Goal: Task Accomplishment & Management: Use online tool/utility

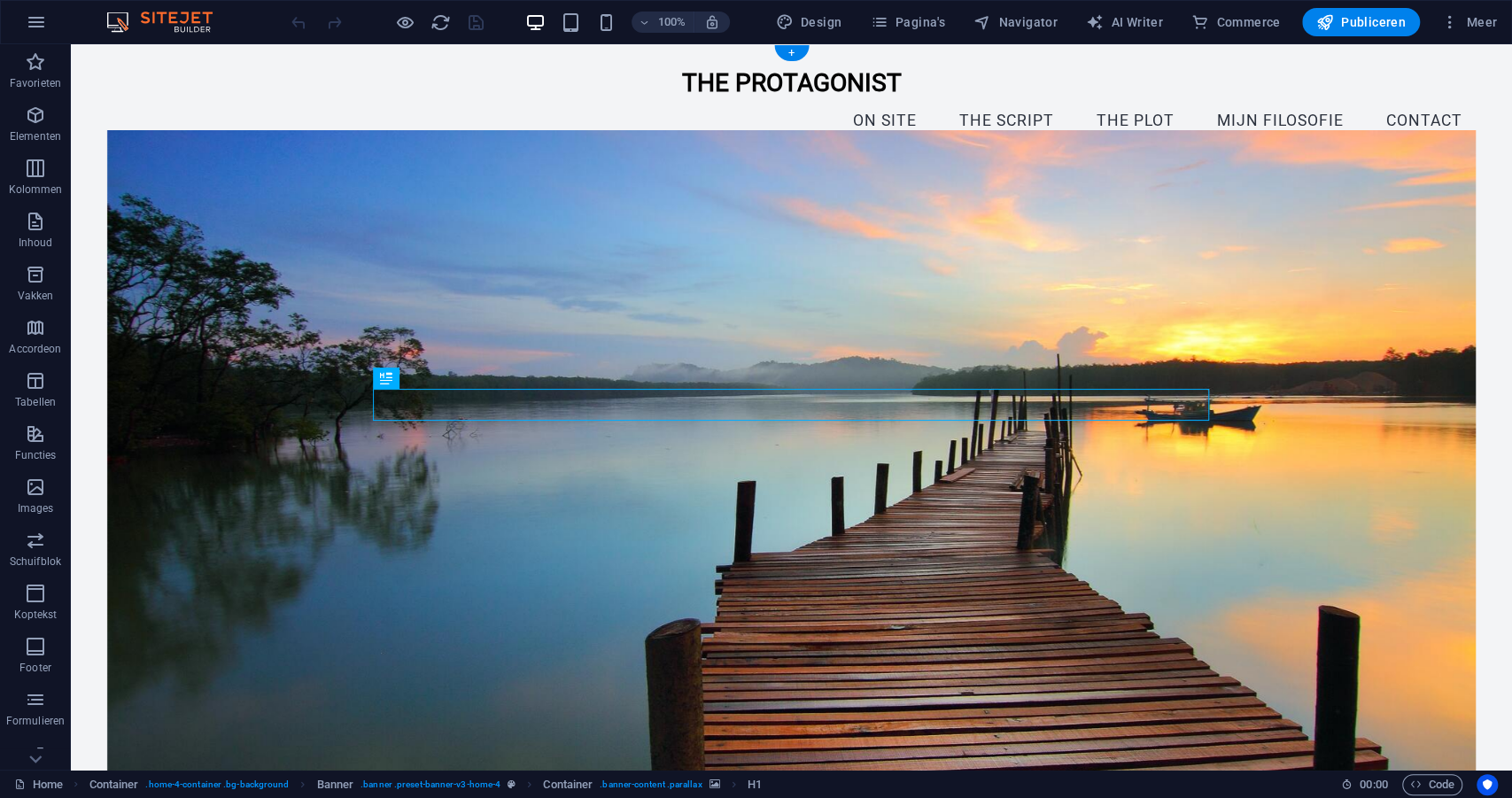
click at [446, 214] on figure at bounding box center [792, 460] width 1369 height 661
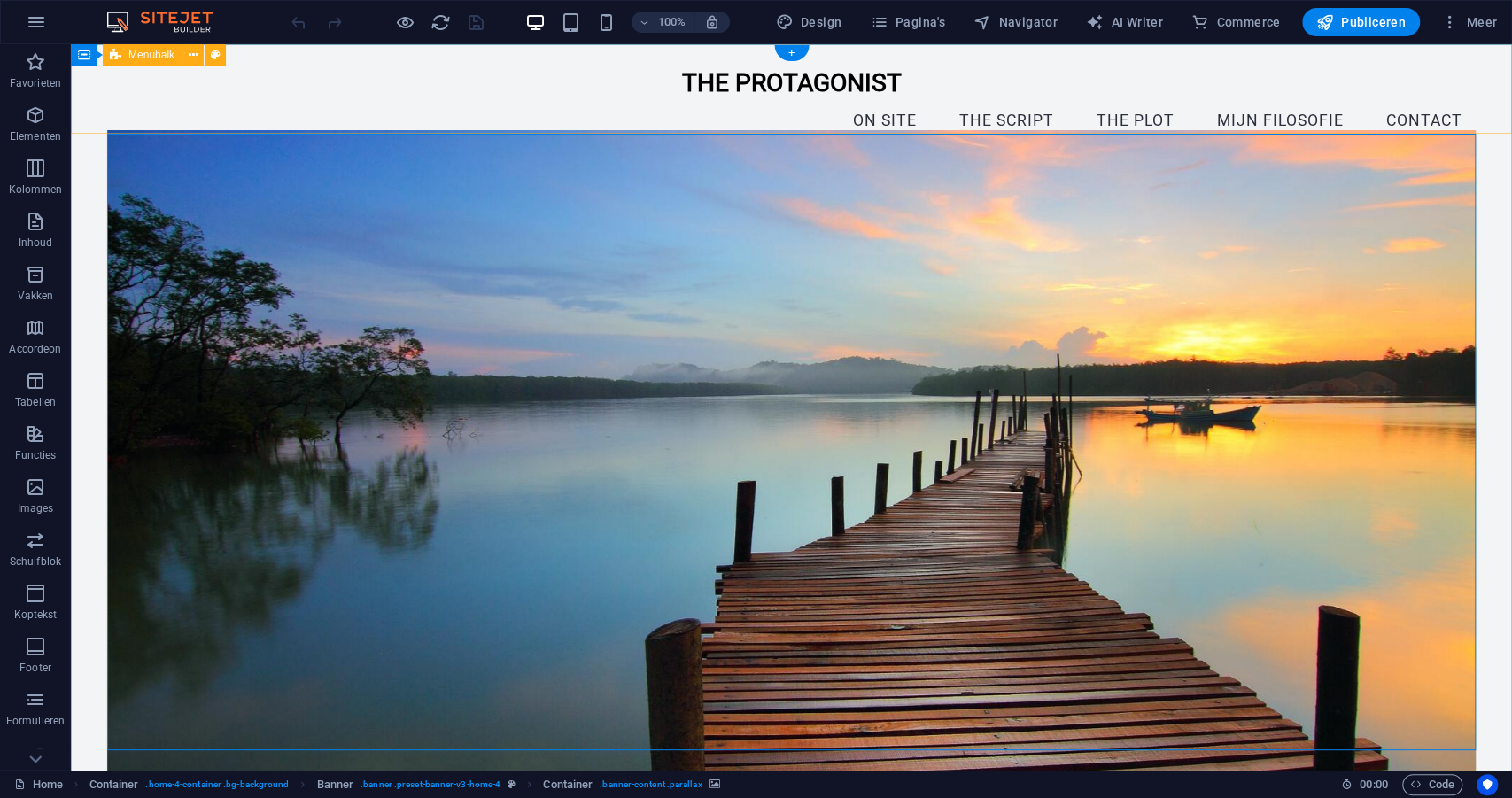
click at [192, 119] on div "The Protagonist Menu On site The script The plot mijn filosofie Contact" at bounding box center [792, 105] width 1442 height 121
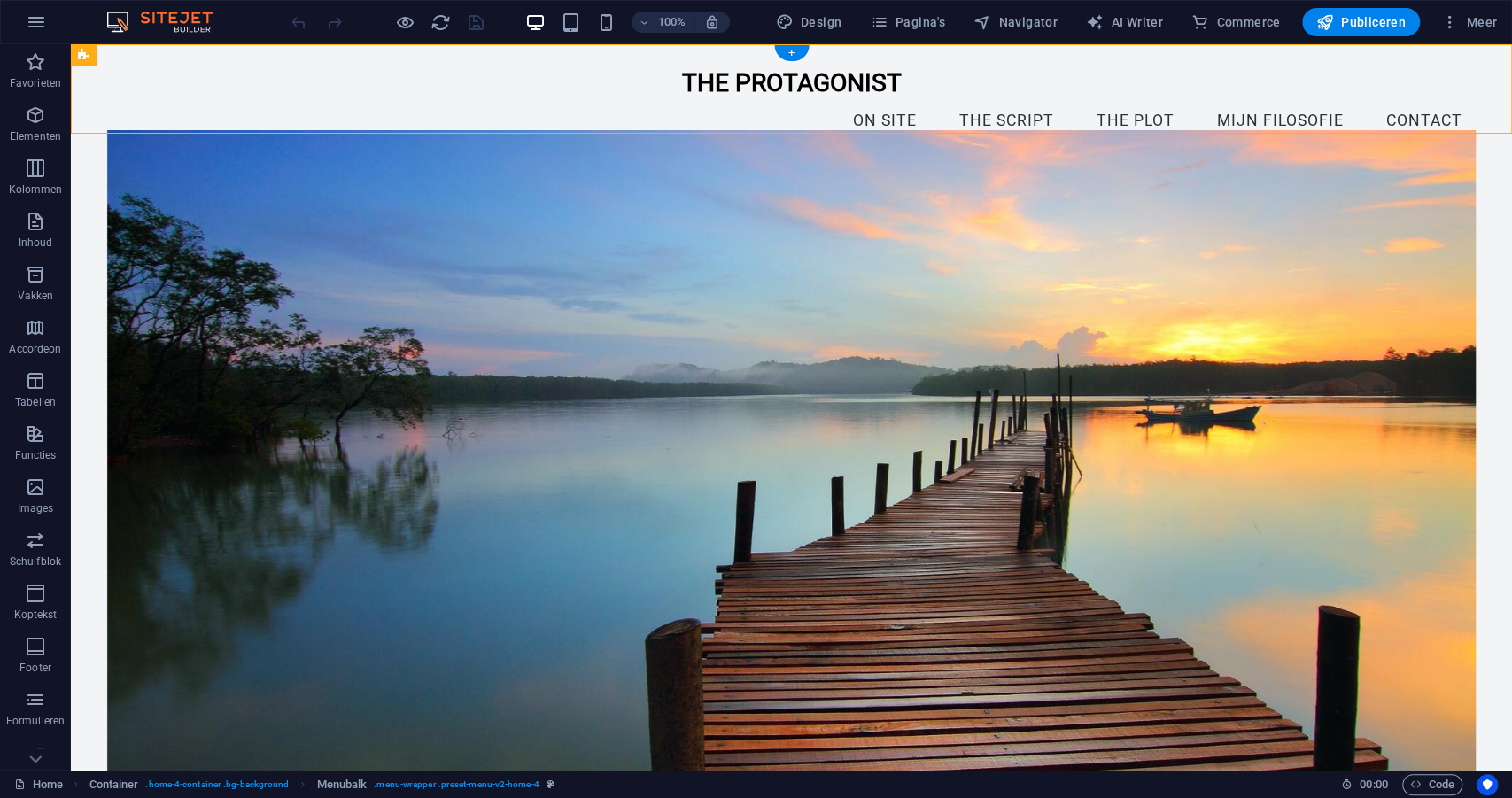
click at [182, 242] on figure at bounding box center [792, 460] width 1369 height 661
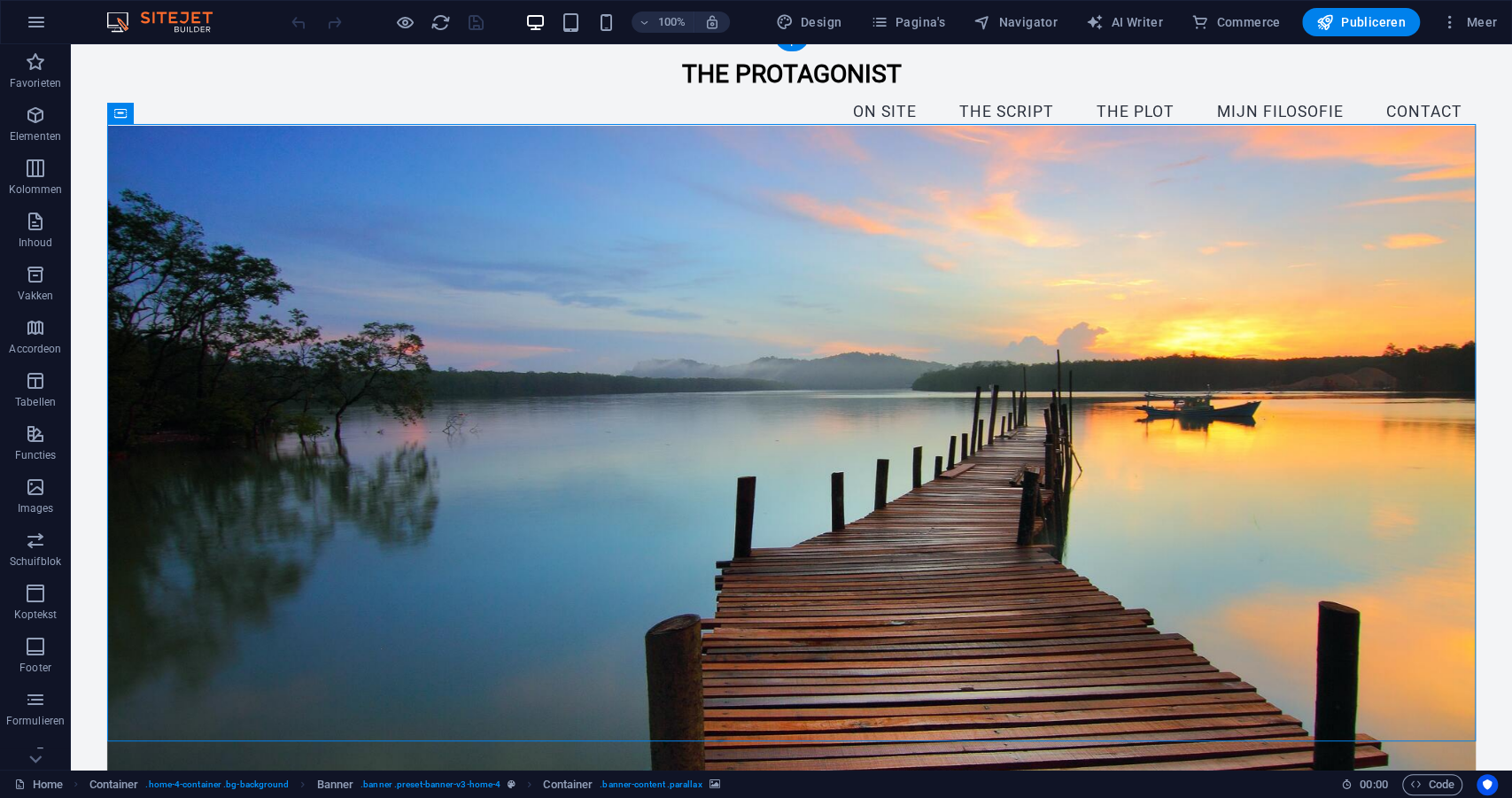
scroll to position [11, 0]
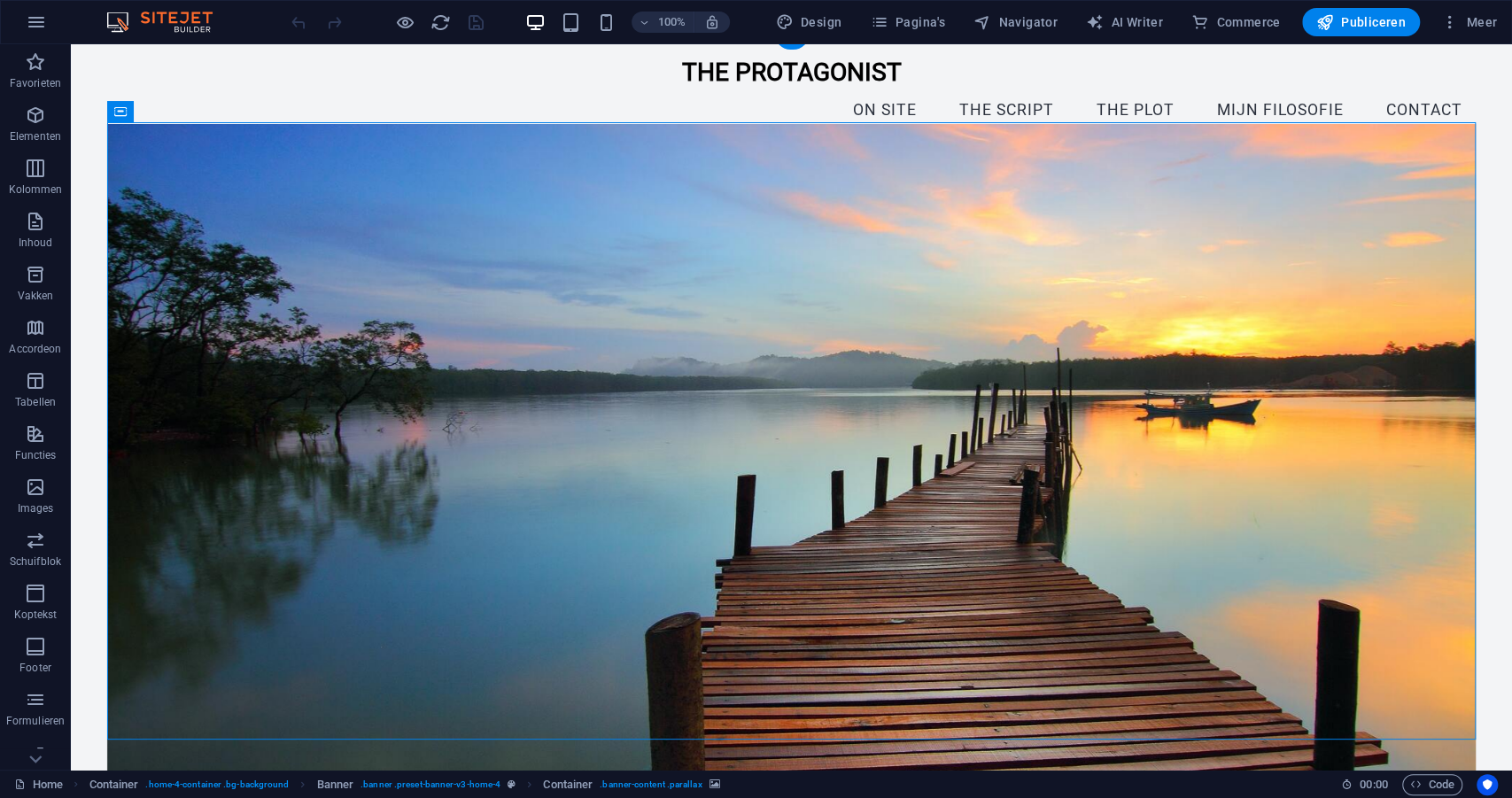
click at [223, 162] on figure at bounding box center [792, 454] width 1369 height 661
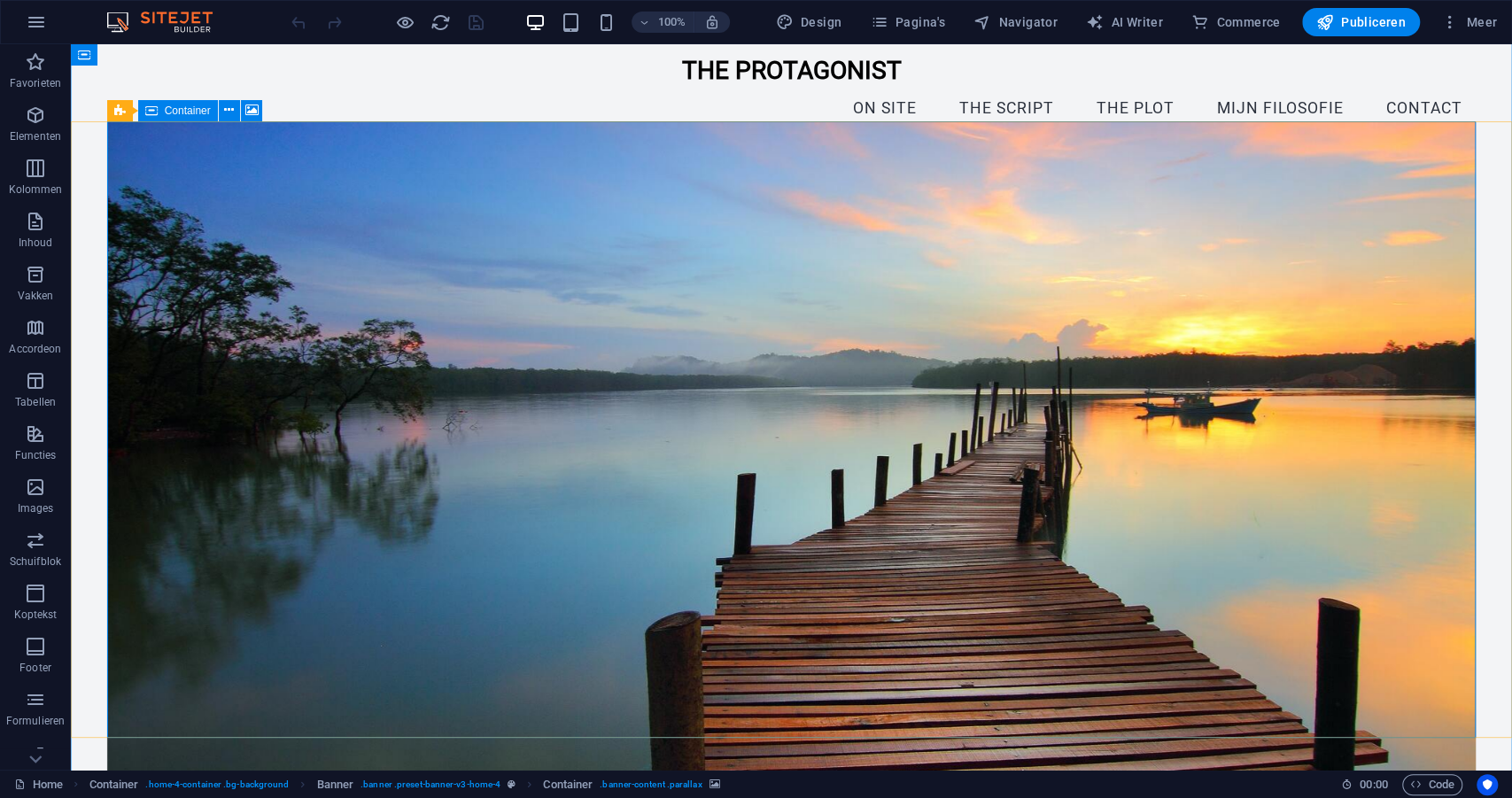
scroll to position [14, 0]
click at [231, 109] on icon at bounding box center [229, 108] width 10 height 19
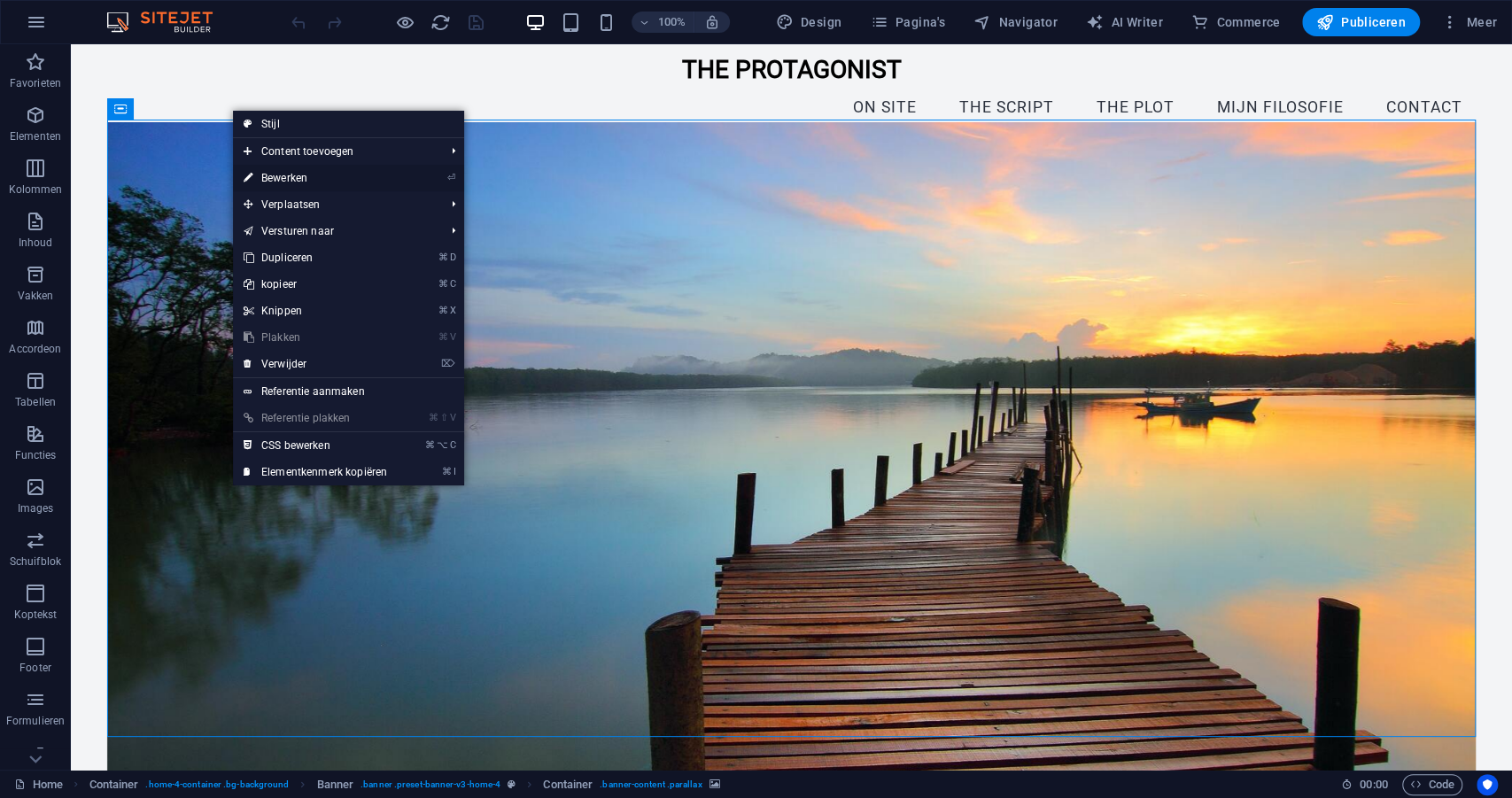
click at [282, 179] on link "⏎ Bewerken" at bounding box center [315, 178] width 165 height 26
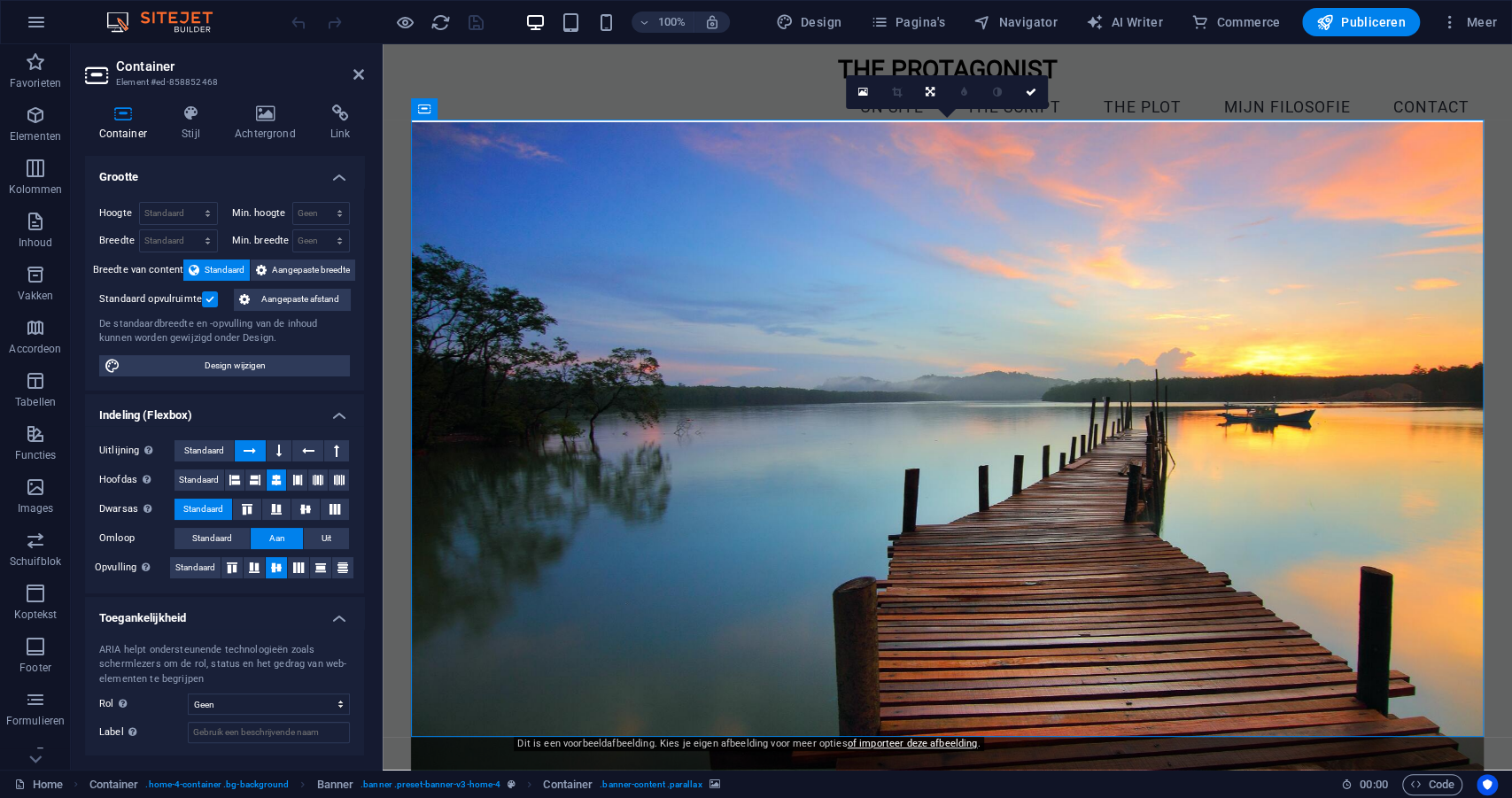
click at [642, 279] on figure at bounding box center [947, 452] width 1072 height 661
click at [257, 119] on icon at bounding box center [265, 113] width 89 height 18
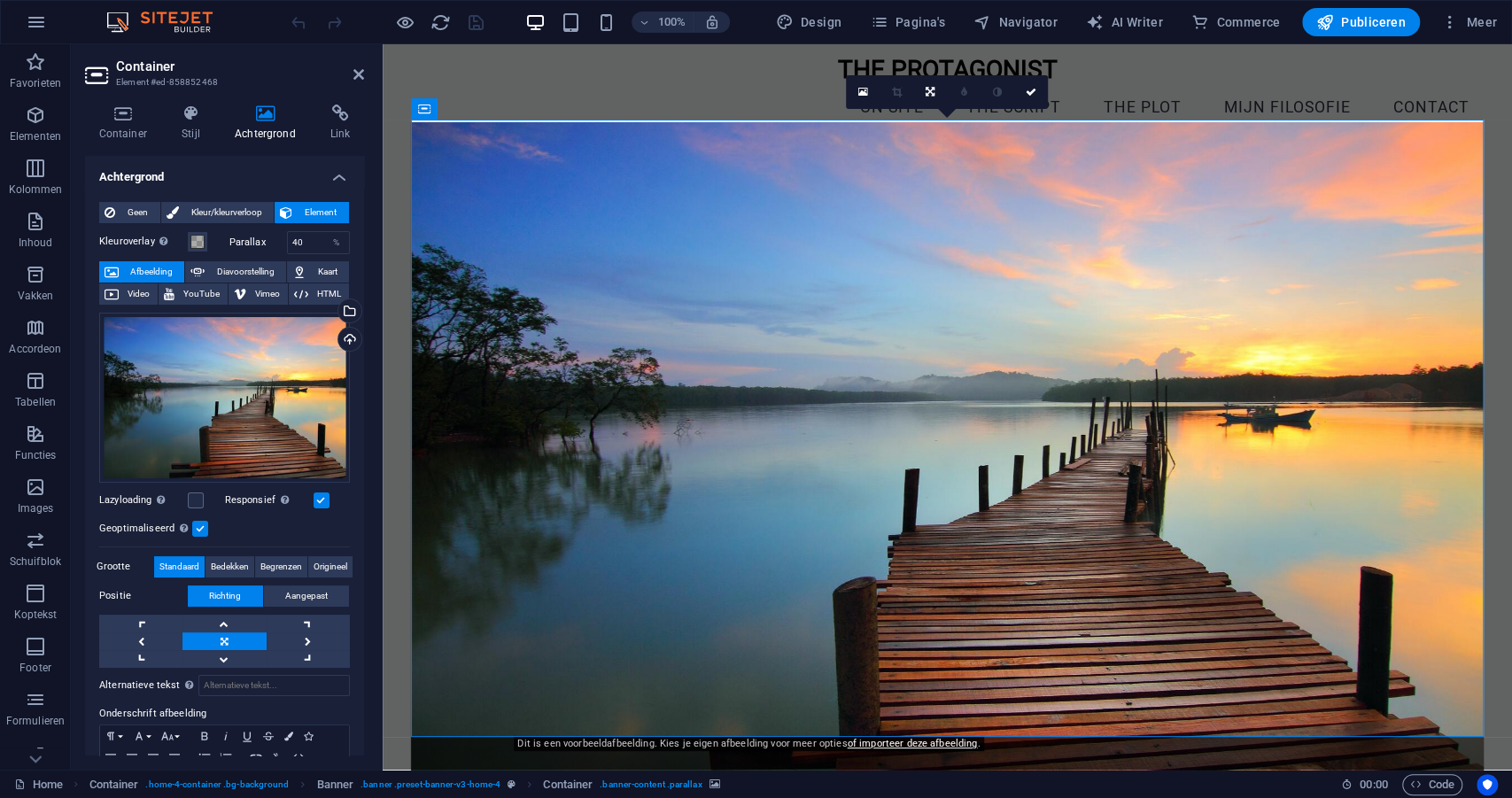
click at [149, 273] on span "Afbeelding" at bounding box center [151, 273] width 55 height 21
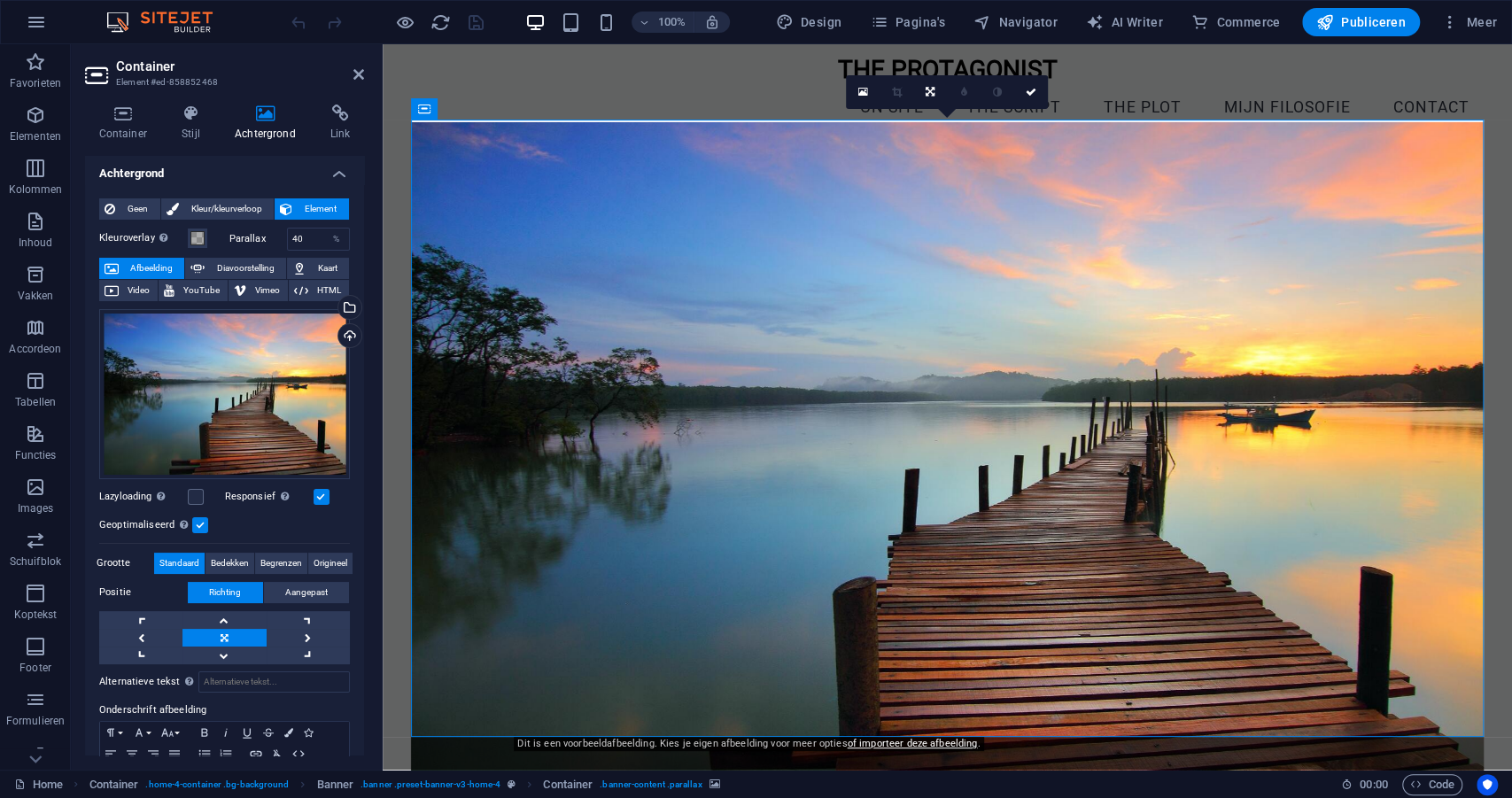
scroll to position [4, 0]
click at [149, 273] on span "Afbeelding" at bounding box center [151, 269] width 55 height 21
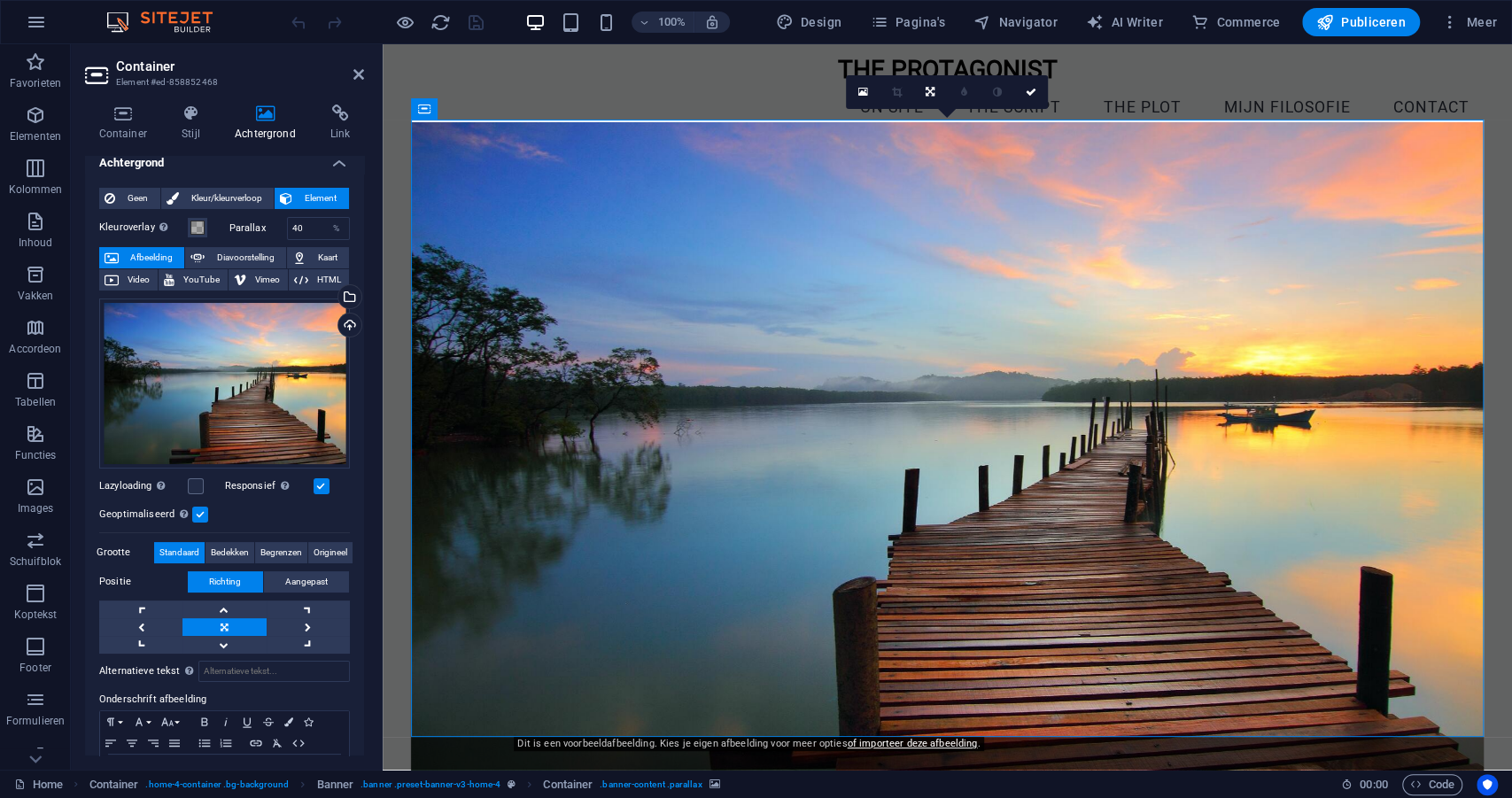
scroll to position [0, 0]
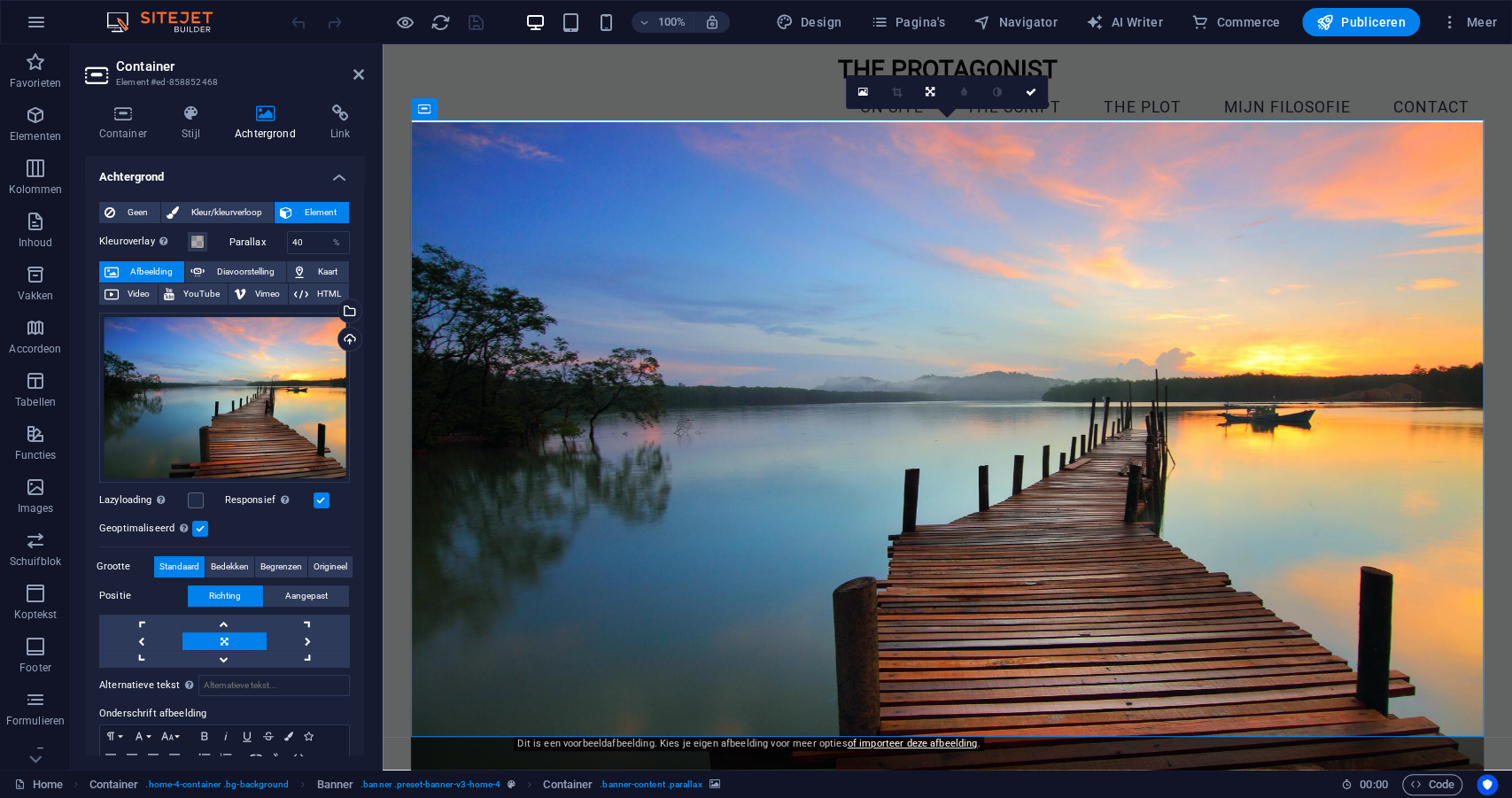
click at [483, 276] on figure at bounding box center [947, 452] width 1072 height 661
click at [865, 95] on icon at bounding box center [863, 91] width 10 height 13
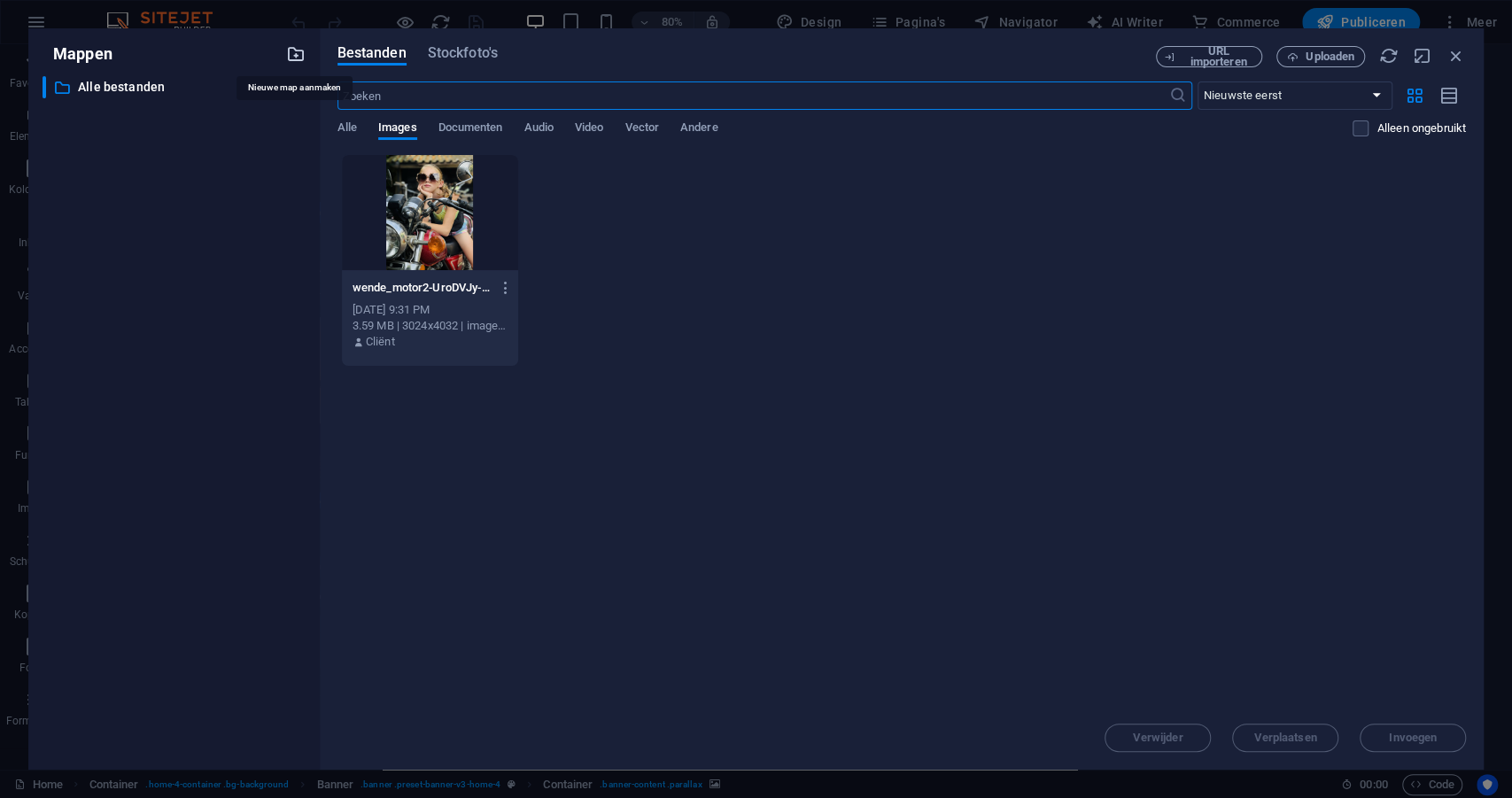
click at [294, 56] on icon "button" at bounding box center [296, 54] width 20 height 20
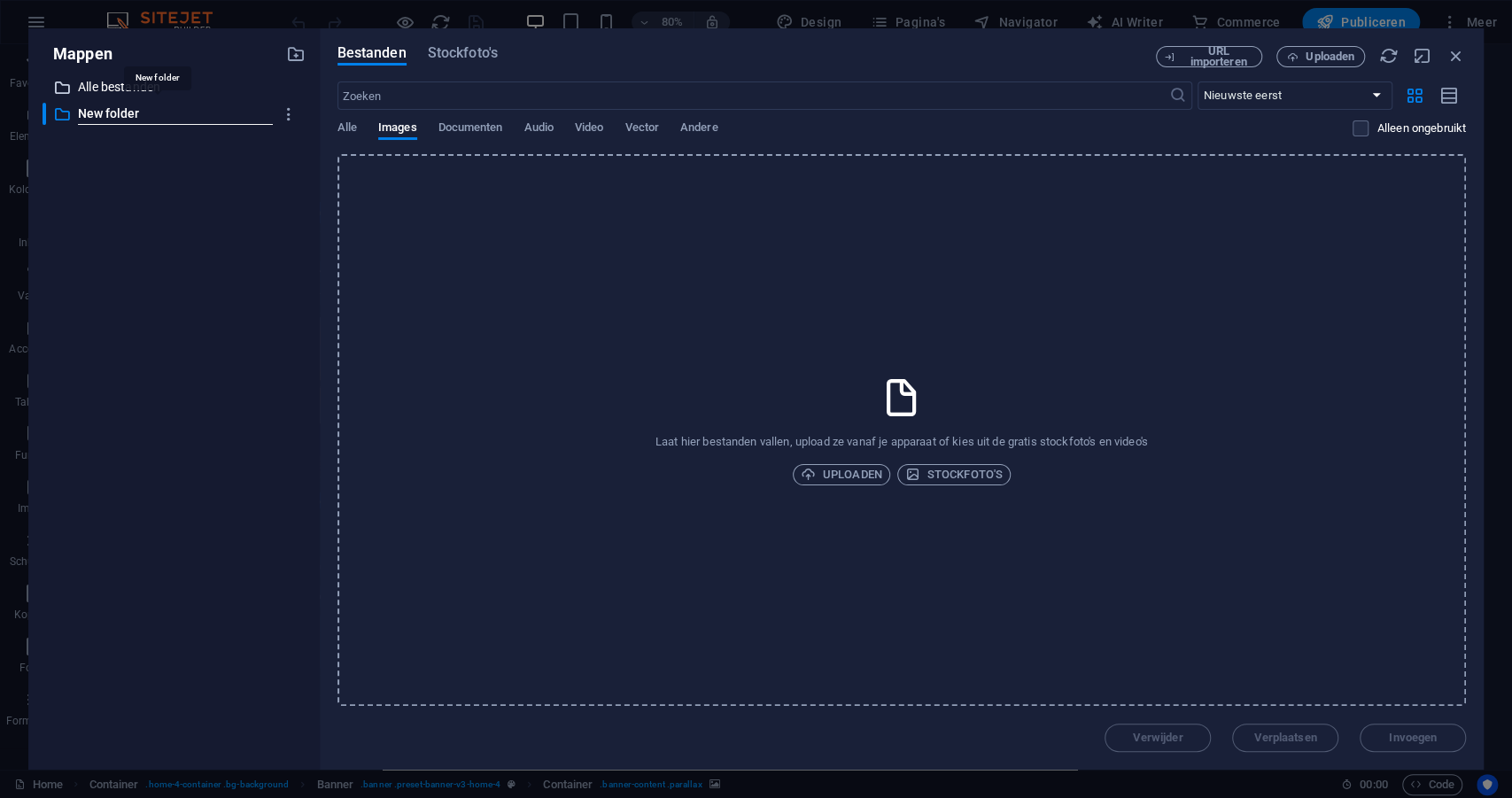
click at [111, 85] on p "Alle bestanden" at bounding box center [176, 87] width 195 height 21
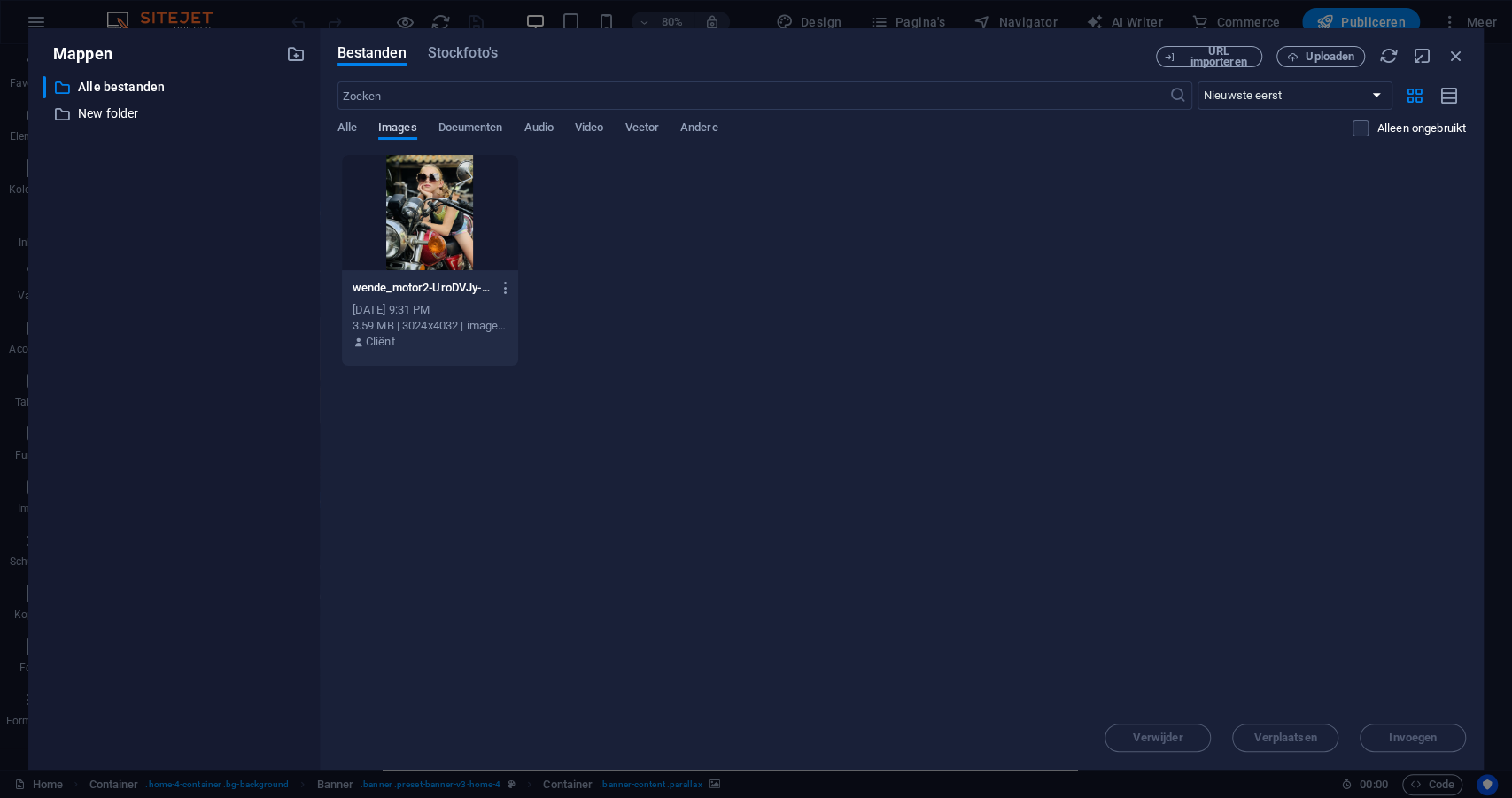
click at [396, 128] on span "Images" at bounding box center [398, 129] width 39 height 24
click at [1299, 60] on span "Uploaden" at bounding box center [1321, 58] width 72 height 12
click at [1321, 56] on span "Uploaden" at bounding box center [1330, 57] width 49 height 11
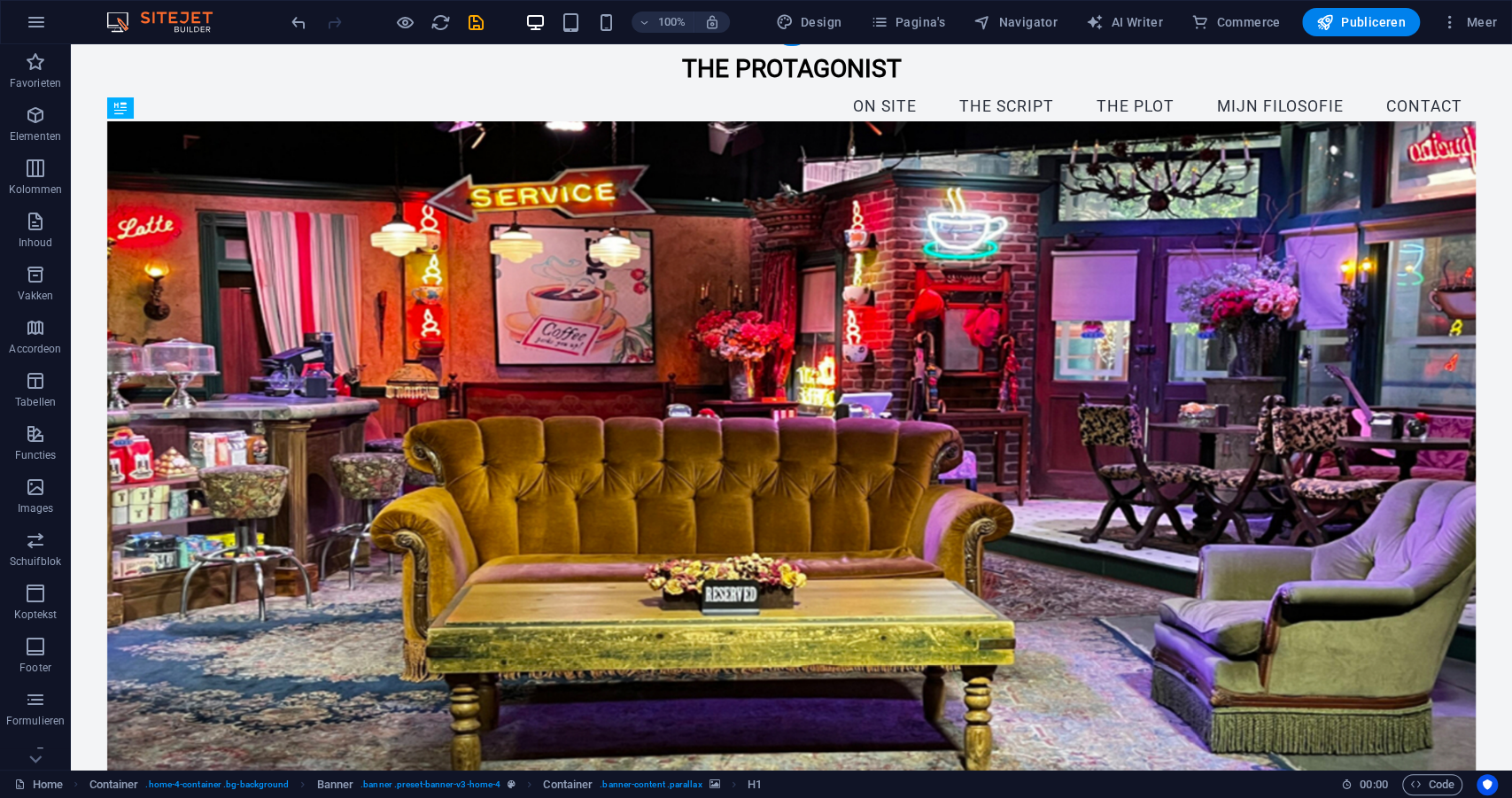
drag, startPoint x: 645, startPoint y: 385, endPoint x: 954, endPoint y: 406, distance: 309.7
drag, startPoint x: 842, startPoint y: 385, endPoint x: 835, endPoint y: 412, distance: 27.9
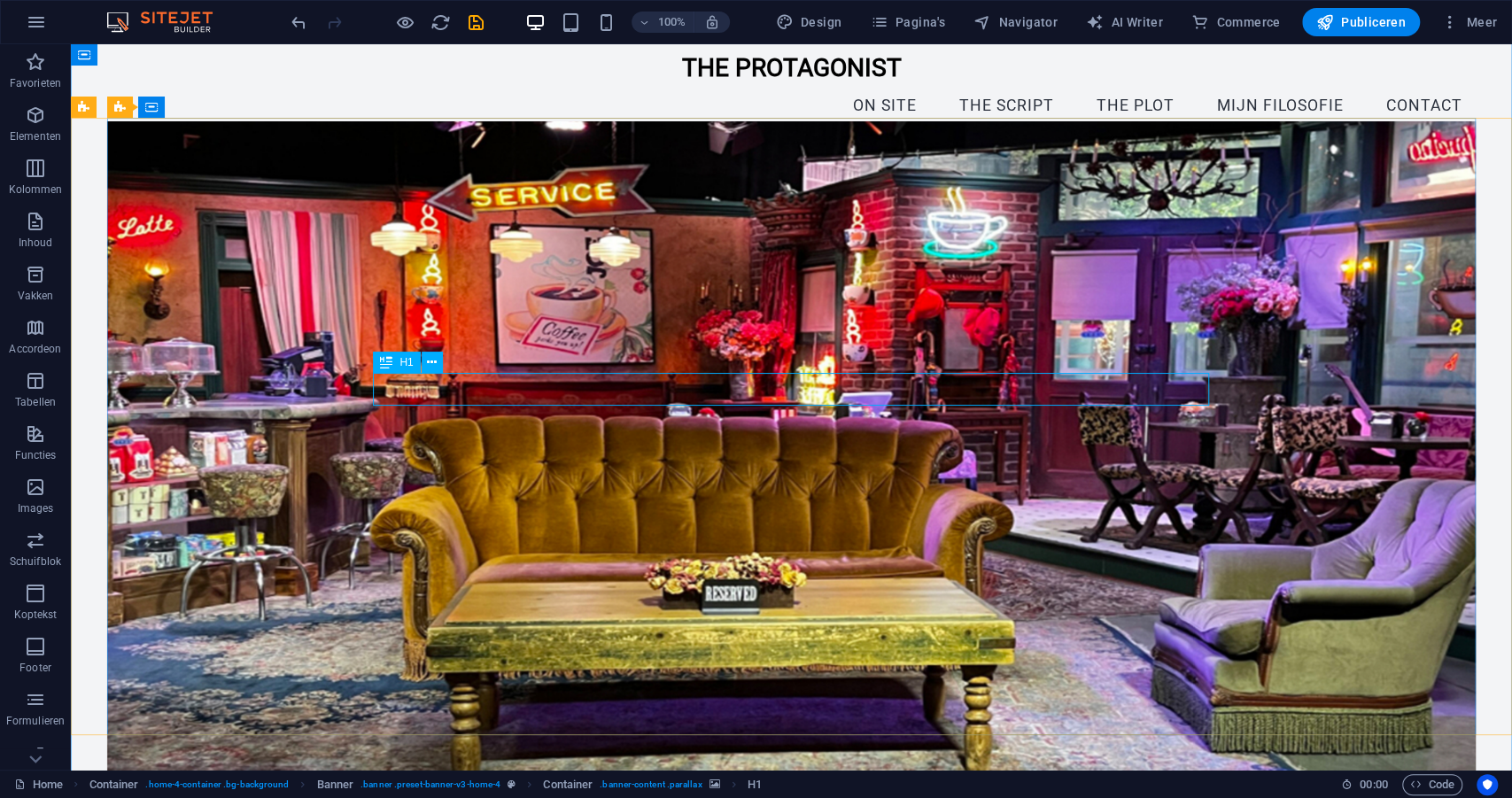
click at [397, 365] on div "H1" at bounding box center [397, 362] width 47 height 21
click at [431, 357] on icon at bounding box center [432, 362] width 10 height 19
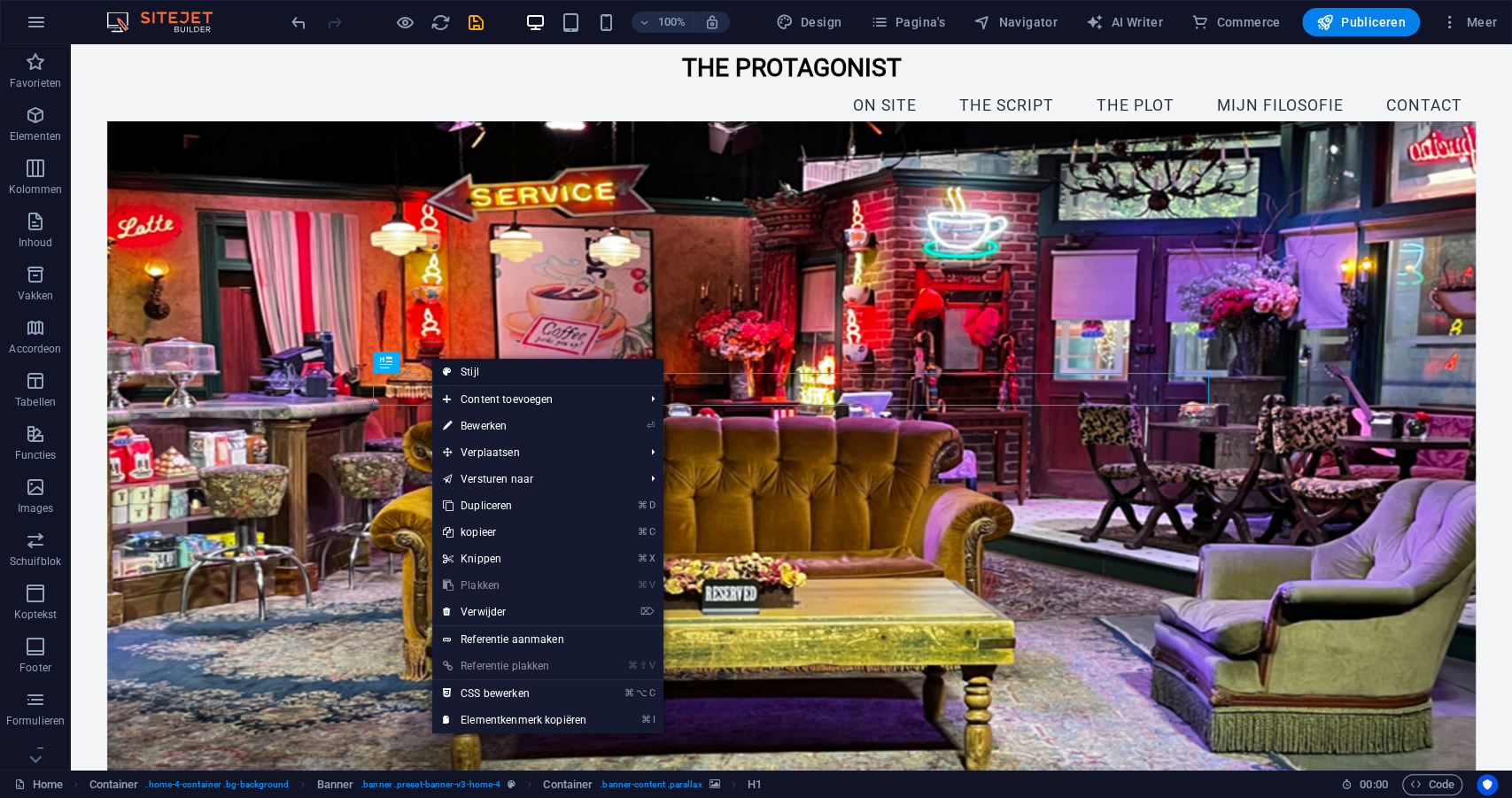
click at [464, 368] on link "Stijl" at bounding box center [548, 371] width 231 height 26
select select "preset-banner-v3-home-4"
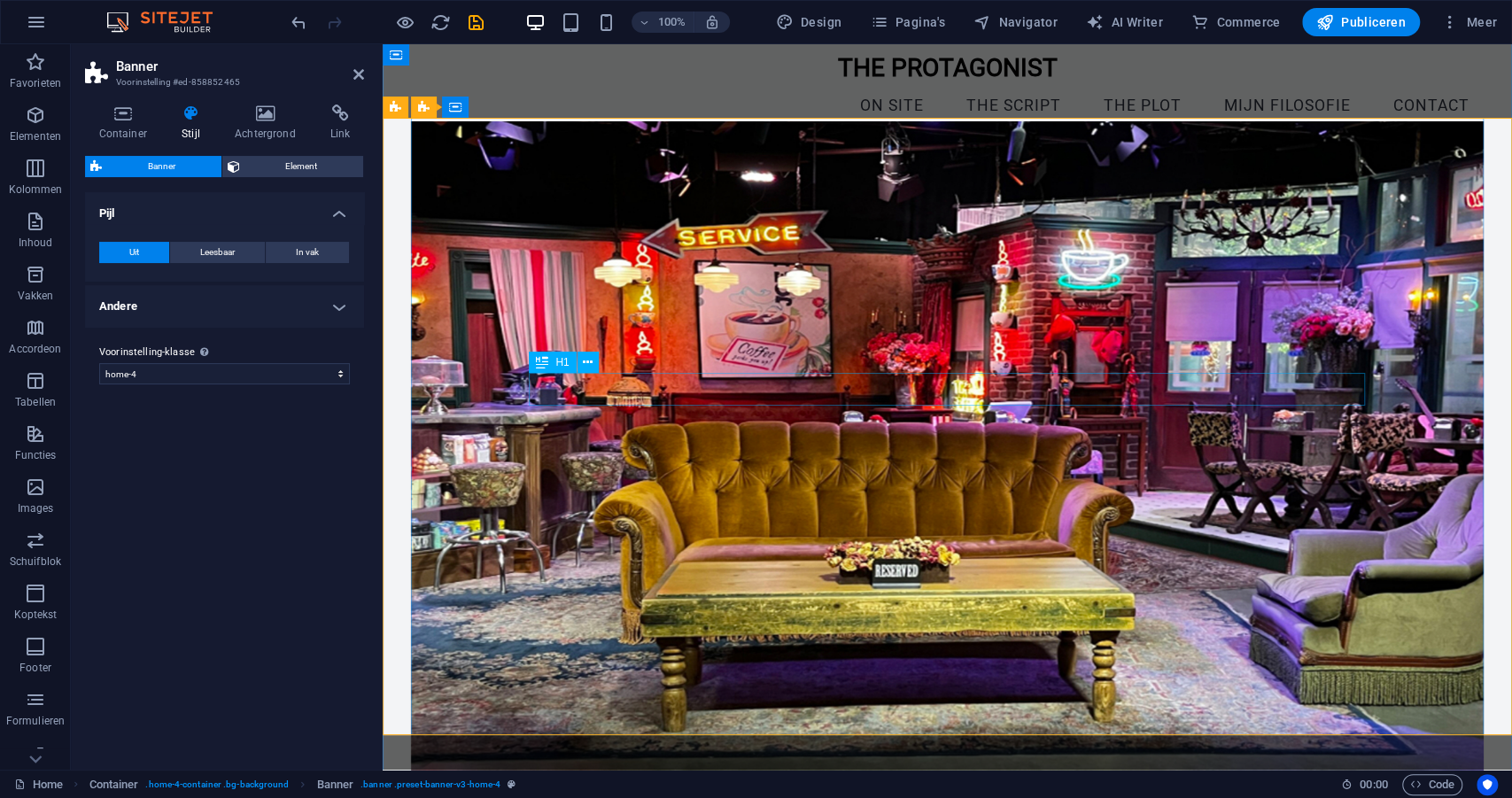
click at [223, 255] on span "Leesbaar" at bounding box center [217, 253] width 34 height 21
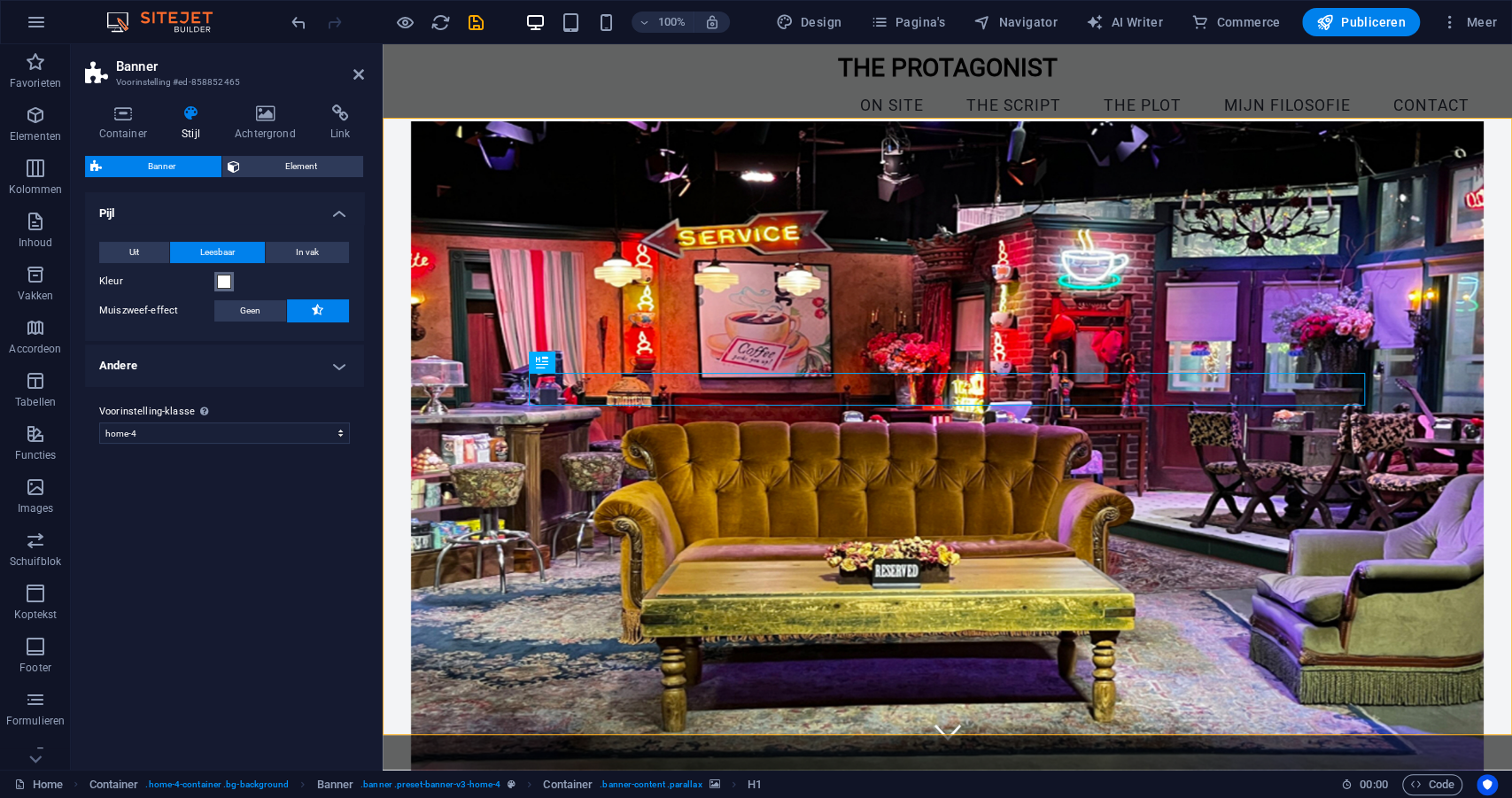
click at [225, 280] on span at bounding box center [224, 281] width 15 height 15
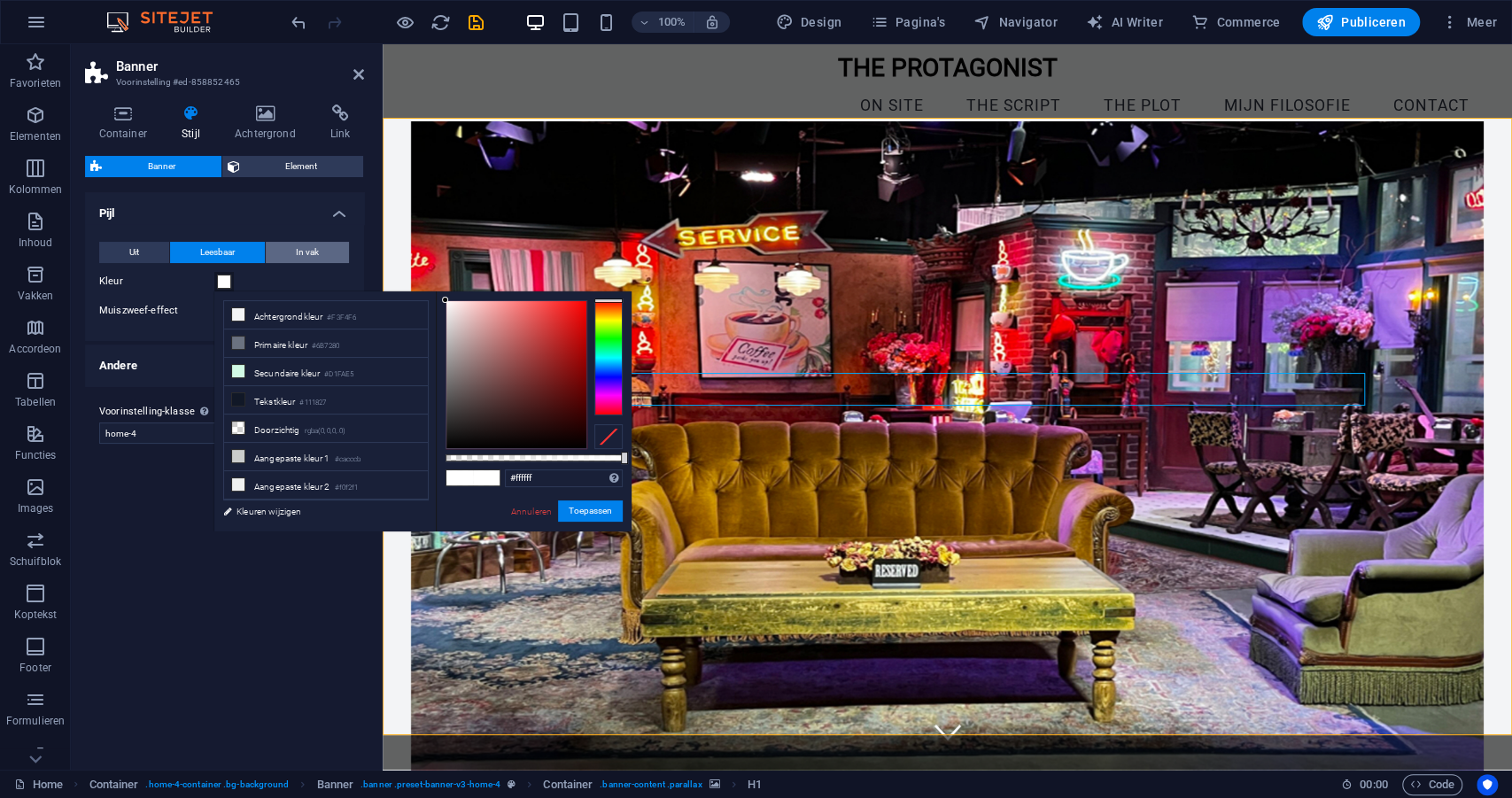
click at [301, 252] on span "In vak" at bounding box center [308, 253] width 23 height 21
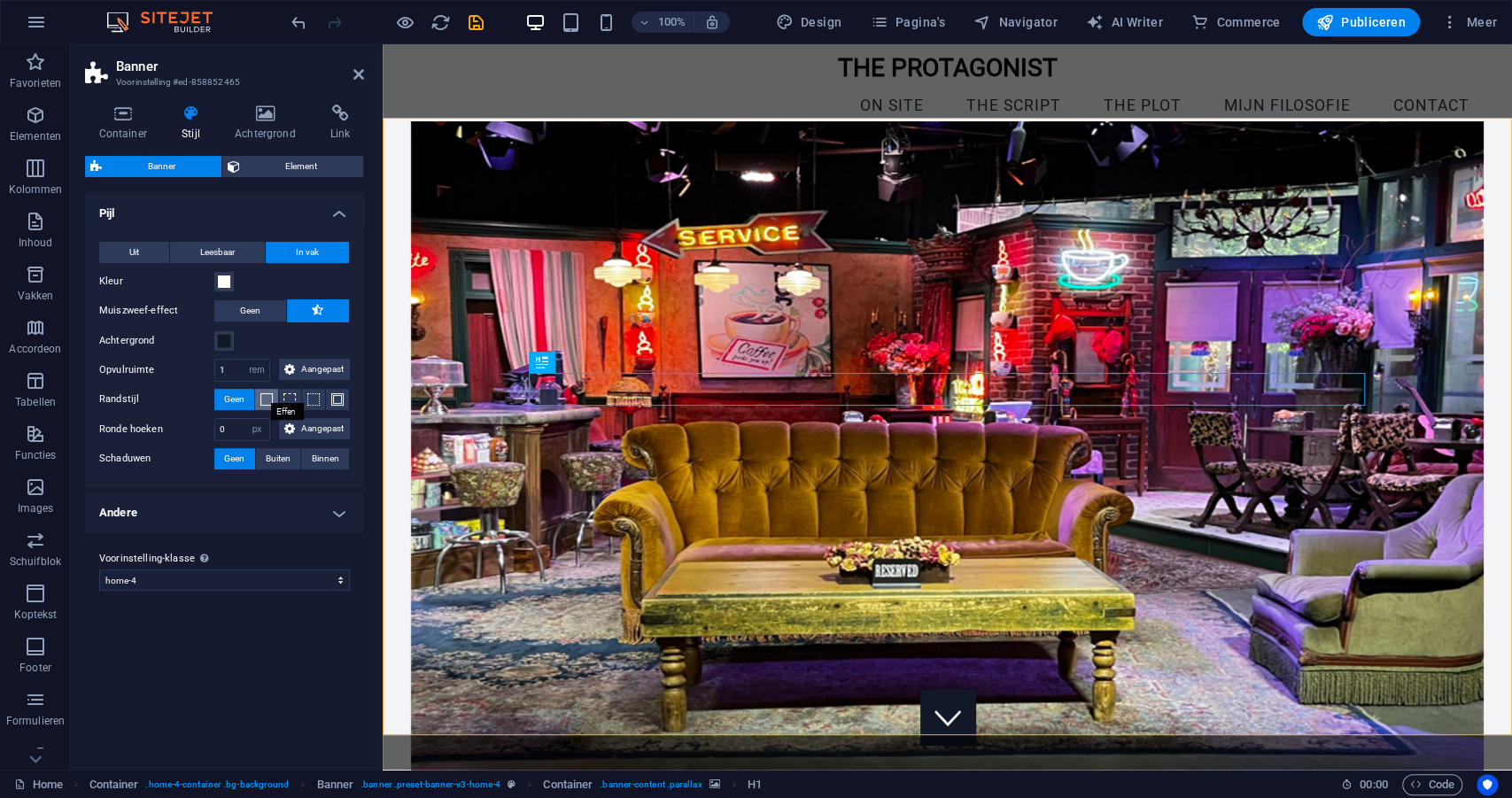
click at [261, 395] on span at bounding box center [267, 399] width 13 height 13
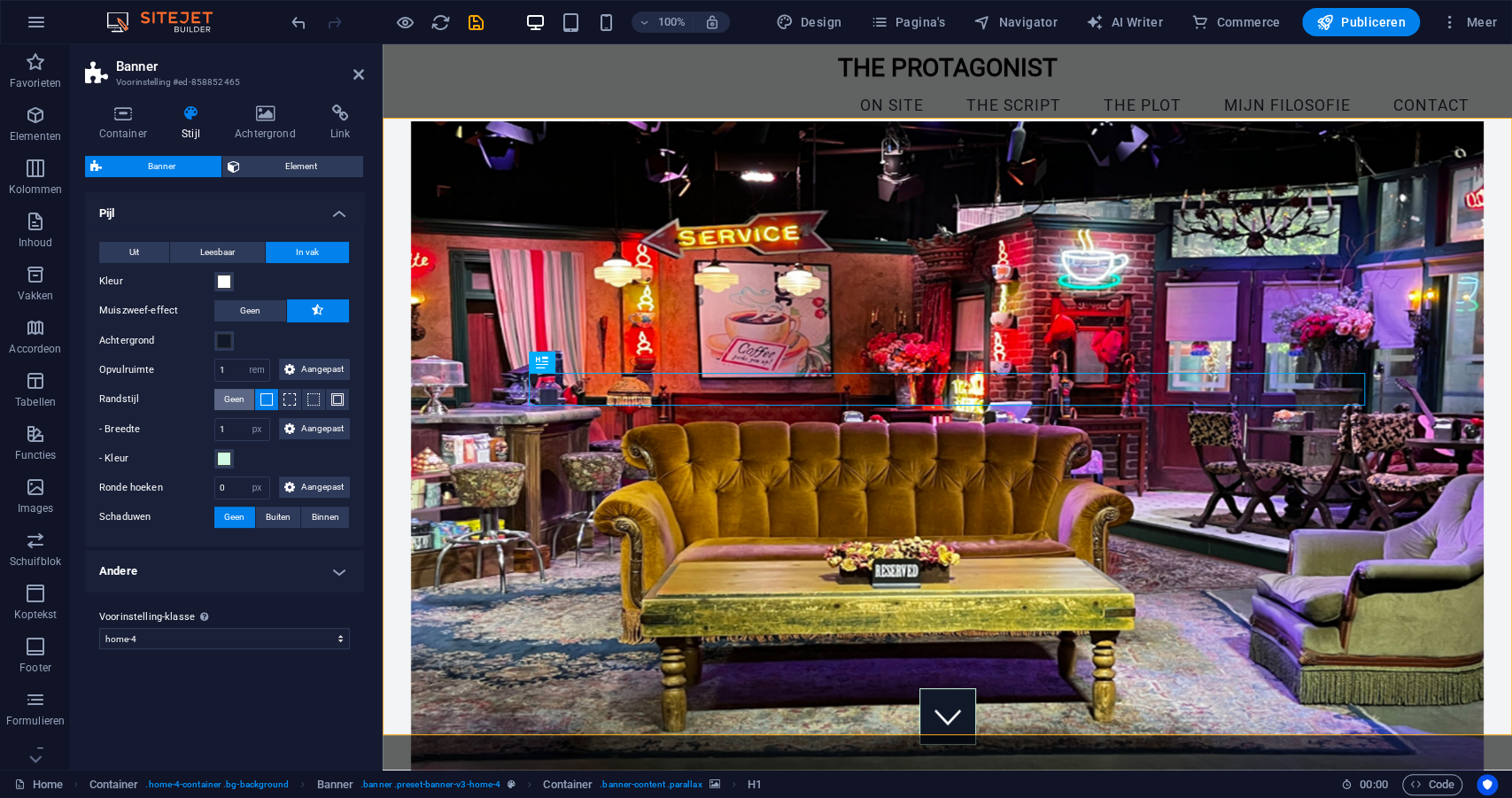
click at [236, 394] on span "Geen" at bounding box center [233, 399] width 21 height 21
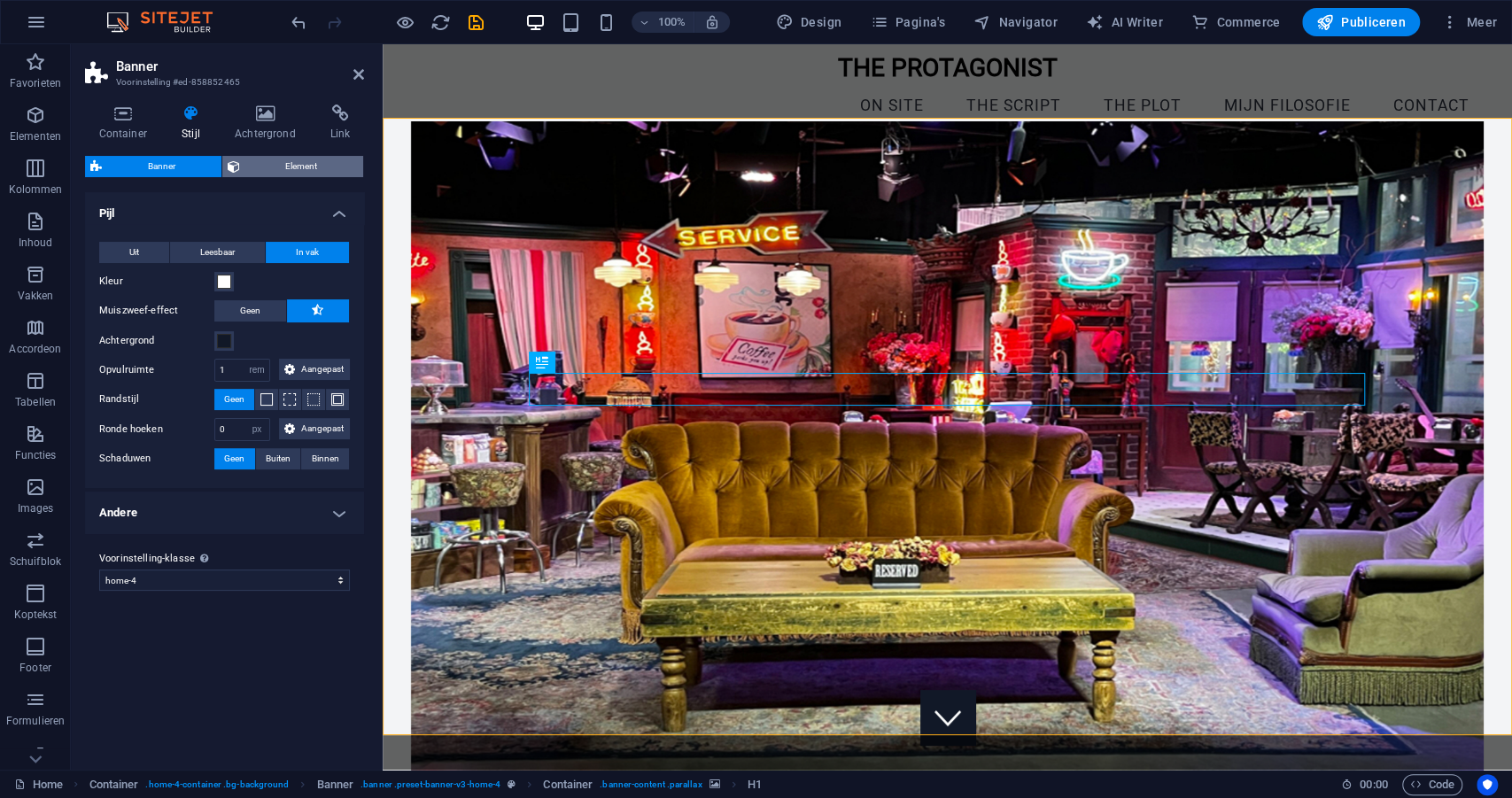
click at [262, 166] on span "Element" at bounding box center [302, 167] width 113 height 21
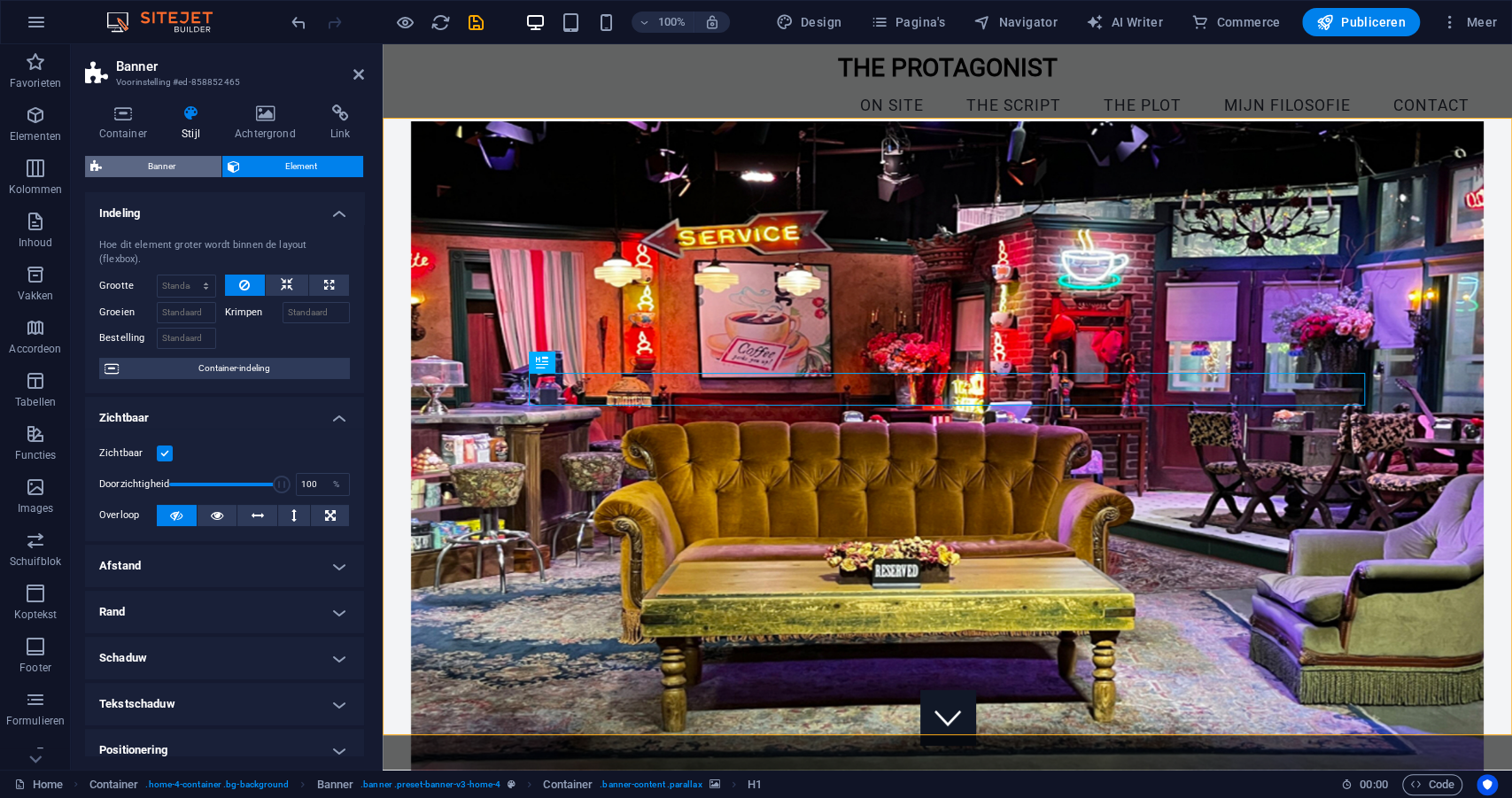
click at [153, 171] on span "Banner" at bounding box center [162, 167] width 109 height 21
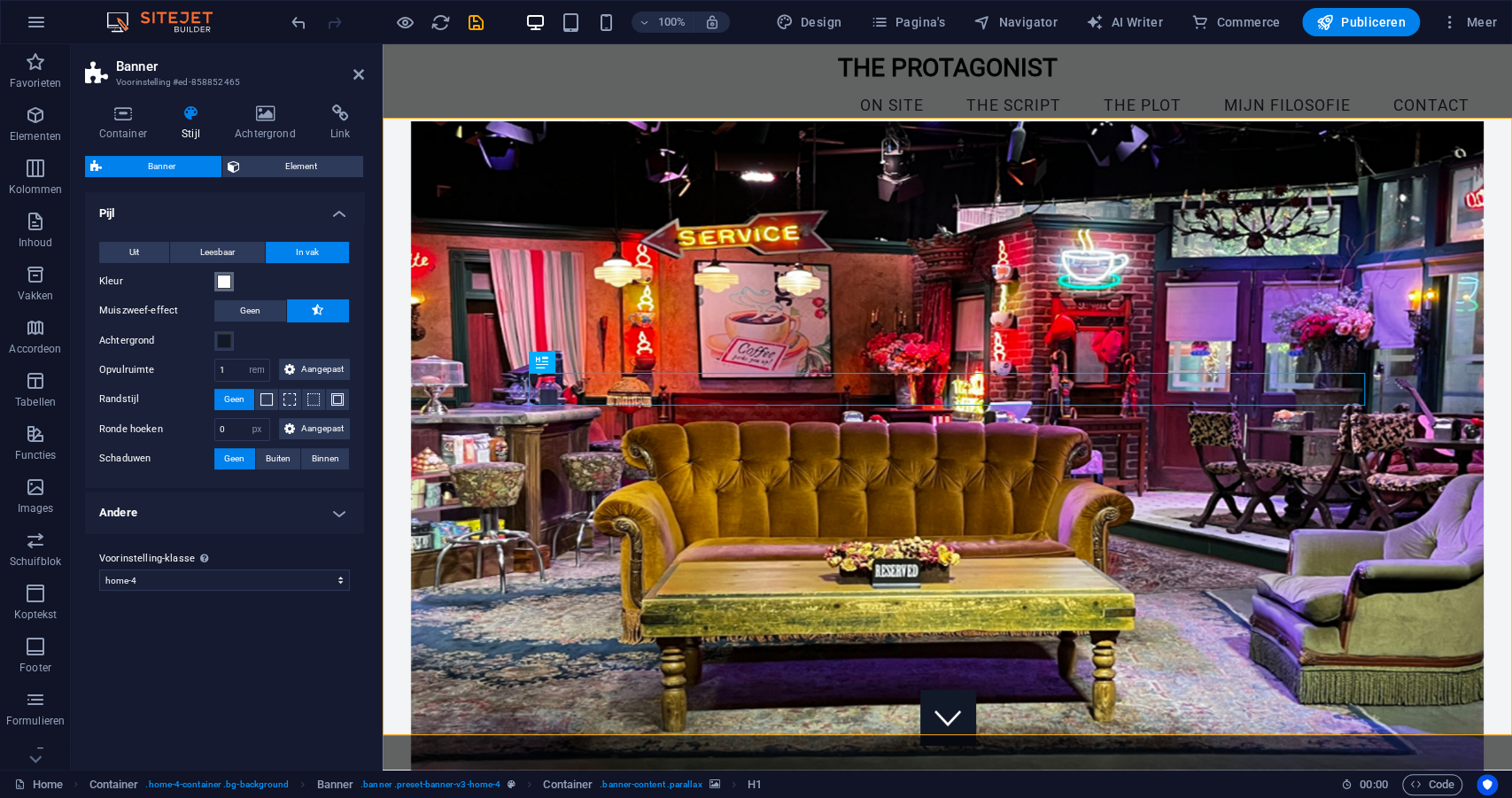
click at [218, 282] on span at bounding box center [224, 281] width 15 height 15
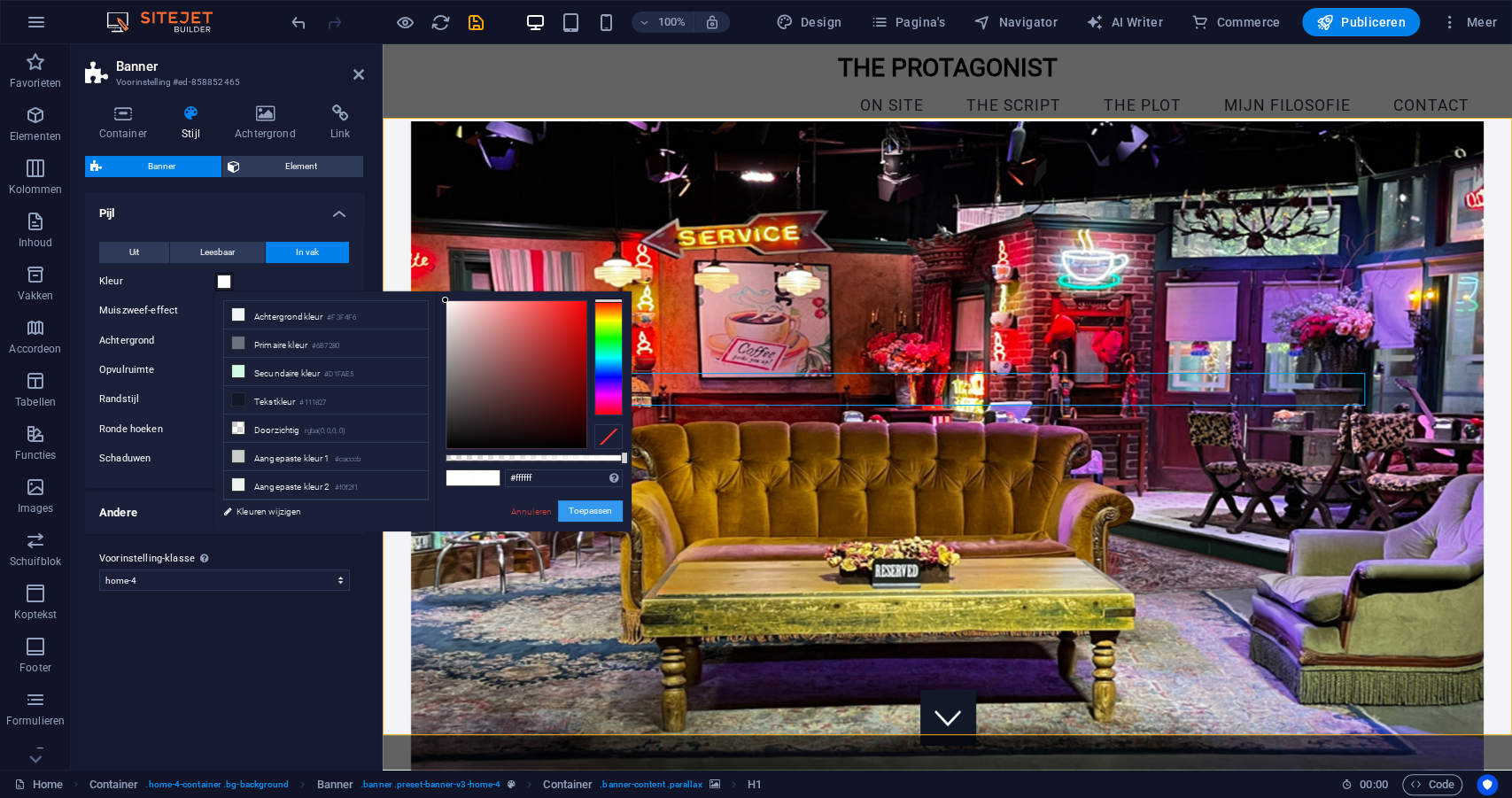
click at [608, 513] on button "Toepassen" at bounding box center [590, 511] width 64 height 21
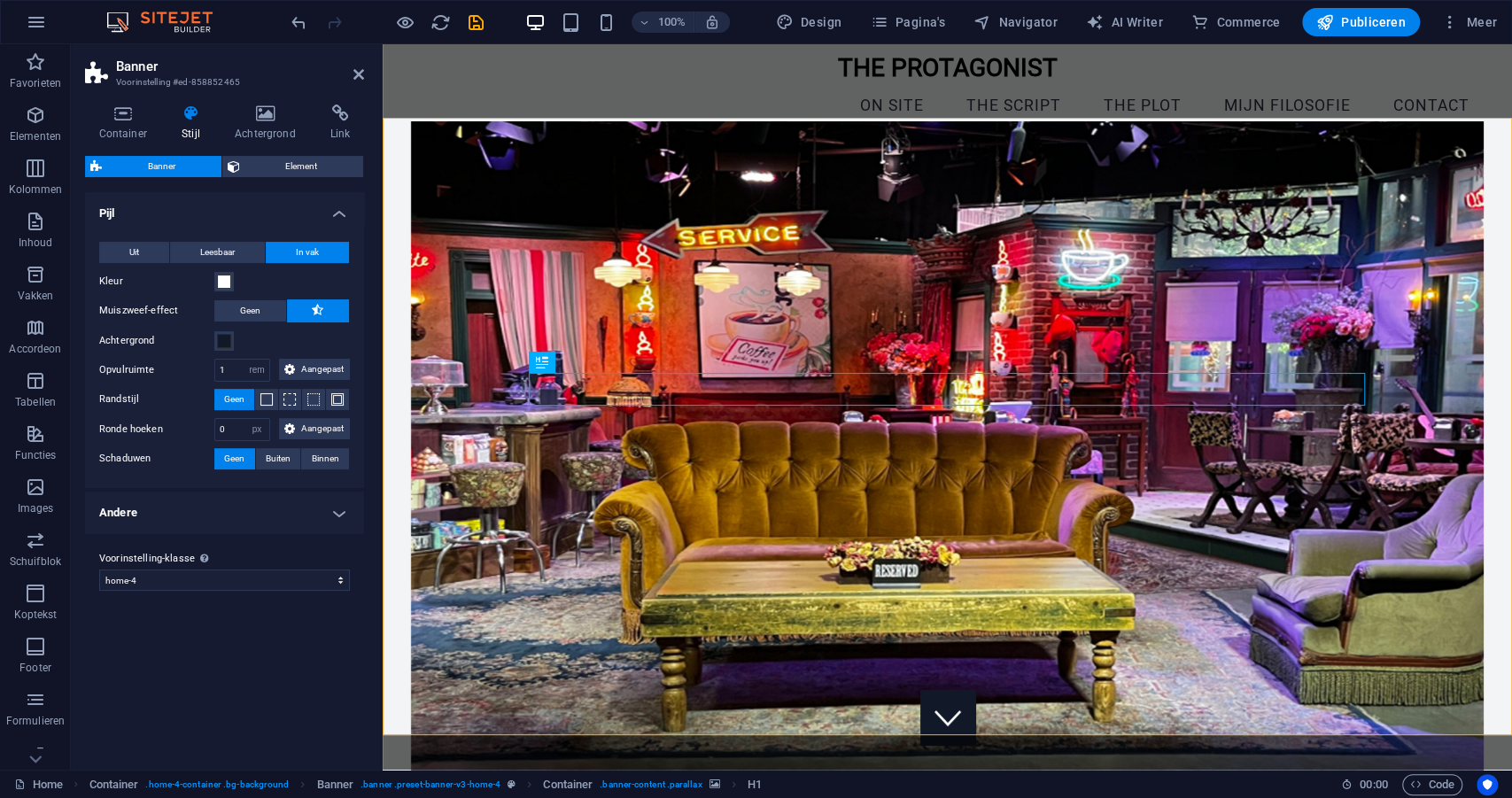
scroll to position [15, 0]
click at [589, 362] on icon at bounding box center [588, 363] width 10 height 19
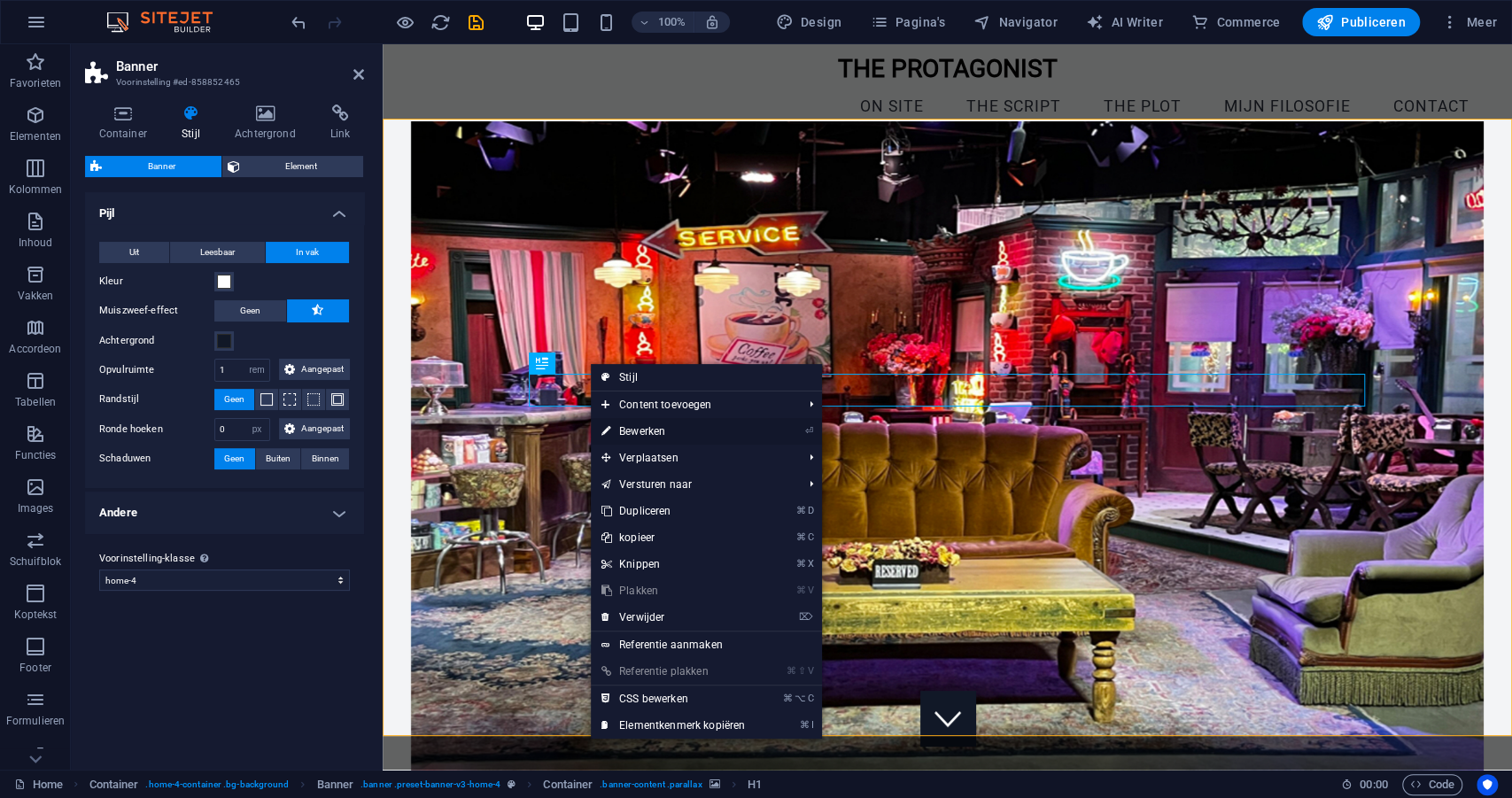
click at [633, 434] on link "⏎ Bewerken" at bounding box center [673, 431] width 165 height 26
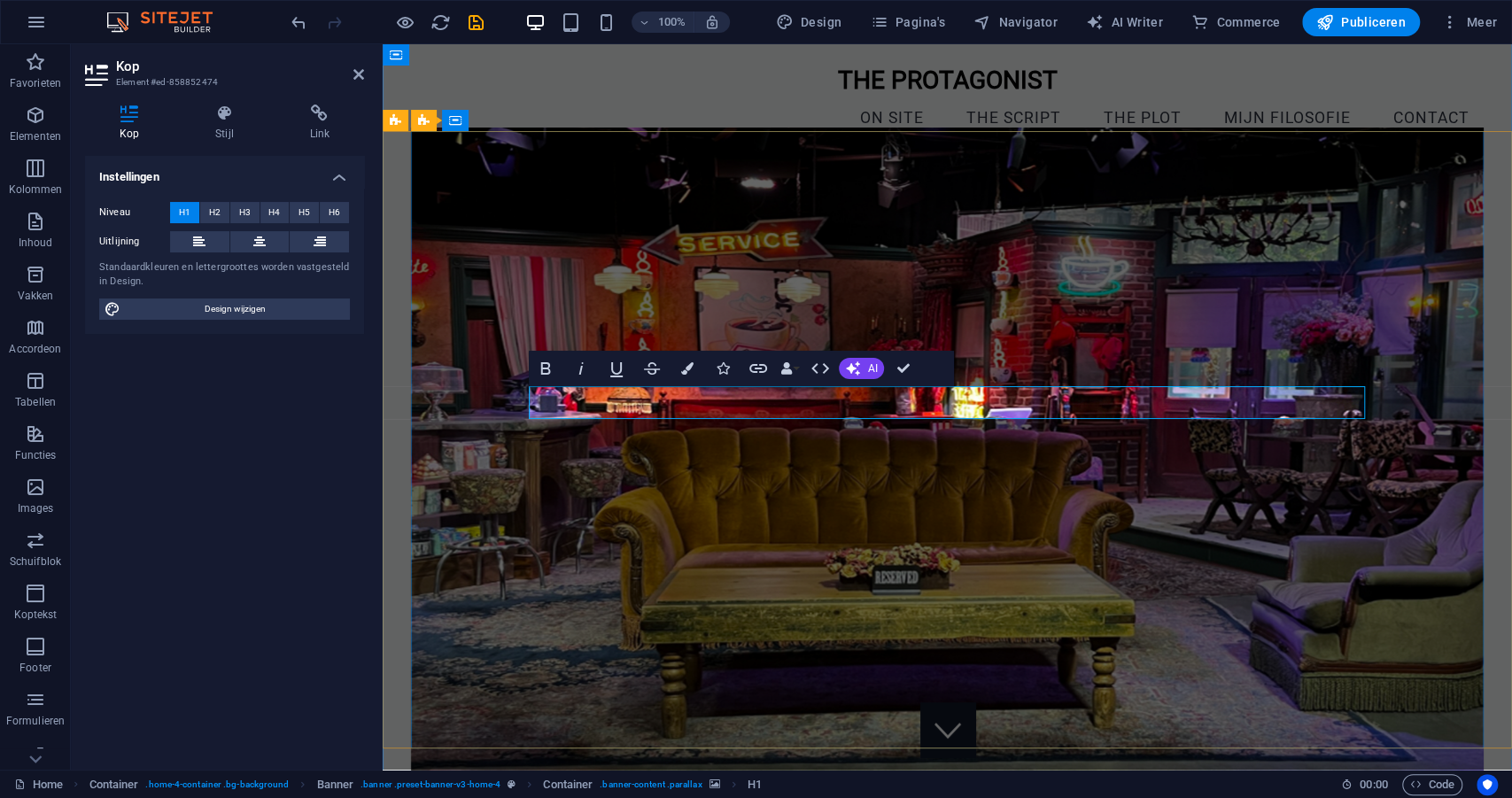
scroll to position [0, 0]
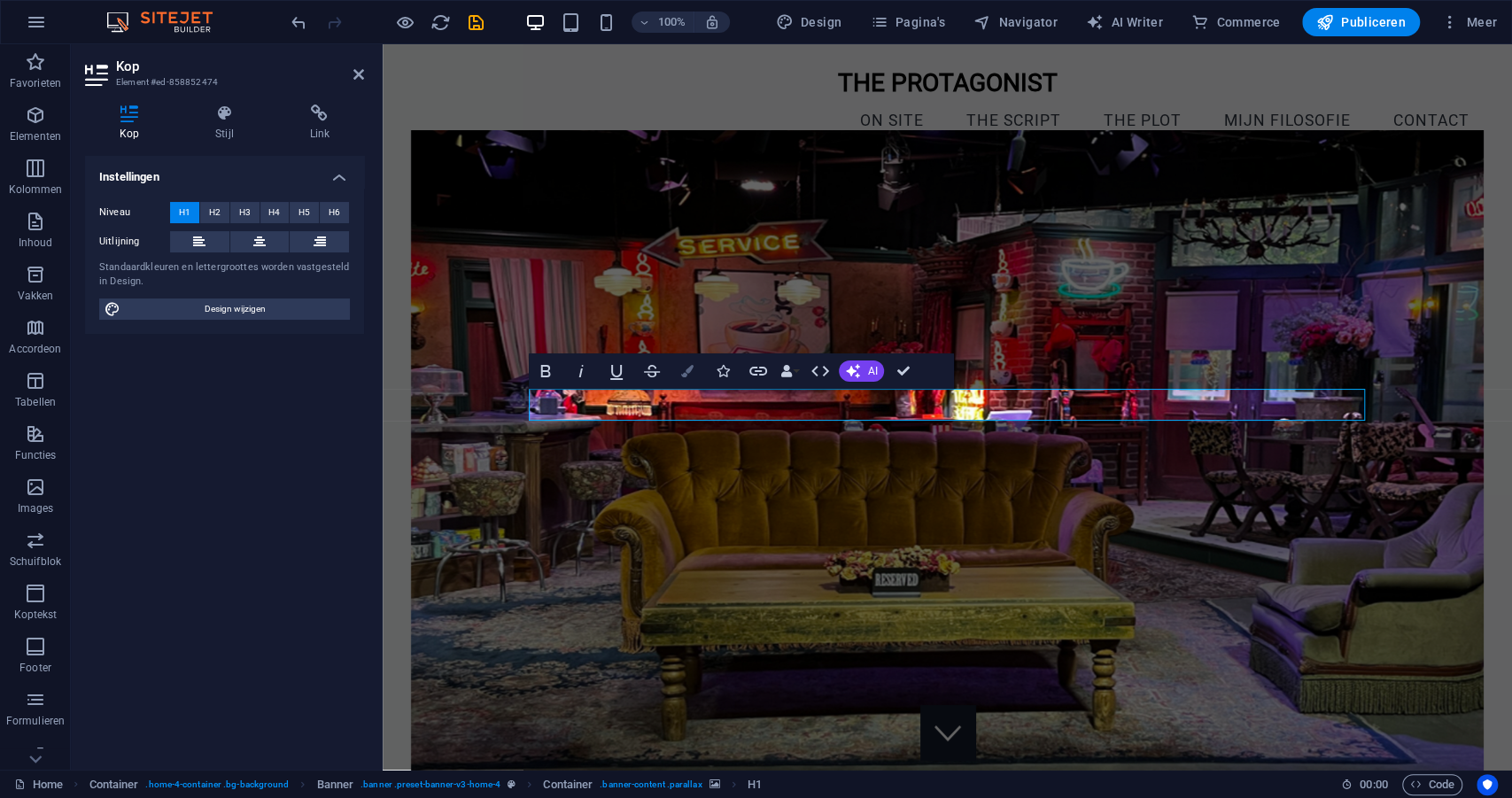
click at [692, 372] on icon "button" at bounding box center [687, 371] width 13 height 13
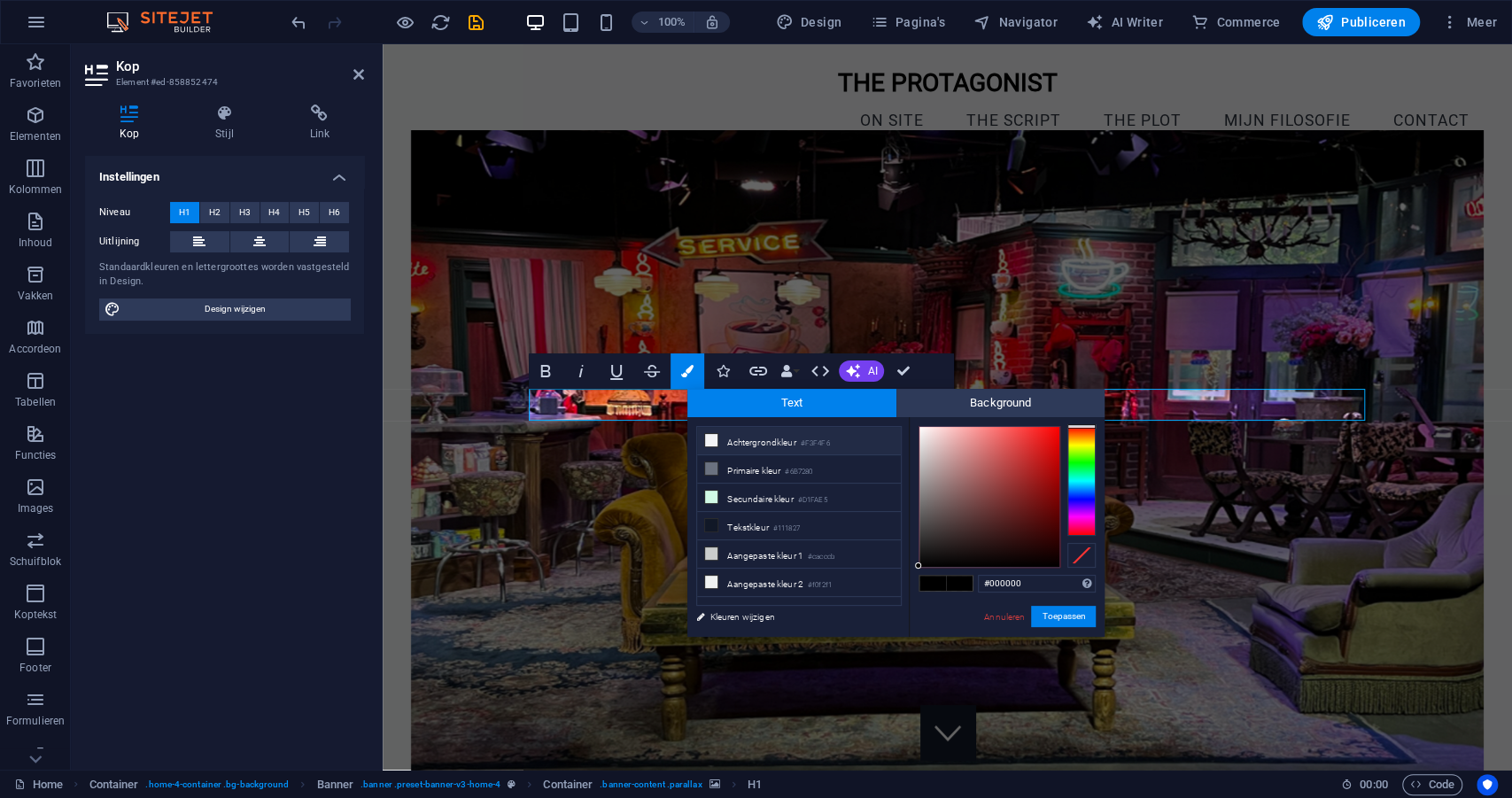
click at [727, 440] on li "Achtergrondkleur #F3F4F6" at bounding box center [799, 441] width 204 height 28
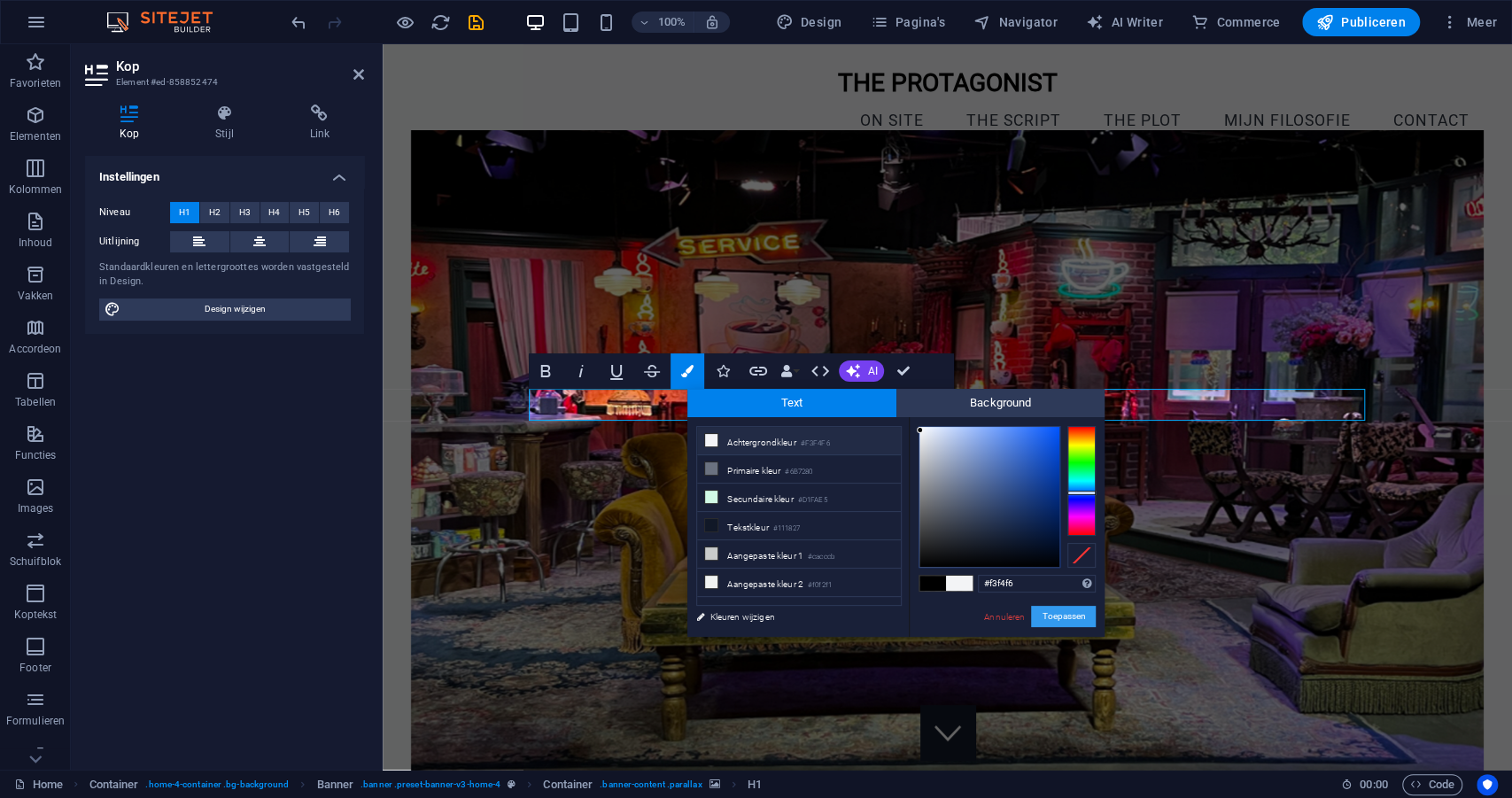
click at [1073, 618] on button "Toepassen" at bounding box center [1064, 616] width 64 height 21
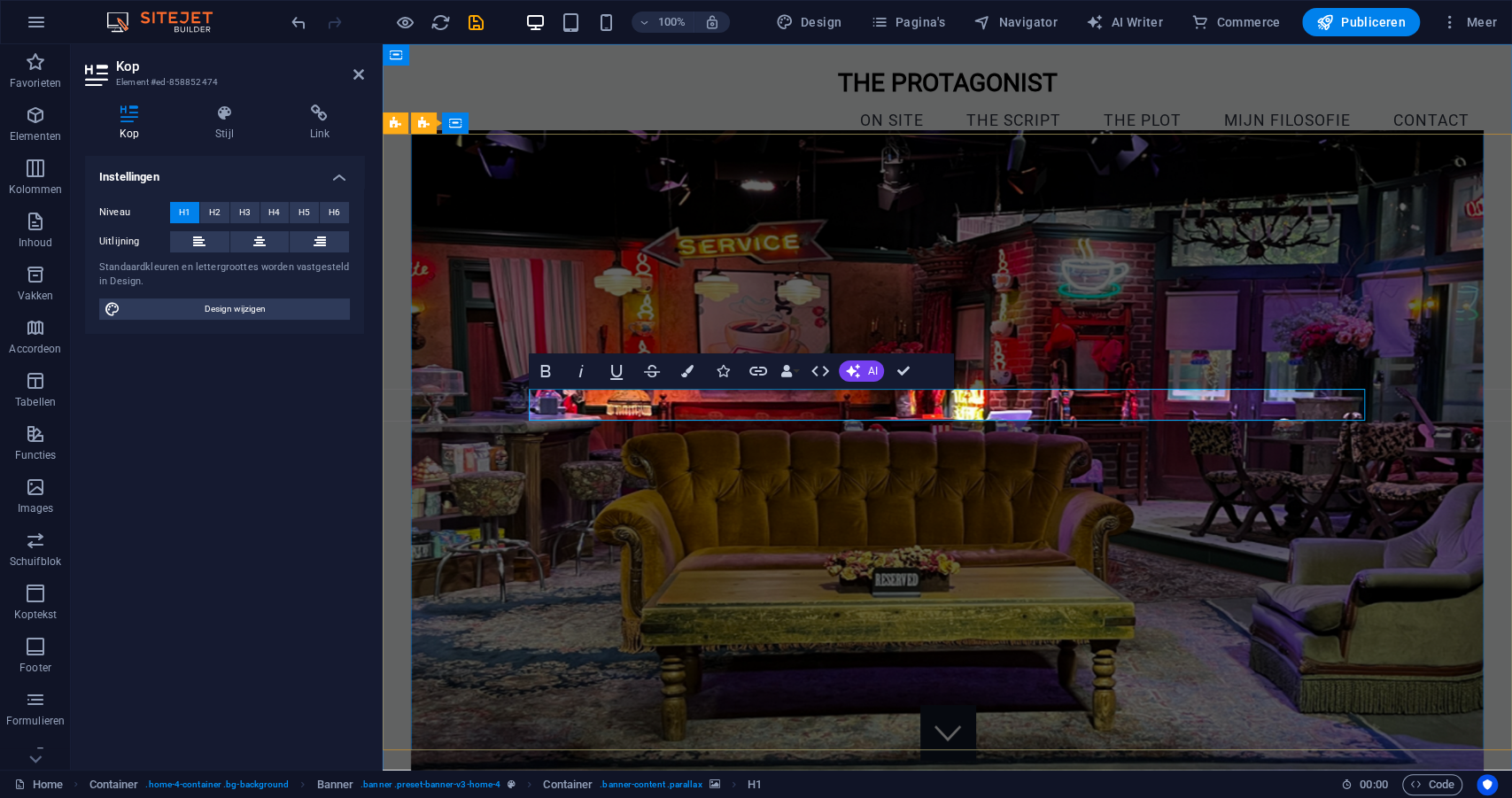
drag, startPoint x: 874, startPoint y: 404, endPoint x: 1136, endPoint y: 410, distance: 262.1
click at [688, 372] on icon "button" at bounding box center [687, 371] width 13 height 13
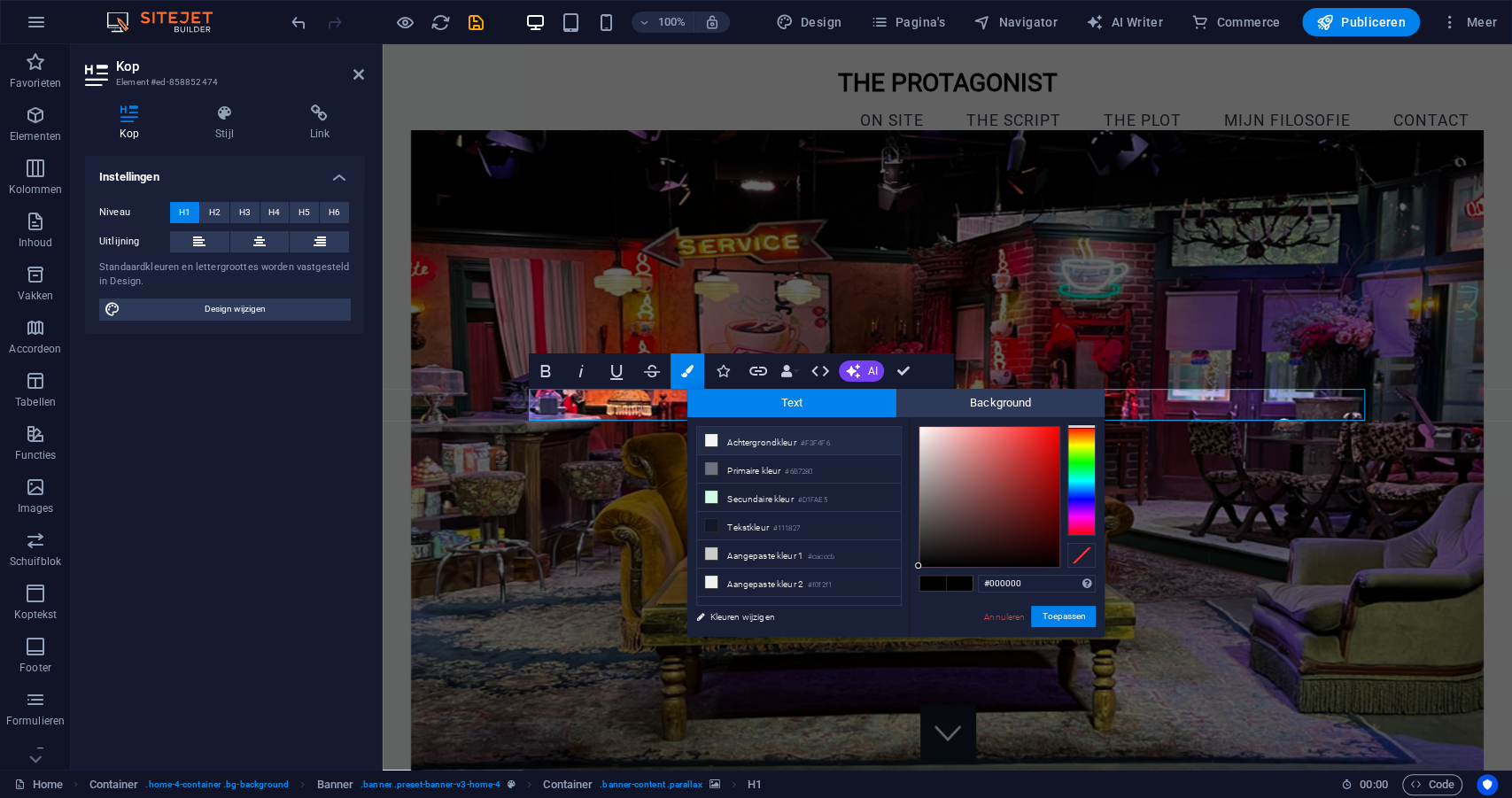
click at [753, 443] on li "Achtergrondkleur #F3F4F6" at bounding box center [799, 441] width 204 height 28
type input "#f3f4f6"
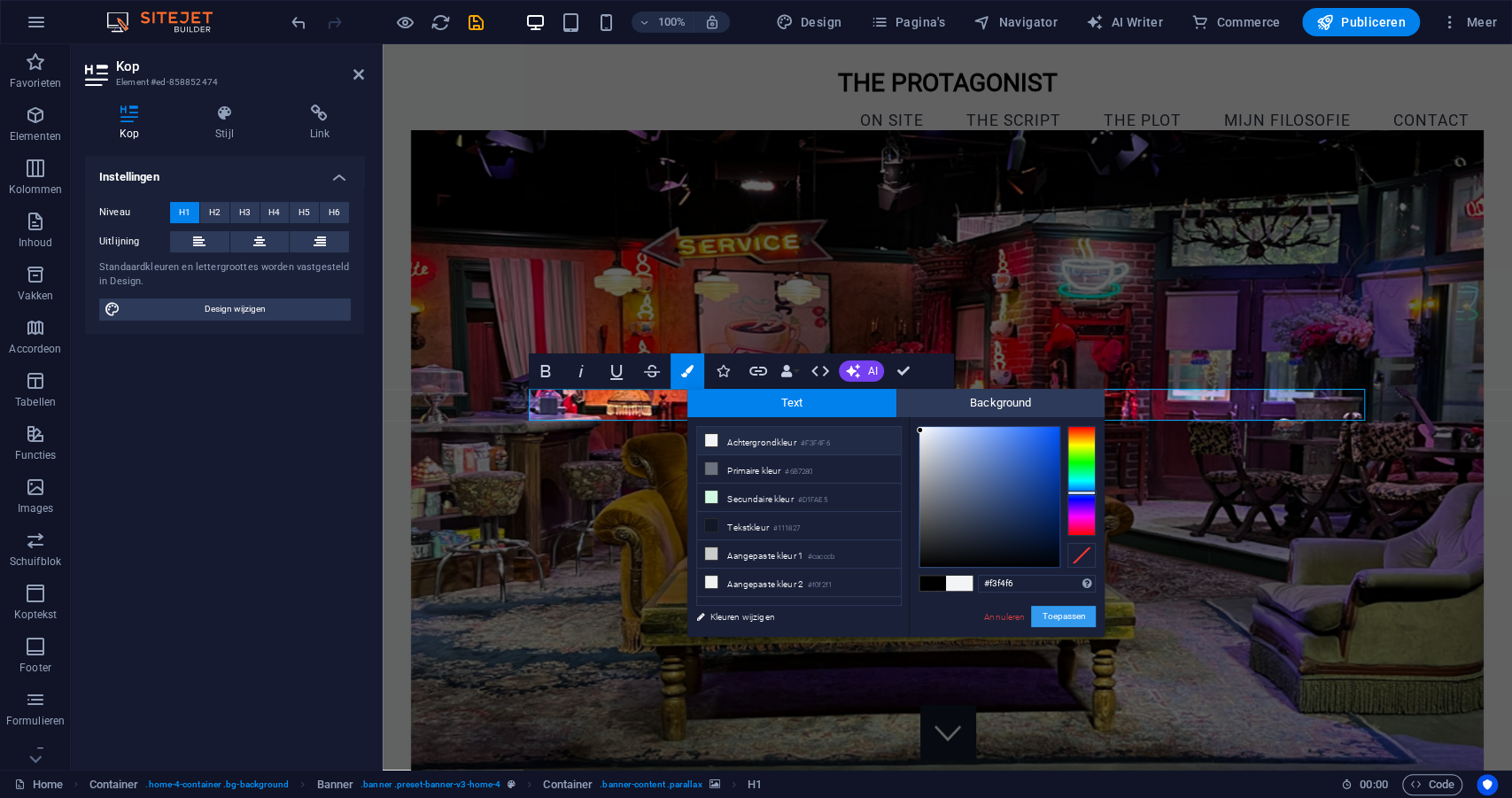
click at [1055, 609] on button "Toepassen" at bounding box center [1064, 616] width 64 height 21
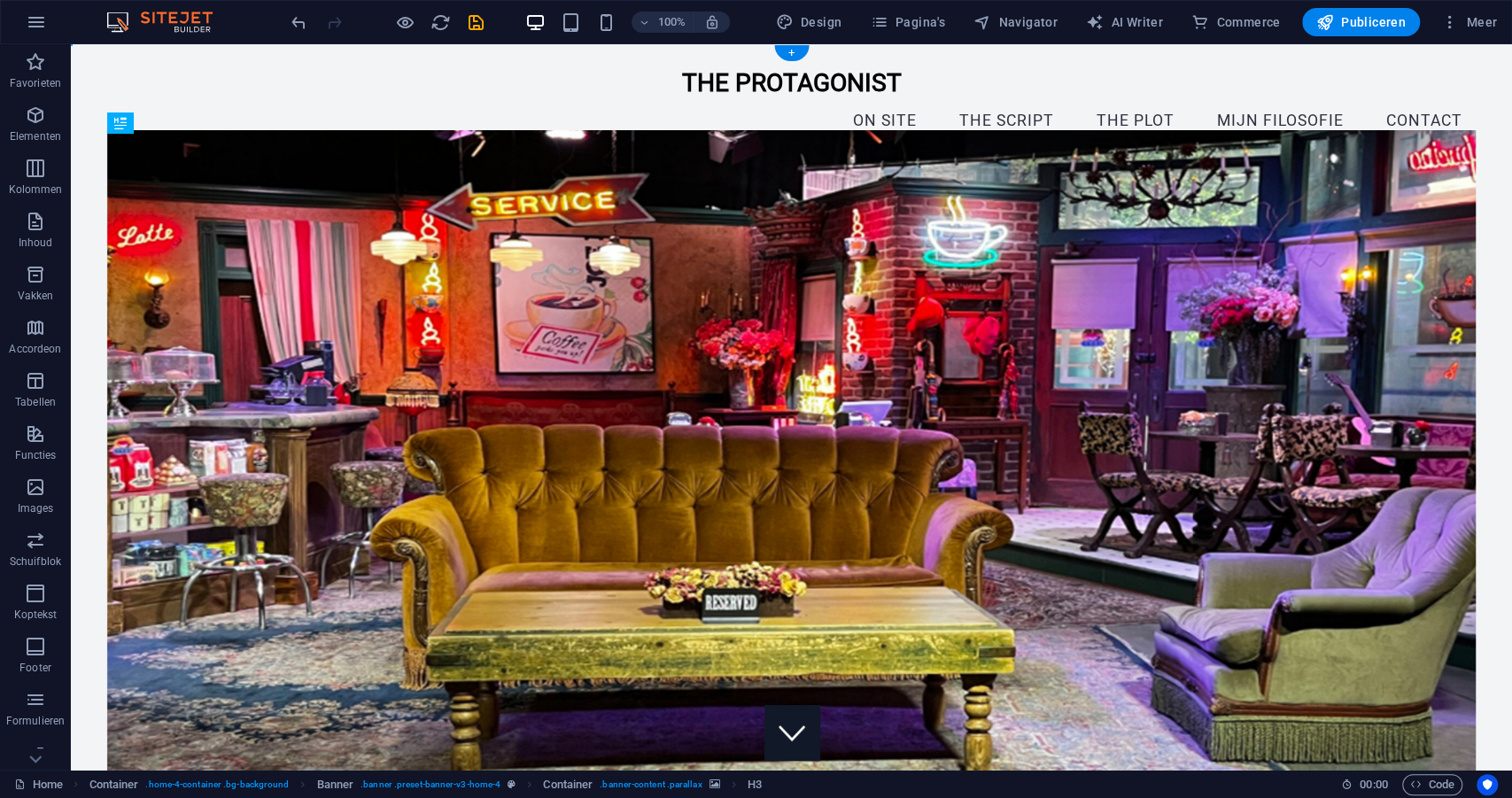
drag, startPoint x: 840, startPoint y: 438, endPoint x: 842, endPoint y: 397, distance: 41.0
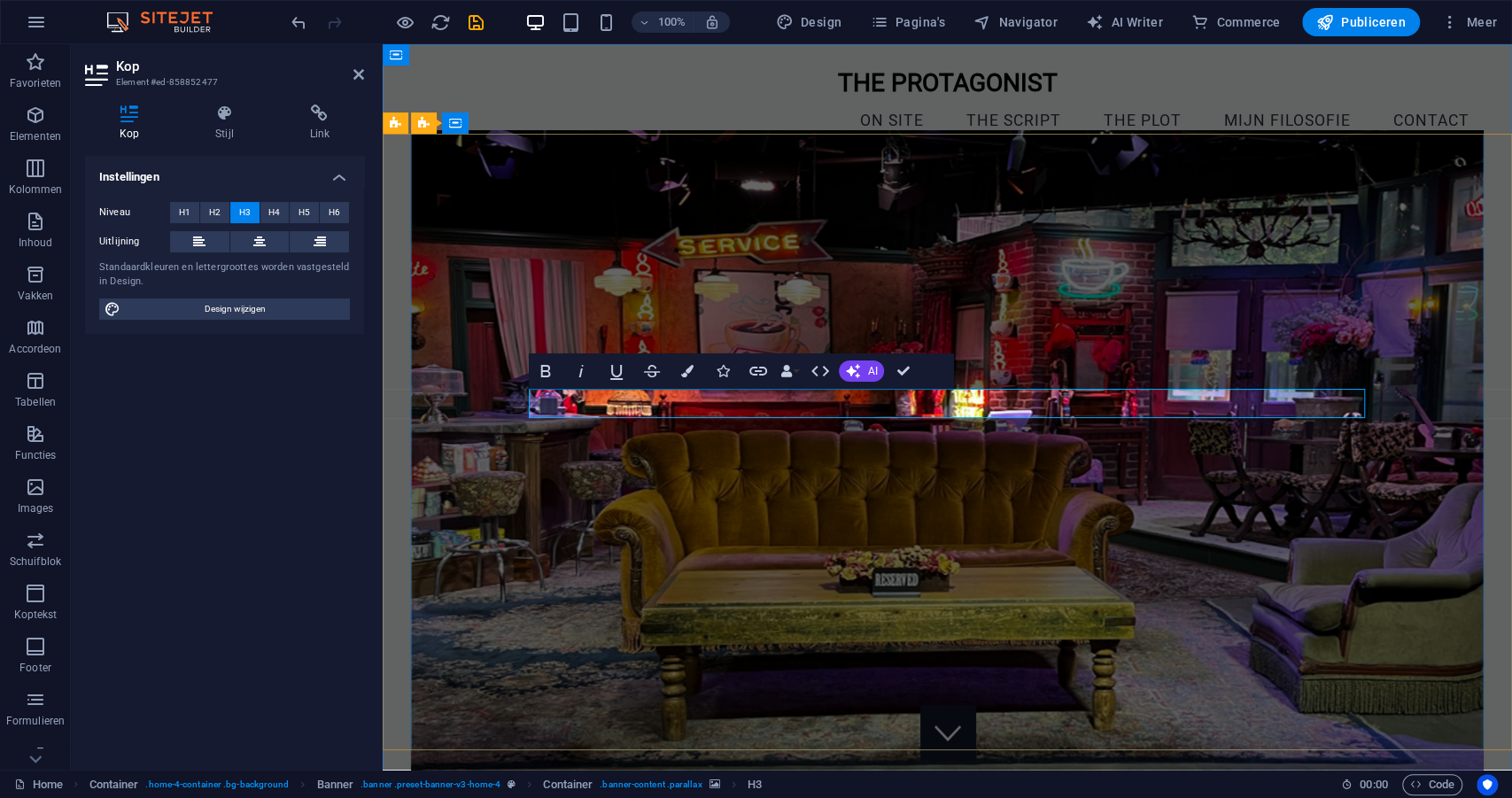
click at [580, 366] on icon "button" at bounding box center [581, 371] width 21 height 21
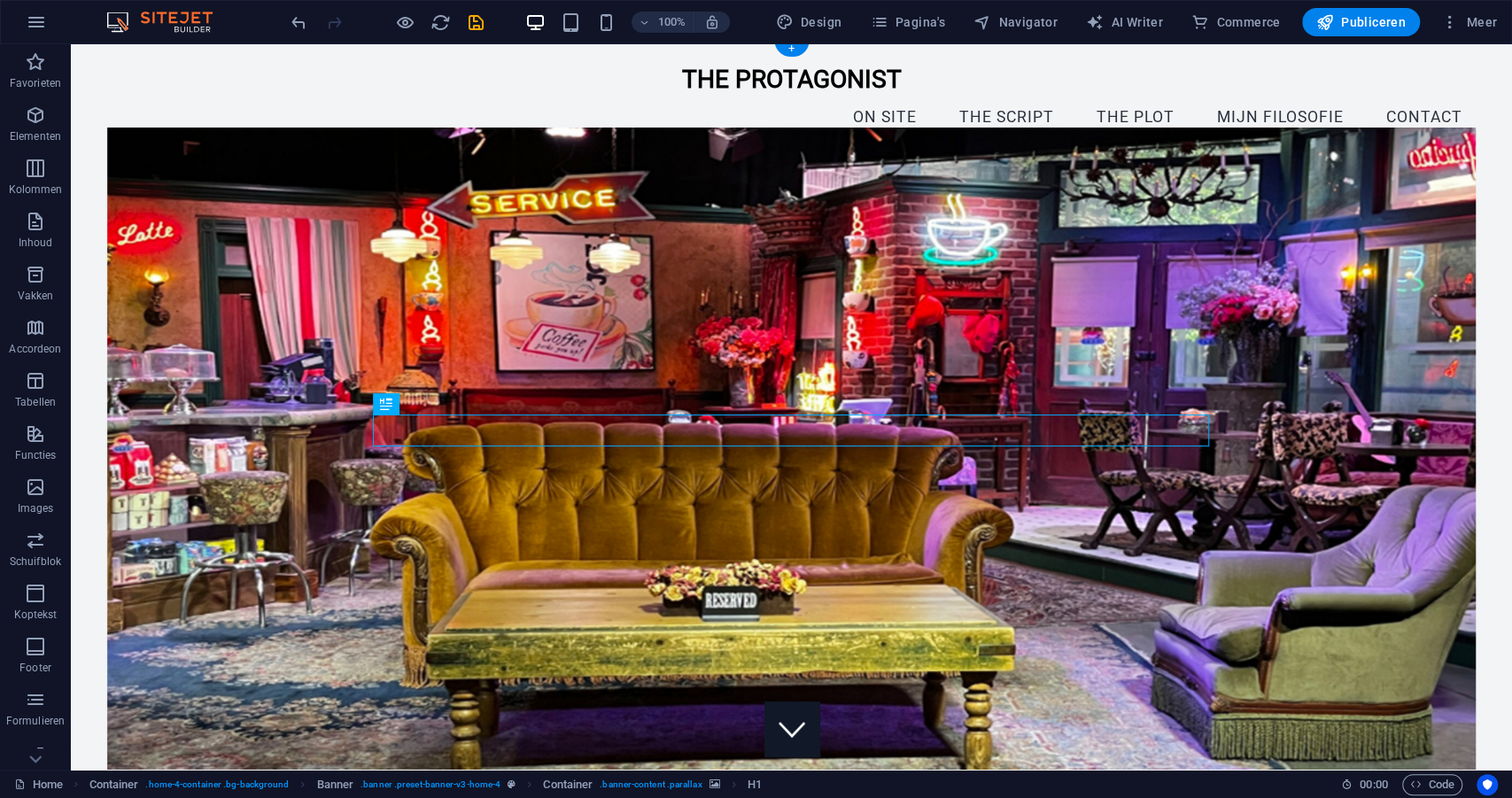
scroll to position [4, 0]
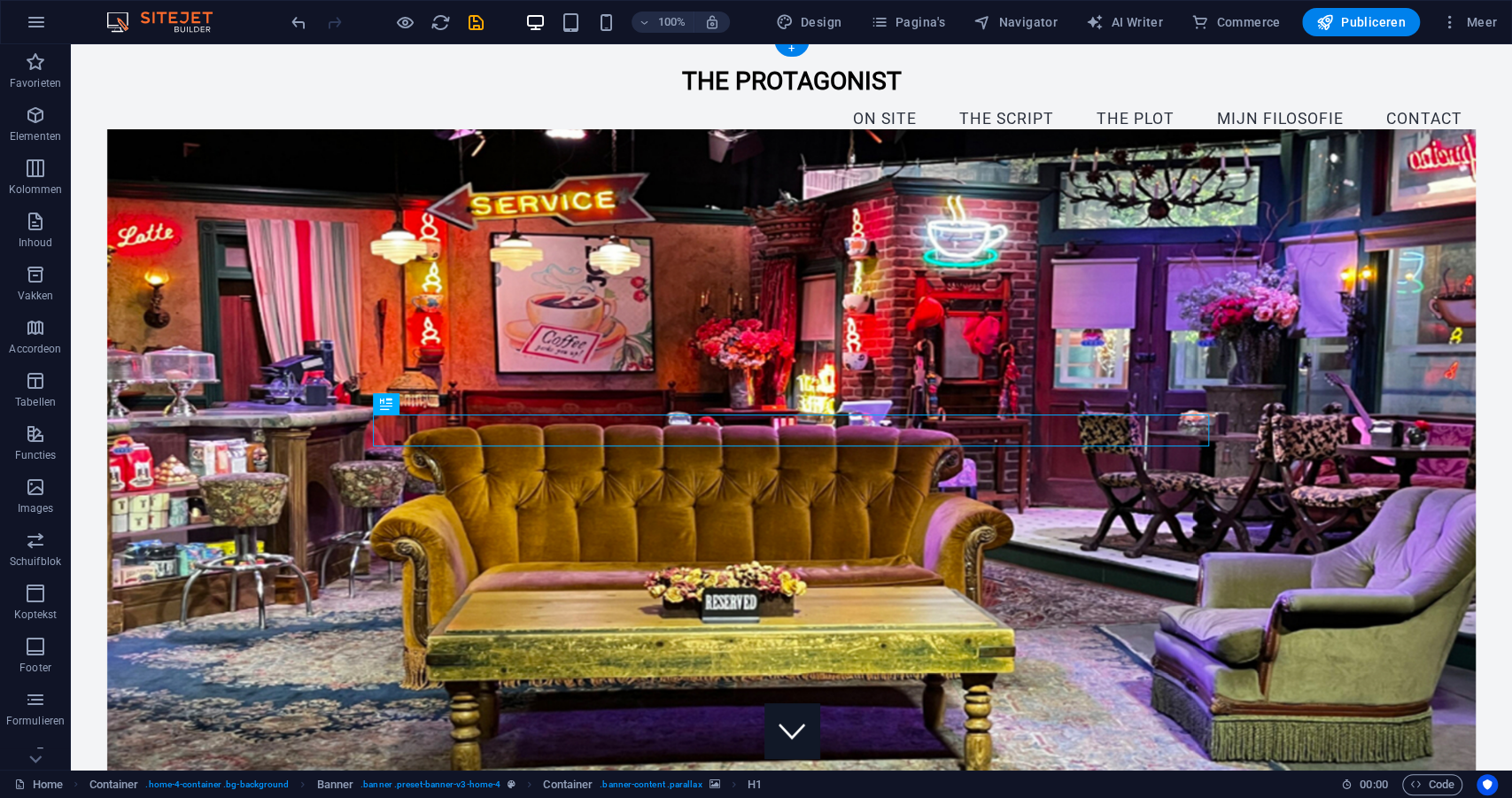
click at [430, 656] on figure at bounding box center [792, 460] width 1369 height 661
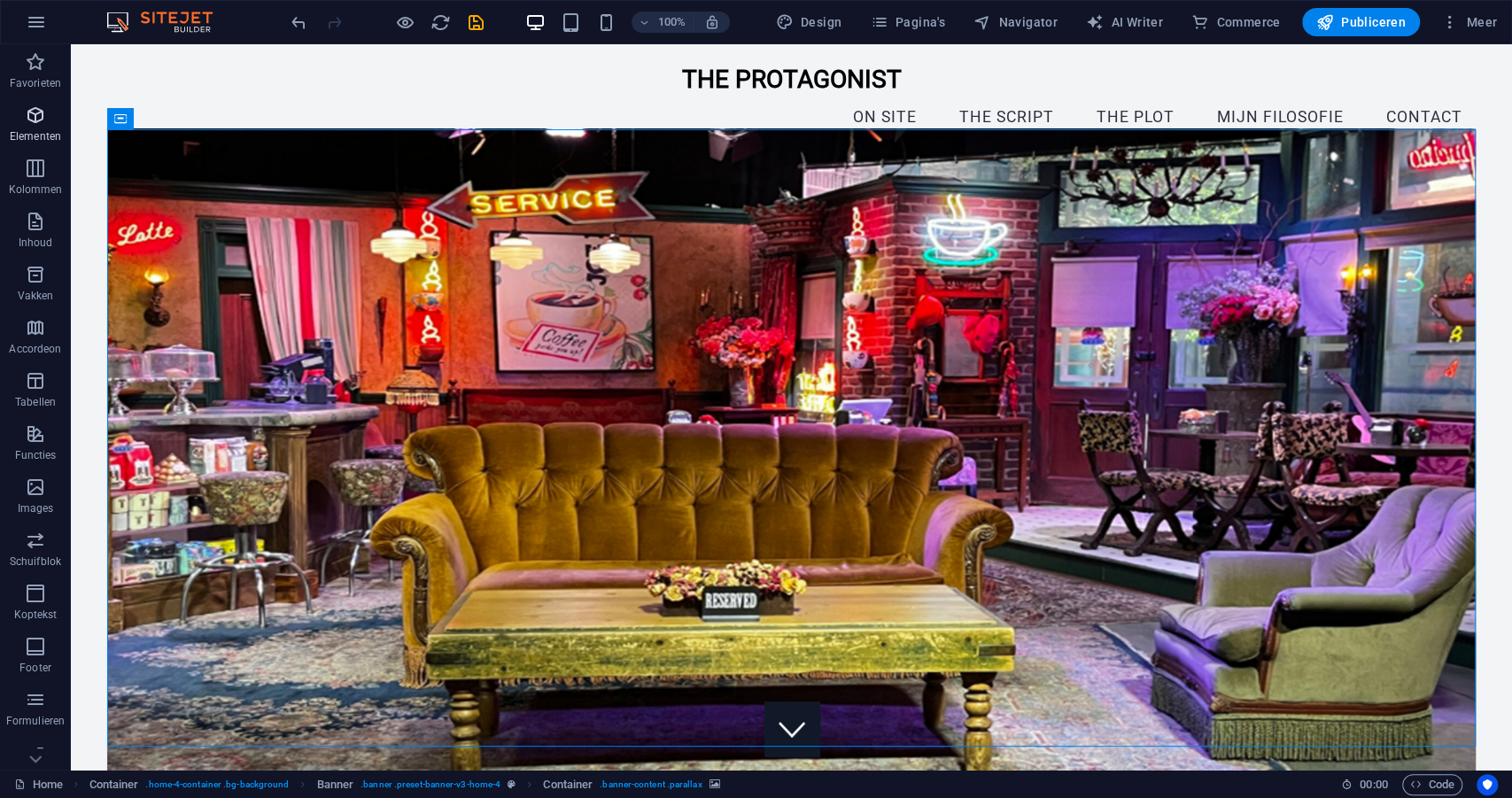
click at [37, 125] on icon "button" at bounding box center [35, 115] width 21 height 21
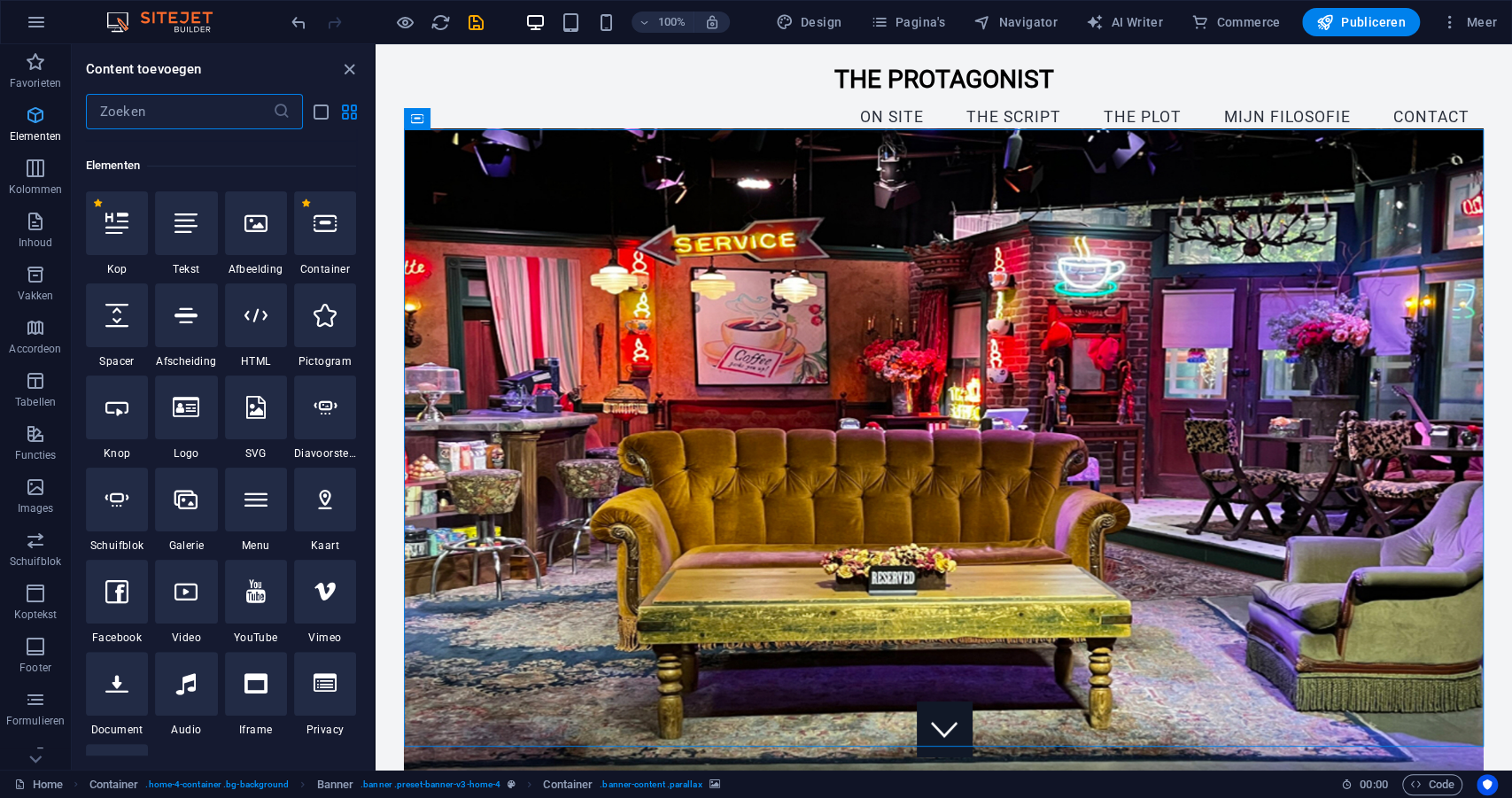
scroll to position [189, 0]
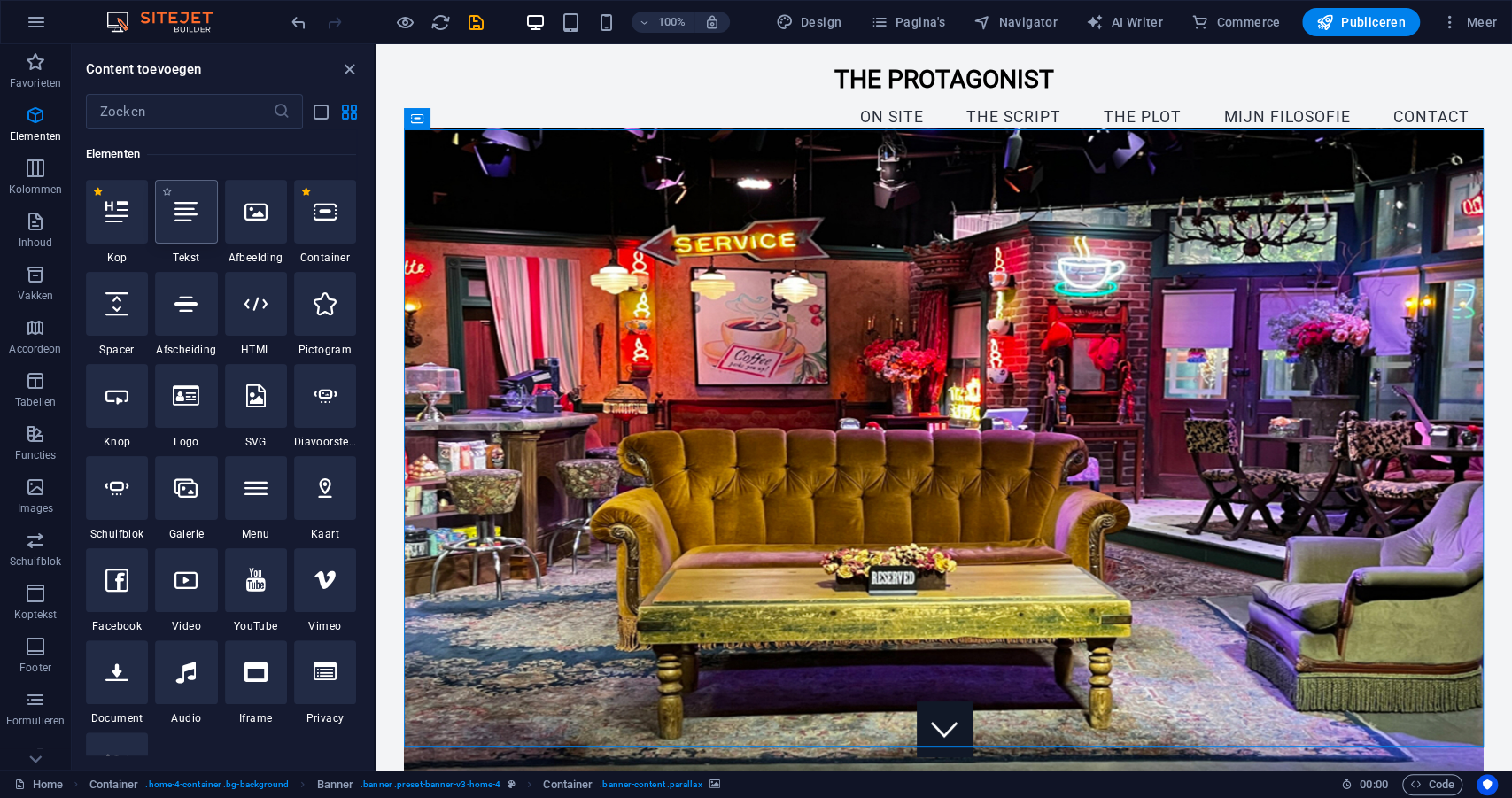
click at [190, 231] on div at bounding box center [186, 211] width 62 height 63
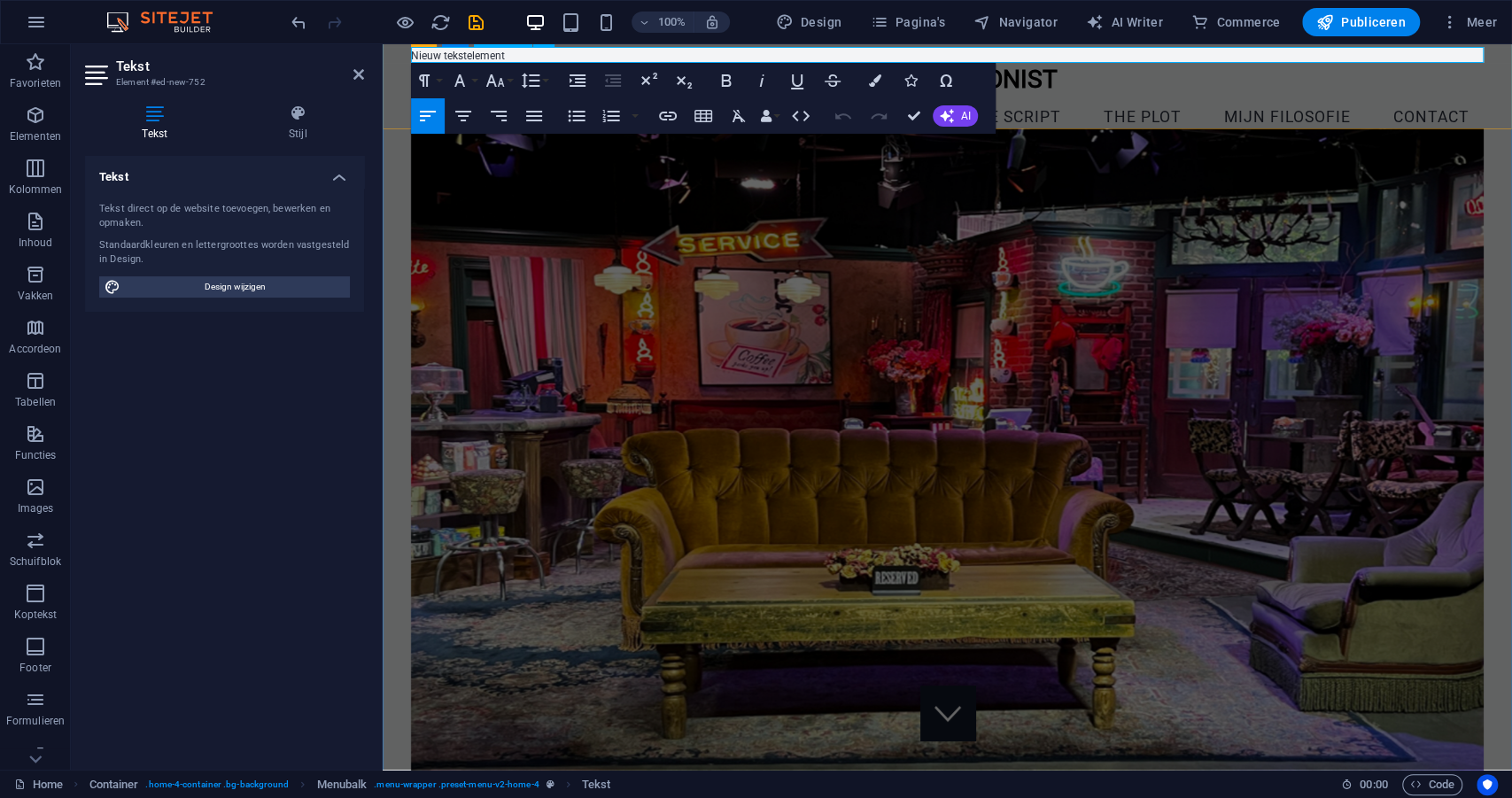
click at [515, 56] on p "Nieuw tekstelement" at bounding box center [947, 56] width 1072 height 16
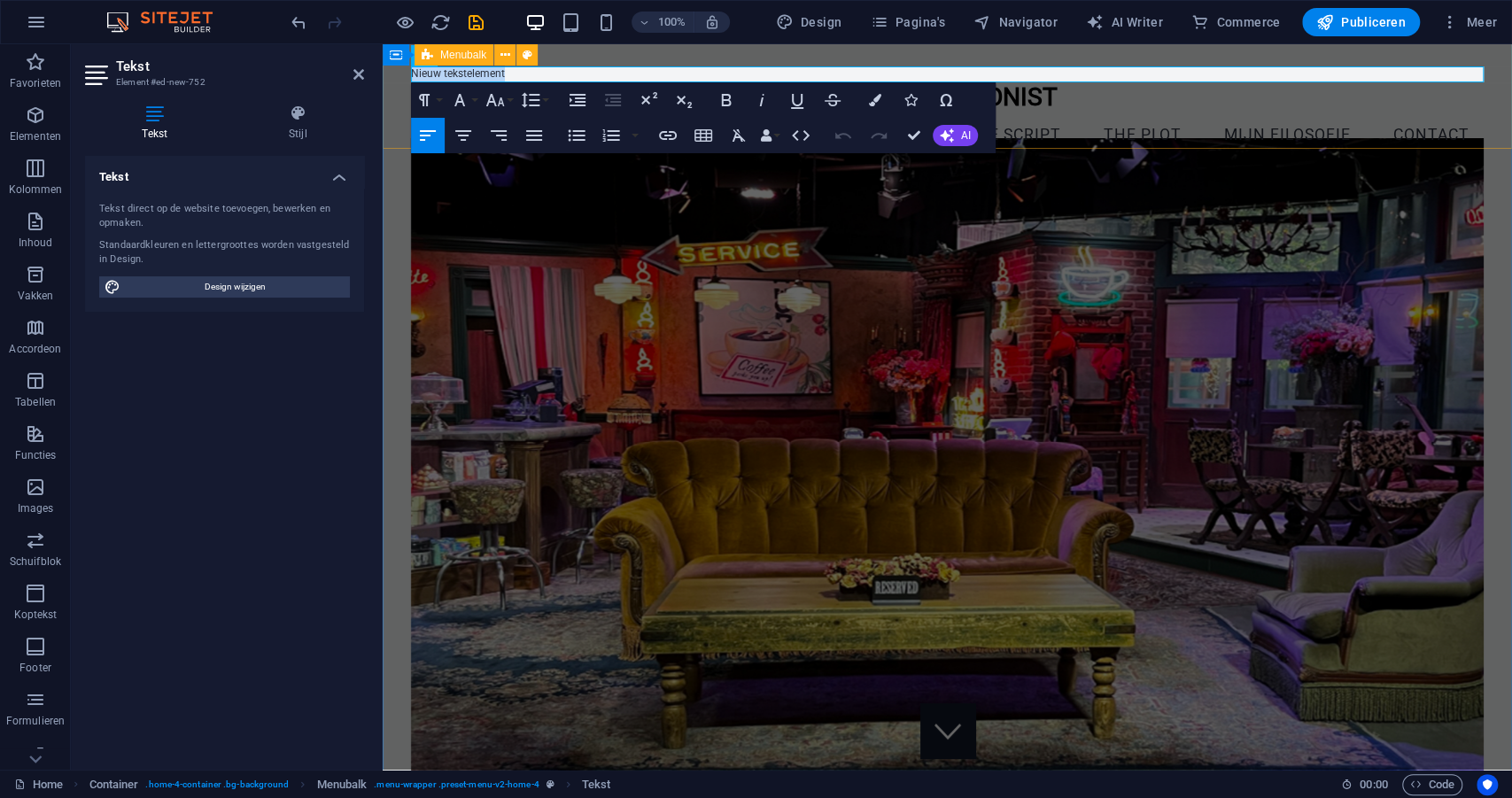
scroll to position [0, 0]
drag, startPoint x: 517, startPoint y: 49, endPoint x: 397, endPoint y: 54, distance: 120.1
click at [397, 54] on div "Nieuw tekstelement The Protagonist Menu On site The script The plot mijn filoso…" at bounding box center [947, 112] width 1129 height 138
click at [483, 74] on p "Nieuw tekstelement" at bounding box center [947, 75] width 1072 height 16
click at [560, 80] on p "Nieuw tekstelement" at bounding box center [947, 75] width 1072 height 16
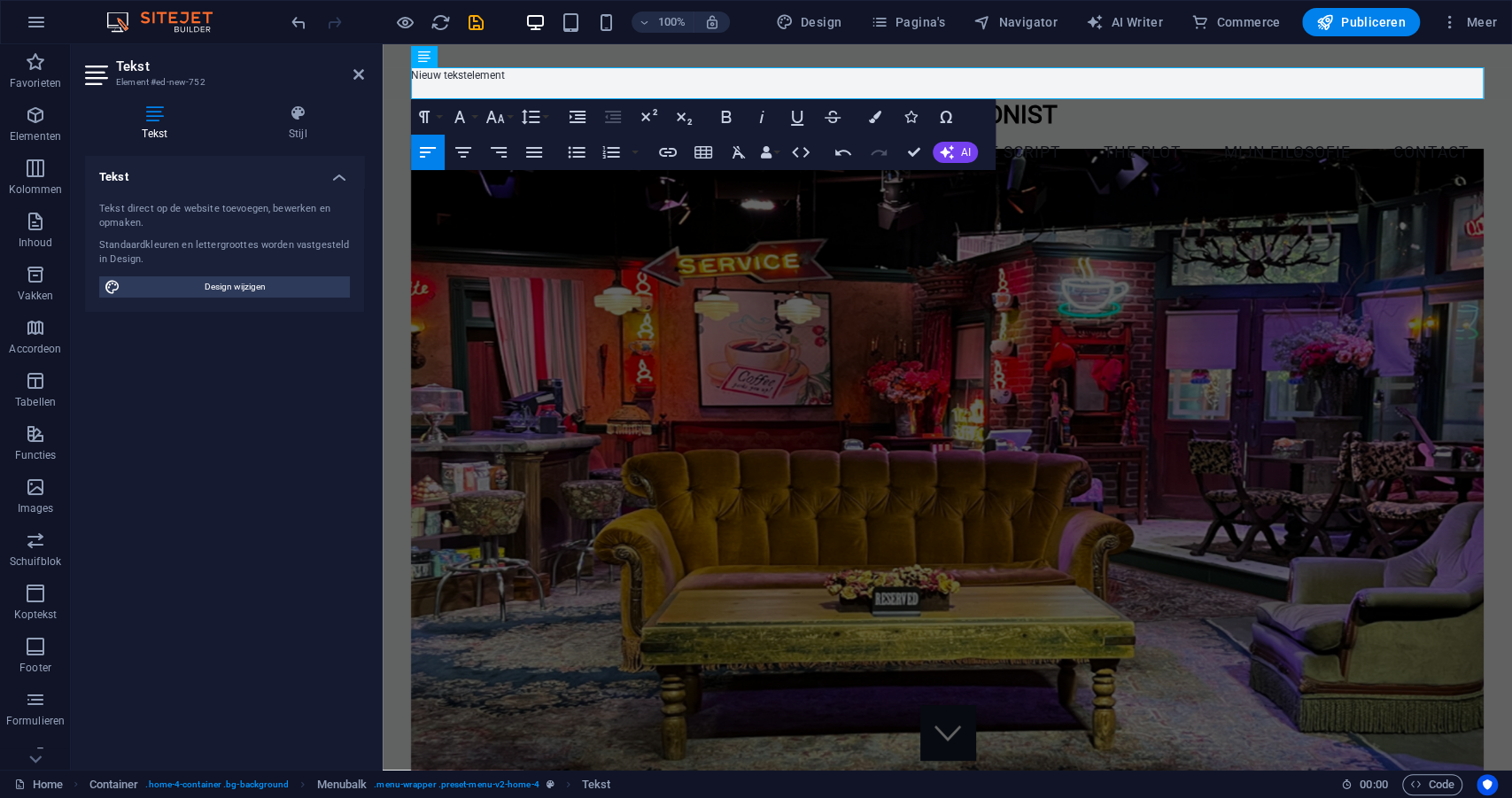
click at [557, 314] on figure at bounding box center [947, 480] width 1072 height 661
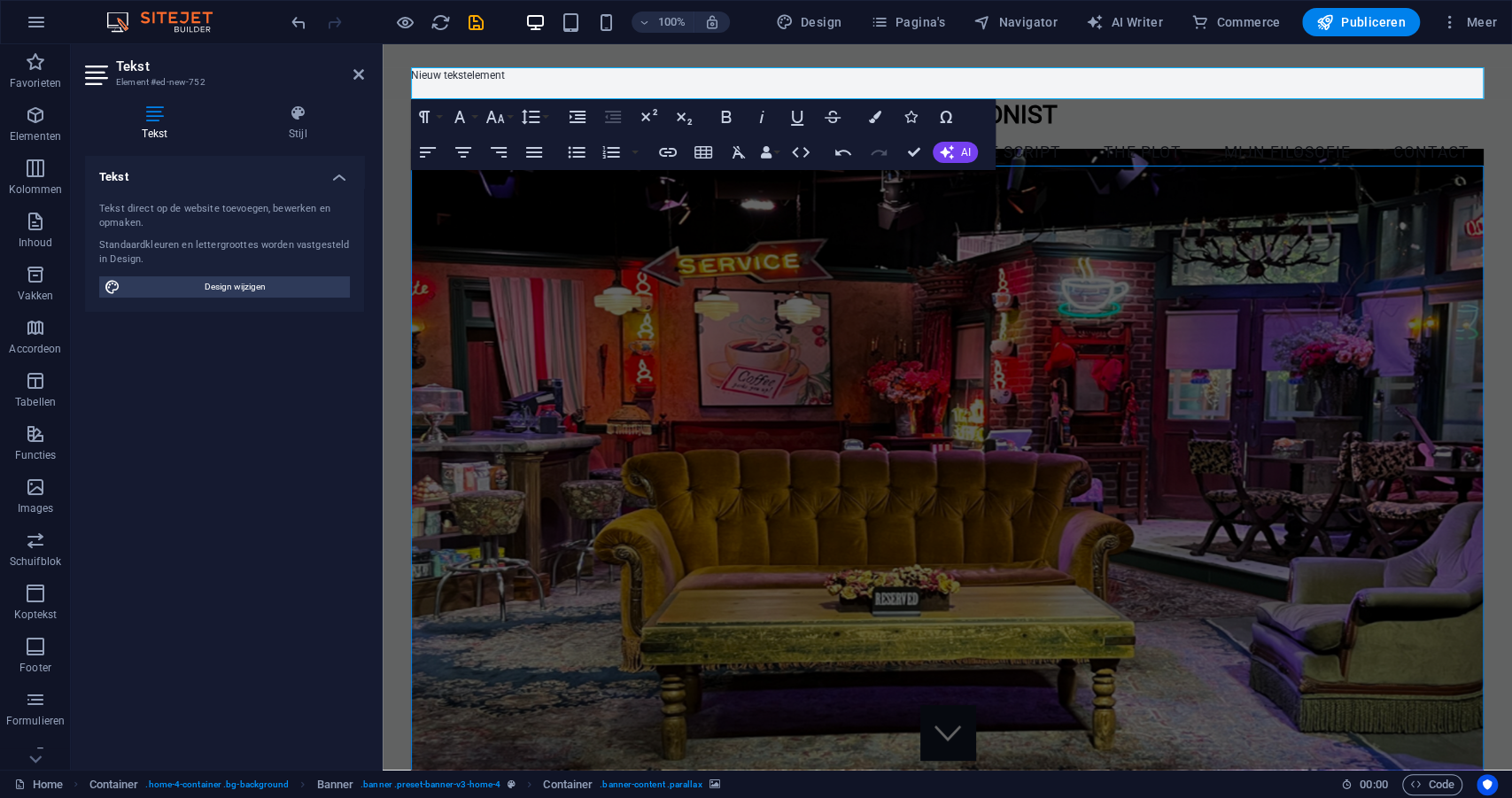
click at [557, 314] on figure at bounding box center [947, 480] width 1072 height 661
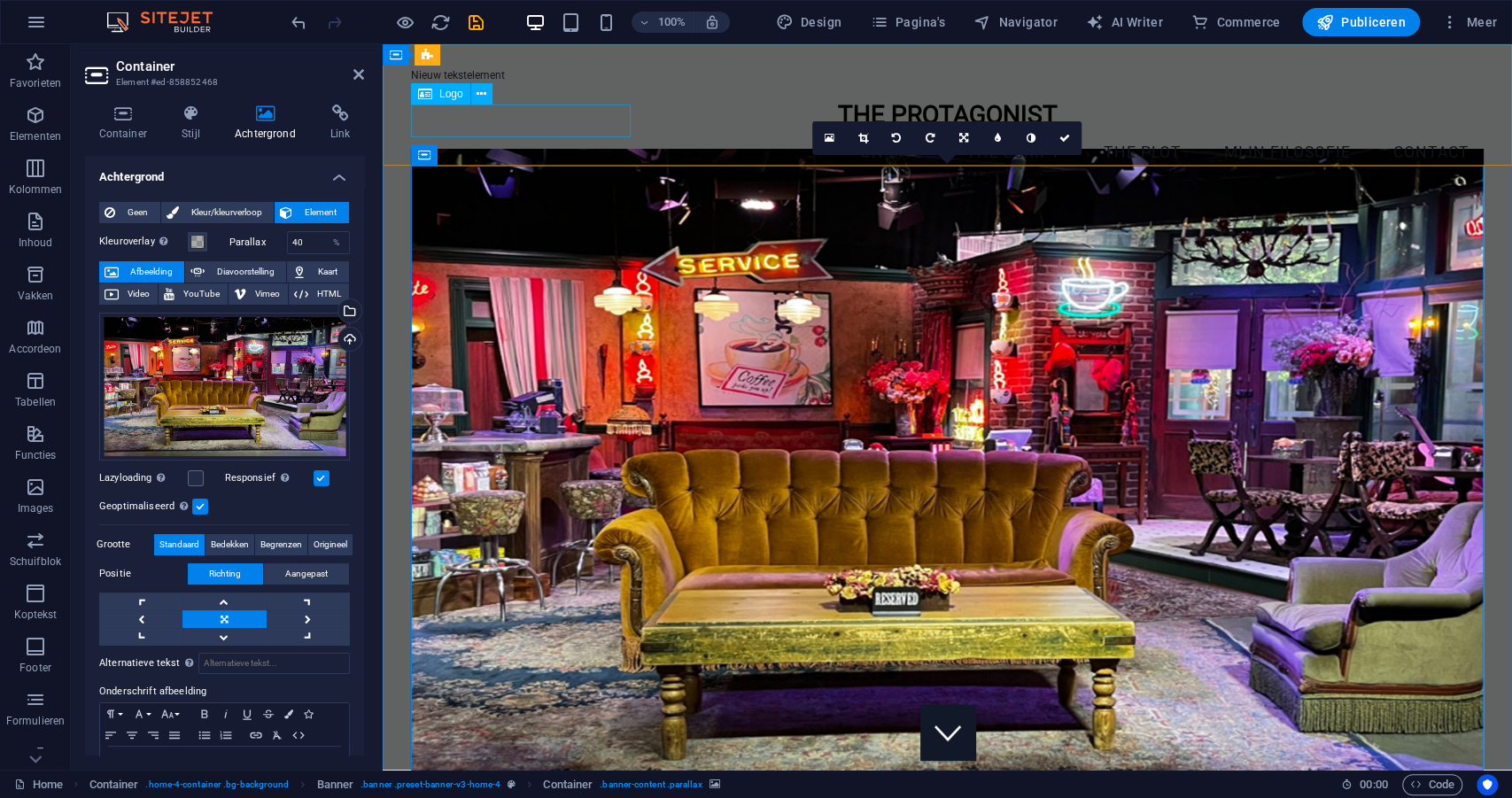
click at [500, 128] on div "The Protagonist" at bounding box center [947, 116] width 1072 height 33
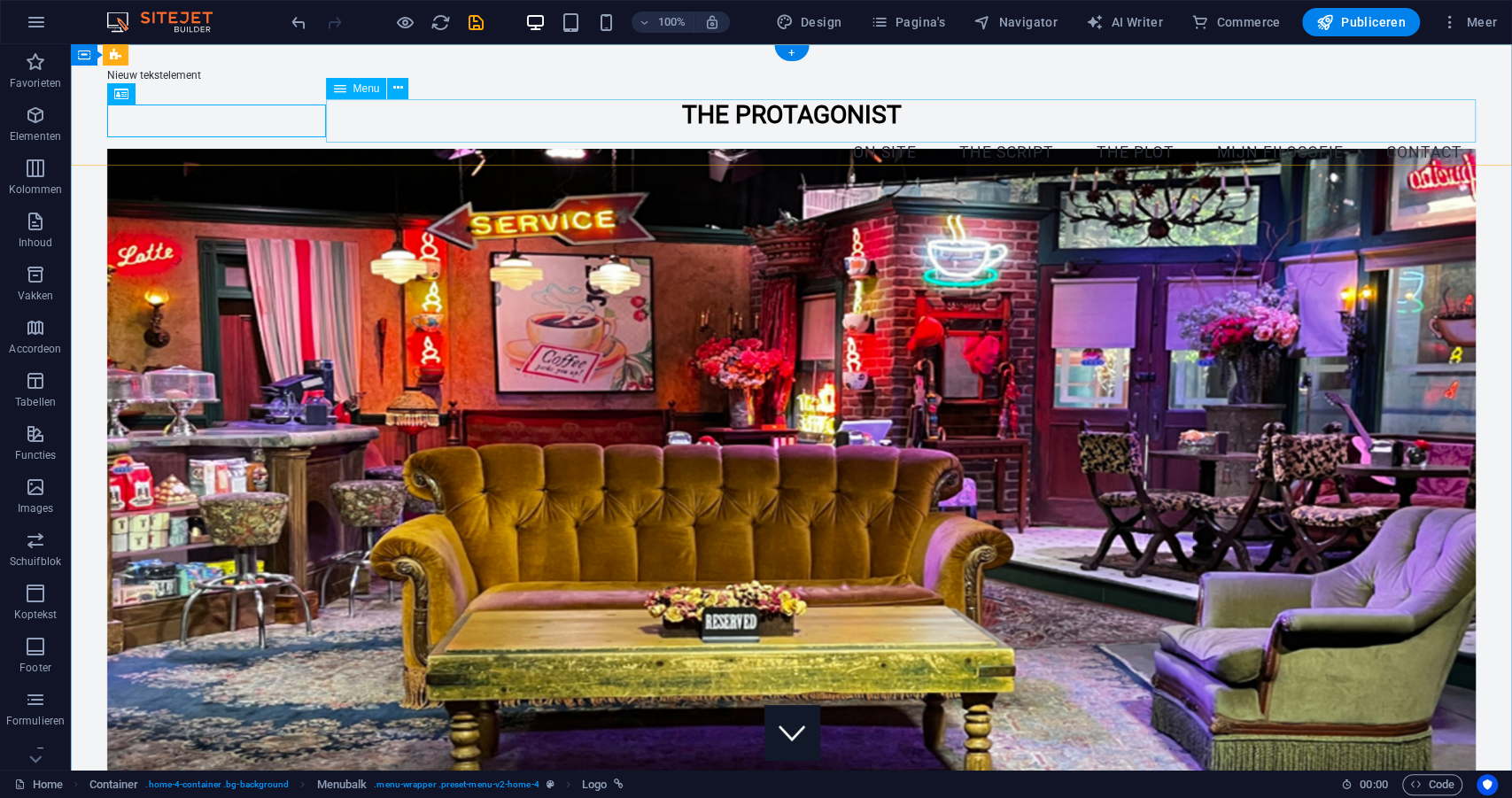
click at [501, 131] on nav "On site The script The plot mijn filosofie Contact" at bounding box center [792, 152] width 1369 height 44
click at [248, 119] on div "The Protagonist" at bounding box center [792, 116] width 1369 height 33
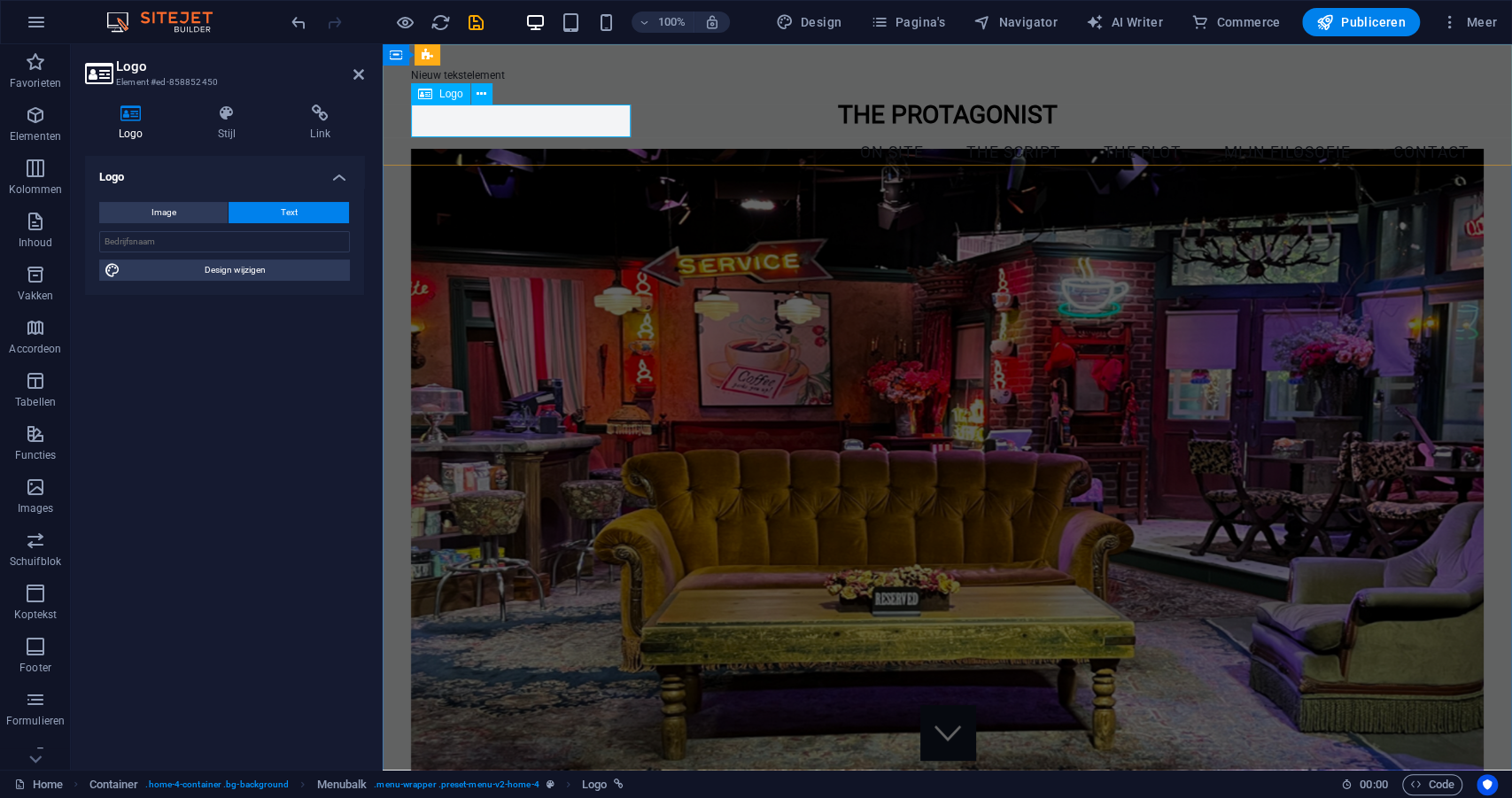
click at [469, 119] on div "The Protagonist" at bounding box center [947, 116] width 1072 height 33
click at [486, 95] on button at bounding box center [482, 94] width 21 height 21
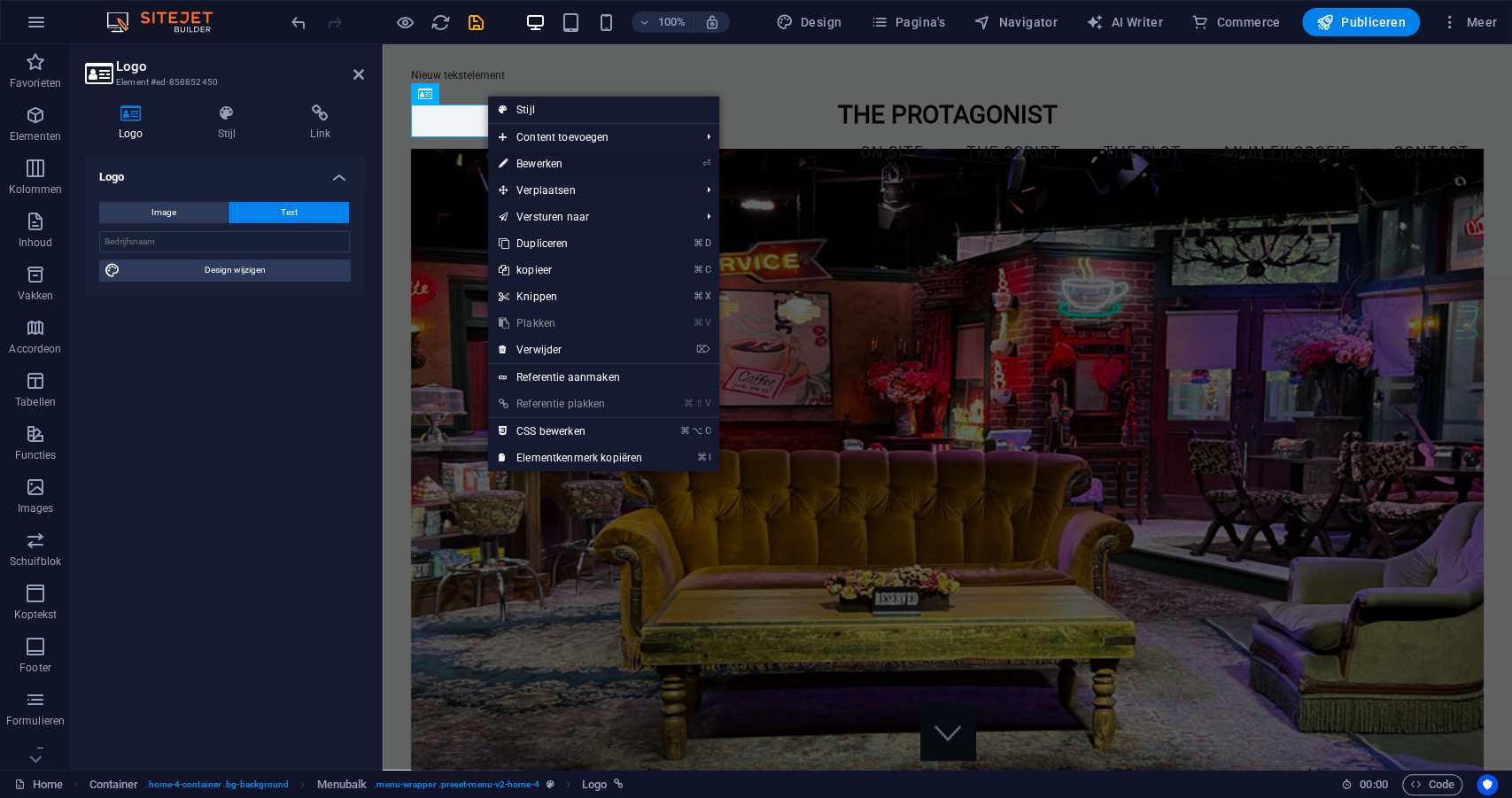
click at [524, 159] on link "⏎ Bewerken" at bounding box center [570, 163] width 165 height 26
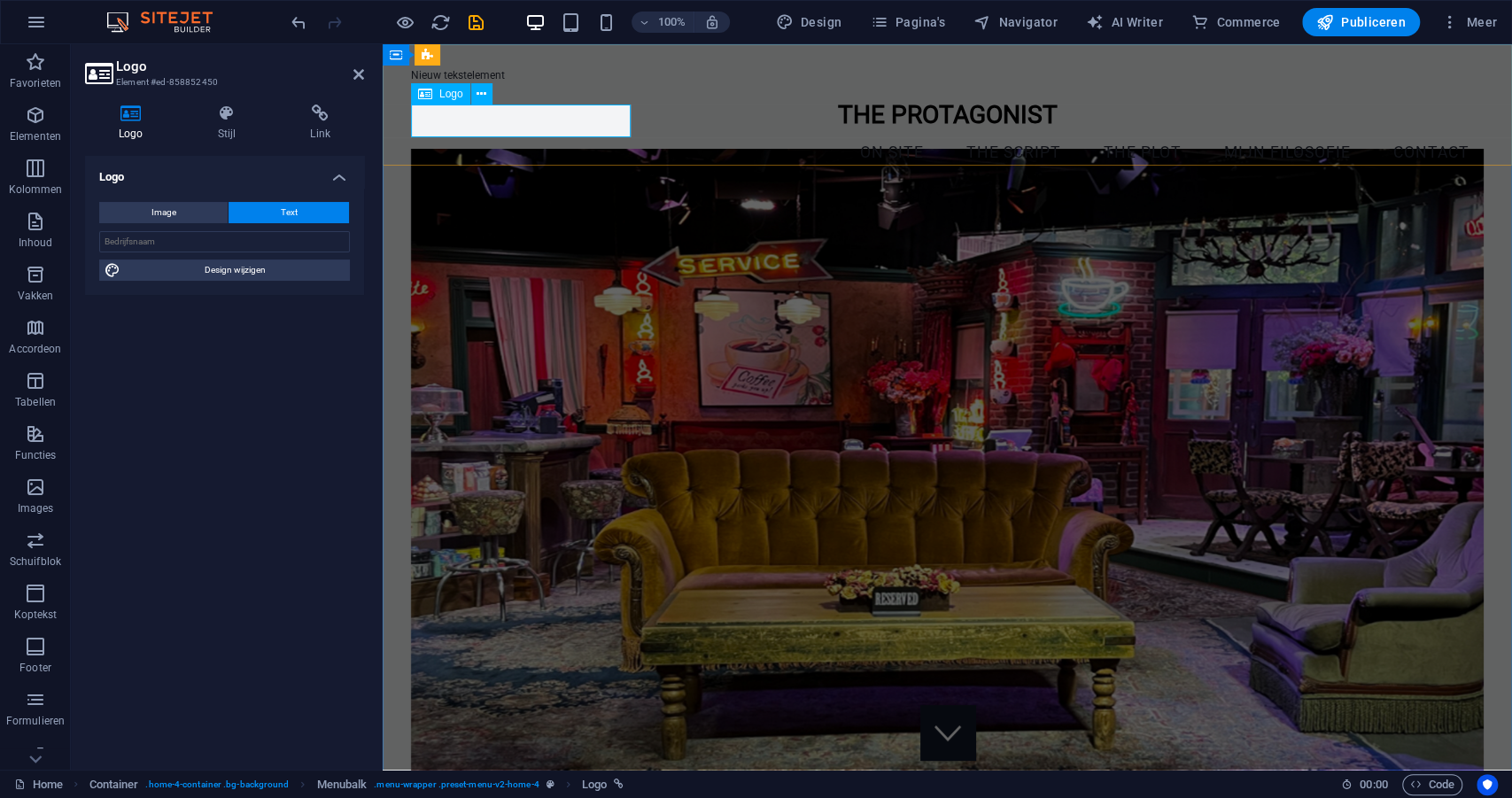
click at [452, 117] on div "The Protagonist" at bounding box center [947, 116] width 1072 height 33
click at [279, 210] on button "Text" at bounding box center [288, 213] width 120 height 21
click at [138, 244] on input "text" at bounding box center [225, 242] width 251 height 21
type input "De Protagonist"
click at [521, 359] on figure at bounding box center [947, 480] width 1072 height 661
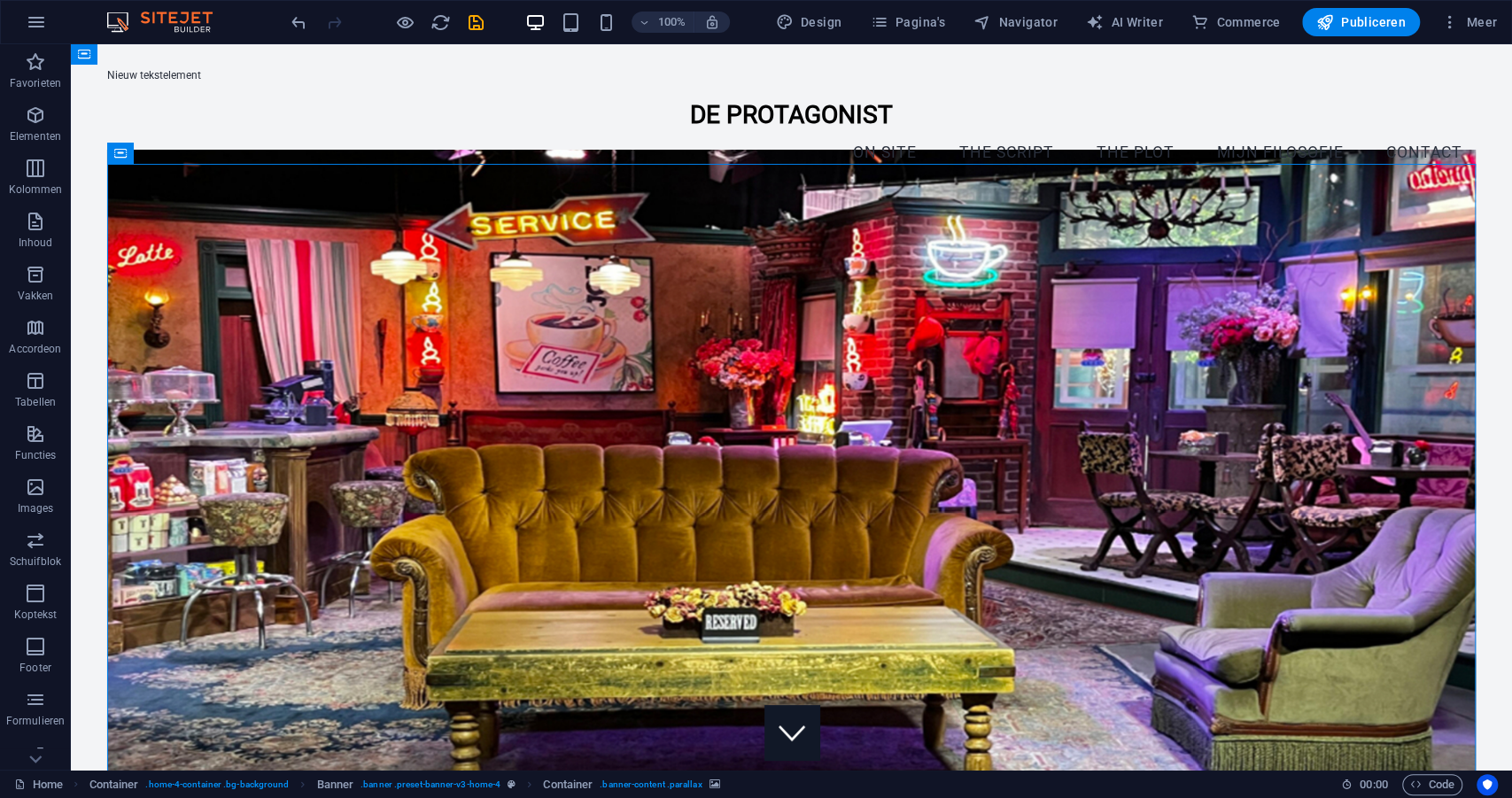
scroll to position [1, 0]
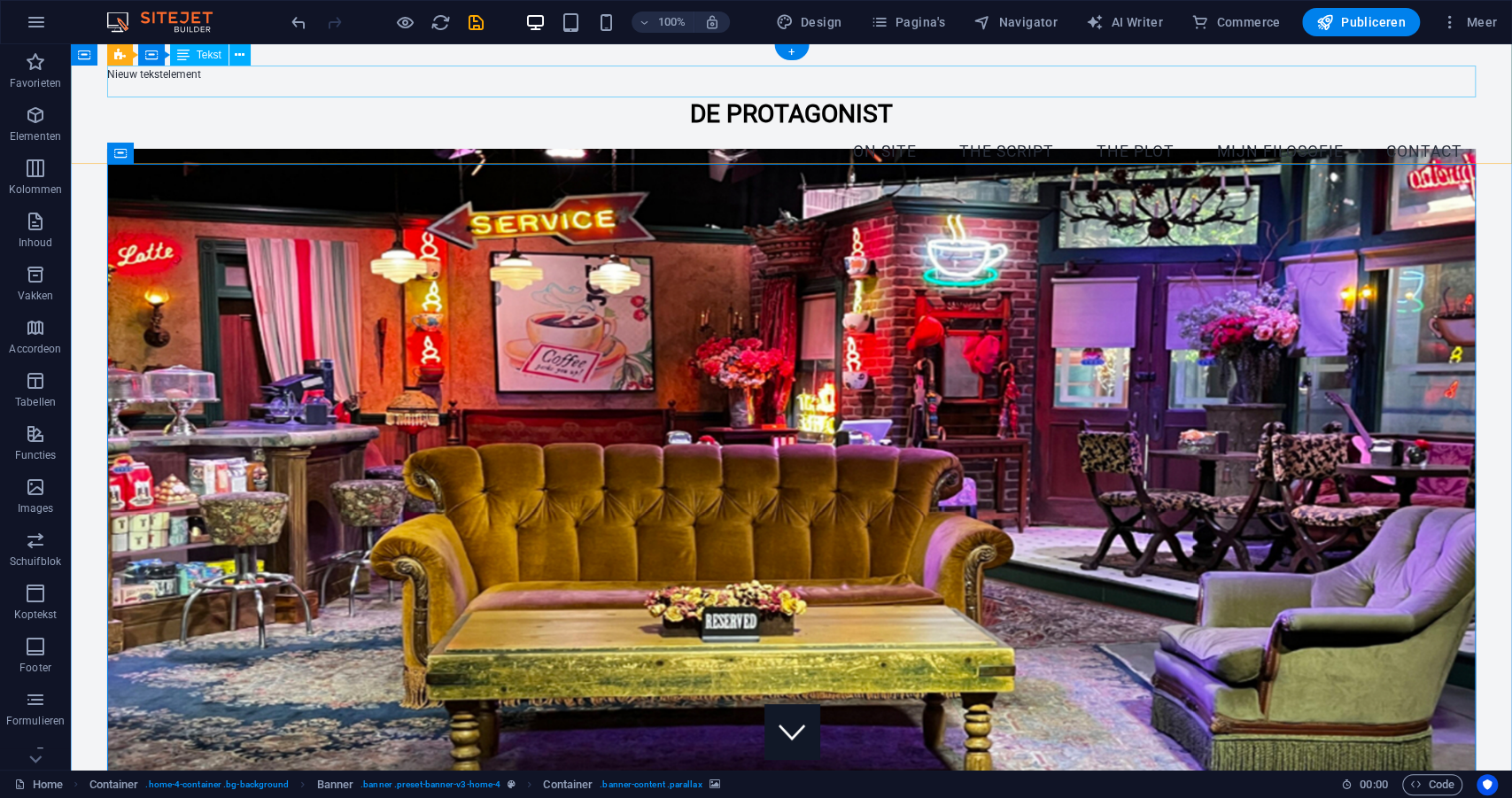
click at [170, 72] on div "Nieuw tekstelement" at bounding box center [792, 82] width 1369 height 32
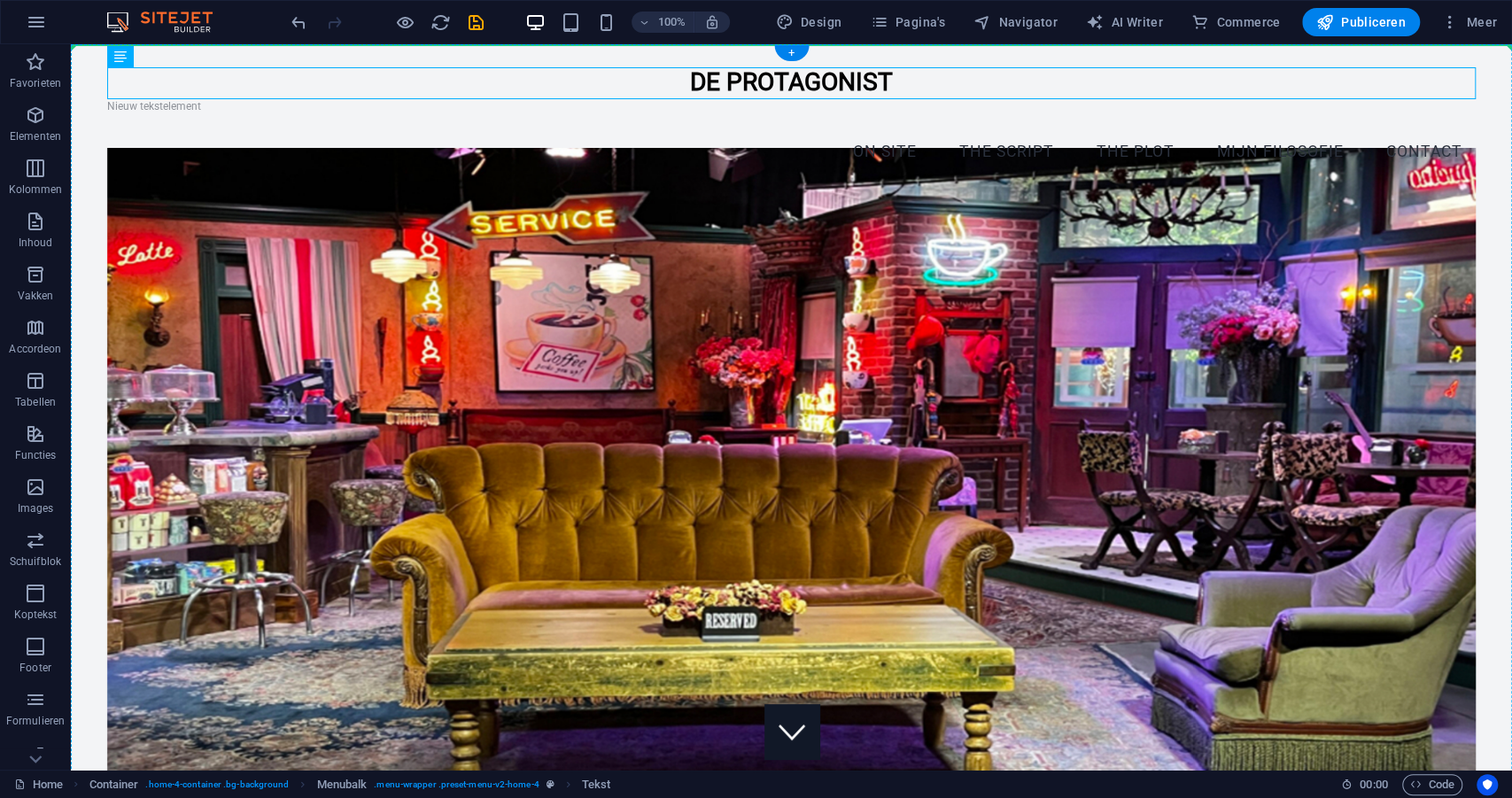
scroll to position [0, 0]
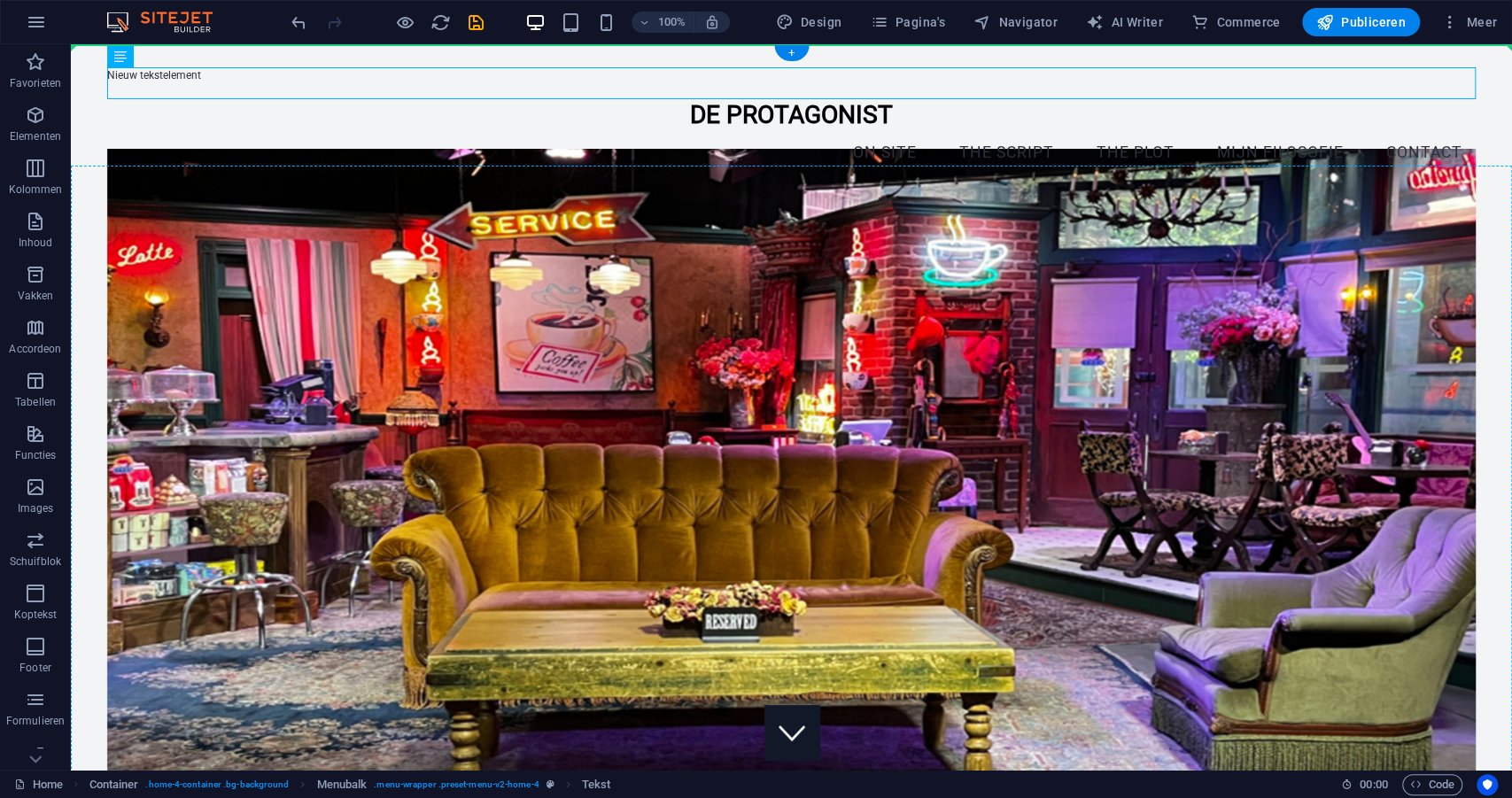
drag, startPoint x: 170, startPoint y: 72, endPoint x: 215, endPoint y: 356, distance: 287.5
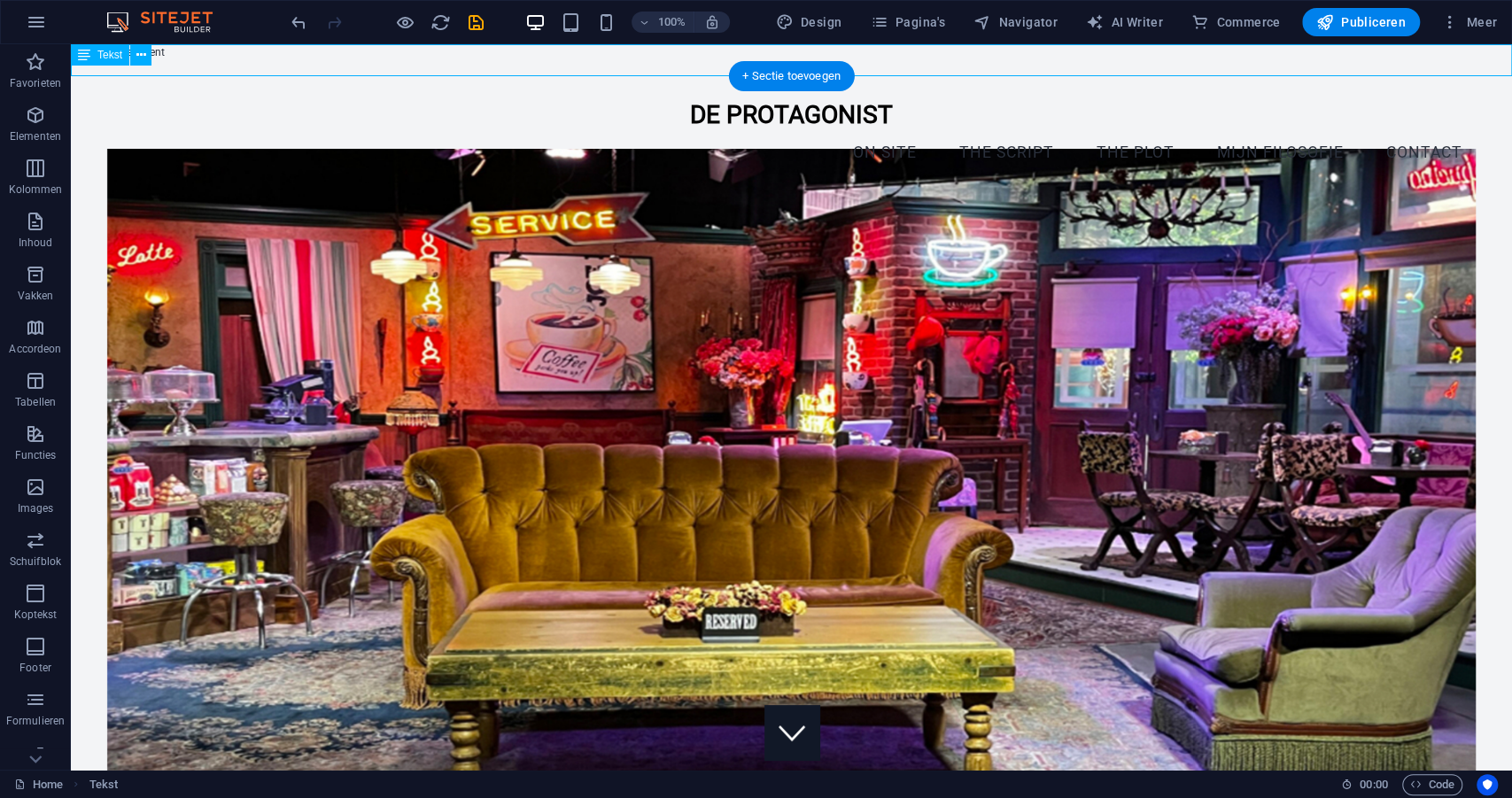
click at [361, 55] on div "Nieuw tekstelement" at bounding box center [792, 60] width 1442 height 32
click at [138, 53] on icon at bounding box center [142, 55] width 10 height 19
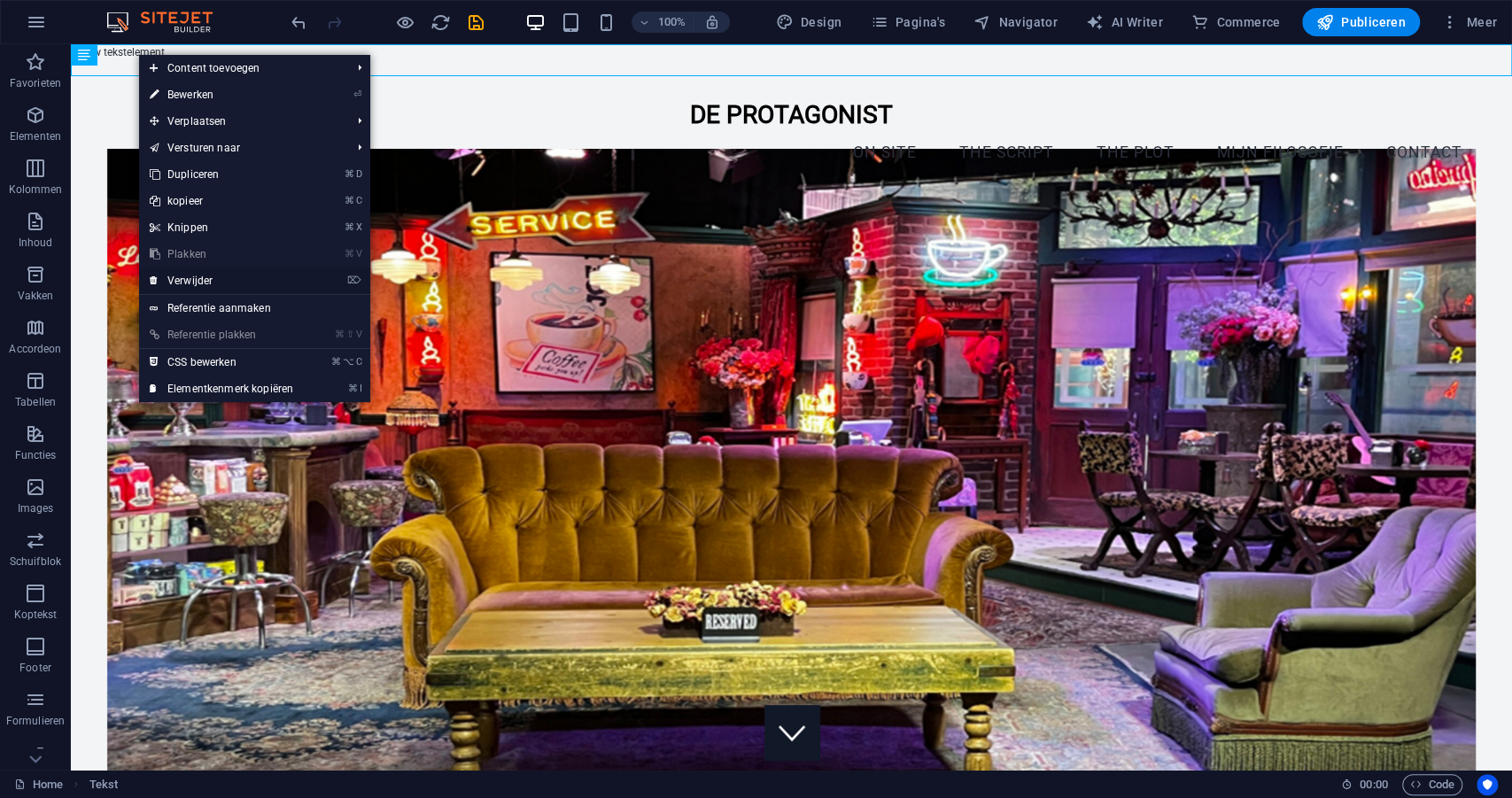
click at [208, 283] on link "⌦ Verwijder" at bounding box center [221, 280] width 165 height 26
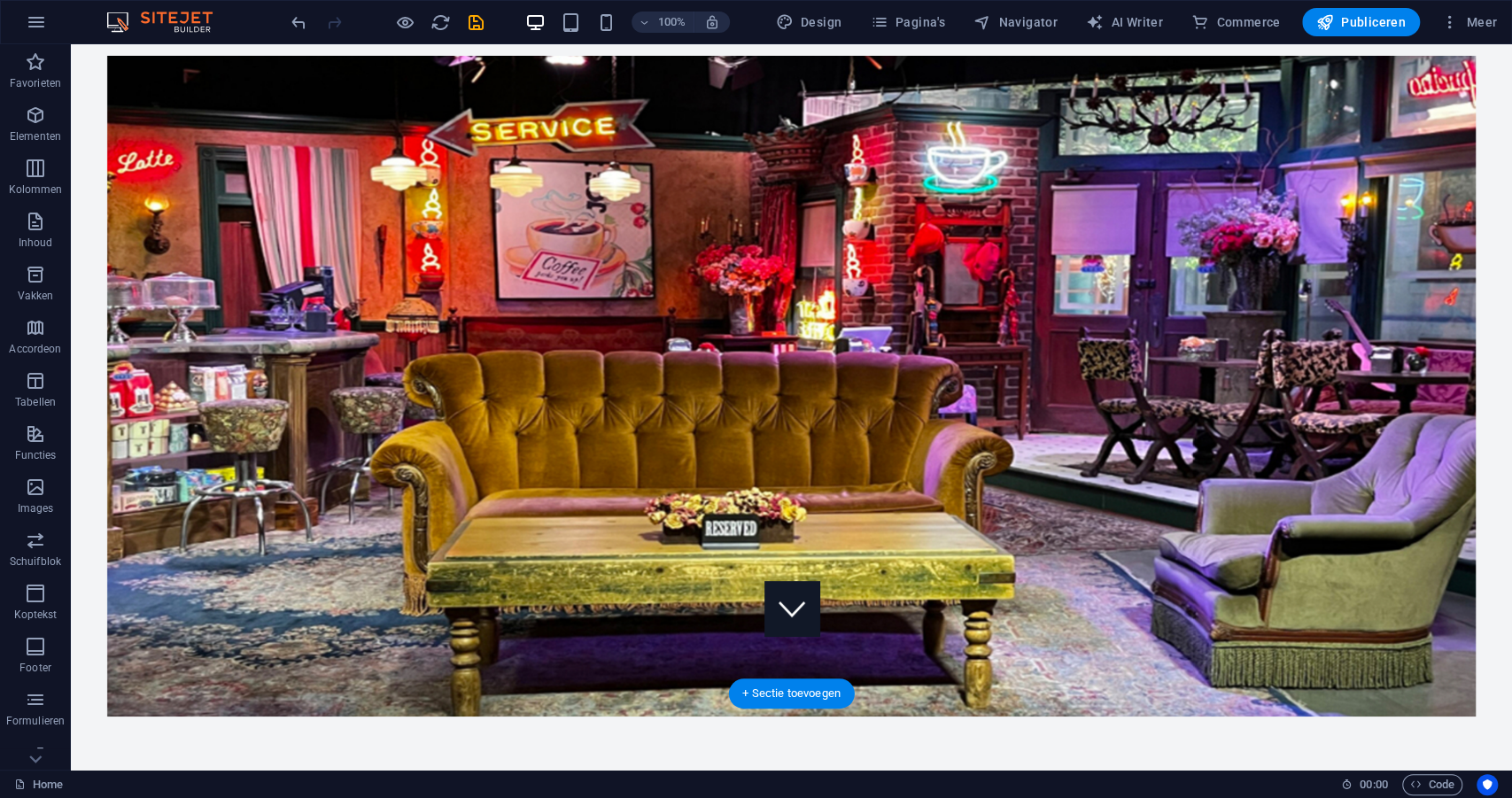
scroll to position [125, 0]
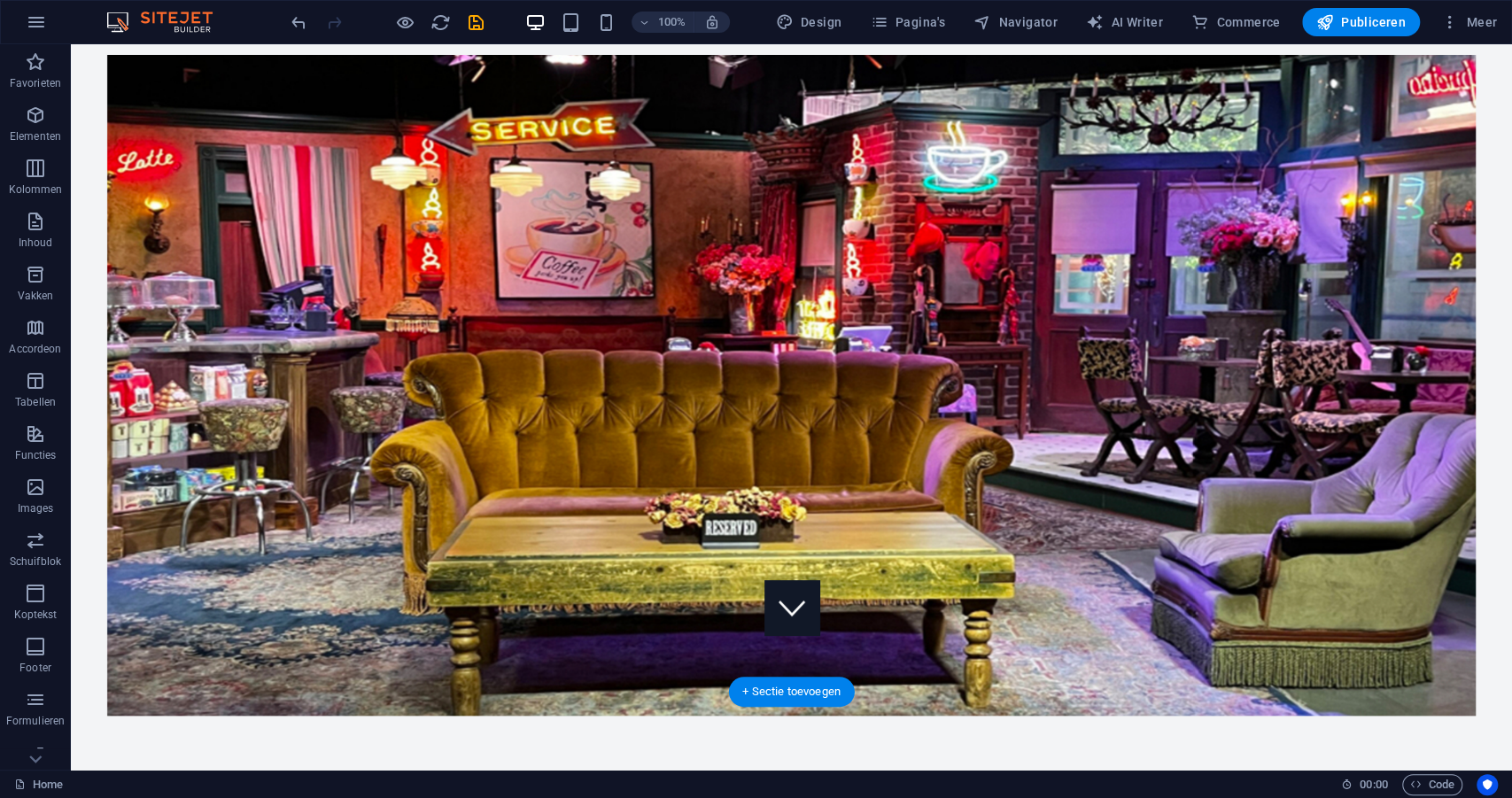
click at [213, 580] on figure at bounding box center [792, 386] width 1369 height 661
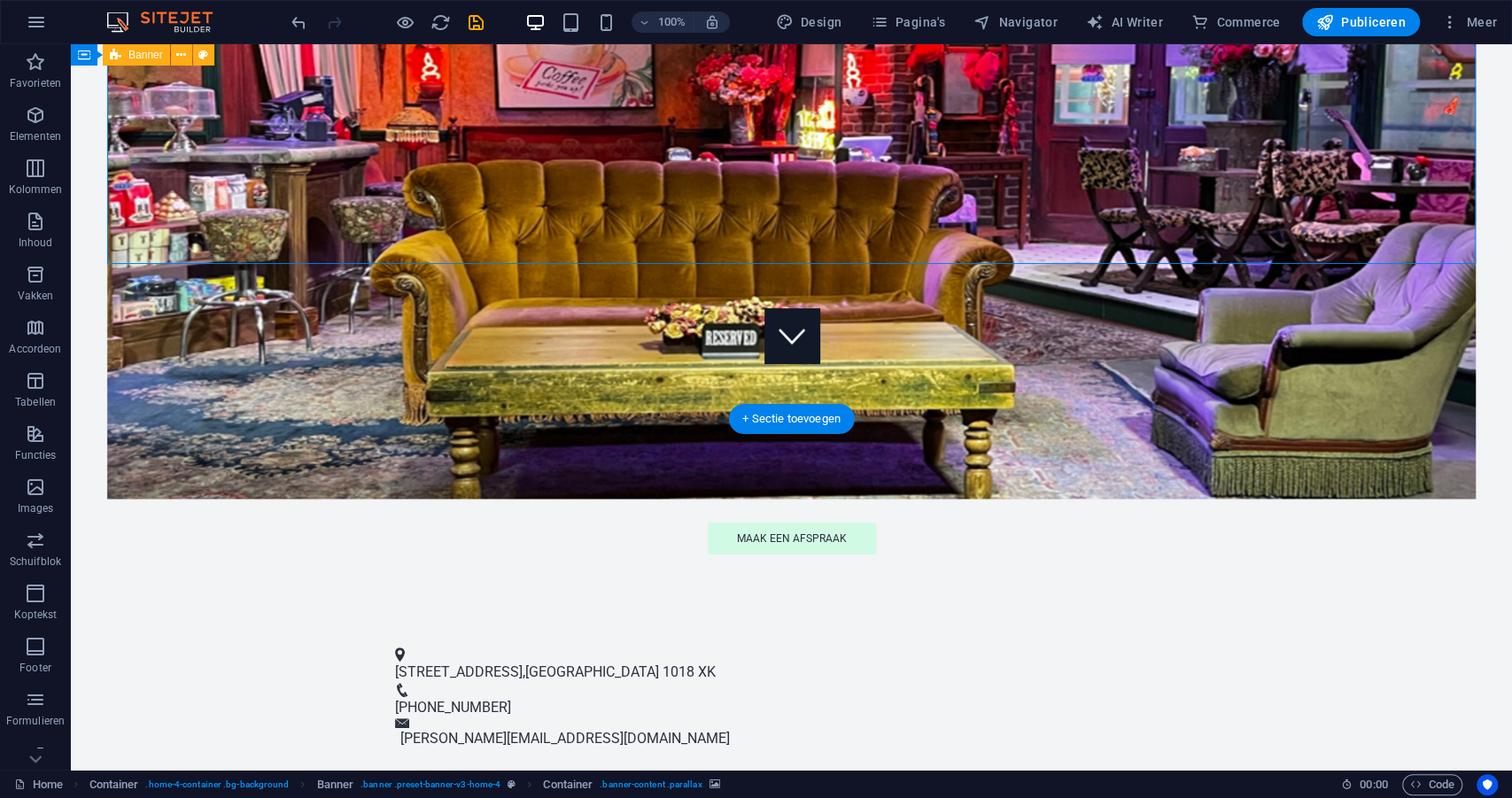
scroll to position [400, 0]
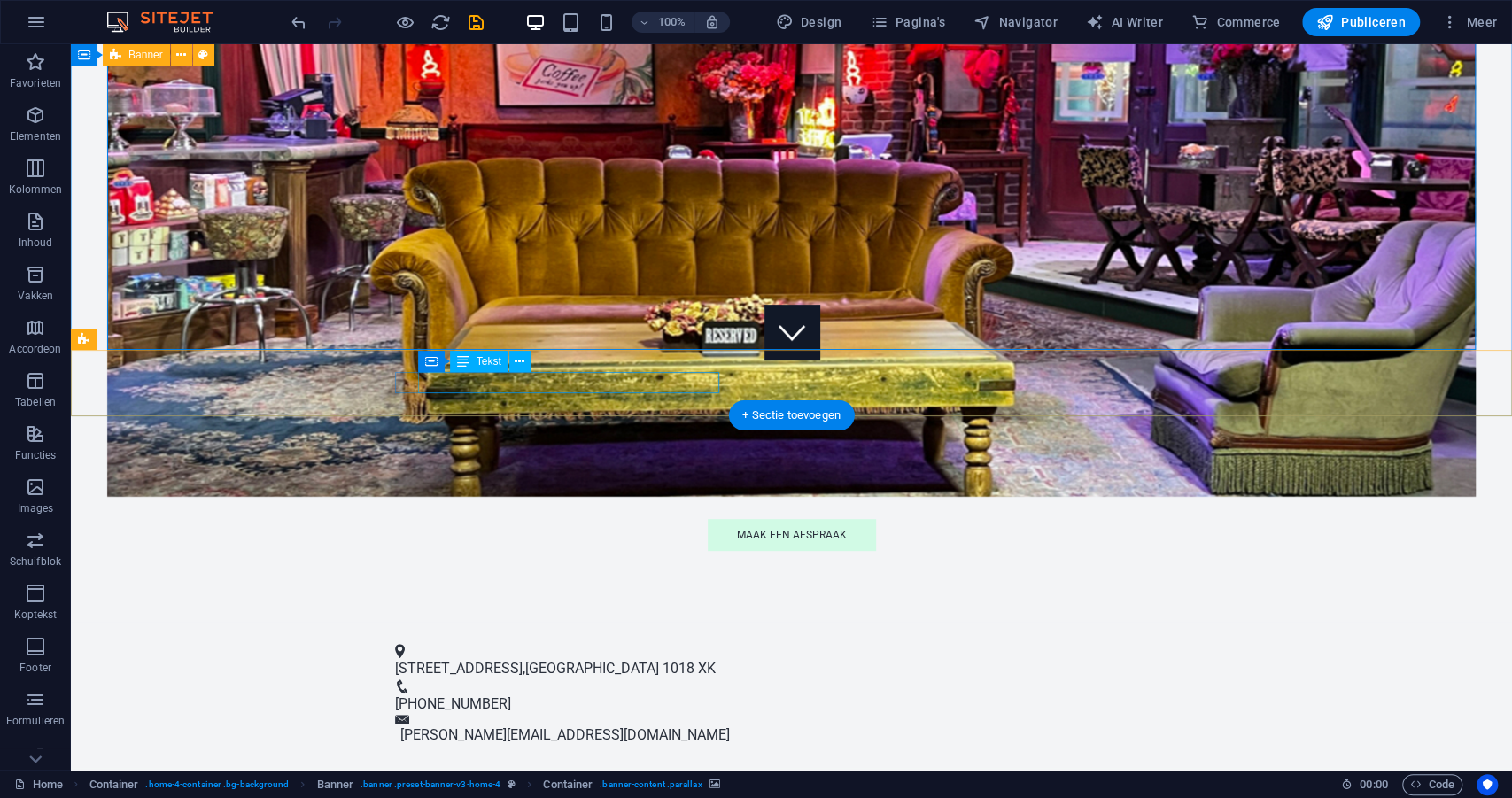
click at [499, 660] on span "[STREET_ADDRESS]" at bounding box center [458, 668] width 128 height 17
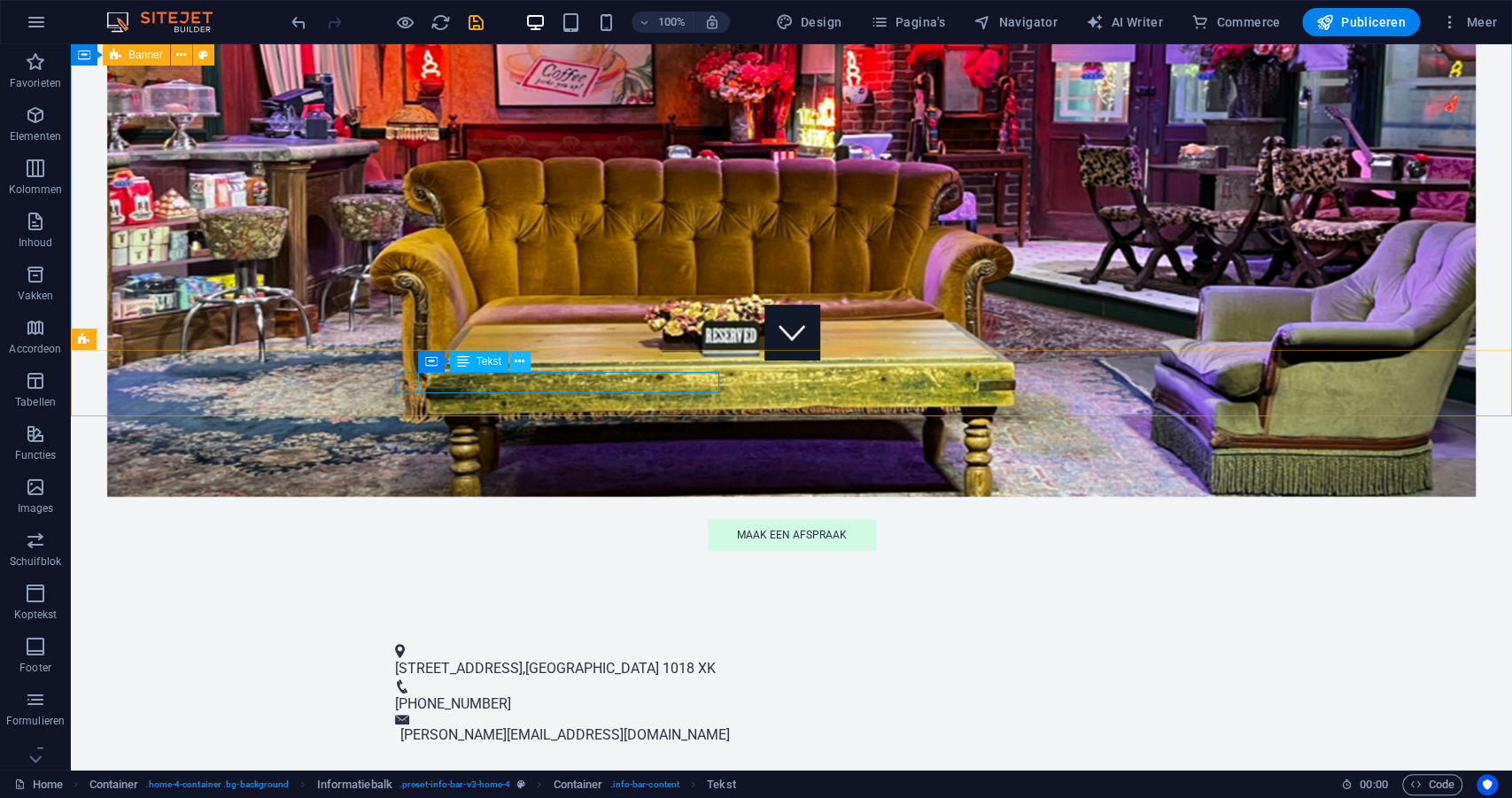
click at [523, 364] on icon at bounding box center [520, 361] width 10 height 19
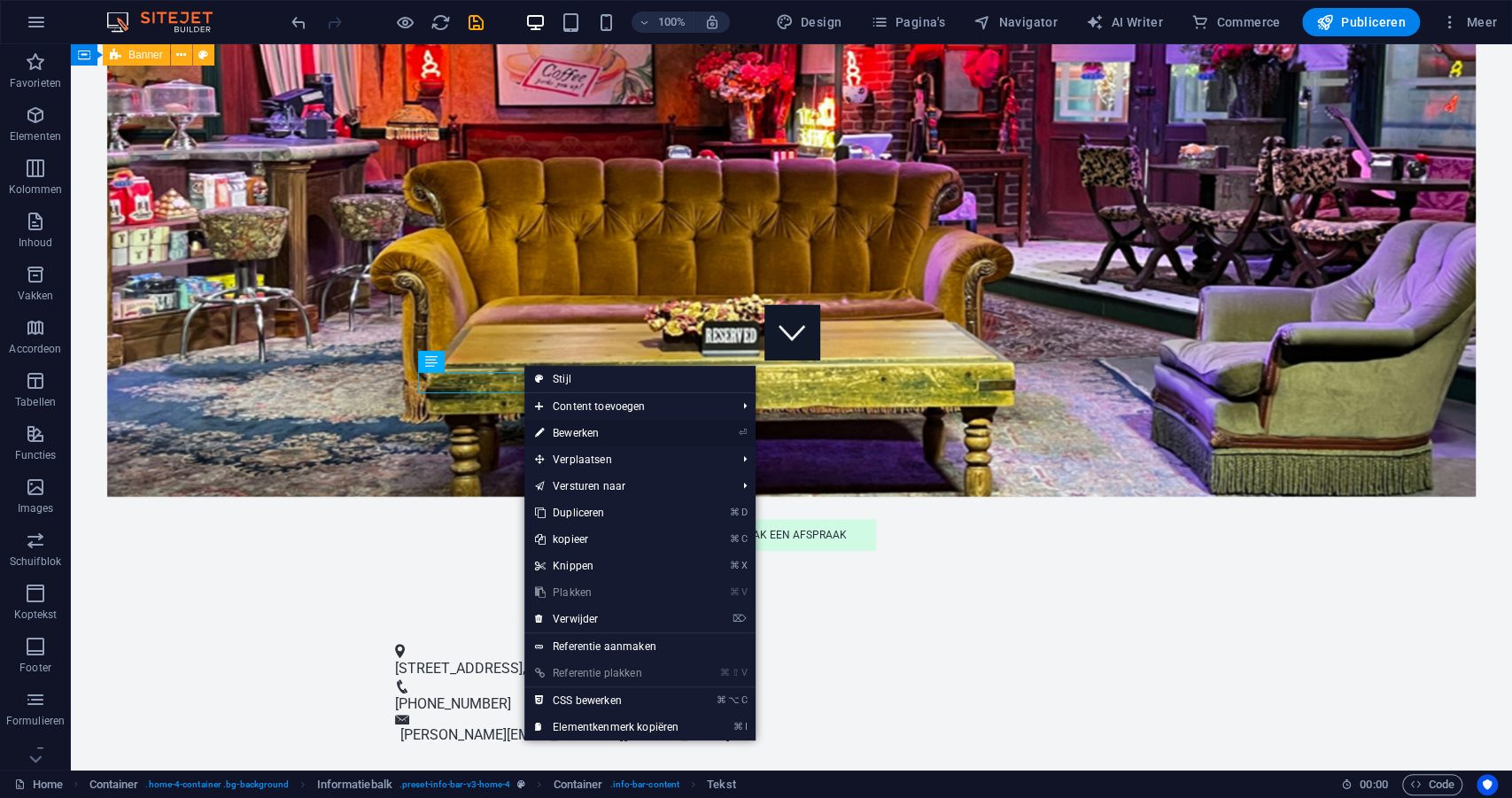
click at [543, 432] on icon at bounding box center [539, 433] width 9 height 26
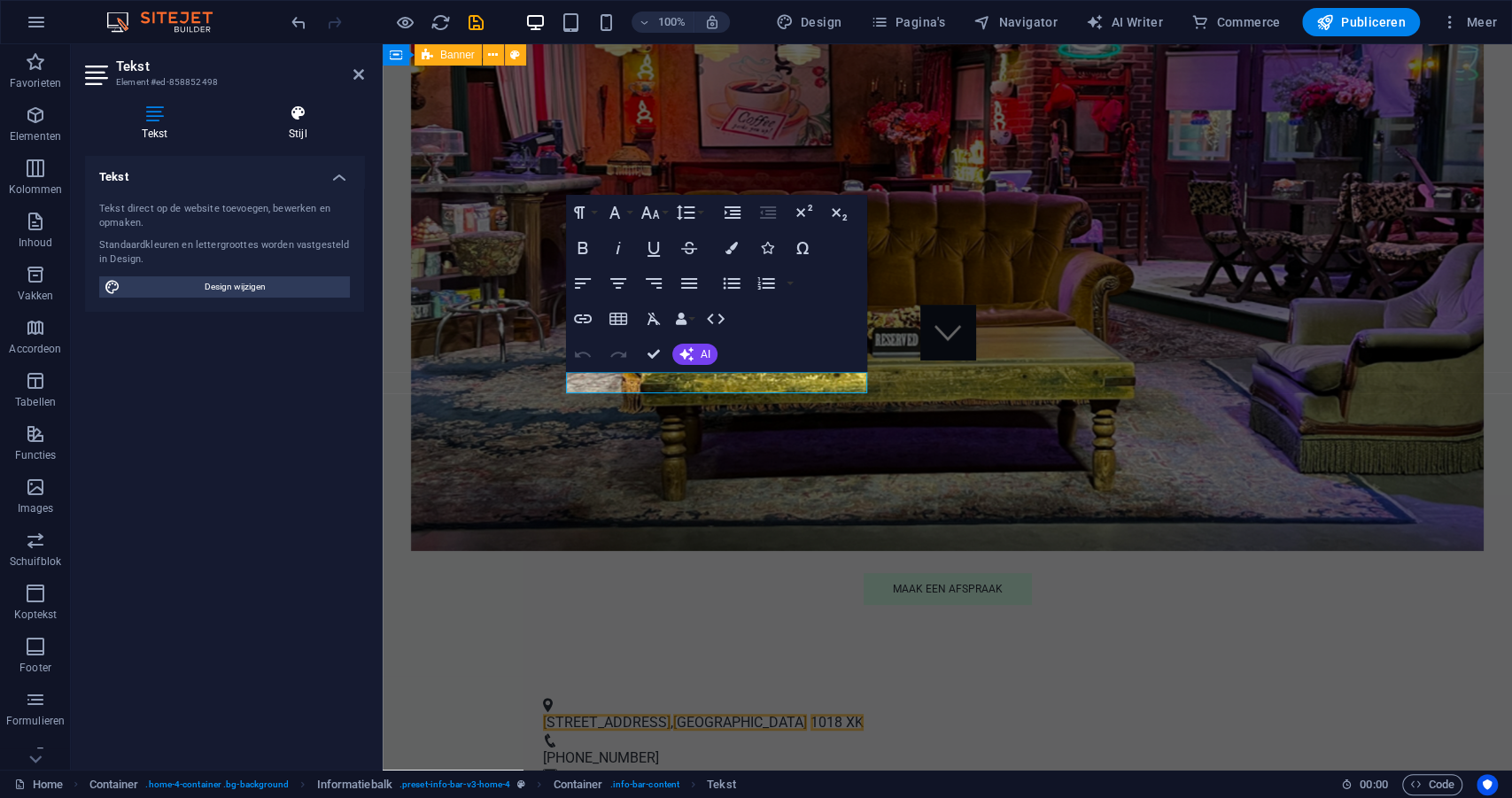
click at [294, 126] on h4 "Stijl" at bounding box center [299, 123] width 133 height 37
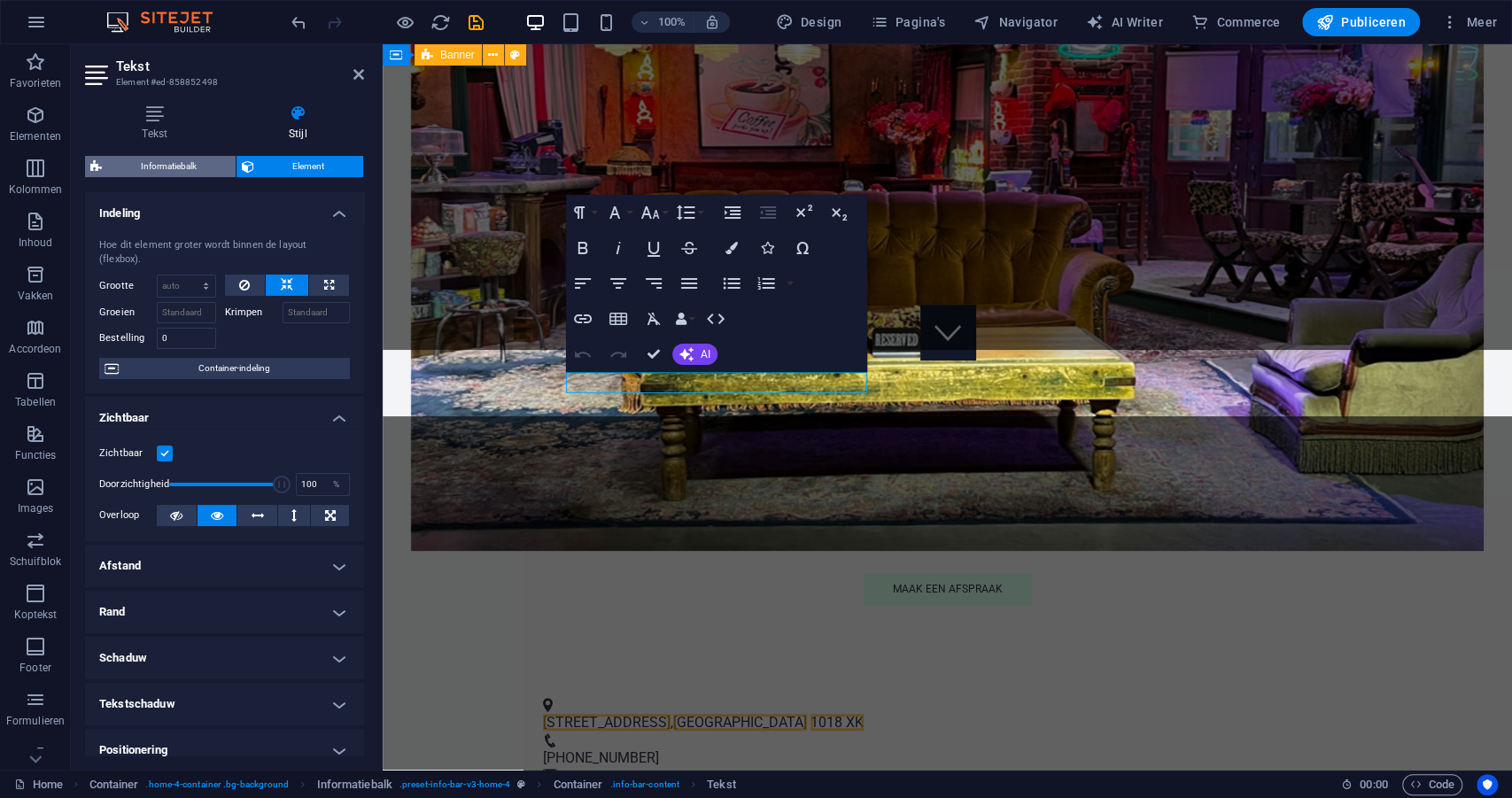
click at [143, 165] on span "Informatiebalk" at bounding box center [169, 167] width 123 height 21
select select "vw"
select select "rem"
select select "vw"
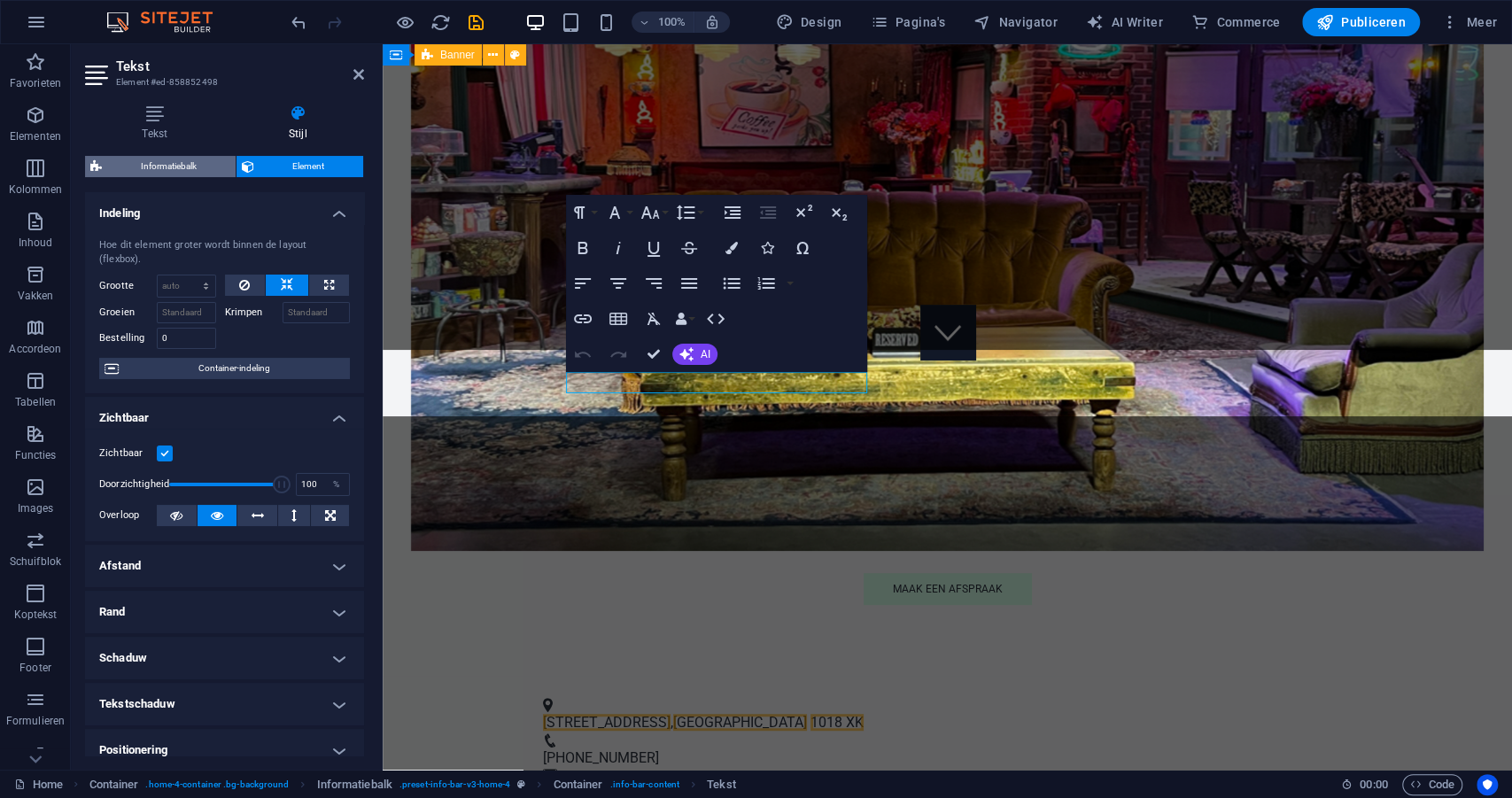
select select "preset-info-bar-v3-home-4"
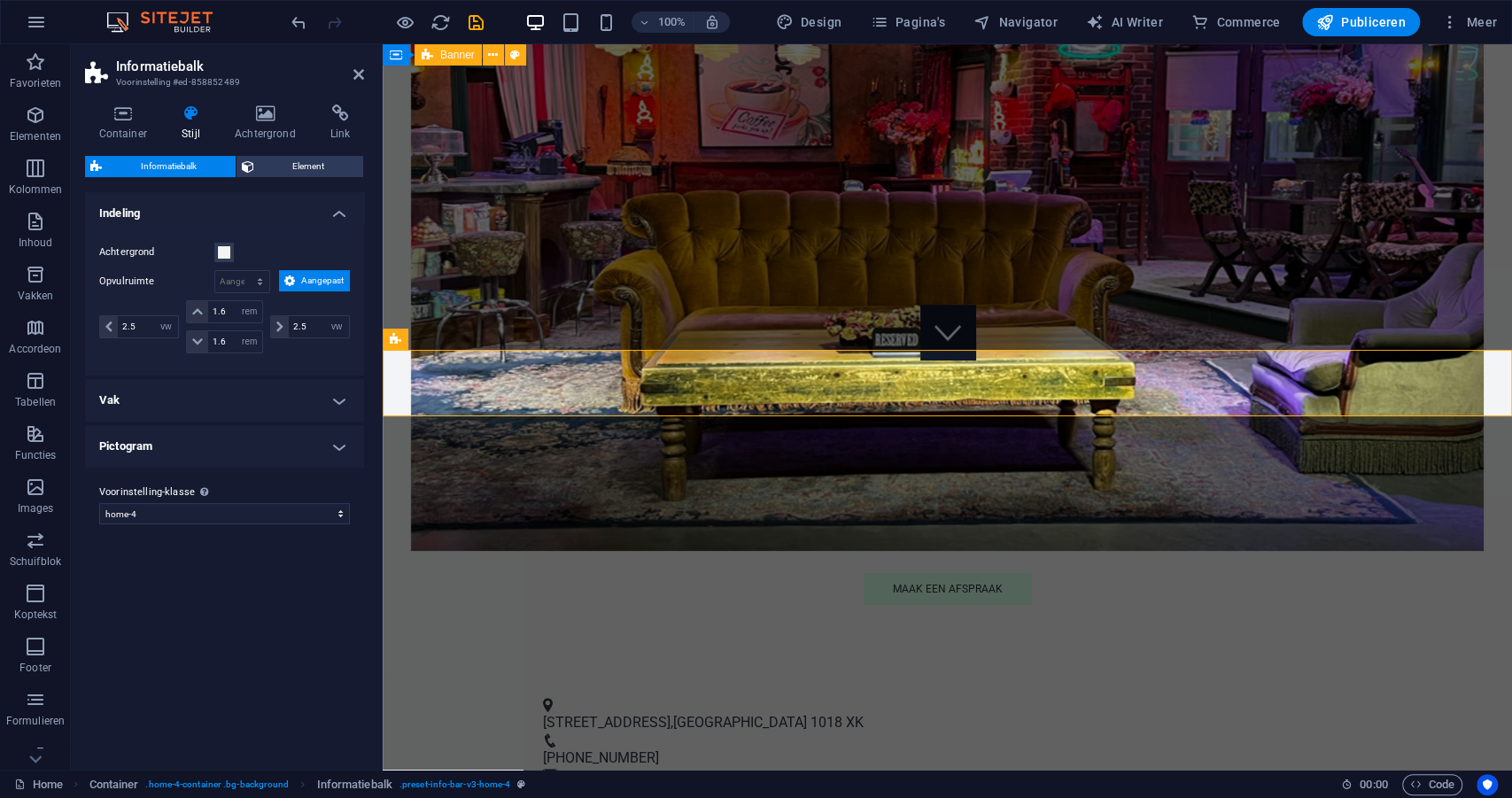
click at [200, 164] on span "Informatiebalk" at bounding box center [169, 167] width 123 height 21
click at [399, 335] on icon at bounding box center [396, 339] width 12 height 21
click at [495, 341] on icon at bounding box center [494, 338] width 10 height 19
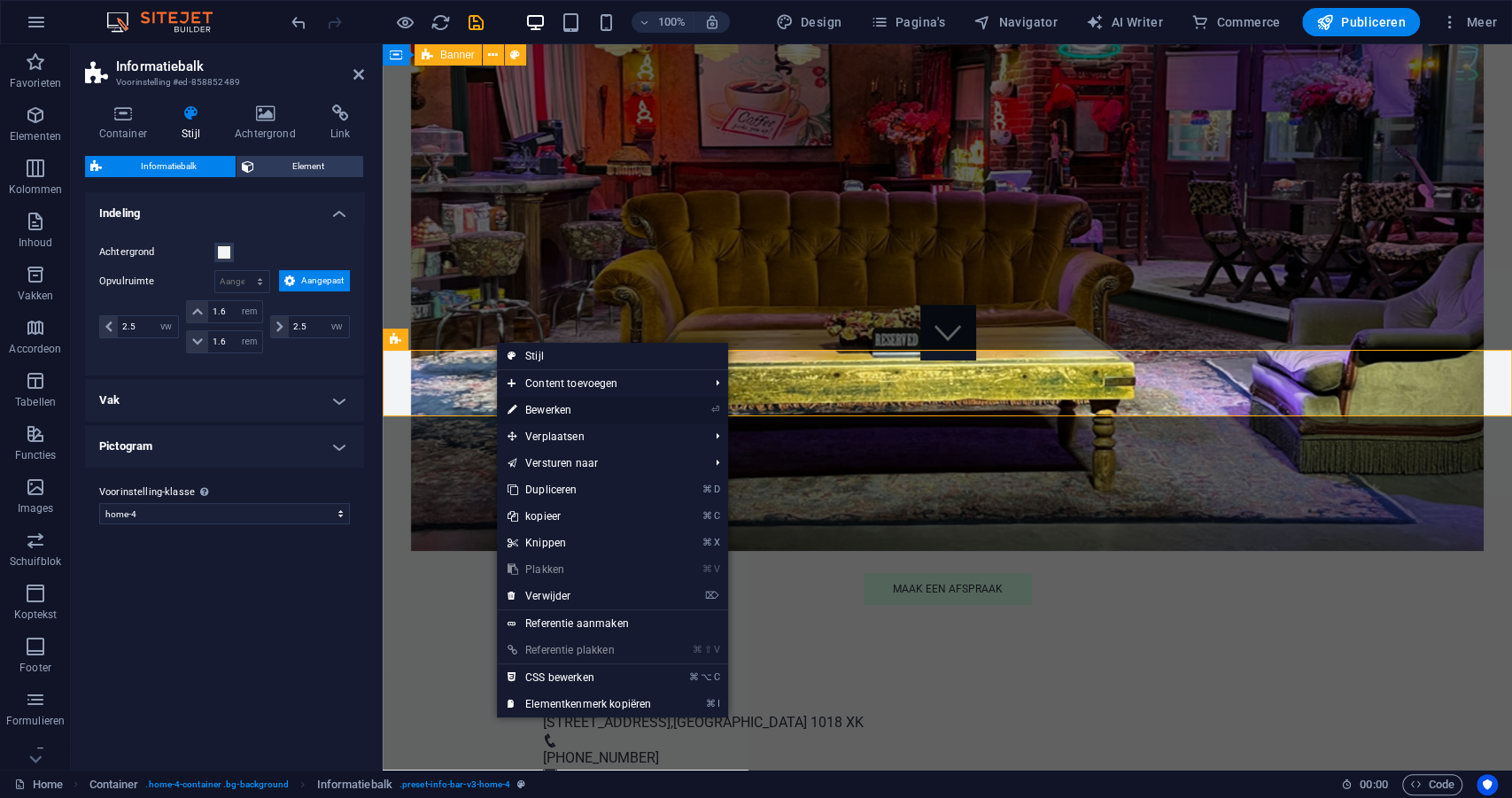
click at [525, 409] on link "⏎ Bewerken" at bounding box center [579, 409] width 165 height 26
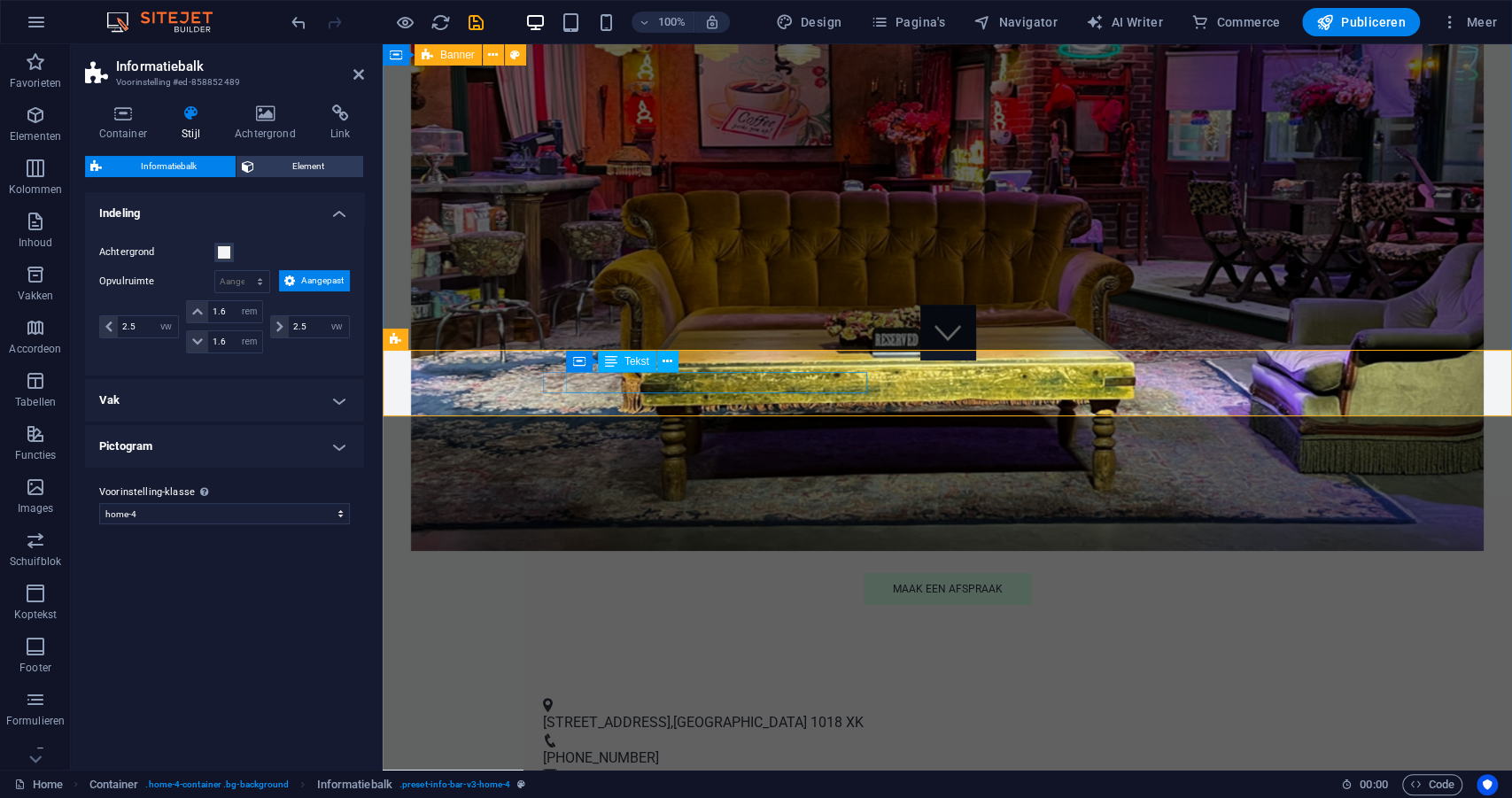
click at [611, 714] on span "[STREET_ADDRESS]" at bounding box center [607, 722] width 128 height 17
click at [674, 362] on button at bounding box center [668, 361] width 21 height 21
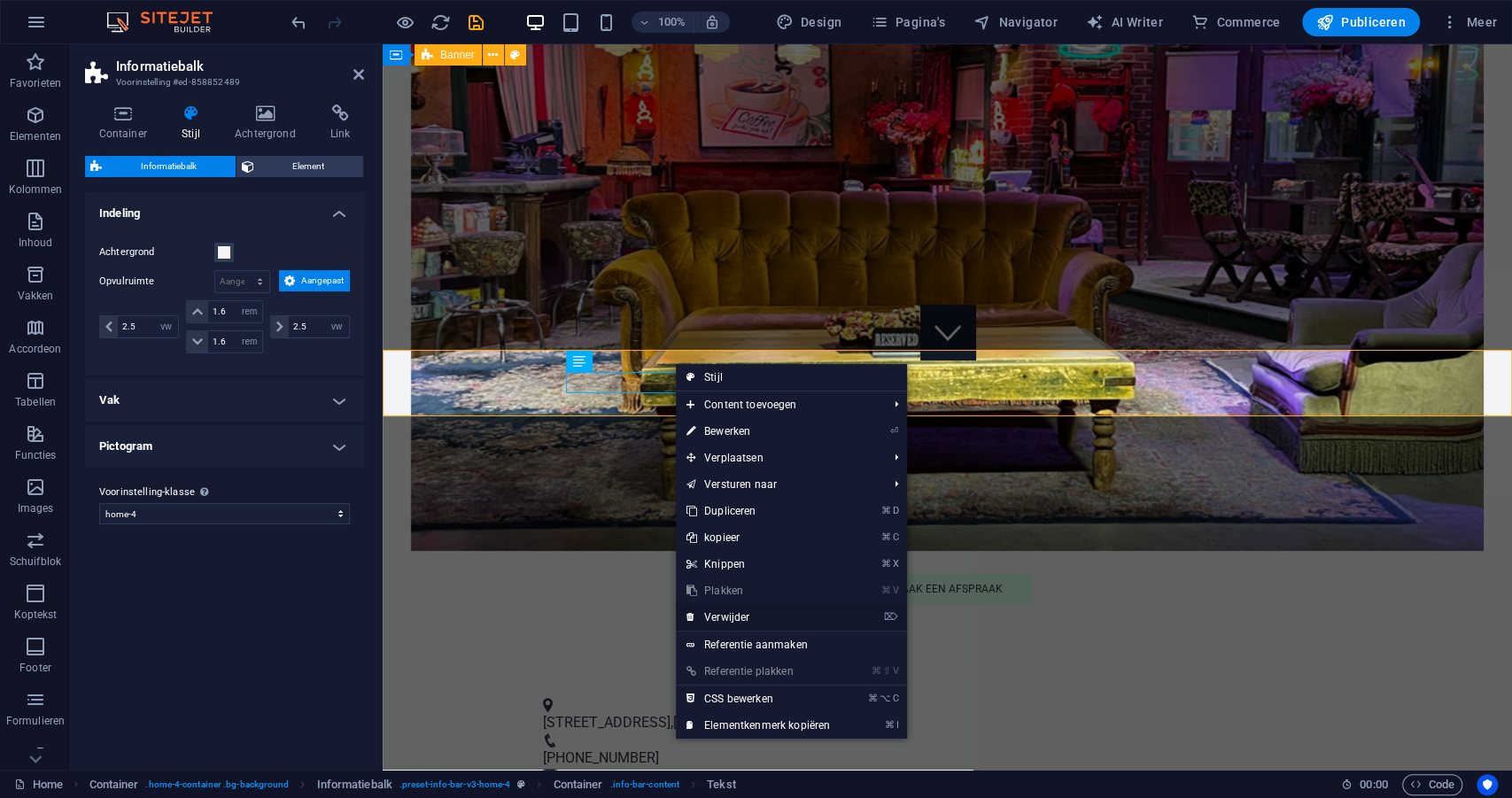
click at [745, 613] on link "⌦ Verwijder" at bounding box center [758, 616] width 165 height 26
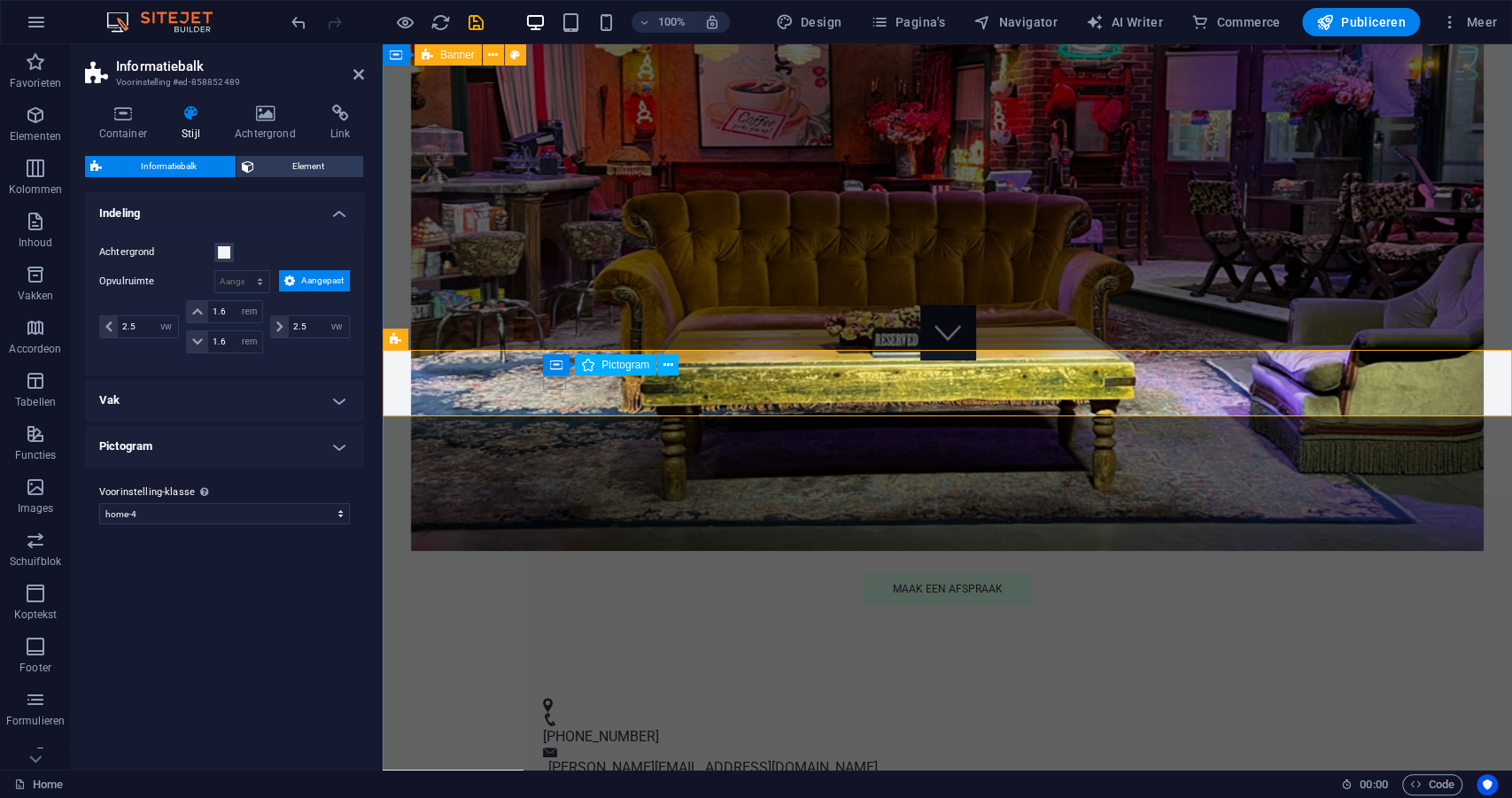
click at [551, 698] on figure at bounding box center [940, 705] width 794 height 15
click at [666, 366] on icon at bounding box center [668, 365] width 10 height 19
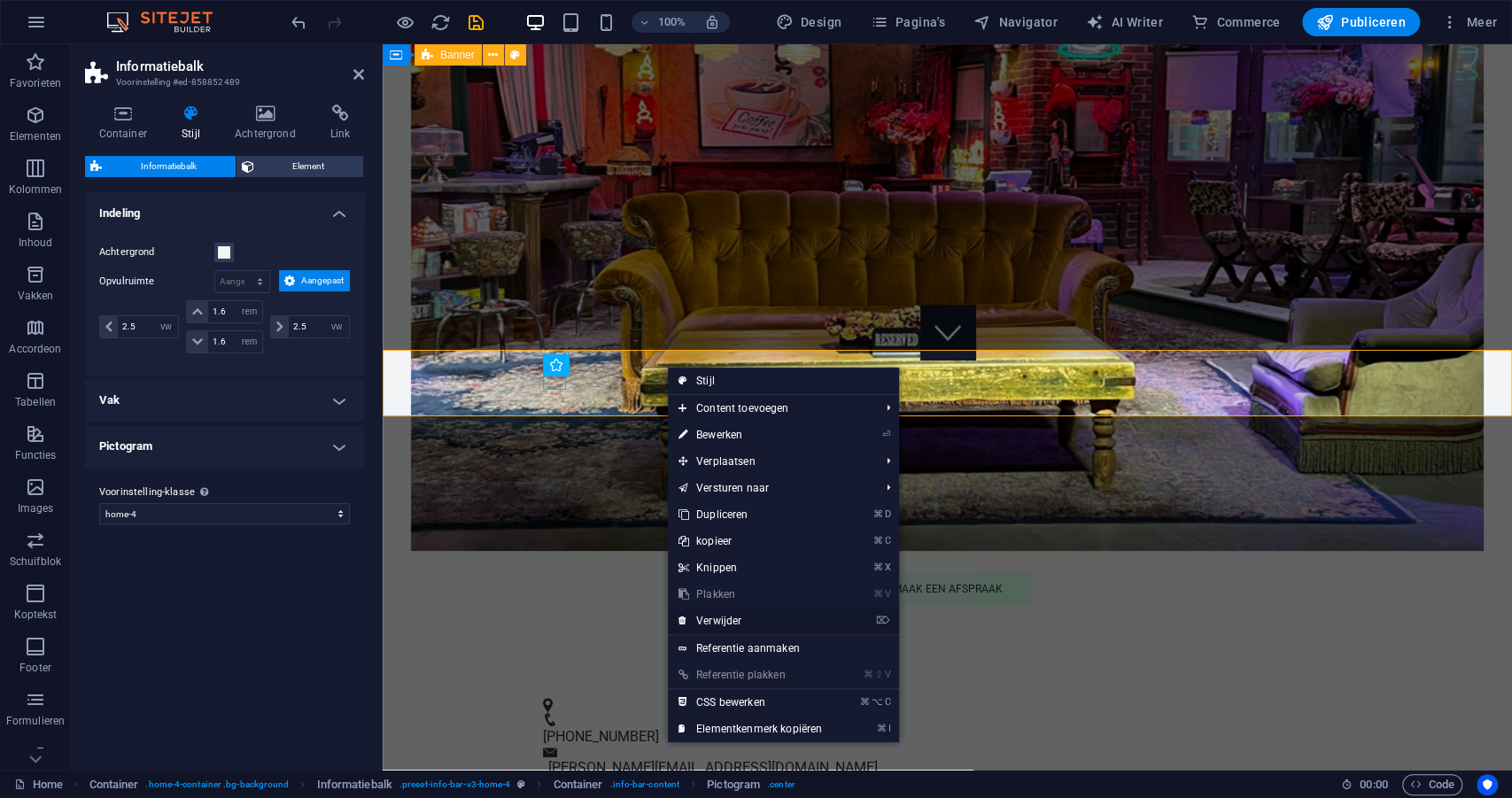
click at [702, 621] on link "⌦ Verwijder" at bounding box center [750, 620] width 165 height 26
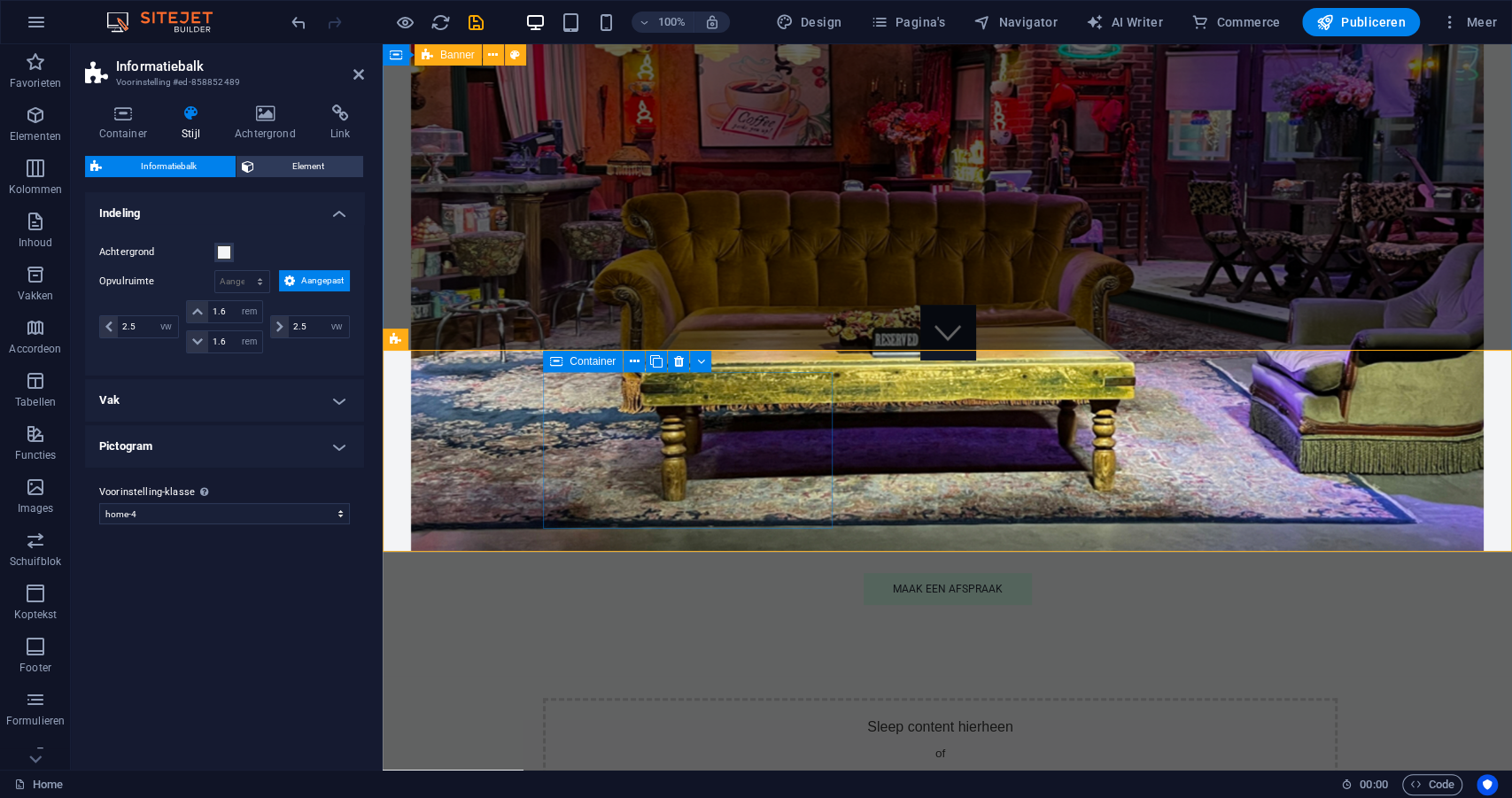
click at [595, 698] on div "Sleep content hierheen of Elementen toevoegen Klembord plakken" at bounding box center [940, 761] width 794 height 126
click at [682, 361] on icon at bounding box center [679, 361] width 10 height 19
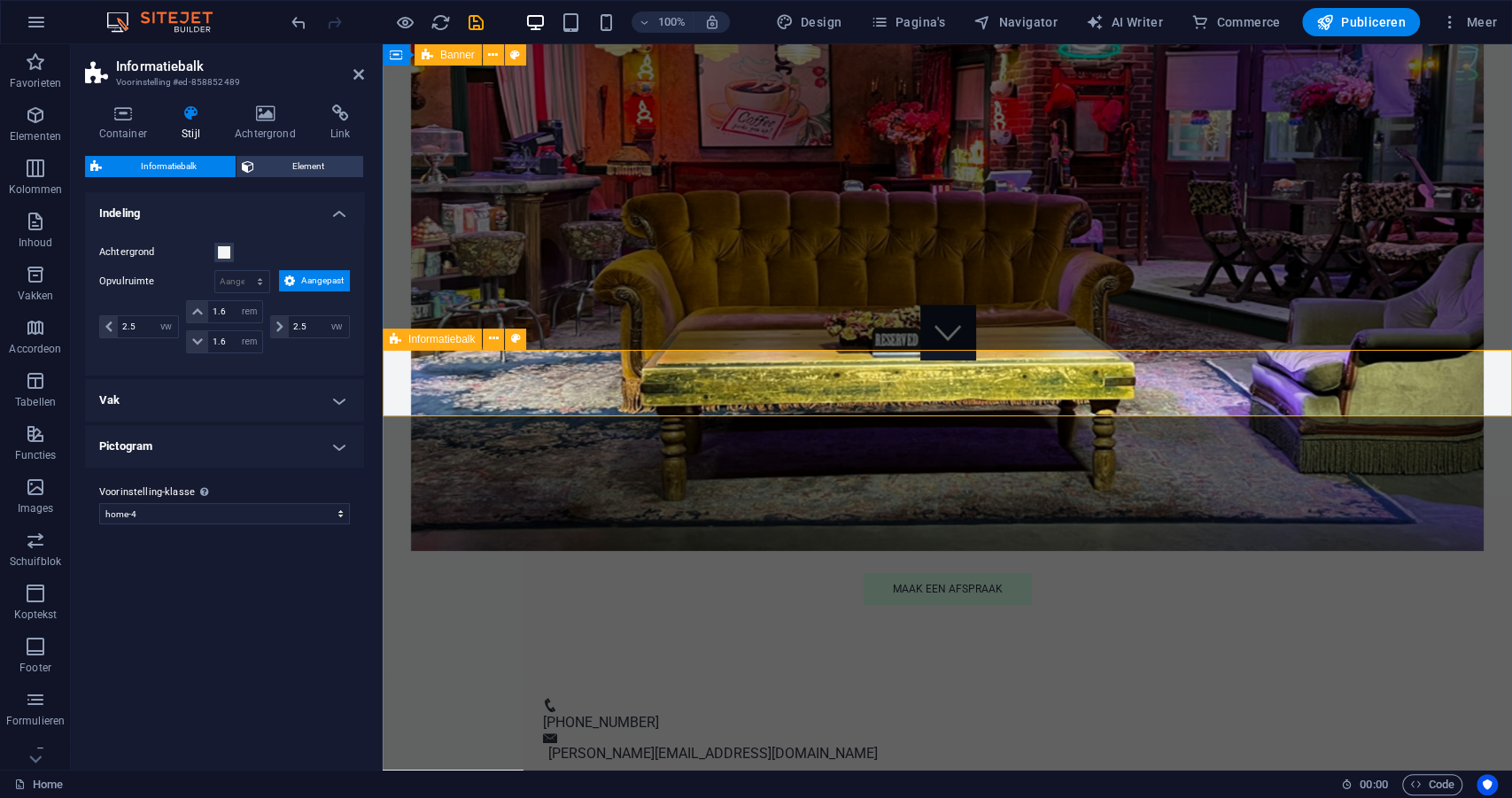
click at [673, 676] on div "[PHONE_NUMBER] [PERSON_NAME][EMAIL_ADDRESS][DOMAIN_NAME]" at bounding box center [947, 732] width 1129 height 111
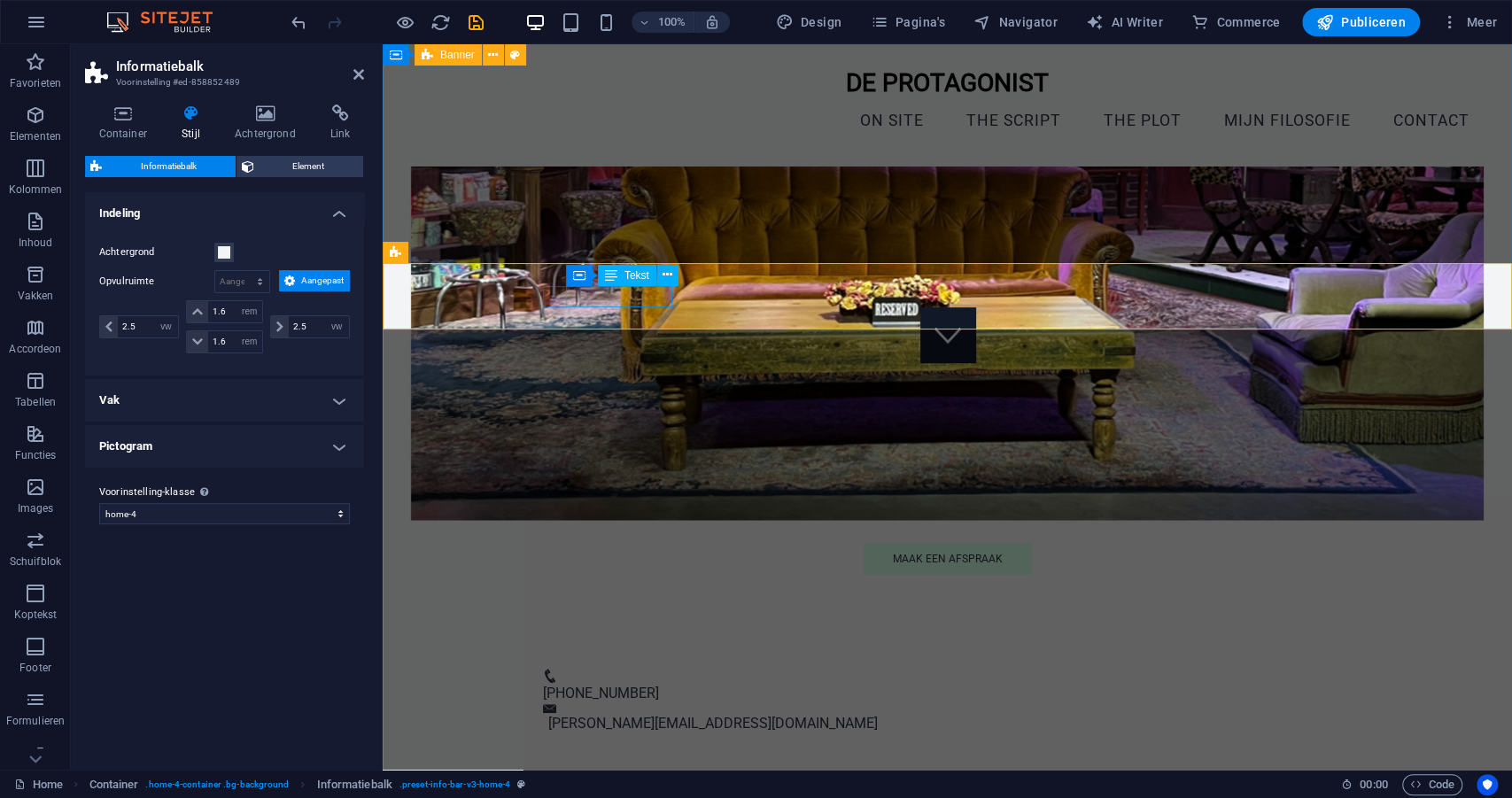
click at [638, 685] on span "[PHONE_NUMBER]" at bounding box center [601, 693] width 116 height 17
click at [671, 279] on icon at bounding box center [667, 274] width 10 height 19
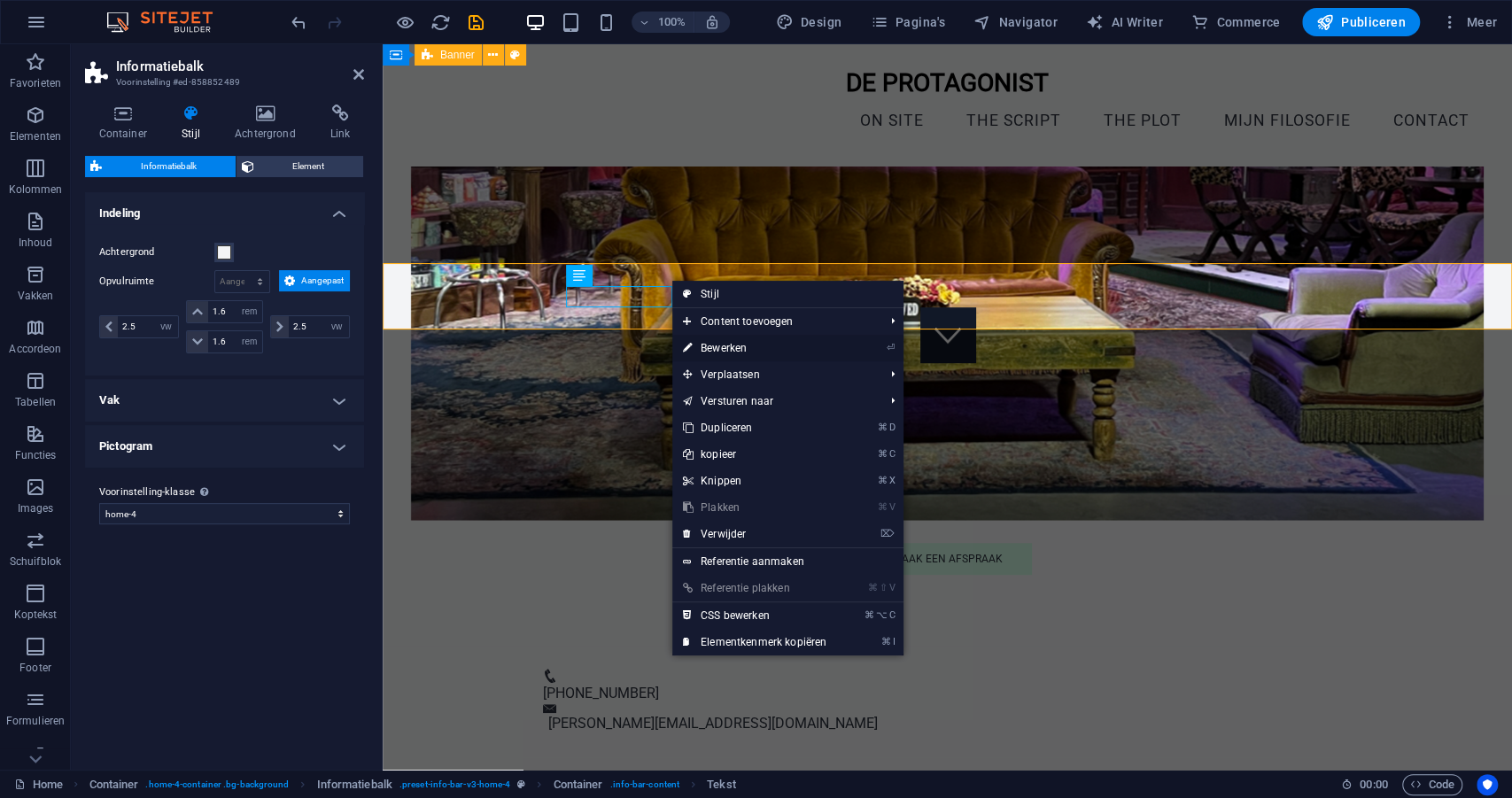
click at [713, 346] on link "⏎ Bewerken" at bounding box center [754, 348] width 165 height 26
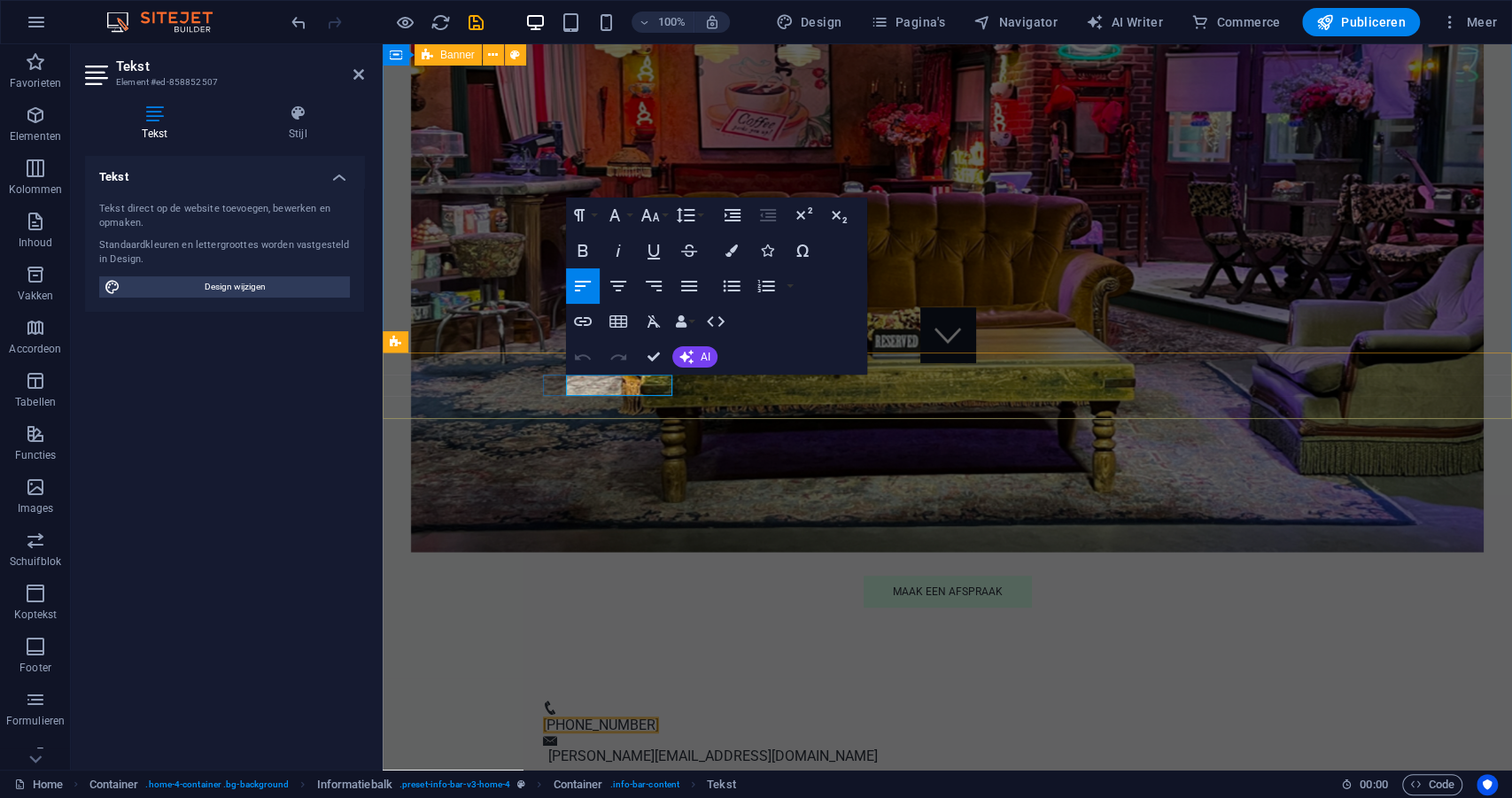
click at [641, 717] on span "[PHONE_NUMBER]" at bounding box center [601, 725] width 116 height 17
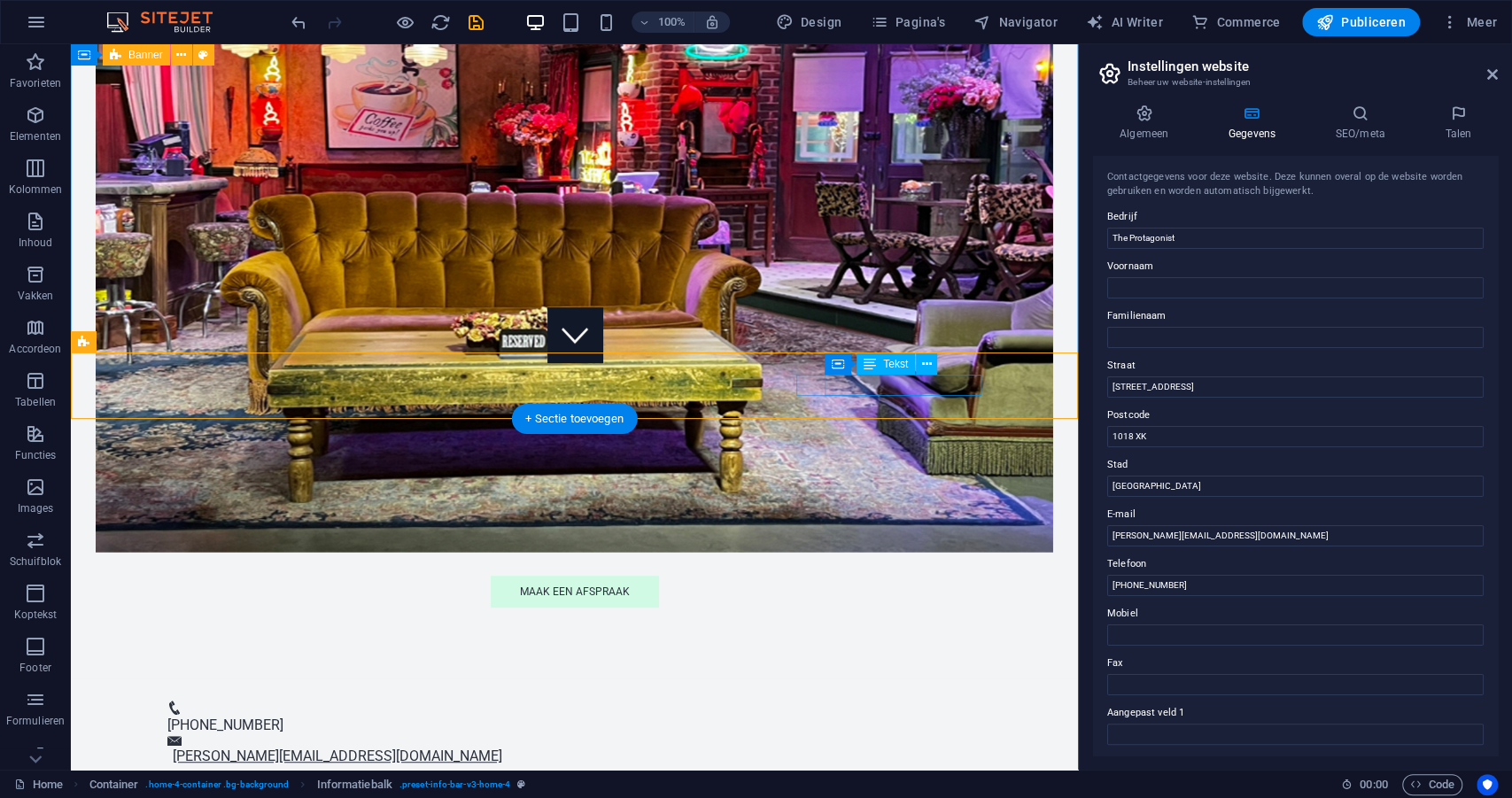
click at [502, 747] on link "[PERSON_NAME][EMAIL_ADDRESS][DOMAIN_NAME]" at bounding box center [337, 755] width 329 height 17
click at [928, 359] on icon at bounding box center [927, 364] width 10 height 19
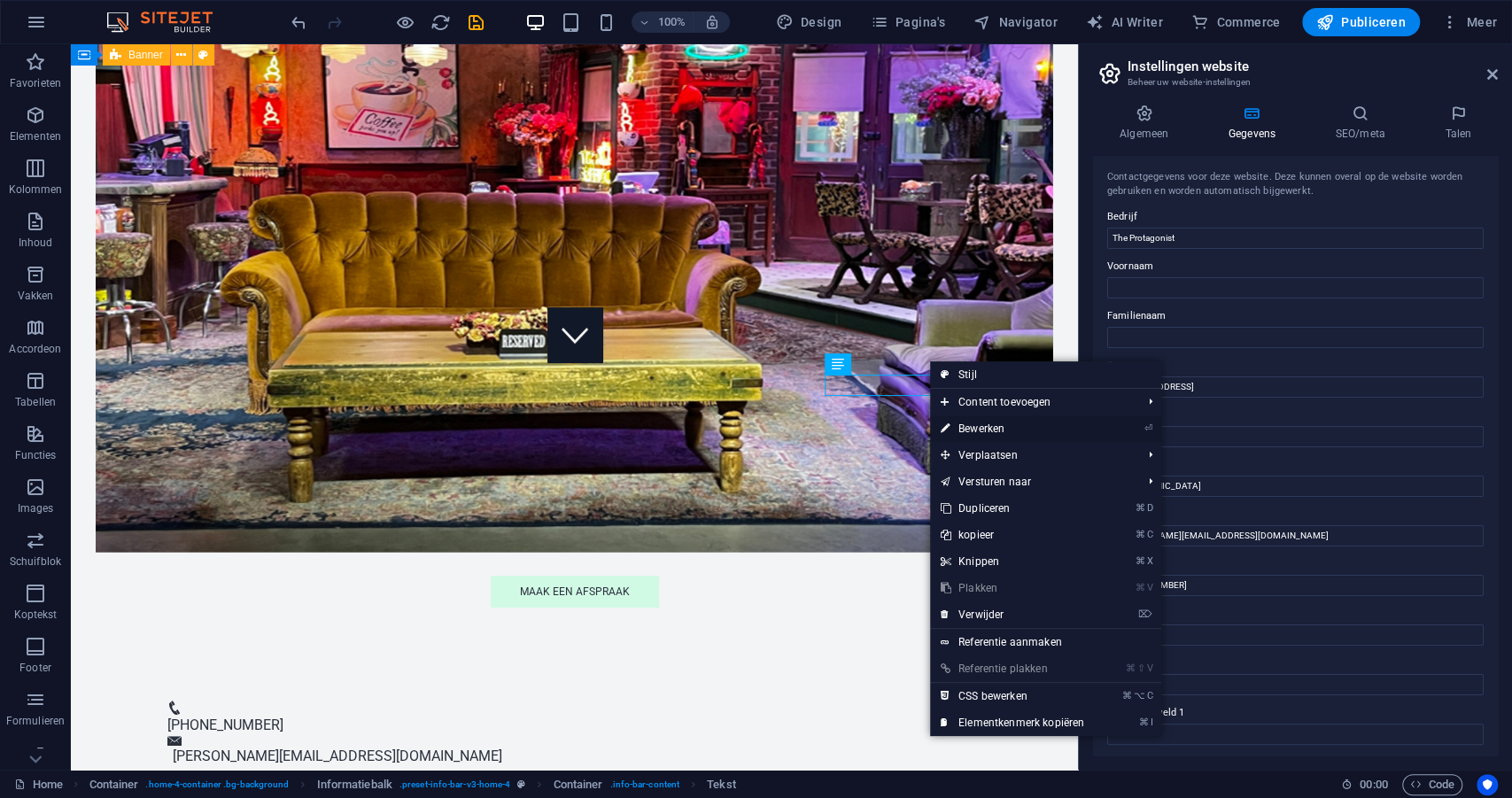
click at [983, 433] on link "⏎ Bewerken" at bounding box center [1012, 428] width 165 height 26
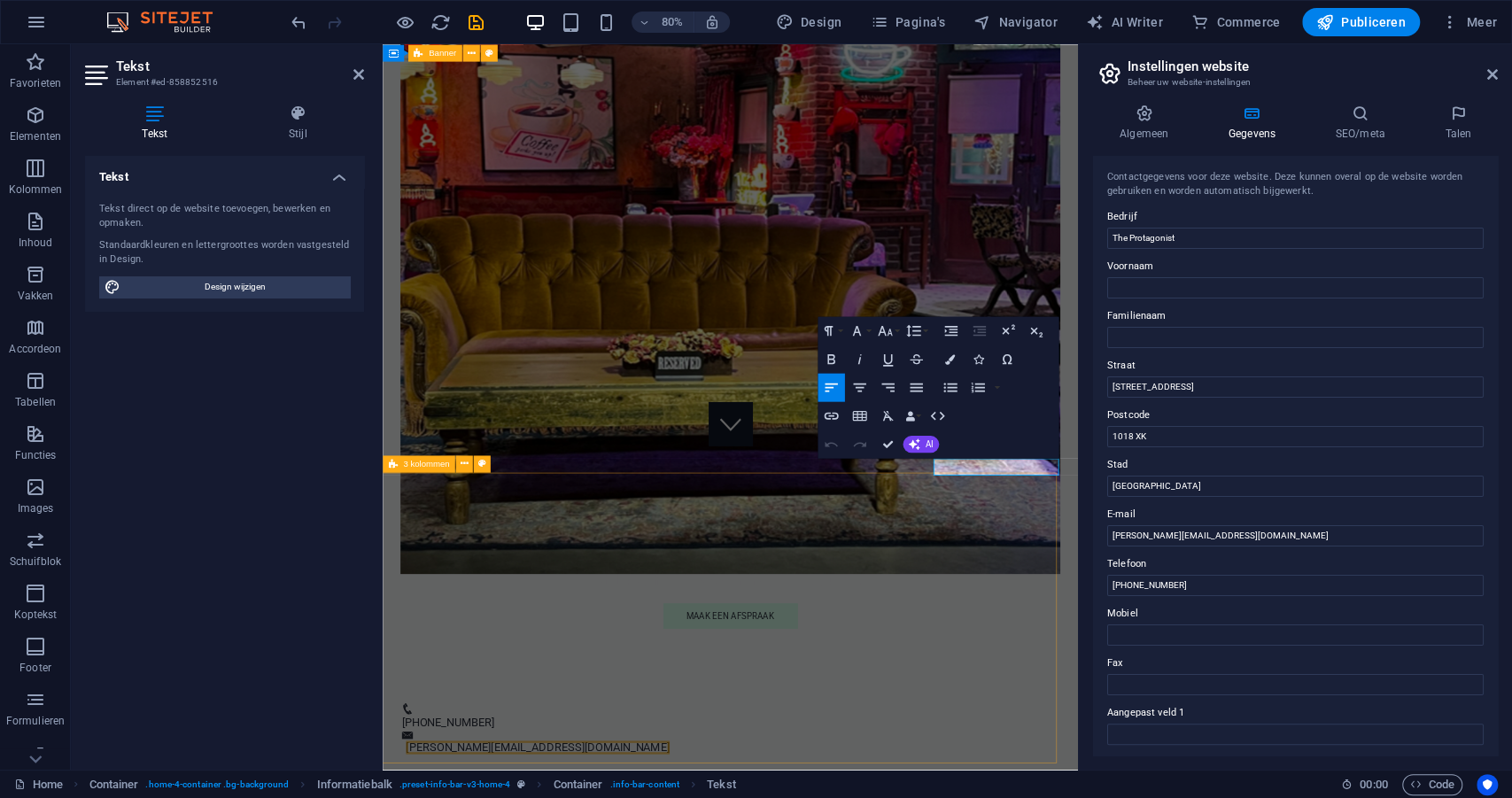
scroll to position [395, 0]
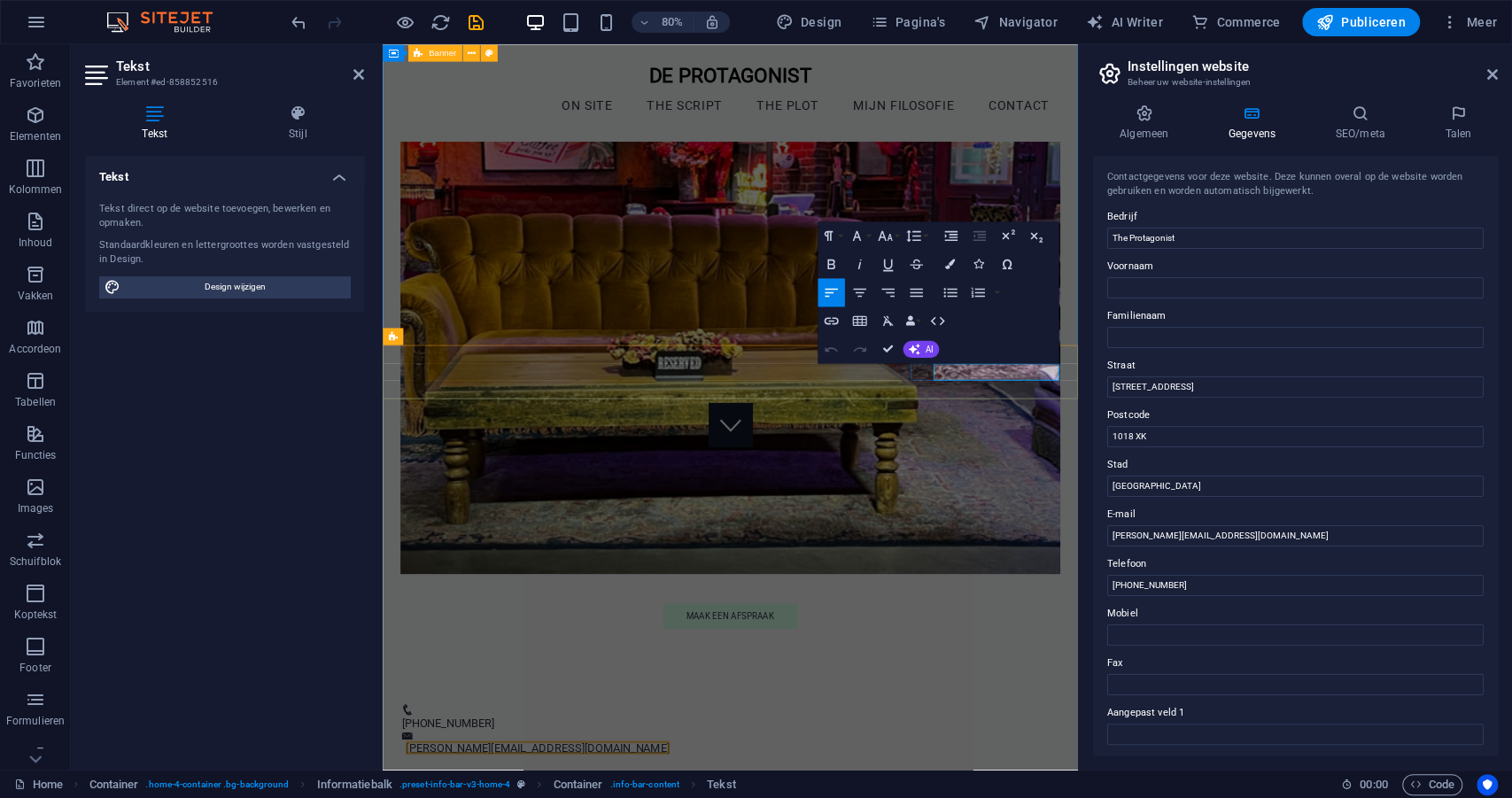
click at [1129, 242] on input "The Protagonist" at bounding box center [1295, 238] width 376 height 21
type input "De Protagonist"
click at [1203, 390] on input "[STREET_ADDRESS]" at bounding box center [1295, 387] width 376 height 21
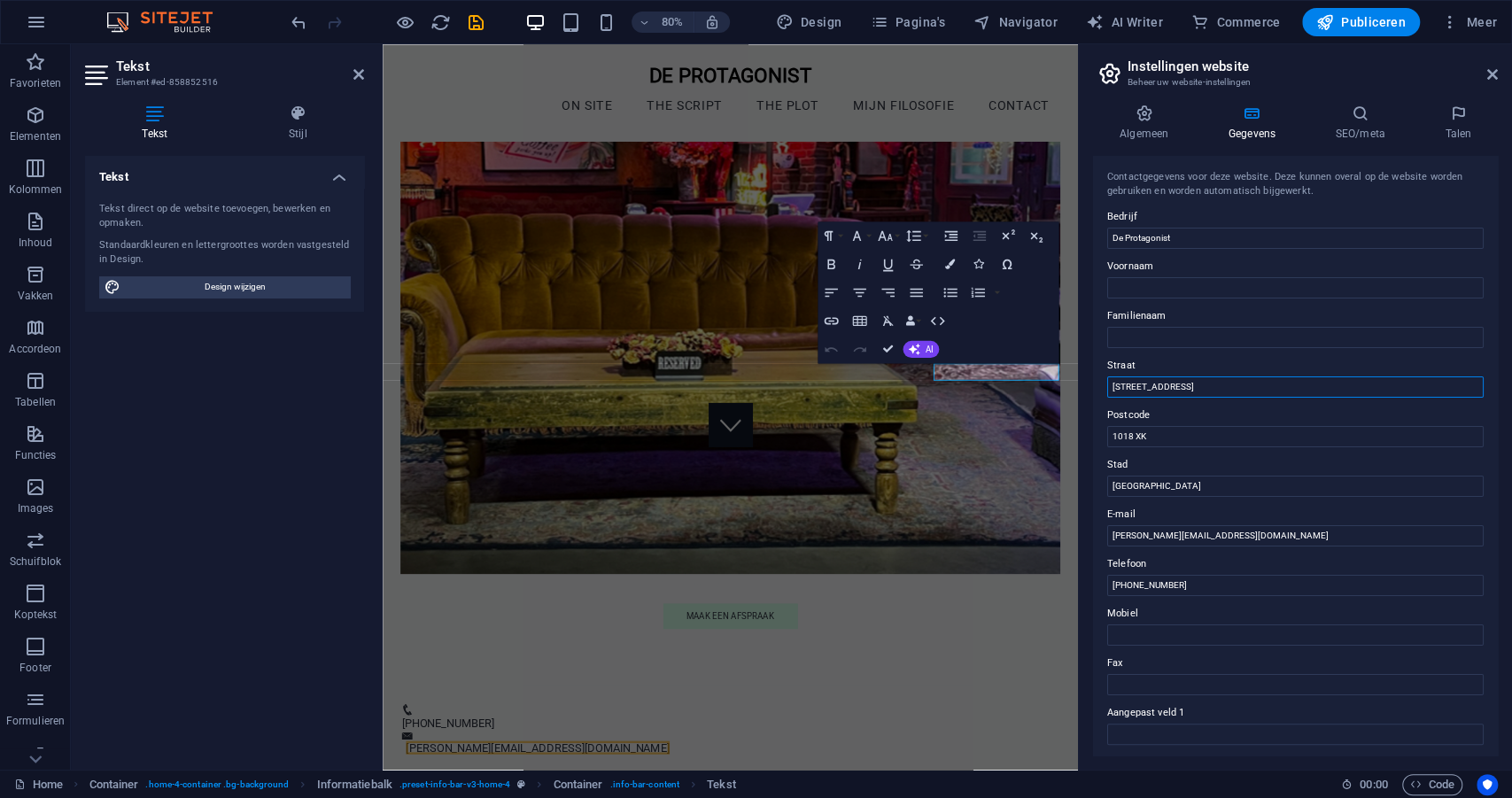
drag, startPoint x: 1617, startPoint y: 429, endPoint x: 1250, endPoint y: 477, distance: 370.1
click at [1246, 401] on div "Contactgegevens voor deze website. Deze kunnen overal op de website worden gebr…" at bounding box center [1295, 456] width 404 height 600
drag, startPoint x: 1242, startPoint y: 389, endPoint x: 1098, endPoint y: 395, distance: 144.1
click at [1098, 395] on div "Contactgegevens voor deze website. Deze kunnen overal op de website worden gebr…" at bounding box center [1295, 456] width 404 height 600
drag, startPoint x: 1155, startPoint y: 437, endPoint x: 1082, endPoint y: 434, distance: 73.1
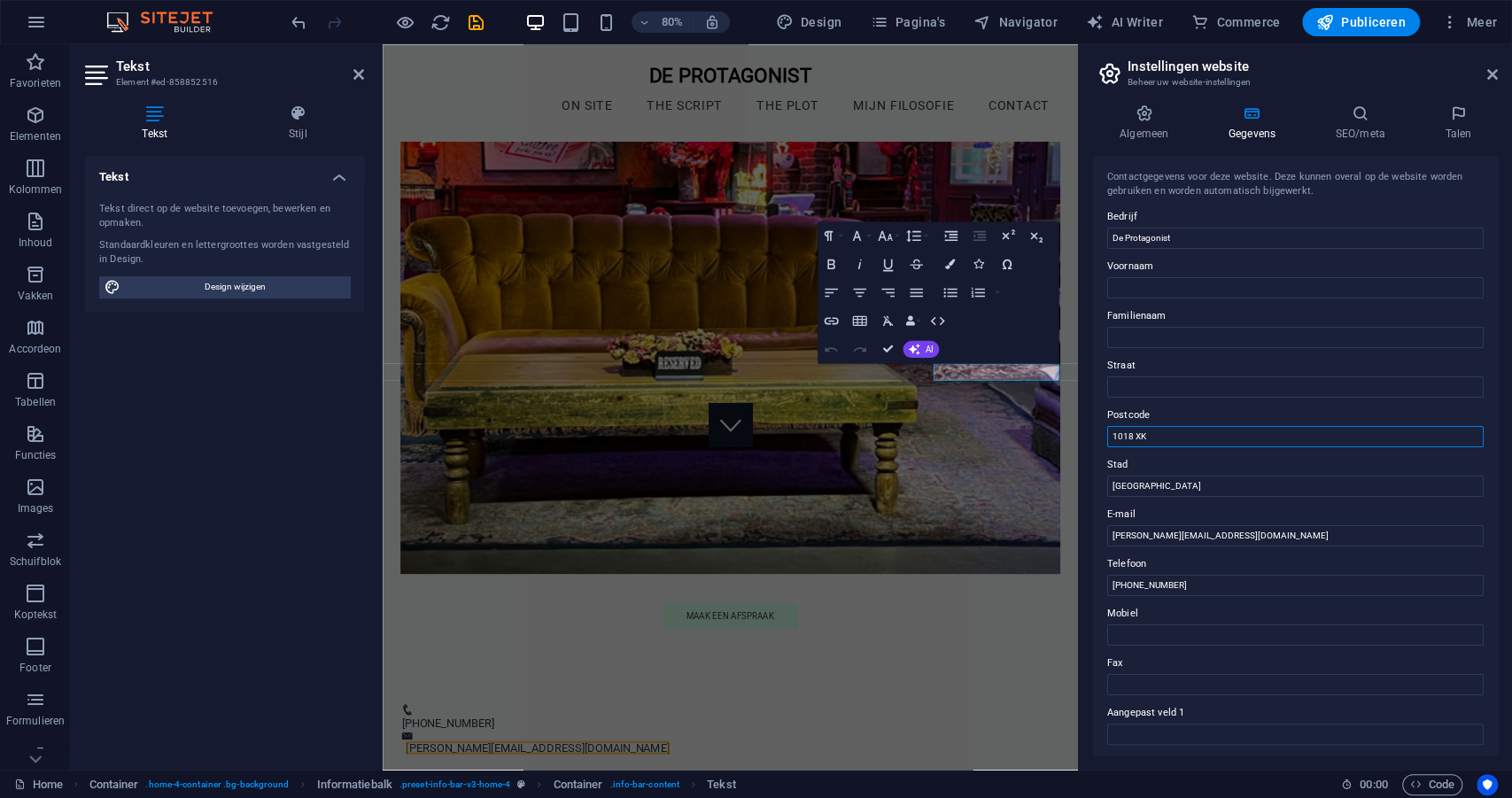
click at [1082, 434] on div "Algemeen Gegevens SEO/meta Talen Naam website [DOMAIN_NAME] Logo Sleep bestande…" at bounding box center [1295, 431] width 433 height 680
click at [1171, 485] on input "[GEOGRAPHIC_DATA]" at bounding box center [1295, 486] width 376 height 21
drag, startPoint x: 1171, startPoint y: 485, endPoint x: 1105, endPoint y: 483, distance: 66.0
click at [1105, 483] on div "Contactgegevens voor deze website. Deze kunnen overal op de website worden gebr…" at bounding box center [1295, 456] width 404 height 600
type input "Huizen ([GEOGRAPHIC_DATA])"
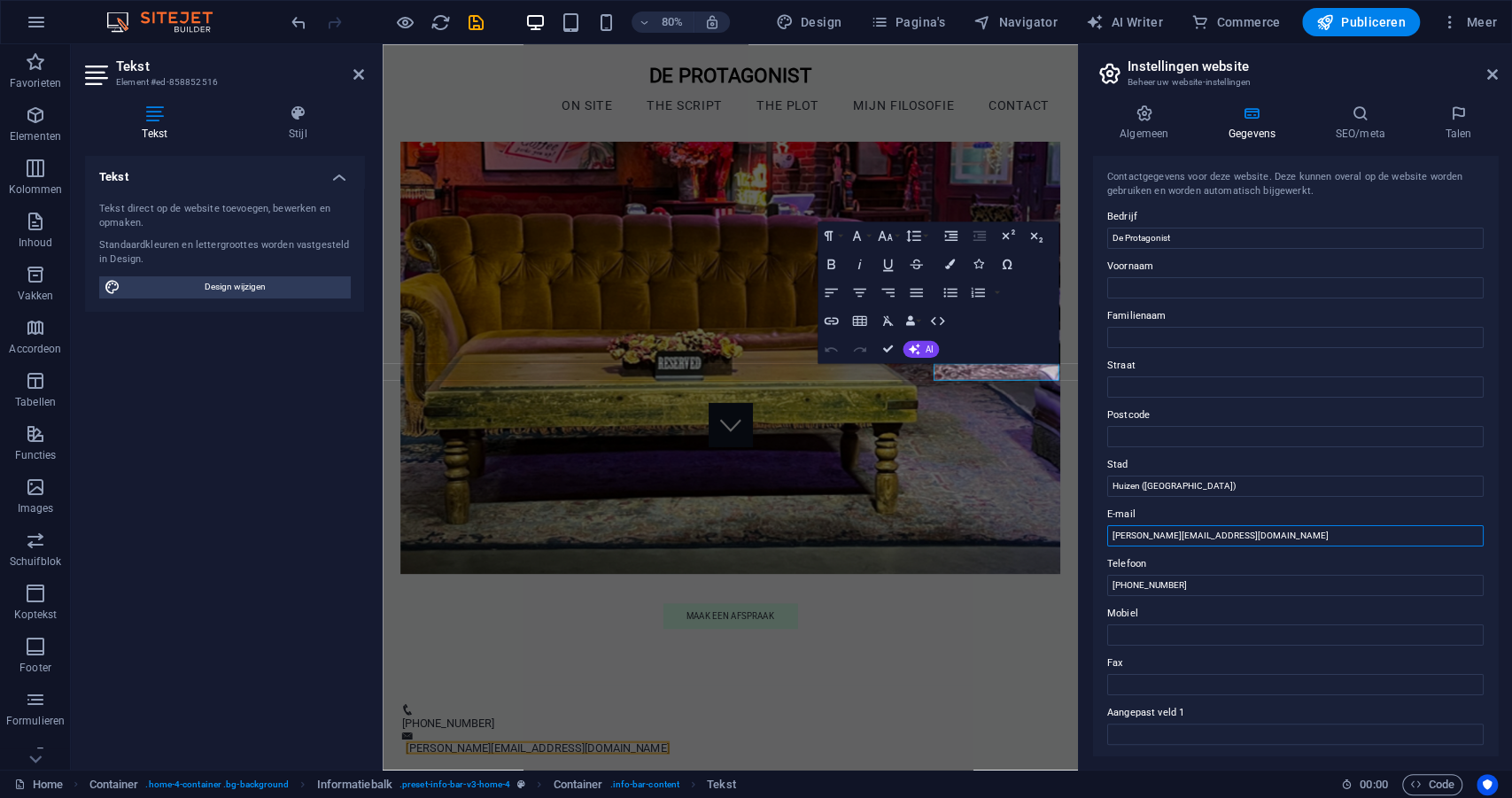
scroll to position [0, 0]
drag, startPoint x: 1223, startPoint y: 533, endPoint x: 1145, endPoint y: 537, distance: 78.1
click at [1145, 537] on input "[PERSON_NAME][EMAIL_ADDRESS][DOMAIN_NAME]" at bounding box center [1295, 536] width 376 height 21
type input "[PERSON_NAME][EMAIL_ADDRESS][DOMAIN_NAME]"
drag, startPoint x: 1185, startPoint y: 583, endPoint x: 1107, endPoint y: 586, distance: 78.1
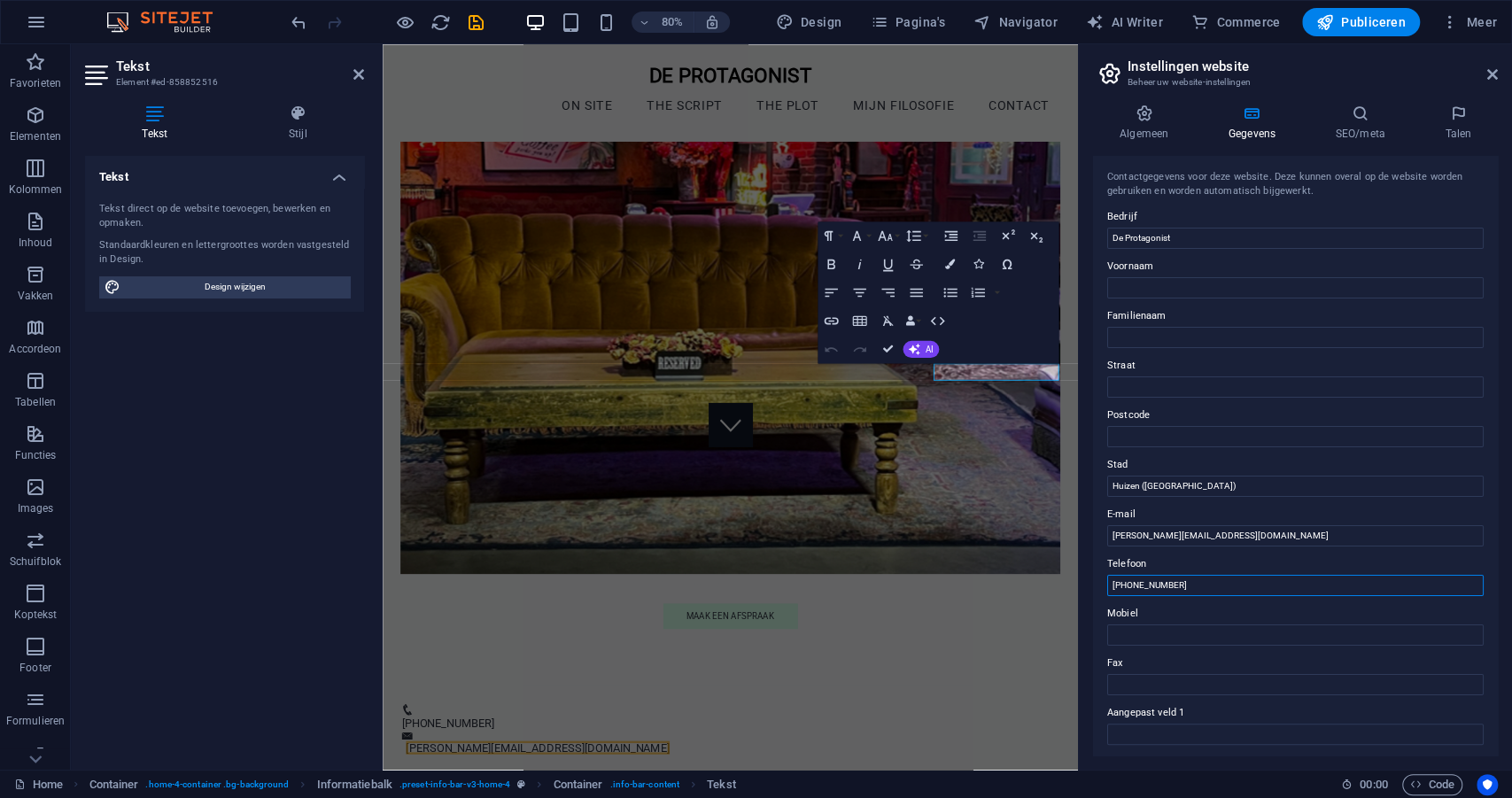
click at [1108, 586] on input "[PHONE_NUMBER]" at bounding box center [1295, 586] width 376 height 21
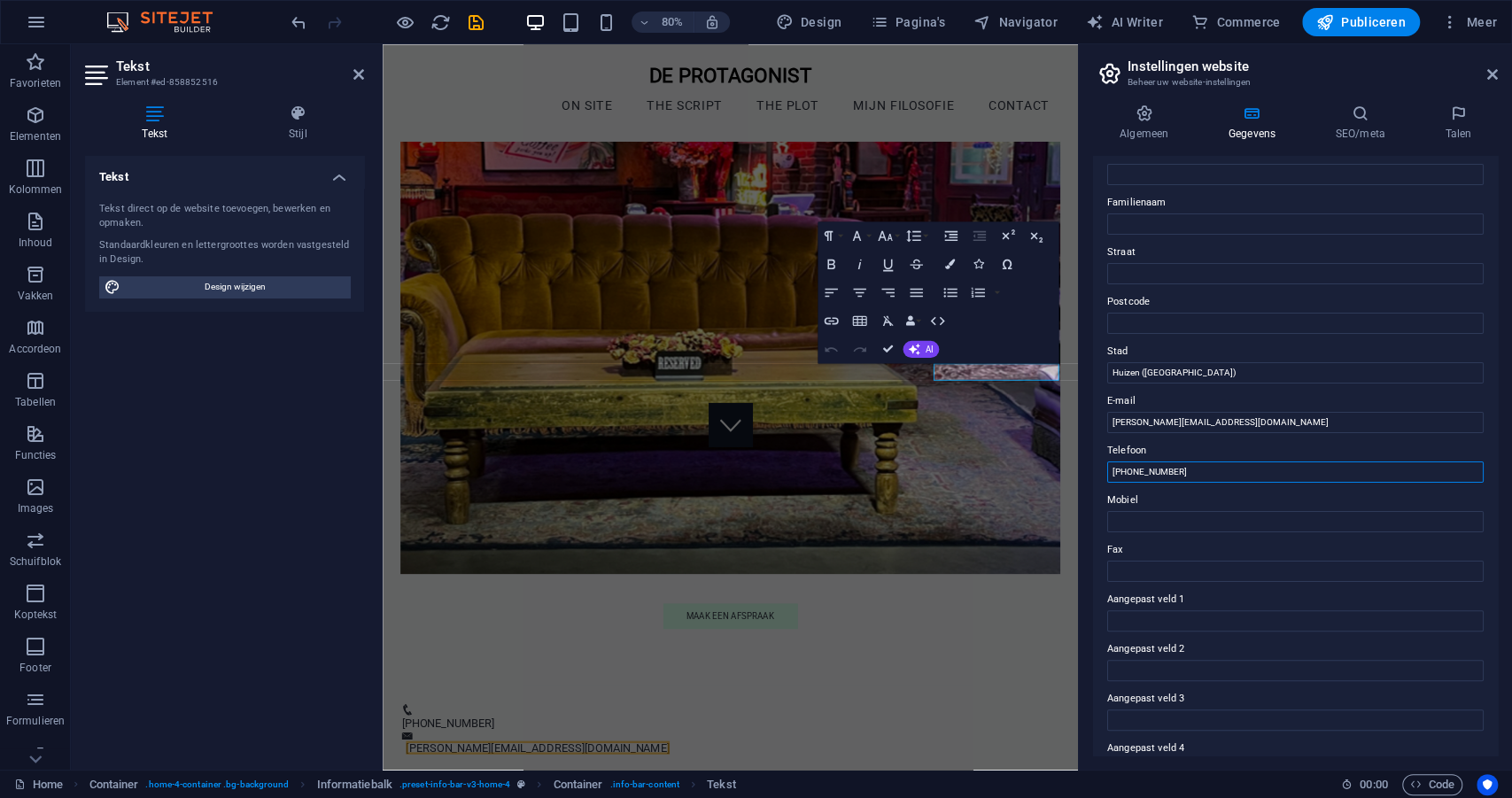
scroll to position [251, 0]
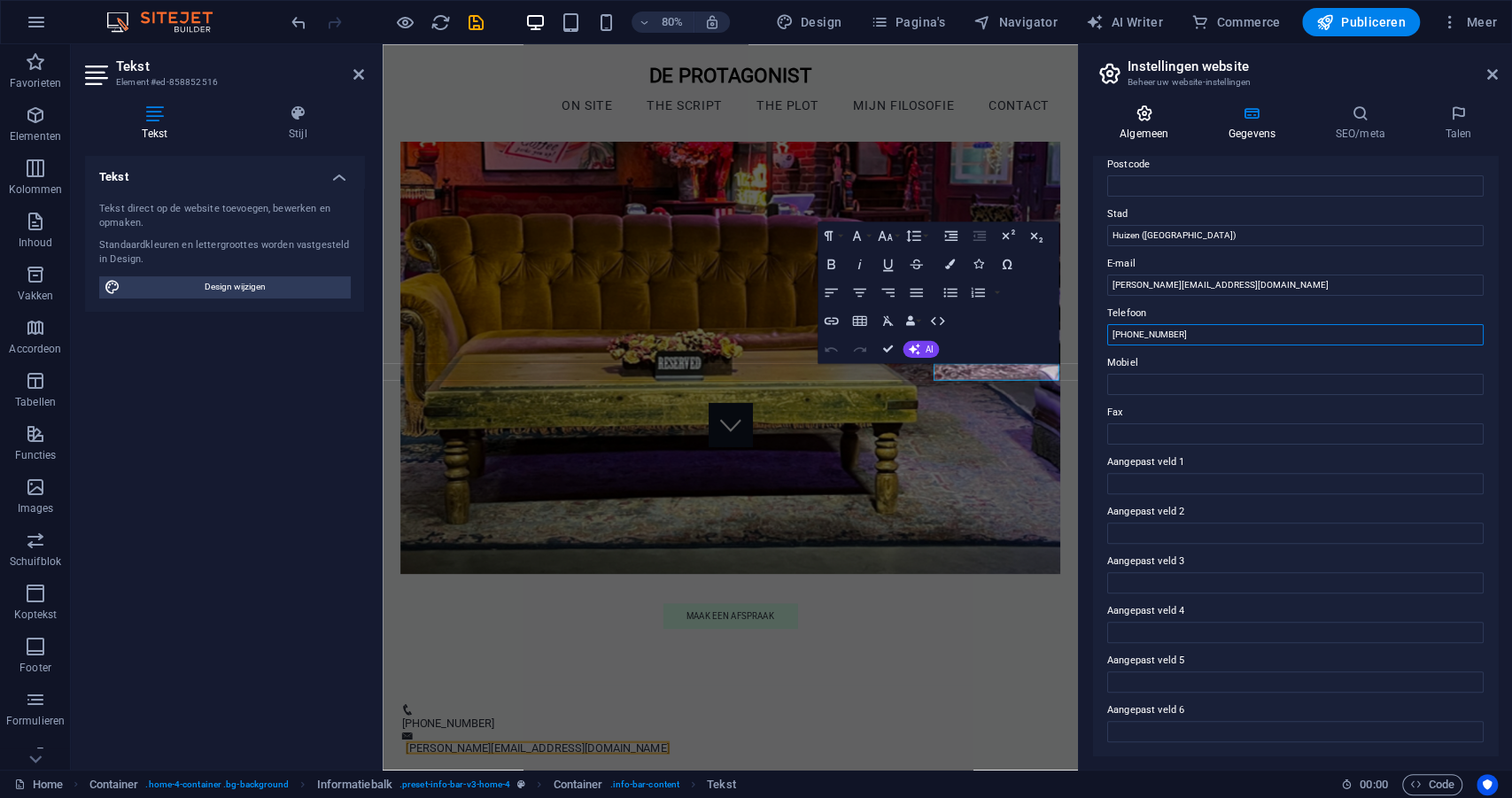
type input "[PHONE_NUMBER]"
click at [1146, 119] on icon at bounding box center [1144, 113] width 102 height 18
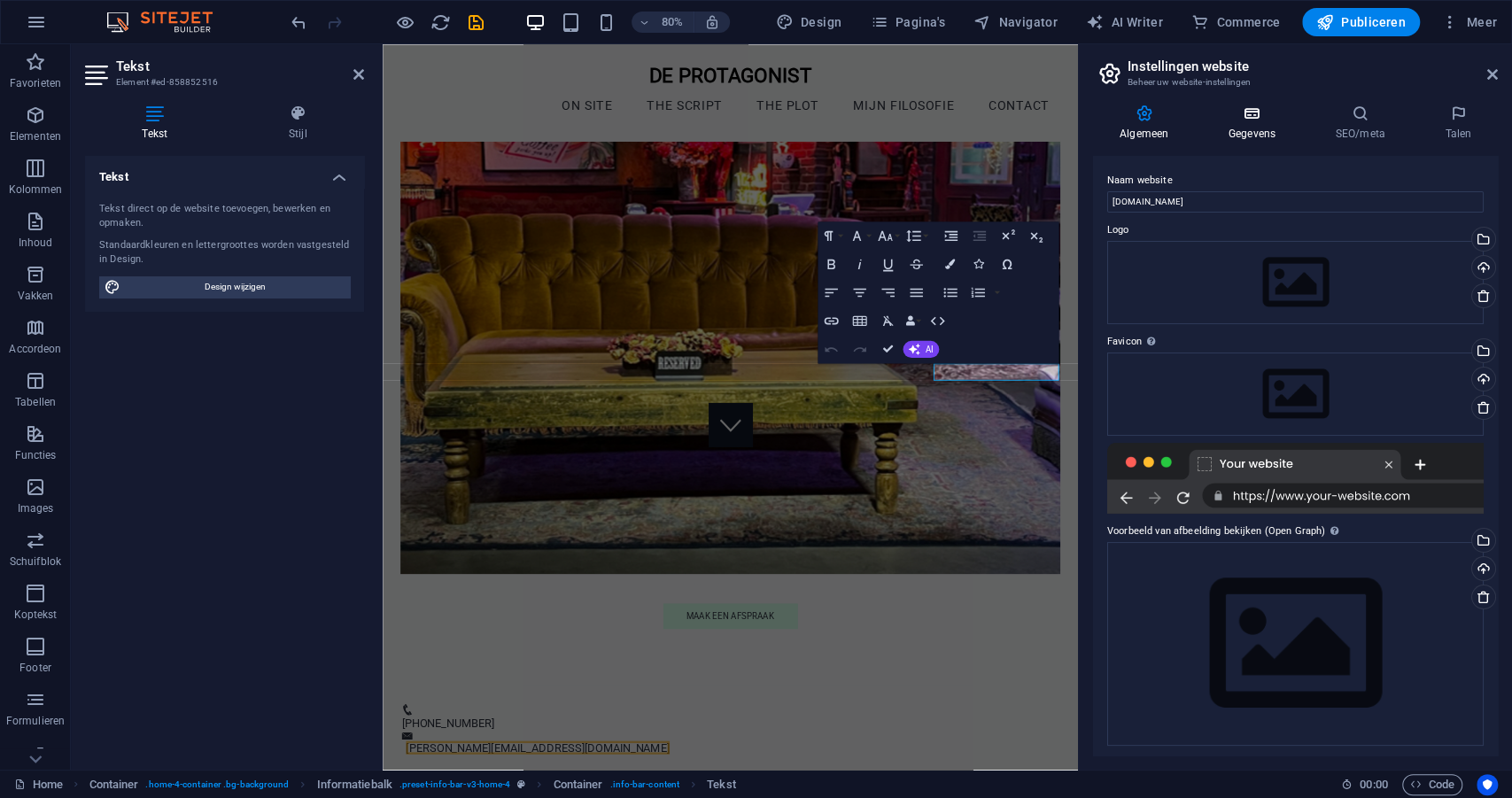
click at [1249, 122] on h4 "Gegevens" at bounding box center [1256, 123] width 107 height 37
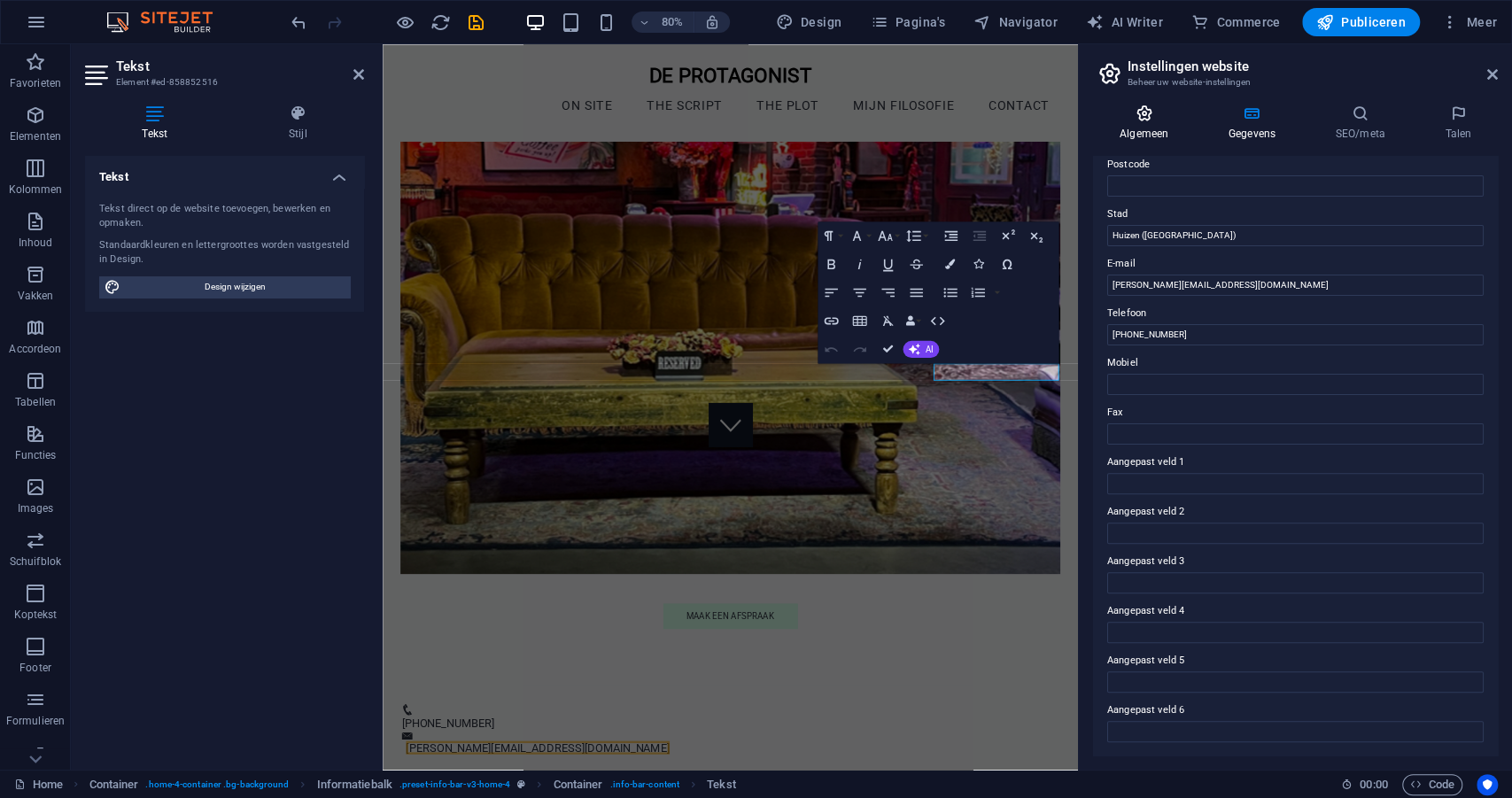
click at [1139, 119] on icon at bounding box center [1144, 113] width 102 height 18
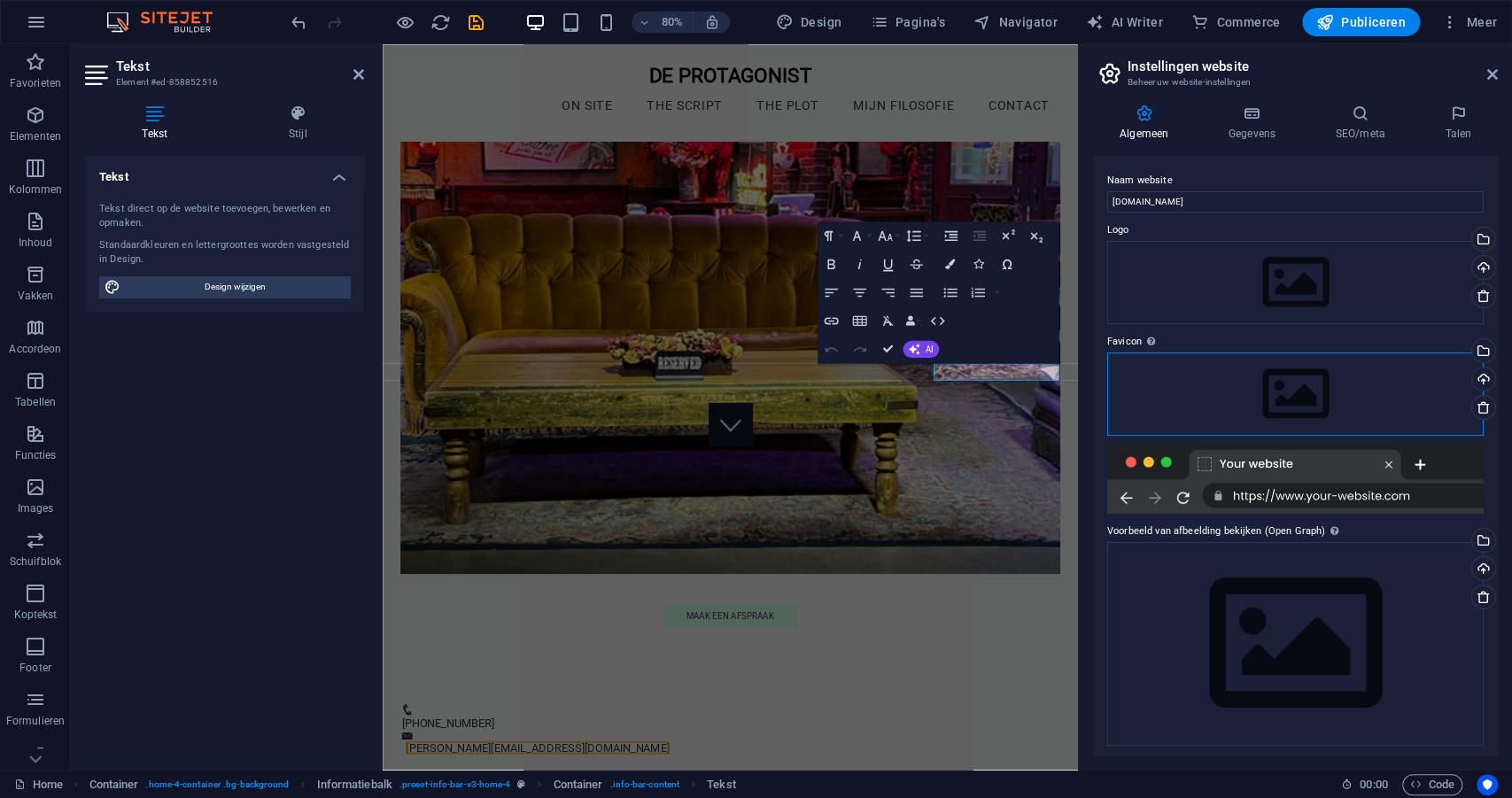
click at [1298, 400] on div "Sleep bestanden hierheen, klik om bestanden te kiezen of selecteer bestanden ui…" at bounding box center [1295, 394] width 376 height 83
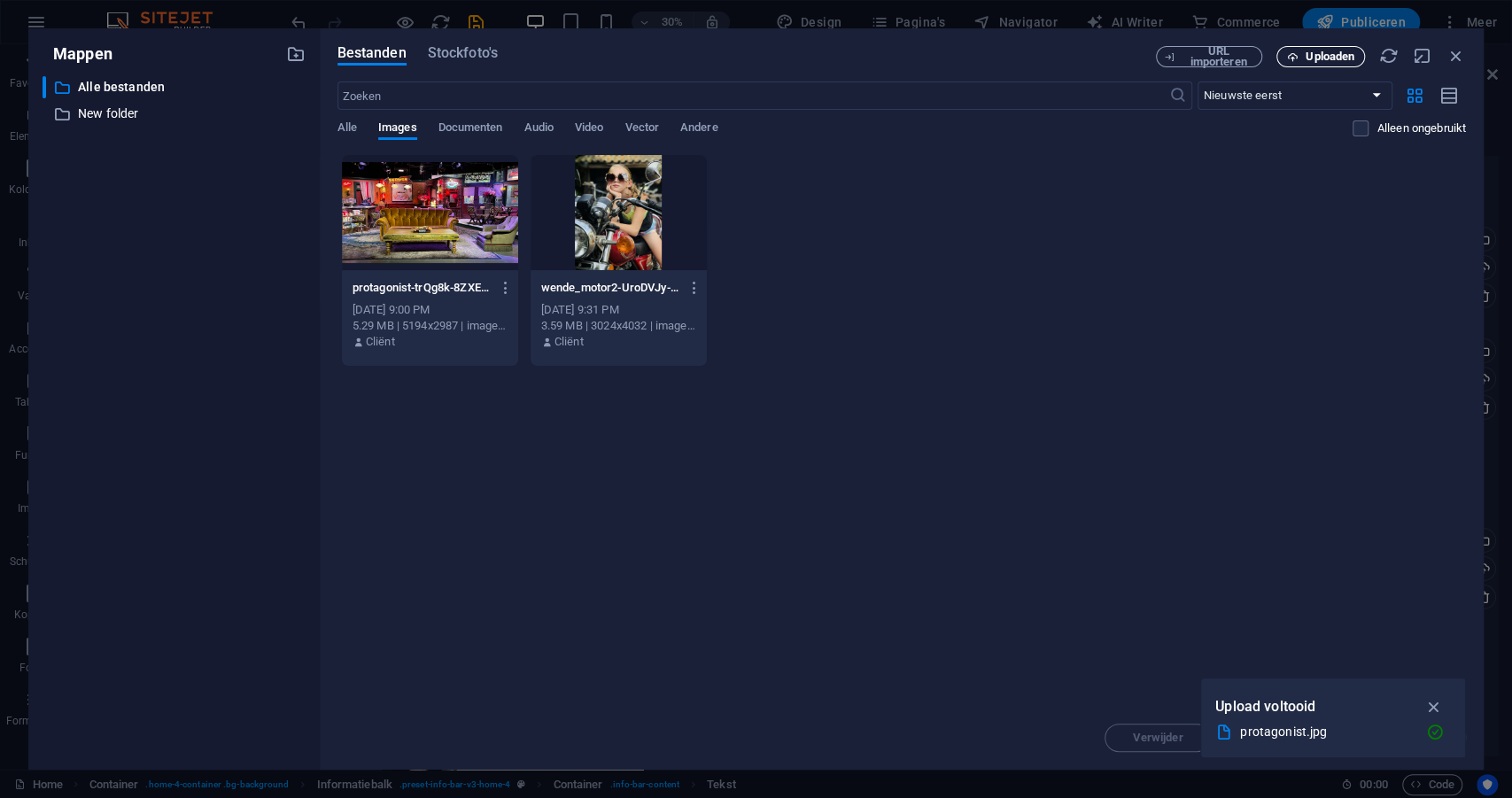
click at [1341, 54] on span "Uploaden" at bounding box center [1330, 57] width 49 height 11
click at [1288, 54] on icon "button" at bounding box center [1293, 58] width 12 height 12
click at [1454, 55] on icon "button" at bounding box center [1456, 56] width 20 height 20
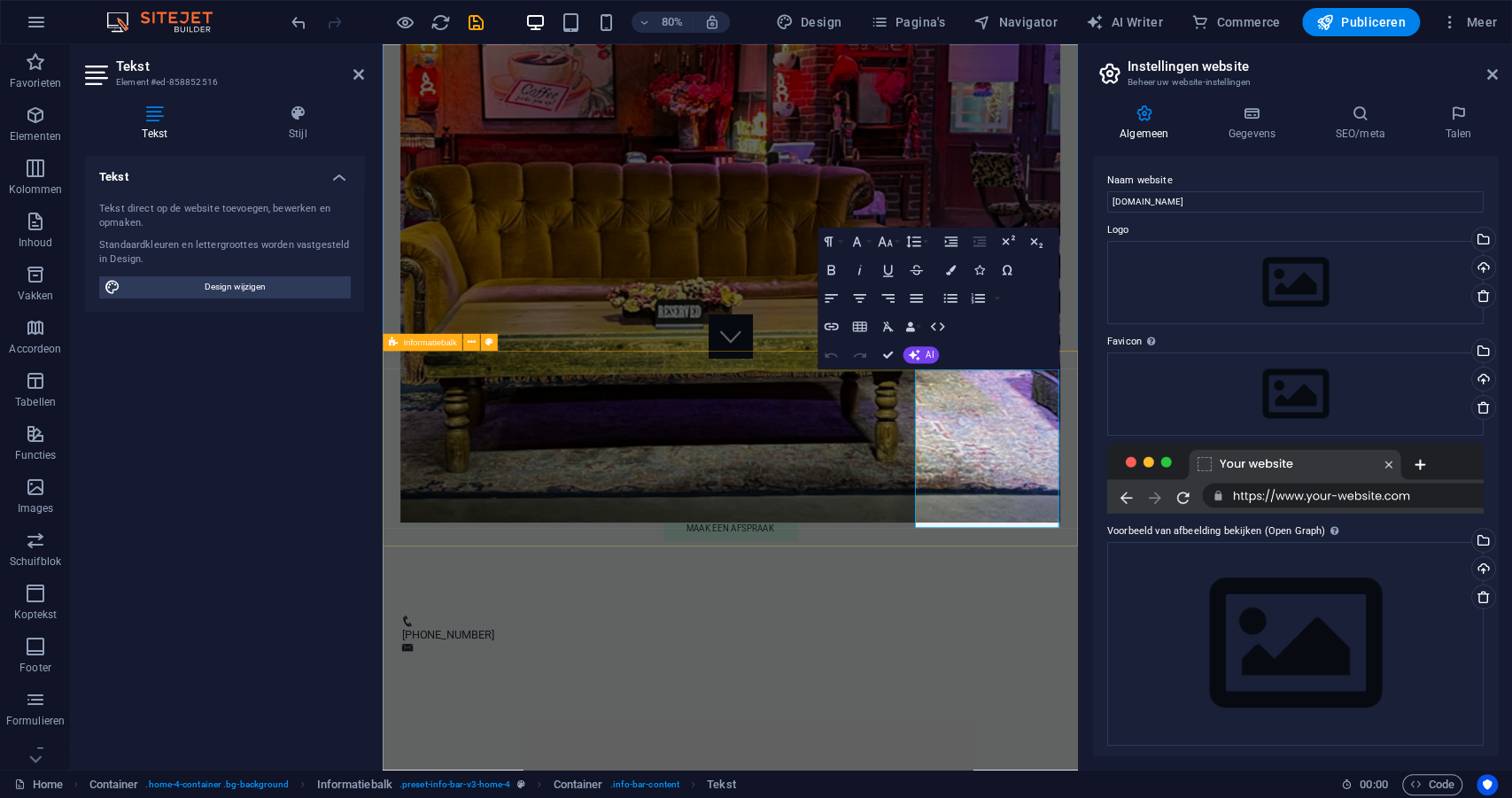
scroll to position [510, 0]
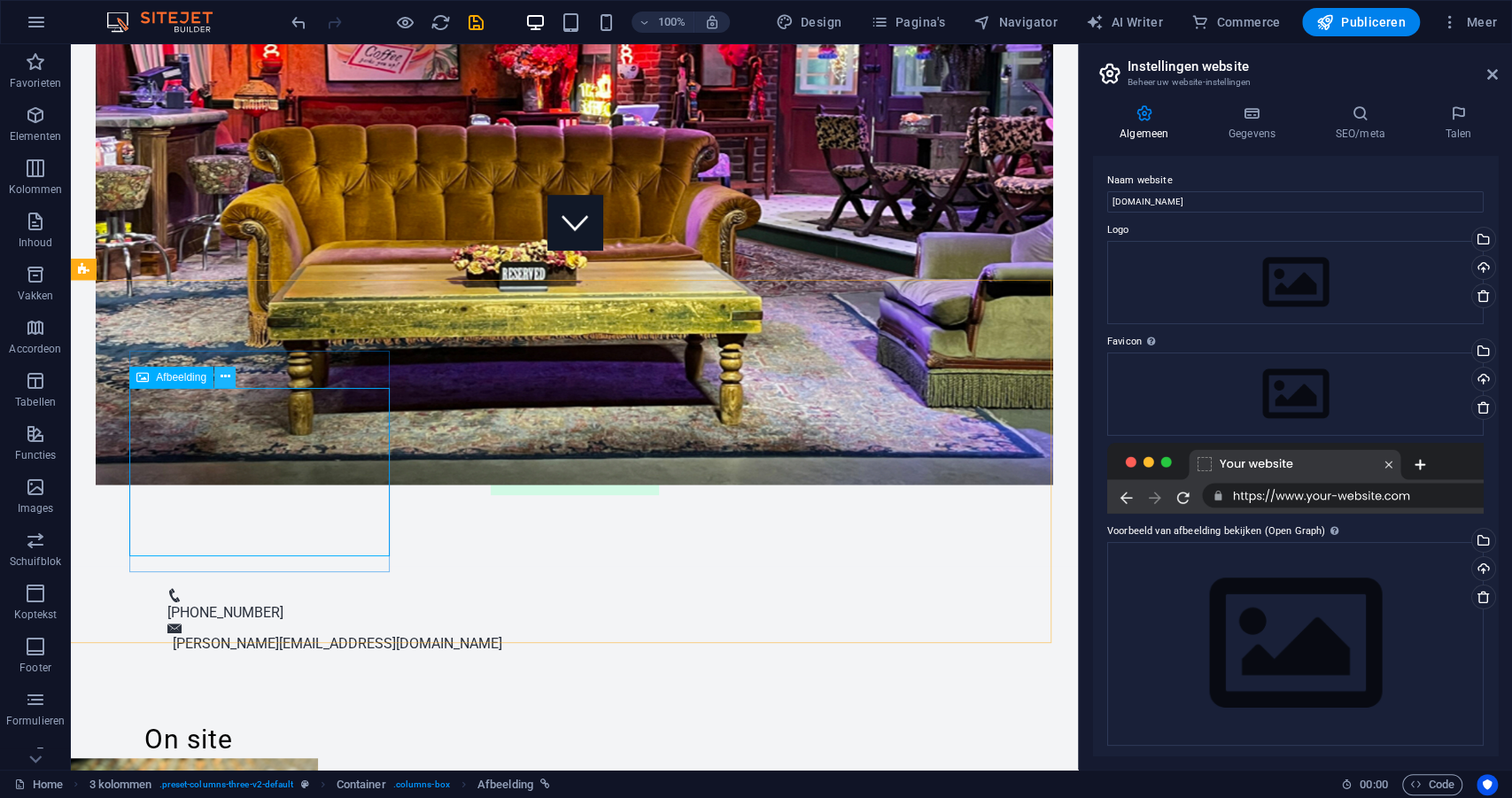
click at [221, 373] on icon at bounding box center [226, 376] width 10 height 19
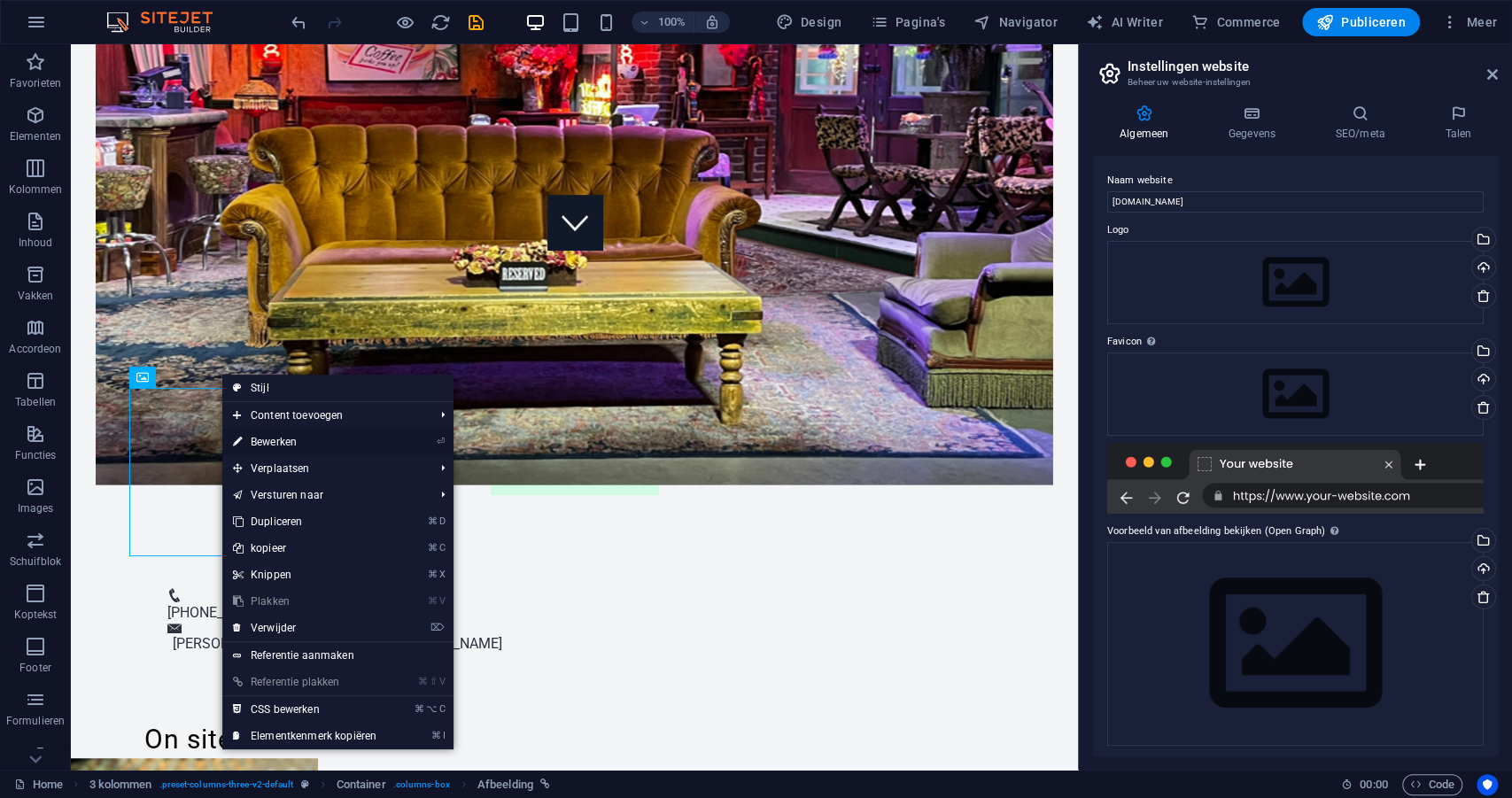
click at [270, 441] on link "⏎ Bewerken" at bounding box center [305, 441] width 165 height 26
select select "px"
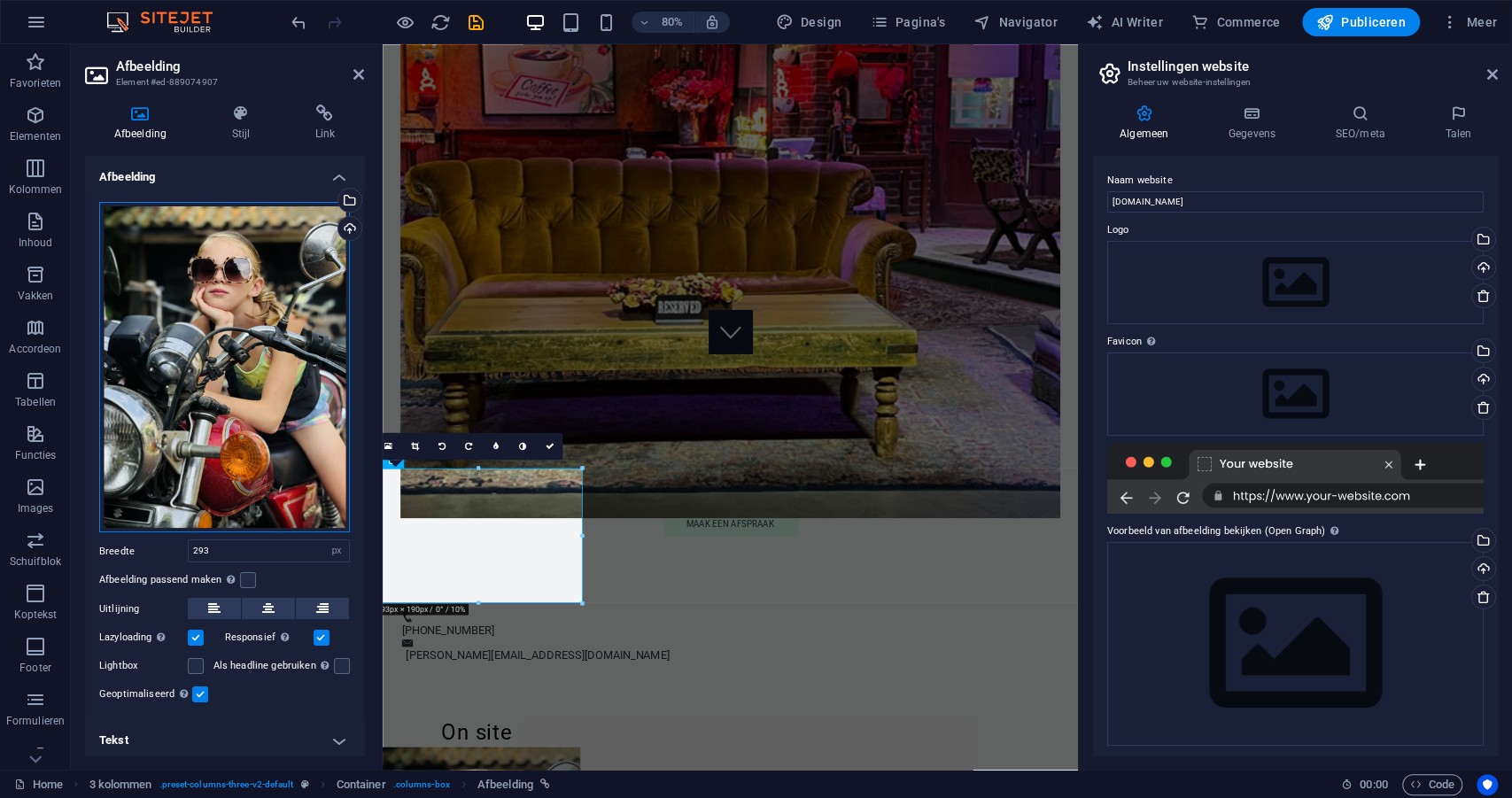
click at [270, 441] on div "Sleep bestanden hierheen, klik om bestanden te kiezen of selecteer bestanden ui…" at bounding box center [225, 367] width 251 height 331
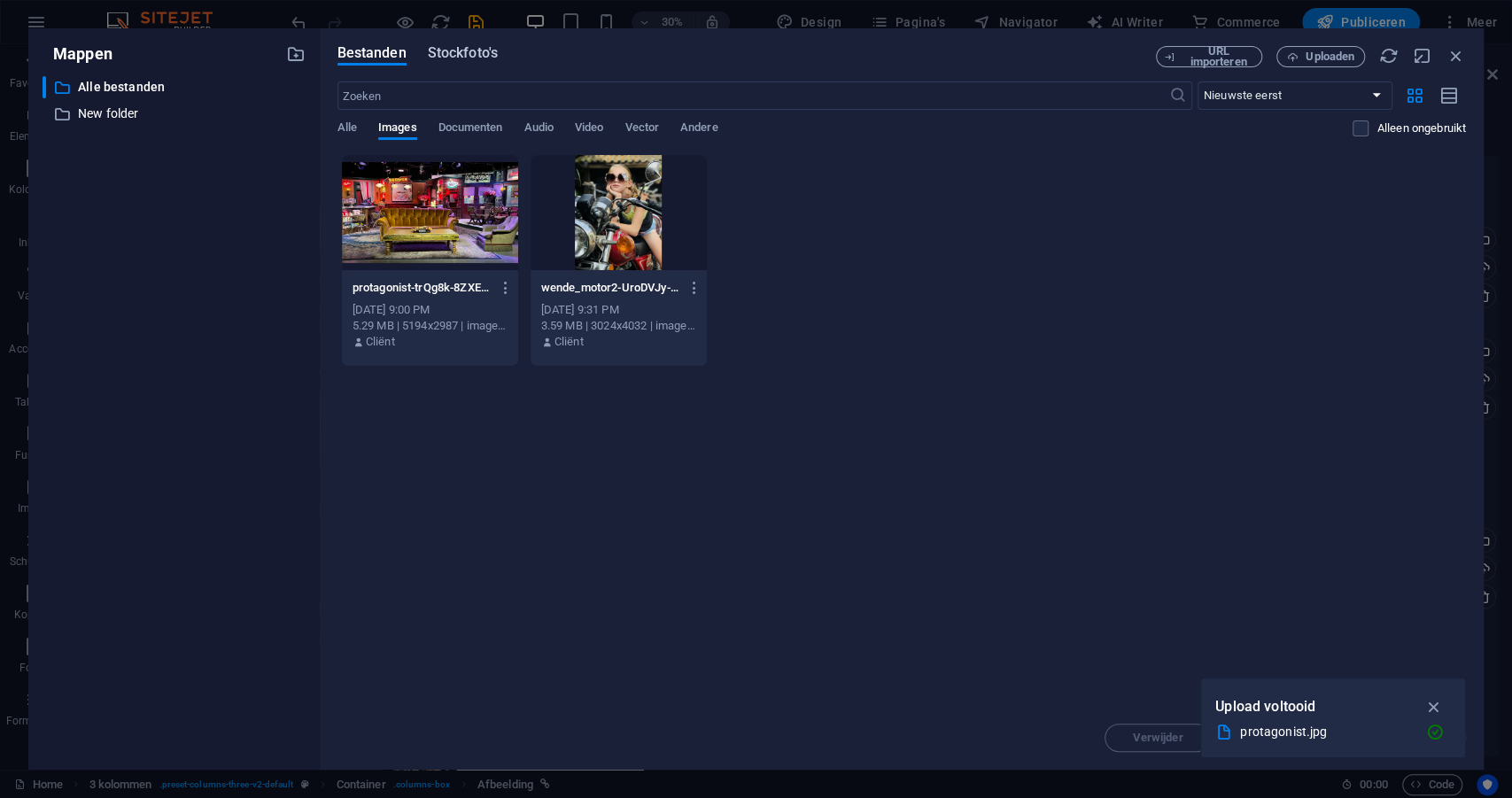
click at [481, 53] on span "Stockfoto's" at bounding box center [463, 54] width 70 height 21
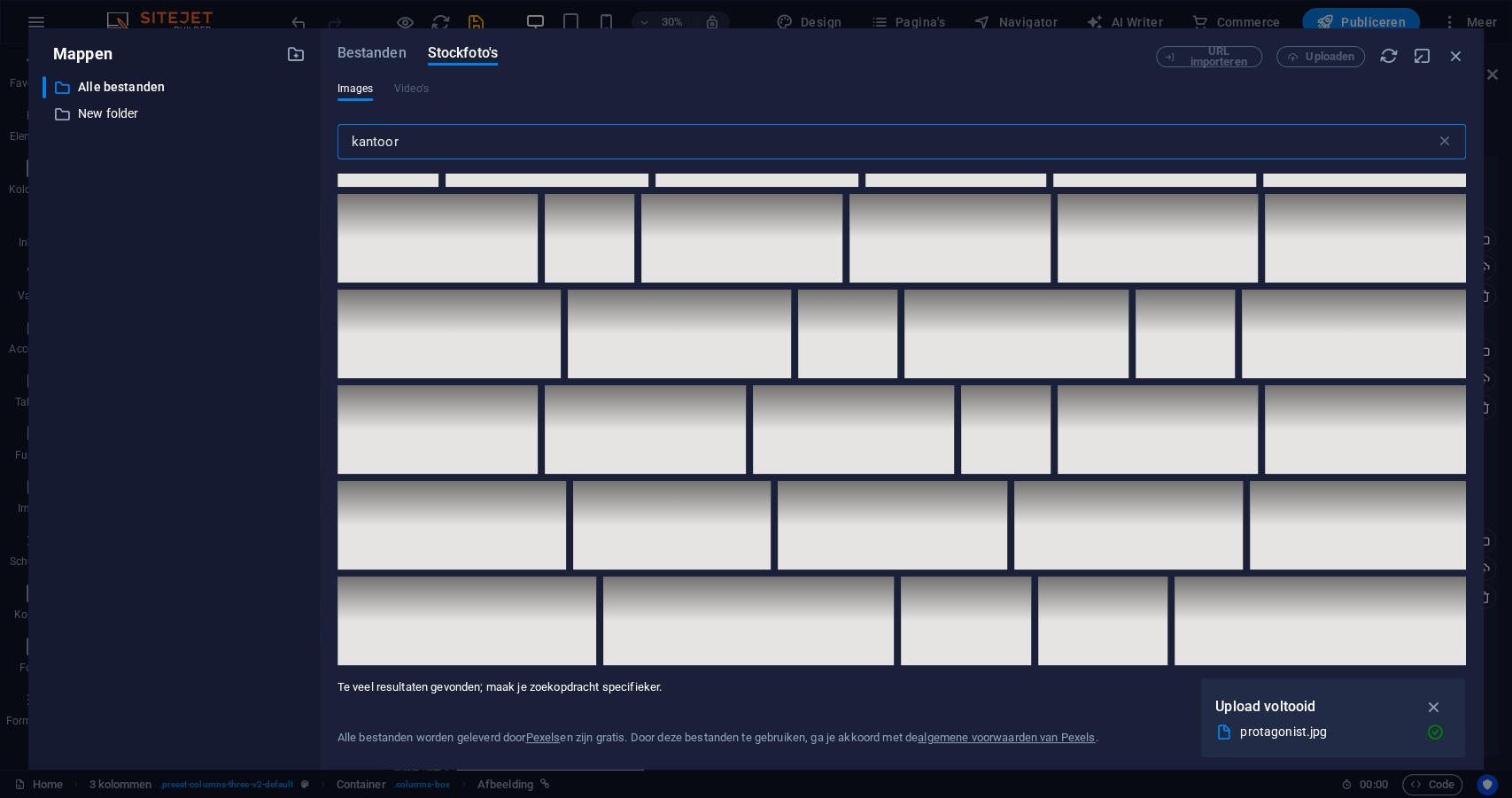
scroll to position [10959, 0]
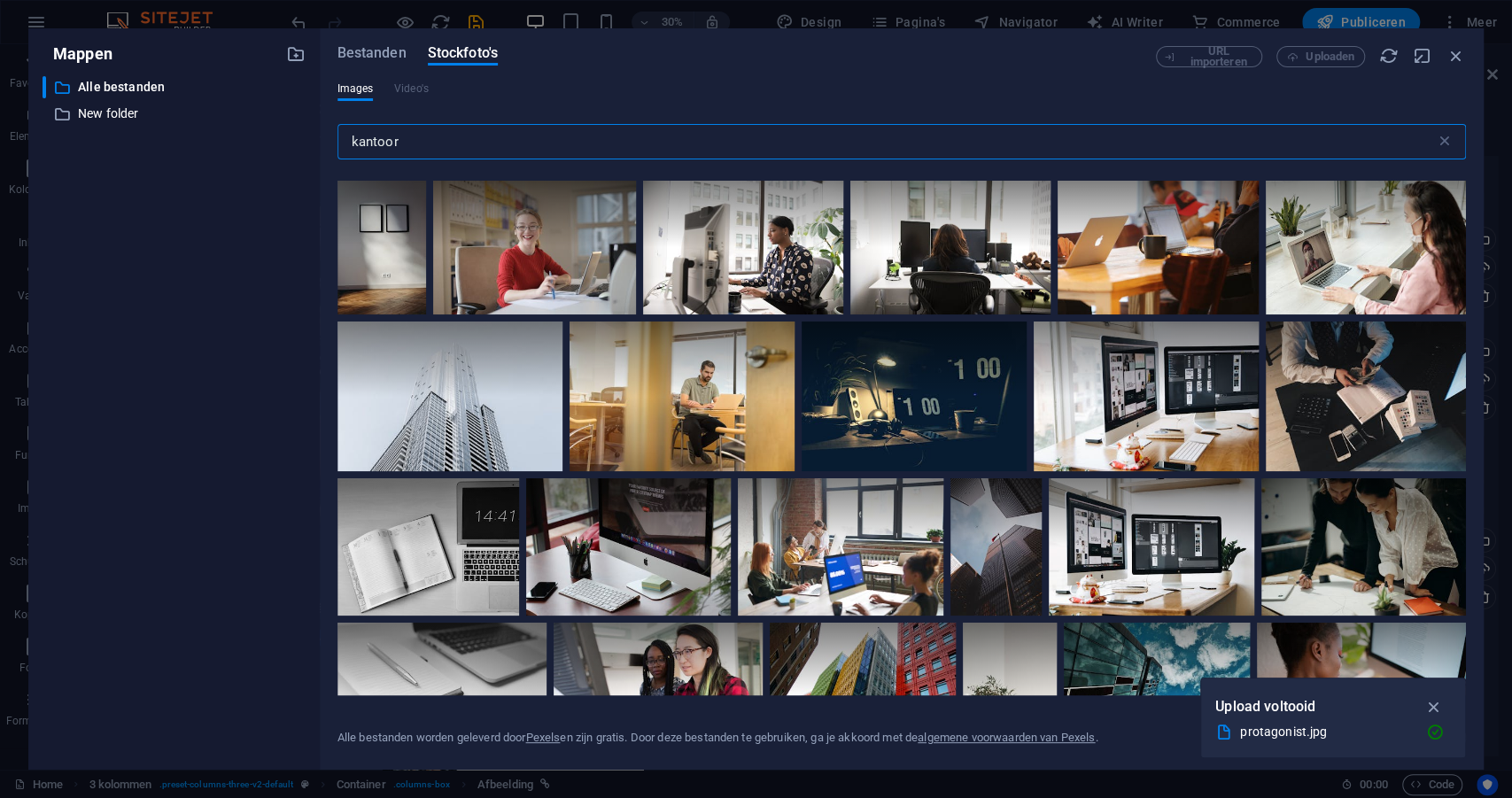
type input "kantoor"
click at [849, 174] on div at bounding box center [948, 106] width 200 height 134
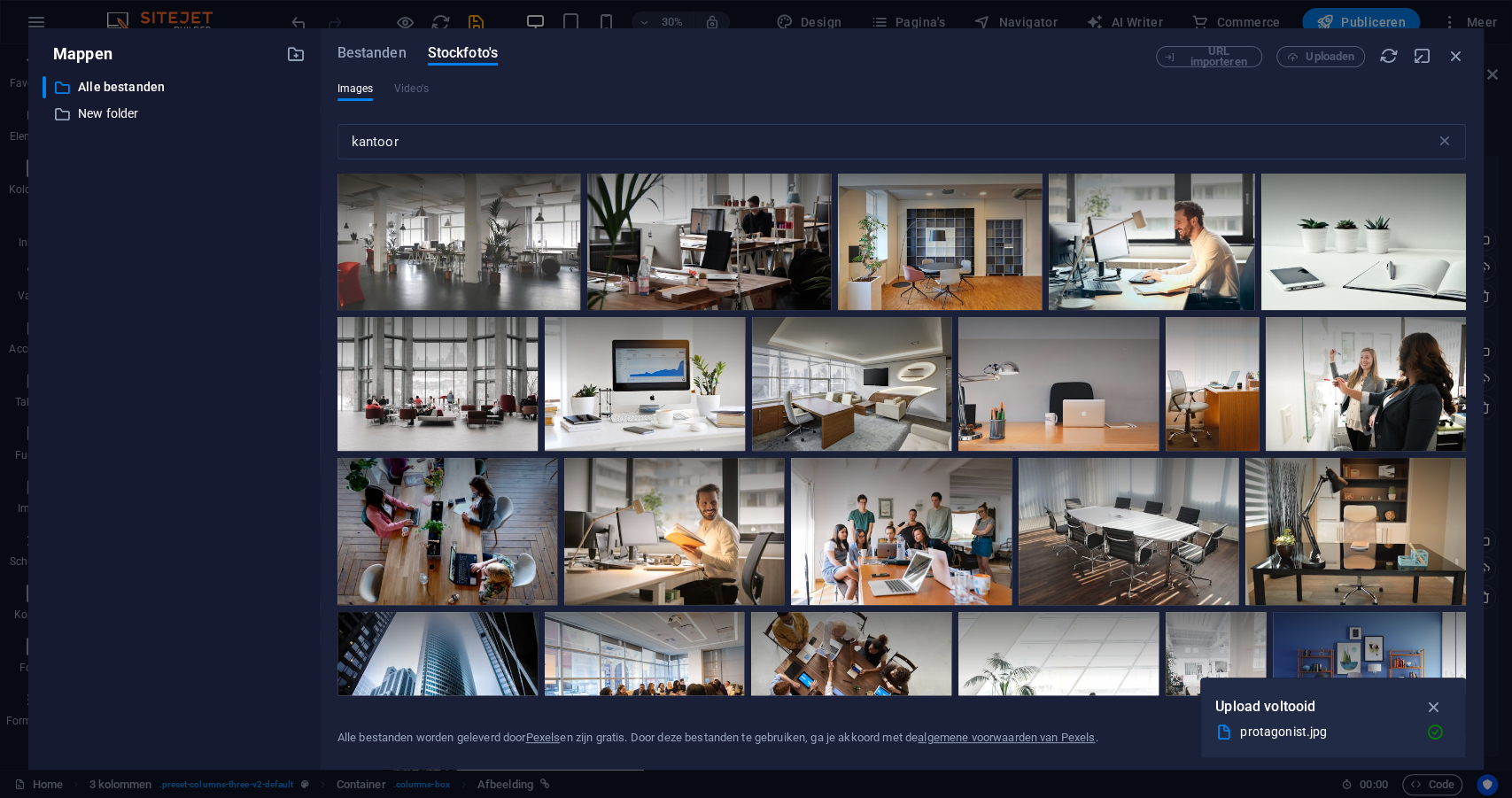
scroll to position [13, 0]
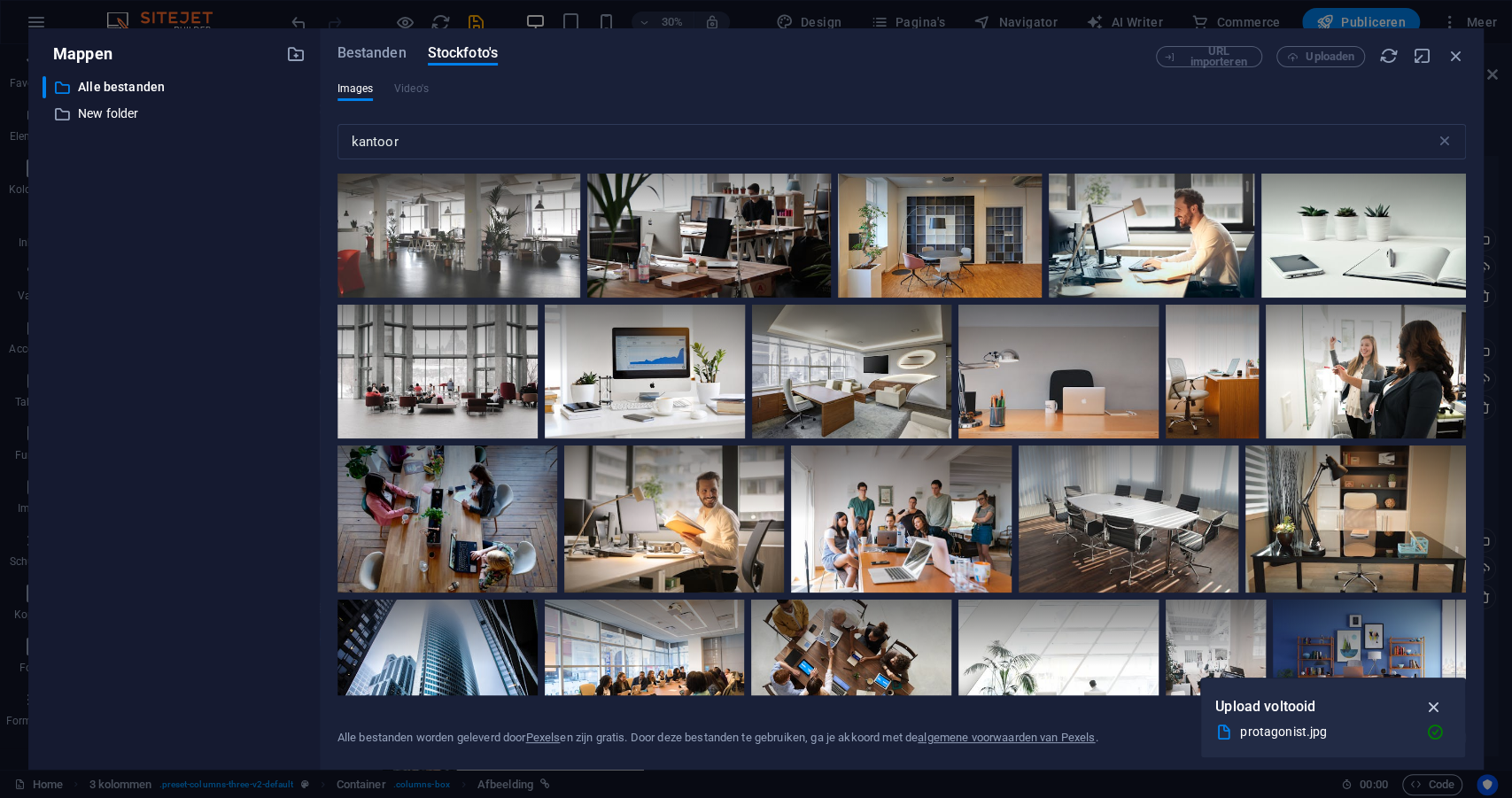
click at [1436, 708] on icon "button" at bounding box center [1433, 707] width 21 height 20
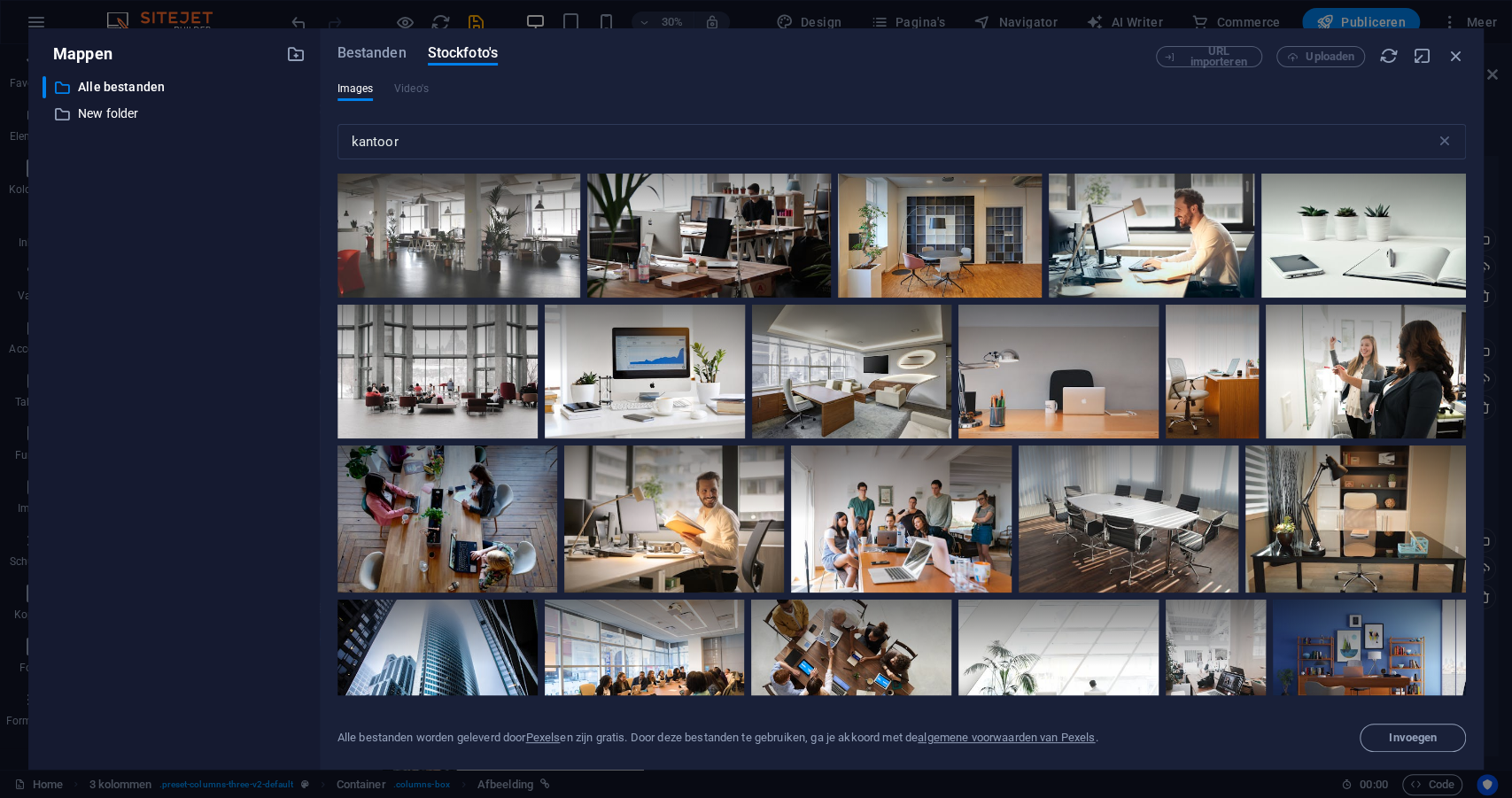
drag, startPoint x: 1400, startPoint y: 742, endPoint x: 1308, endPoint y: 705, distance: 99.2
click at [1400, 742] on span "Invoegen" at bounding box center [1412, 737] width 48 height 11
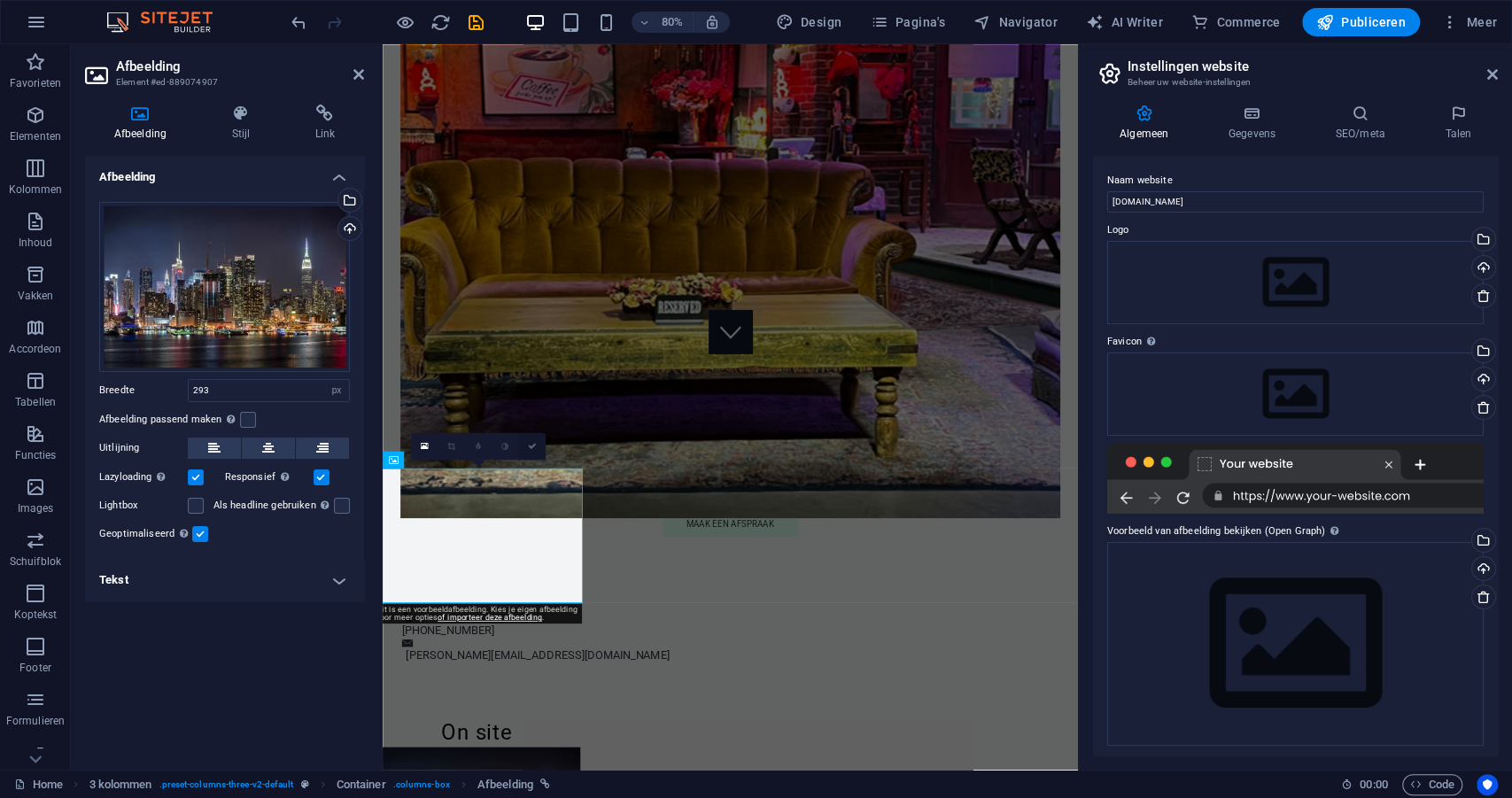
click at [532, 446] on icon at bounding box center [532, 446] width 9 height 9
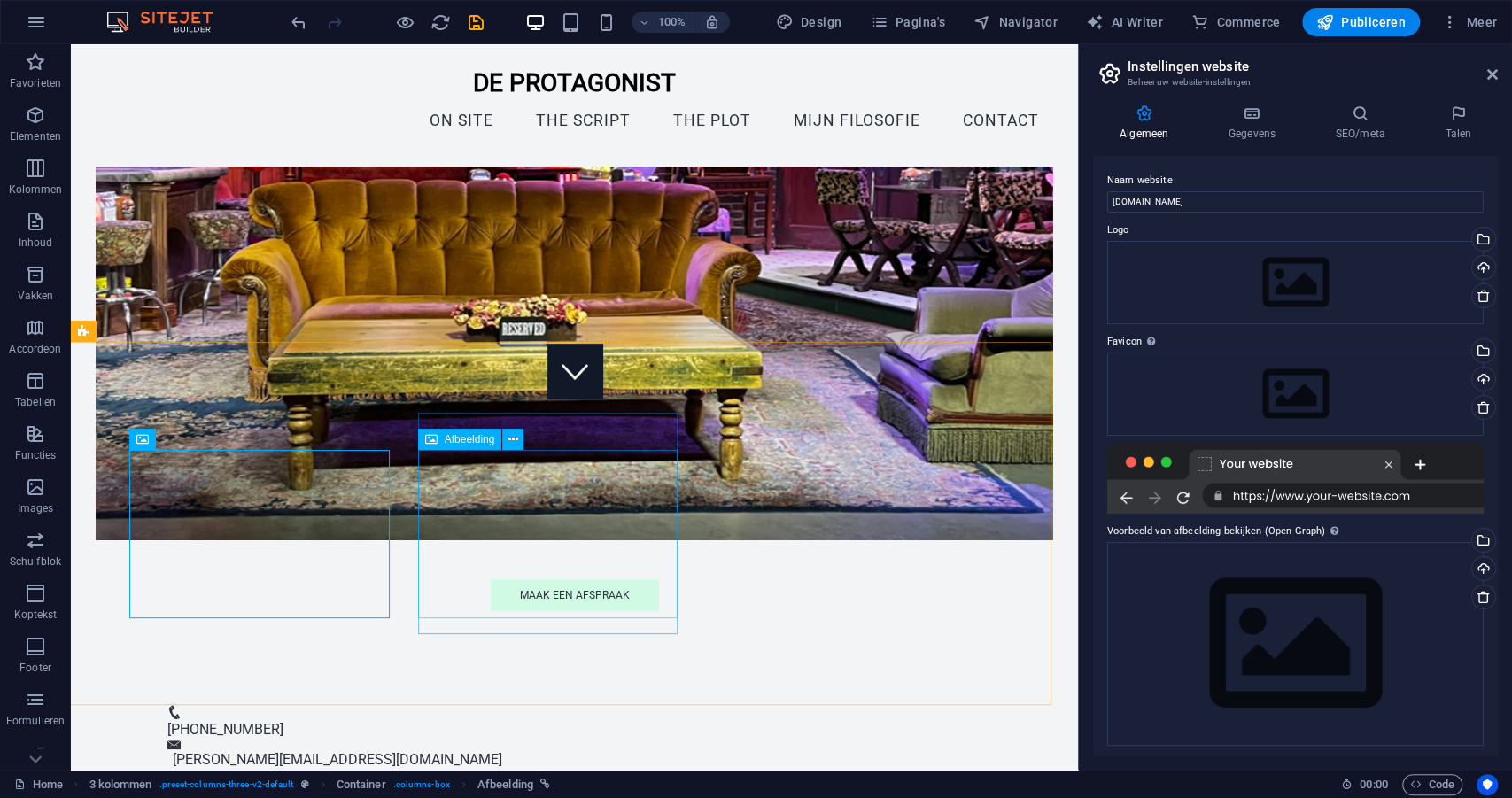
scroll to position [357, 0]
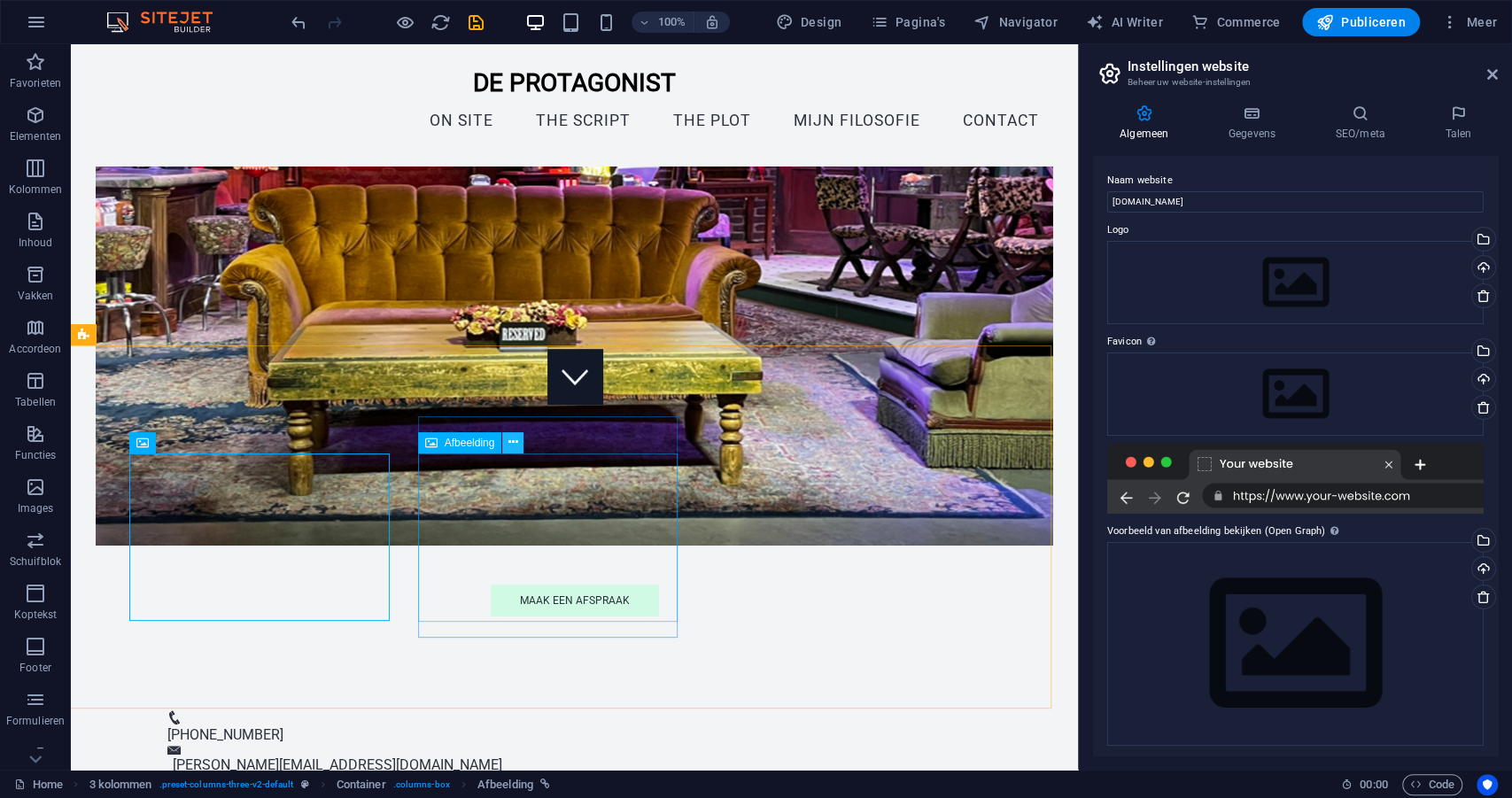
click at [515, 443] on icon at bounding box center [514, 441] width 10 height 19
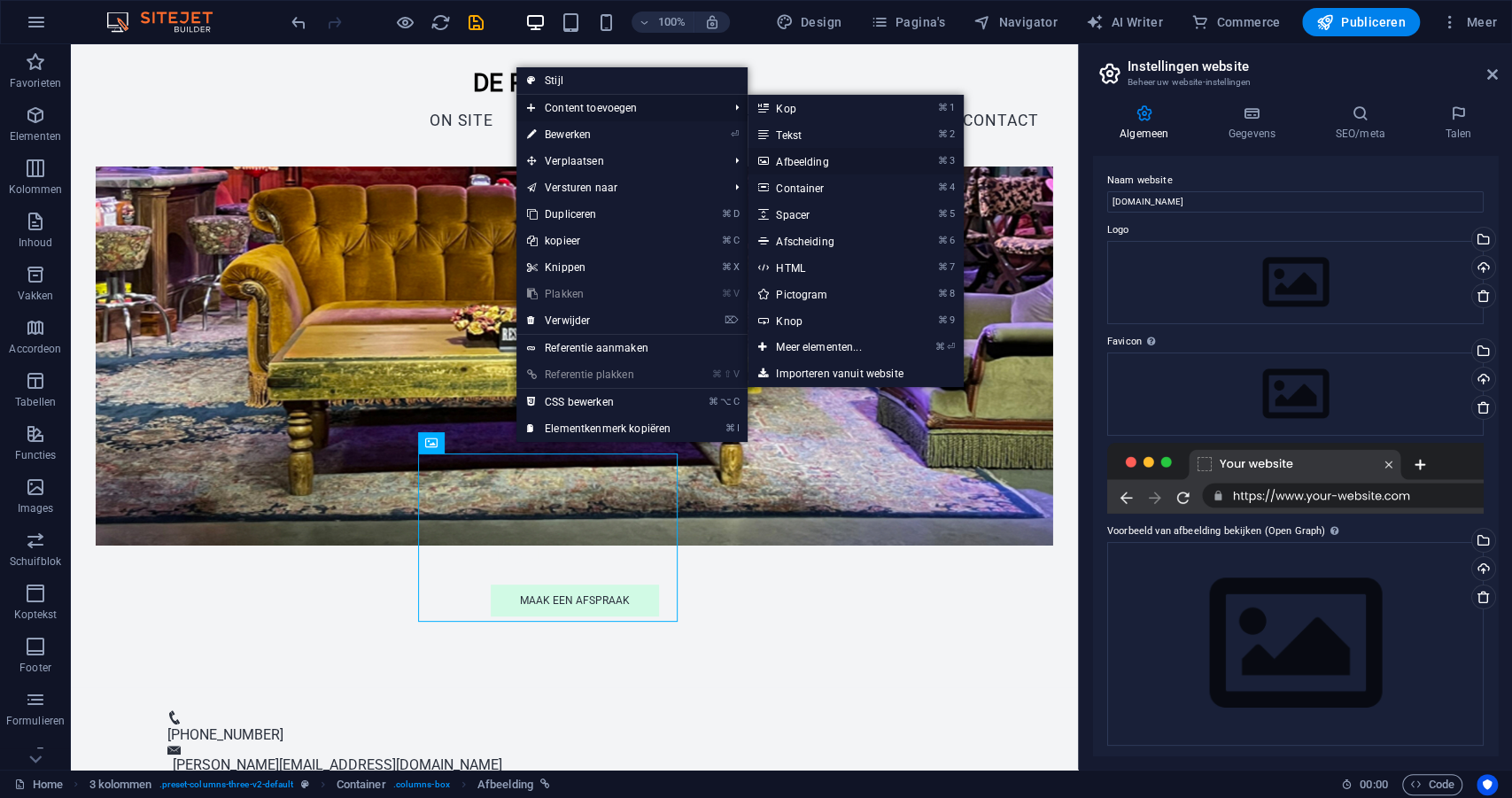
click at [822, 164] on link "⌘ 3 Afbeelding" at bounding box center [821, 160] width 148 height 26
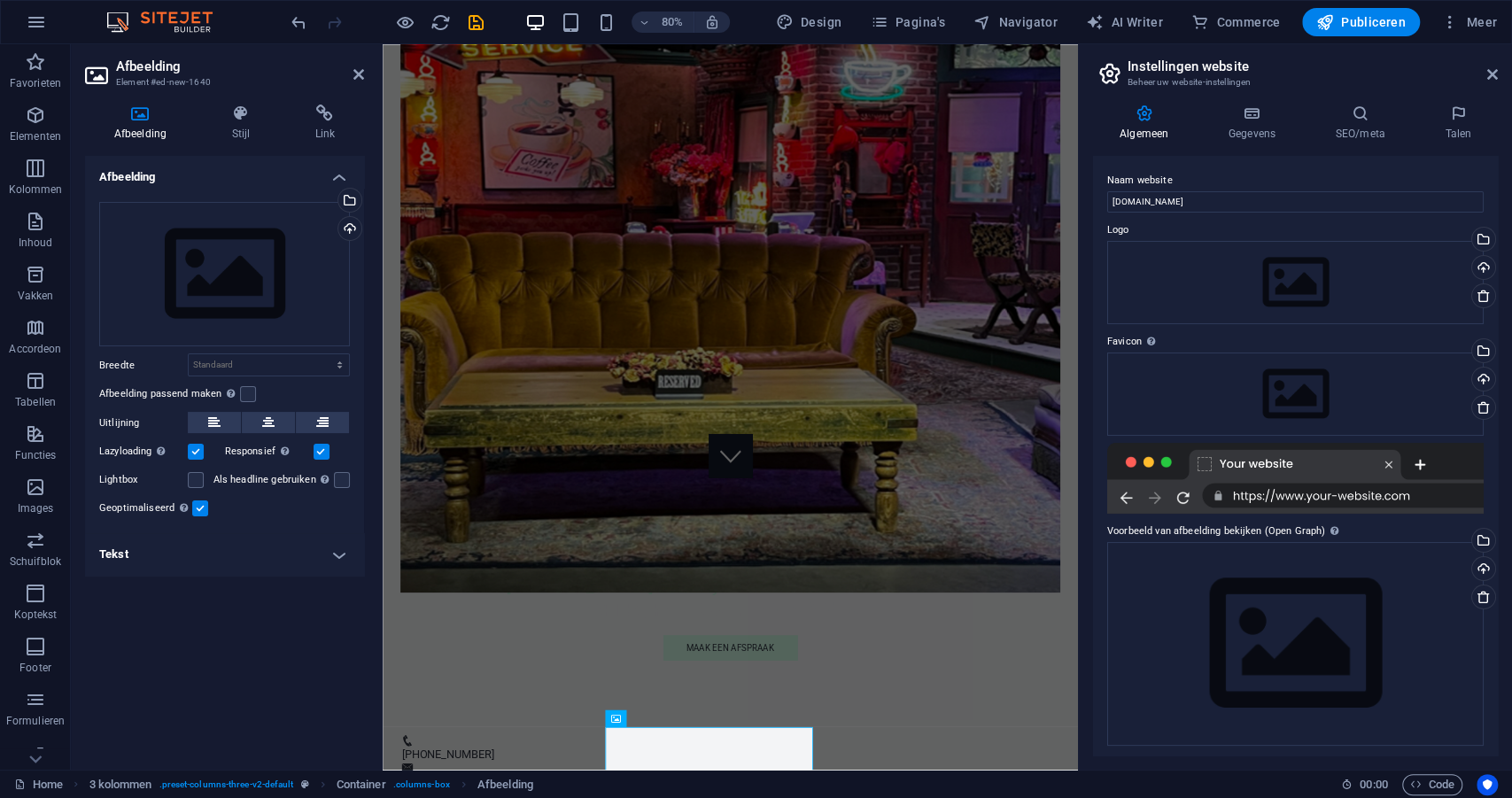
click at [145, 116] on icon at bounding box center [140, 113] width 110 height 18
click at [185, 271] on div "Sleep bestanden hierheen, klik om bestanden te kiezen of selecteer bestanden ui…" at bounding box center [225, 274] width 251 height 146
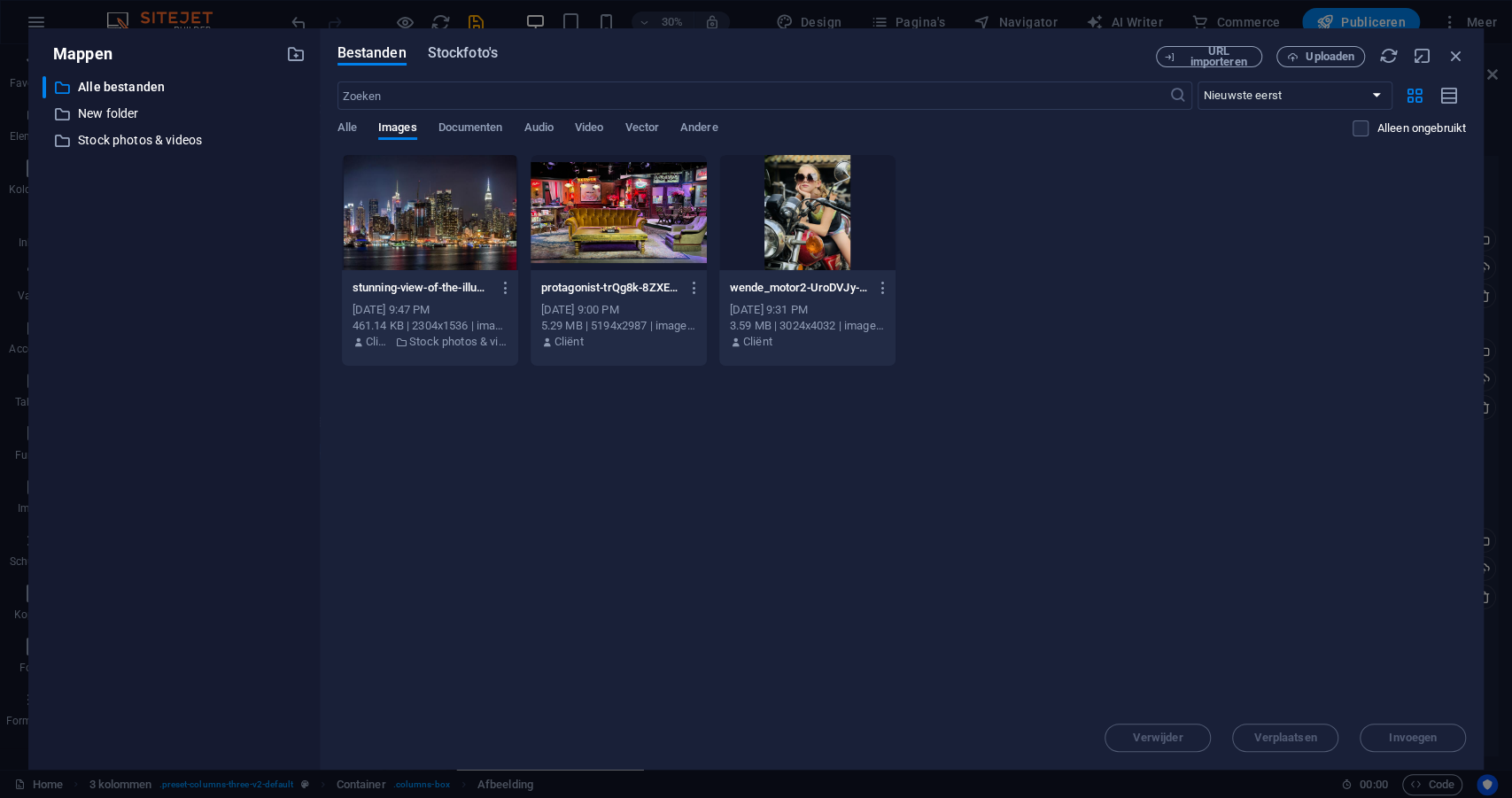
click at [466, 54] on span "Stockfoto's" at bounding box center [463, 54] width 70 height 21
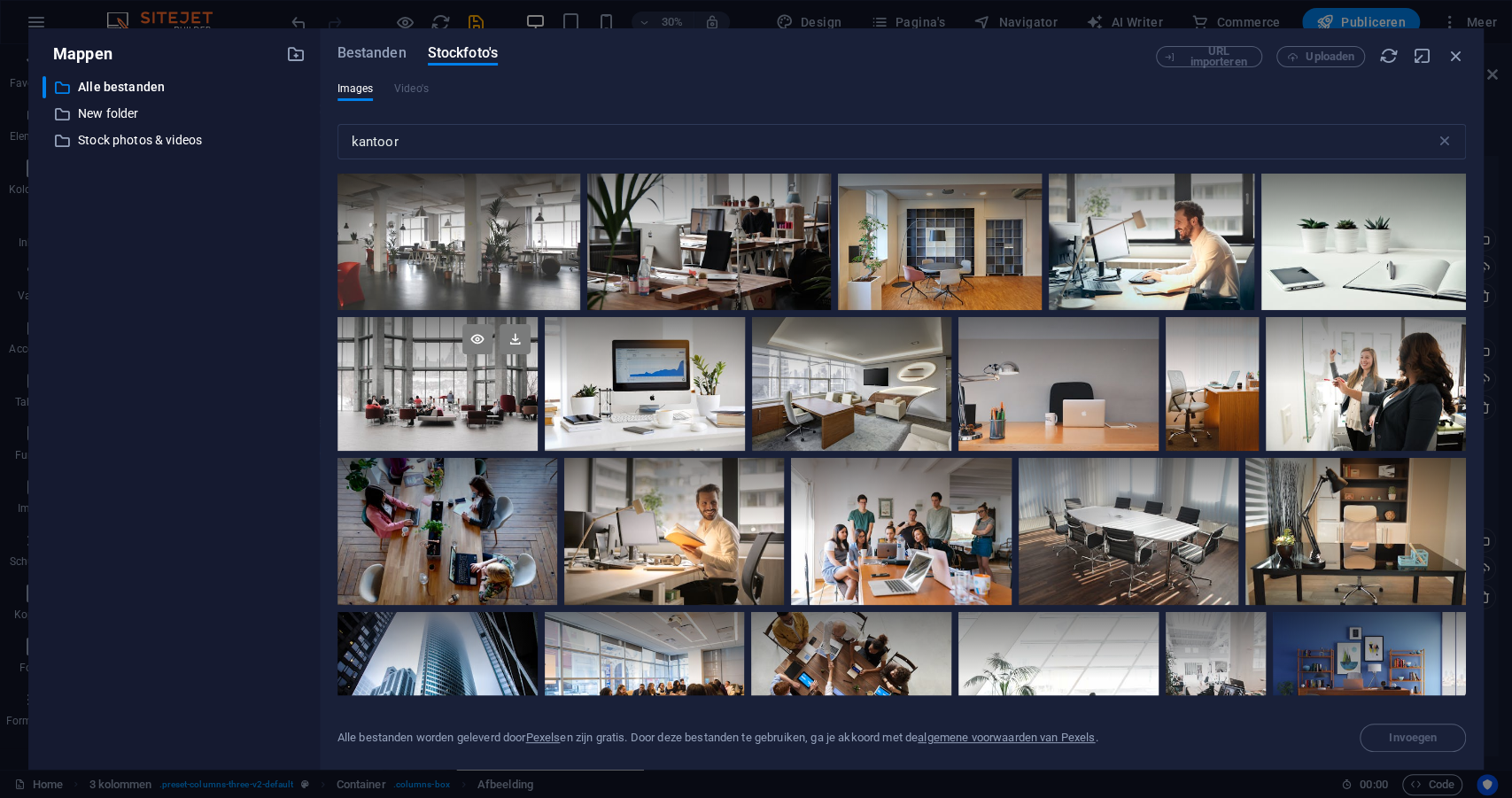
click at [415, 366] on div at bounding box center [438, 351] width 200 height 66
drag, startPoint x: 410, startPoint y: 142, endPoint x: 329, endPoint y: 138, distance: 81.1
click at [329, 138] on div "Bestanden Stockfoto's URL importeren Uploaden Images Video's kantoor ​ Alle bes…" at bounding box center [902, 399] width 1164 height 741
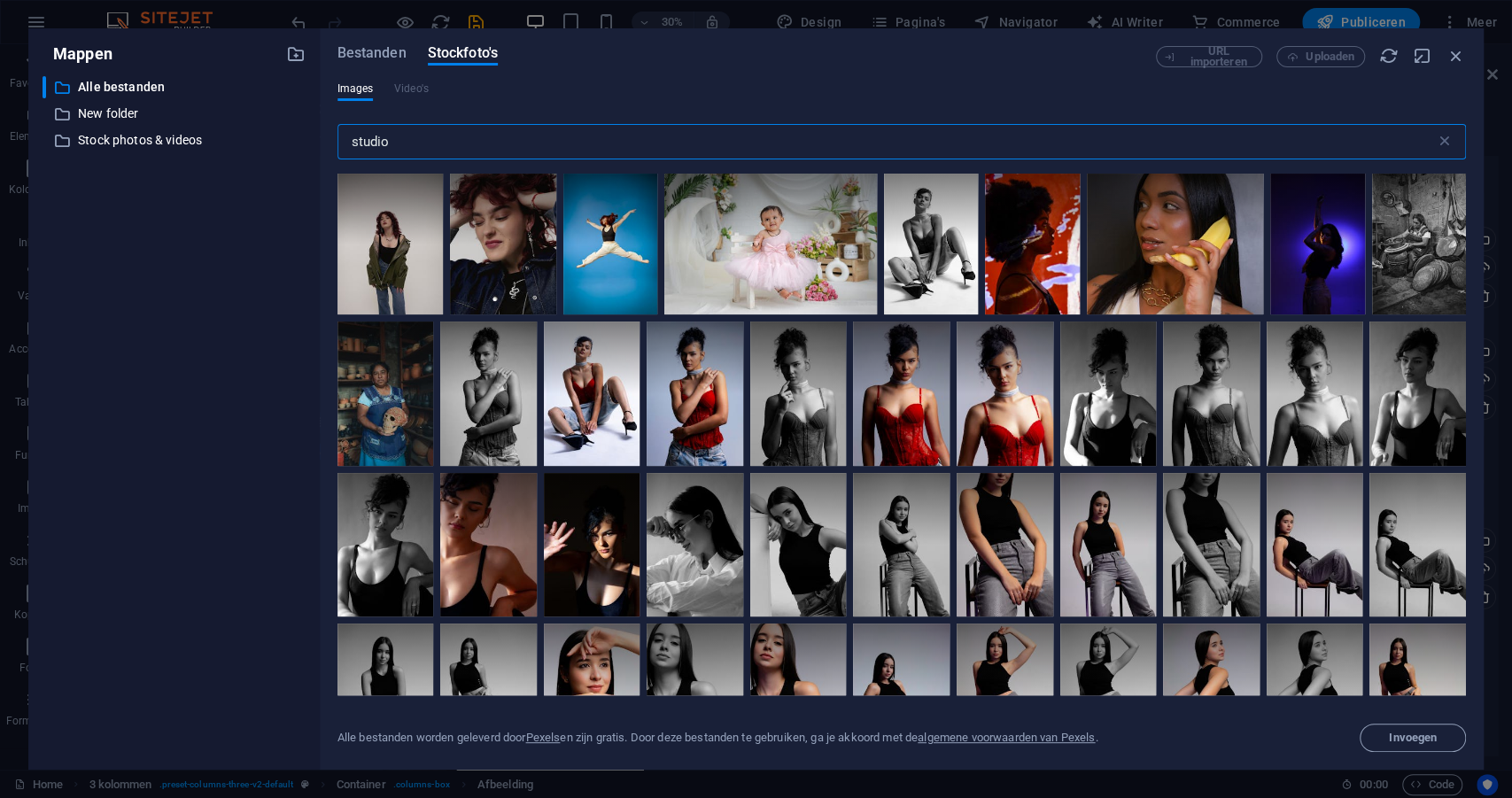
scroll to position [5703, 0]
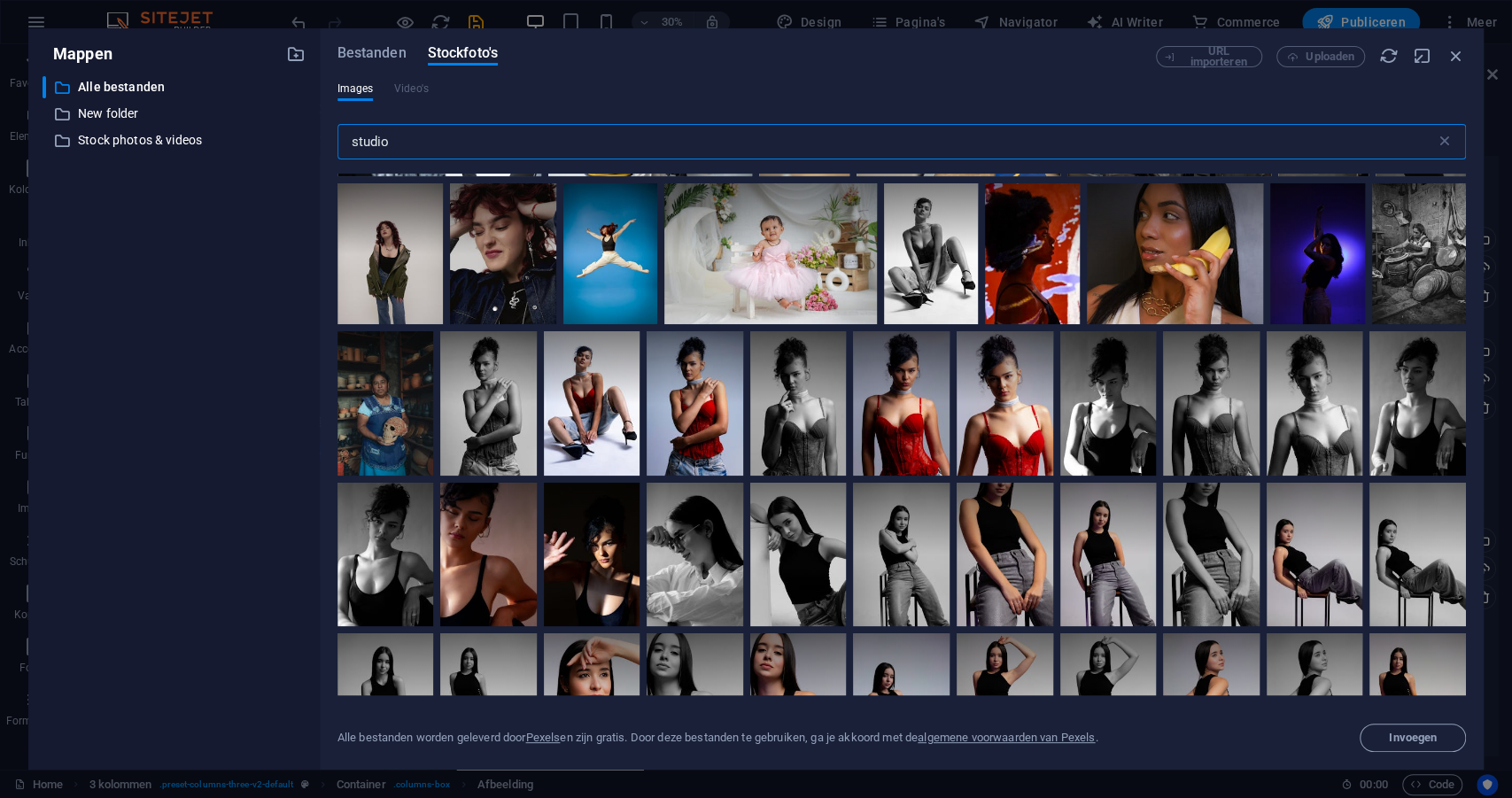
drag, startPoint x: 394, startPoint y: 144, endPoint x: 344, endPoint y: 144, distance: 50.0
click at [344, 144] on input "studio" at bounding box center [887, 142] width 1099 height 35
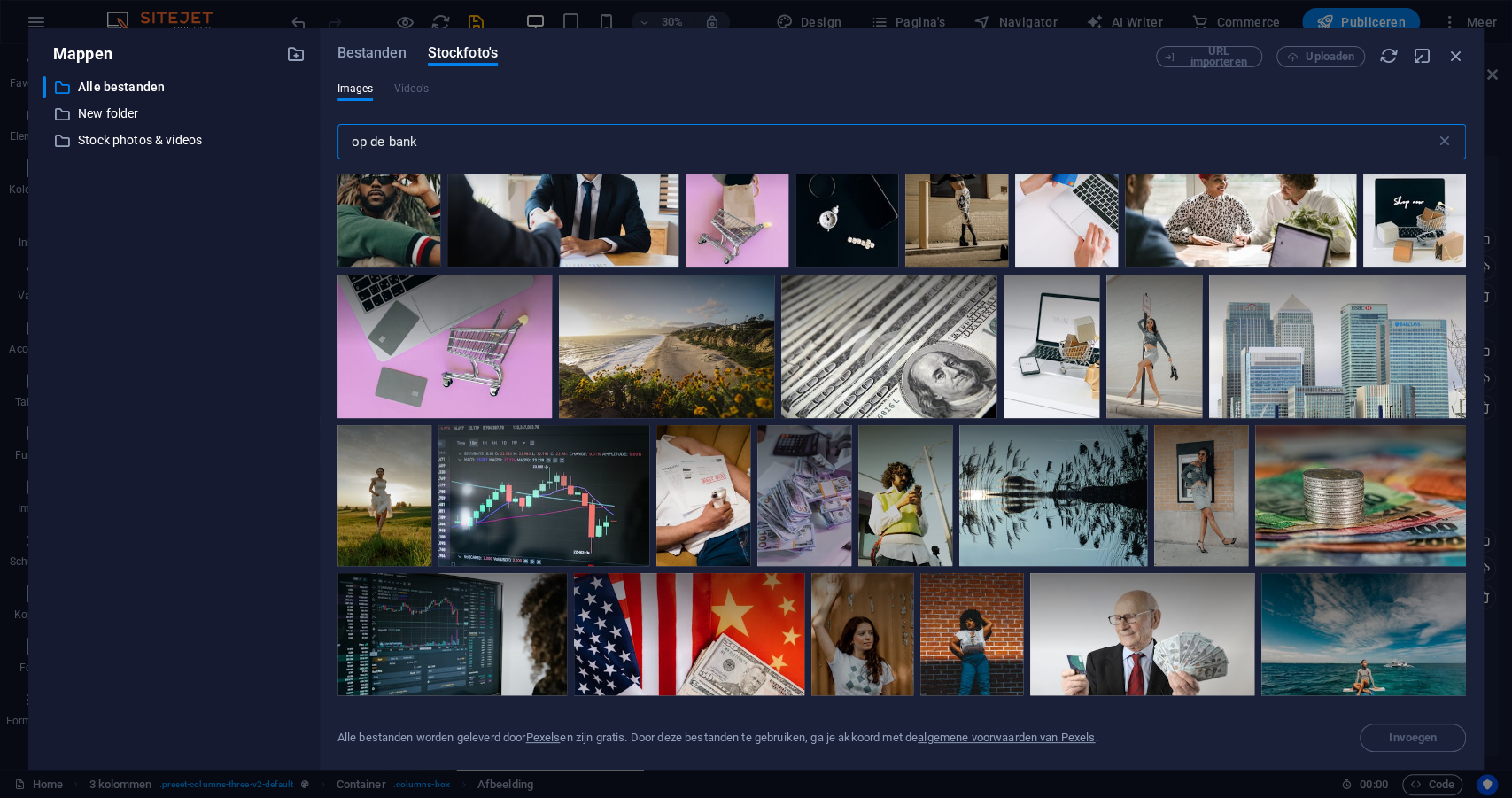
scroll to position [3039, 0]
drag, startPoint x: 332, startPoint y: 132, endPoint x: 272, endPoint y: 132, distance: 60.0
click at [272, 132] on div "Mappen ​ Alle bestanden Alle bestanden ​ New folder New folder ​ Stock photos &…" at bounding box center [756, 399] width 1455 height 741
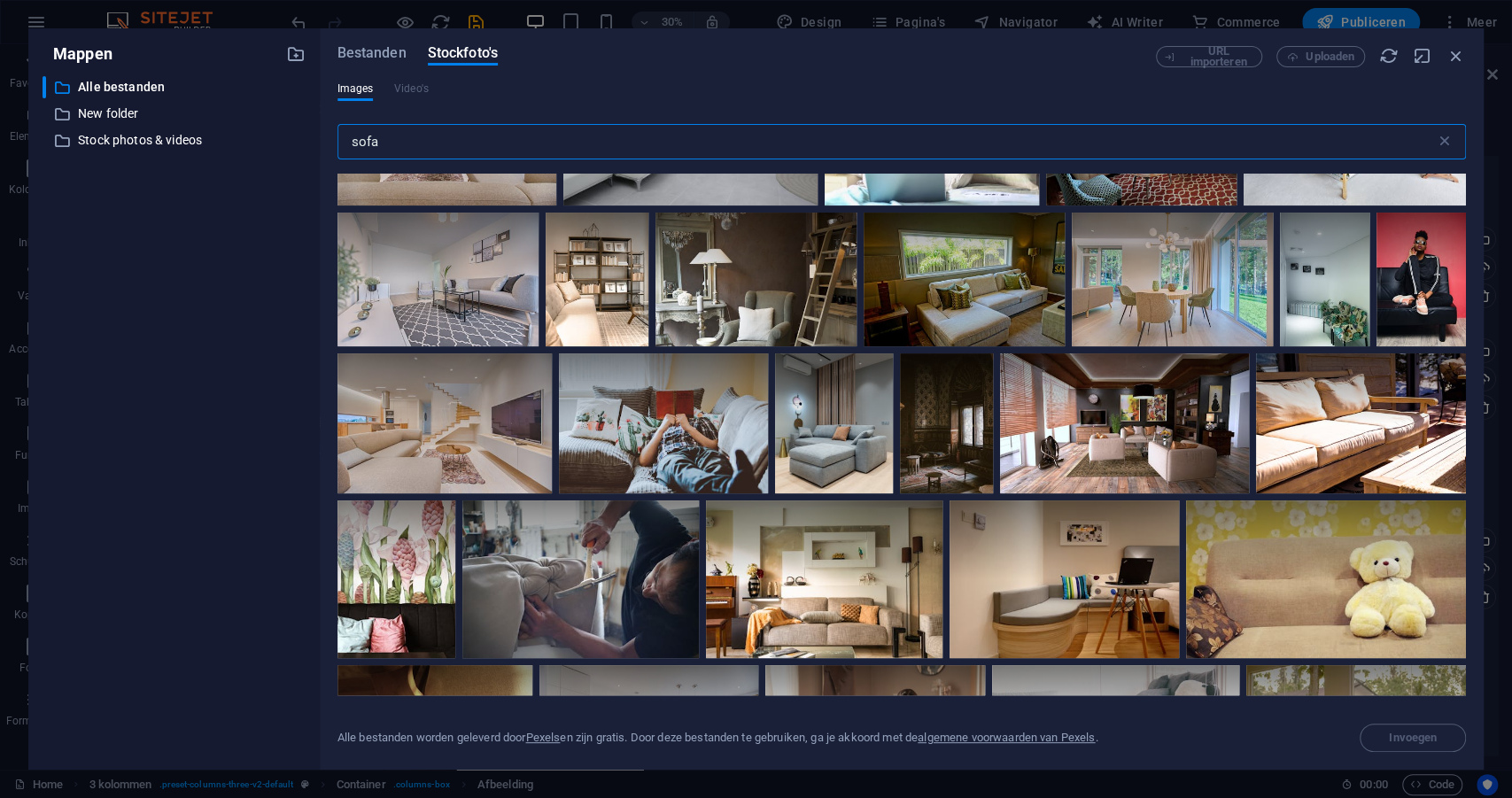
scroll to position [1517, 0]
drag, startPoint x: 350, startPoint y: 147, endPoint x: 328, endPoint y: 147, distance: 22.0
click at [328, 147] on div "Bestanden Stockfoto's URL importeren Uploaden Images Video's sofa ​ Alle bestan…" at bounding box center [902, 399] width 1164 height 741
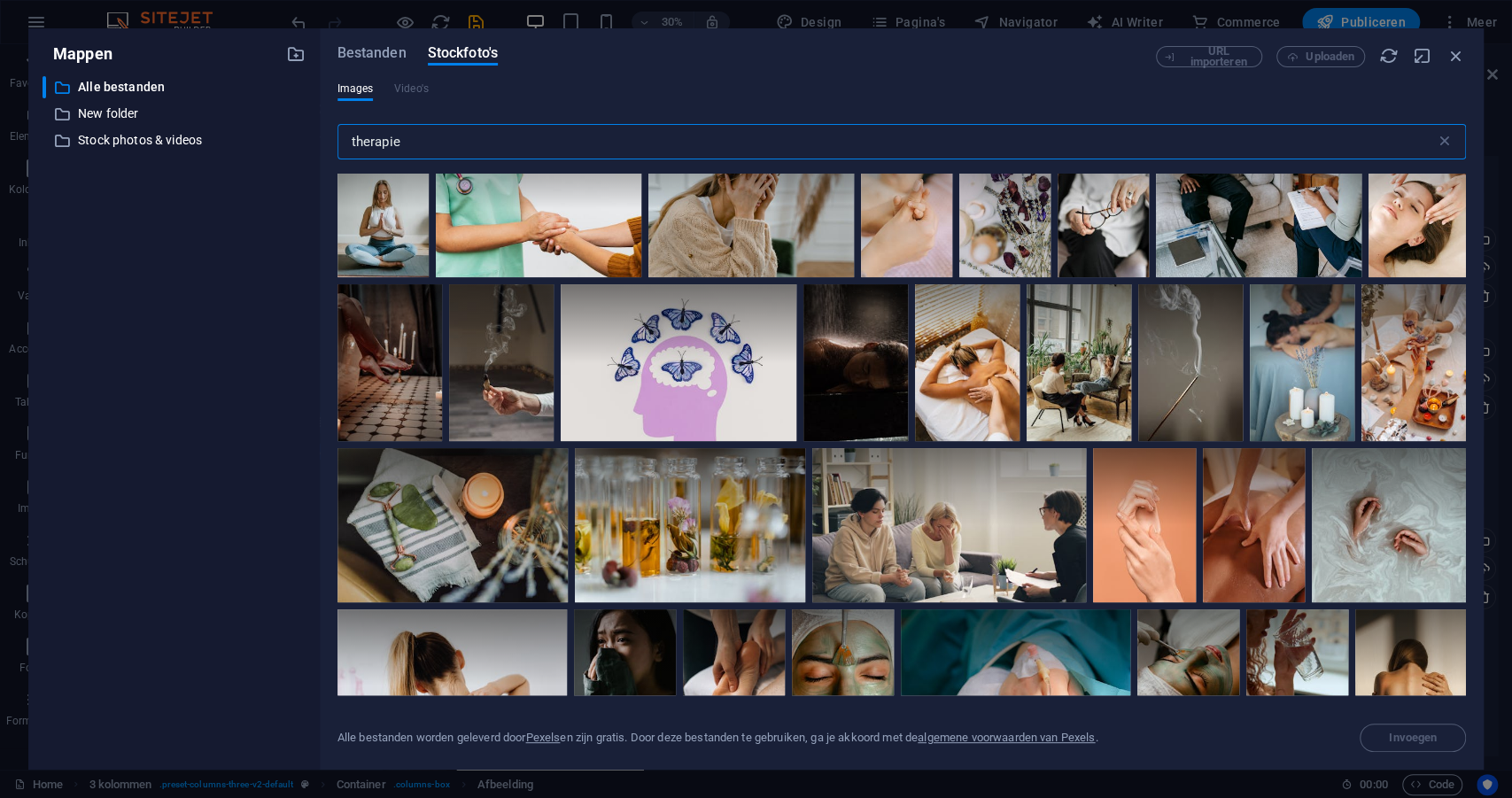
scroll to position [2726, 0]
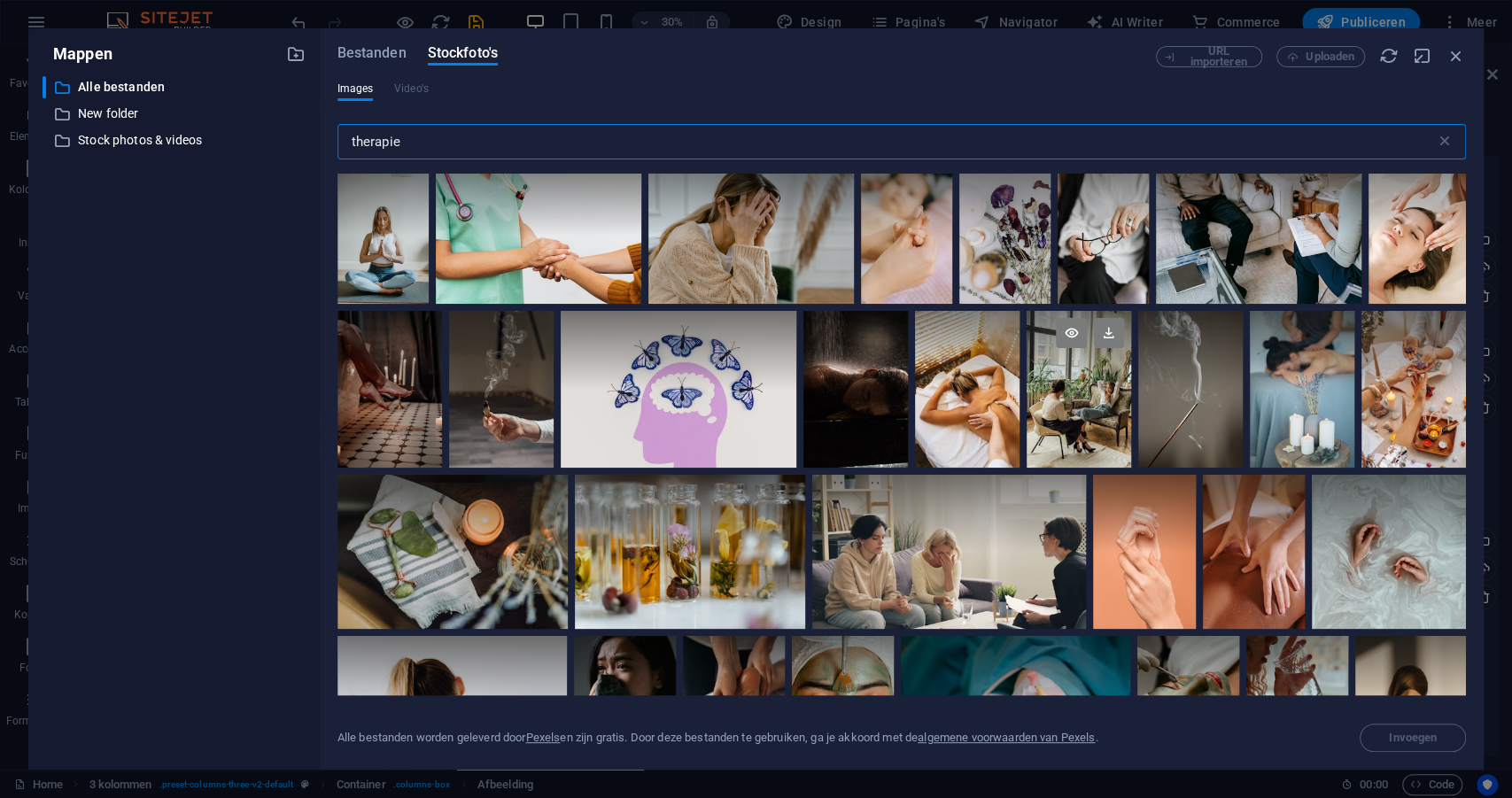
type input "therapie"
click at [1062, 428] on div at bounding box center [1078, 389] width 105 height 157
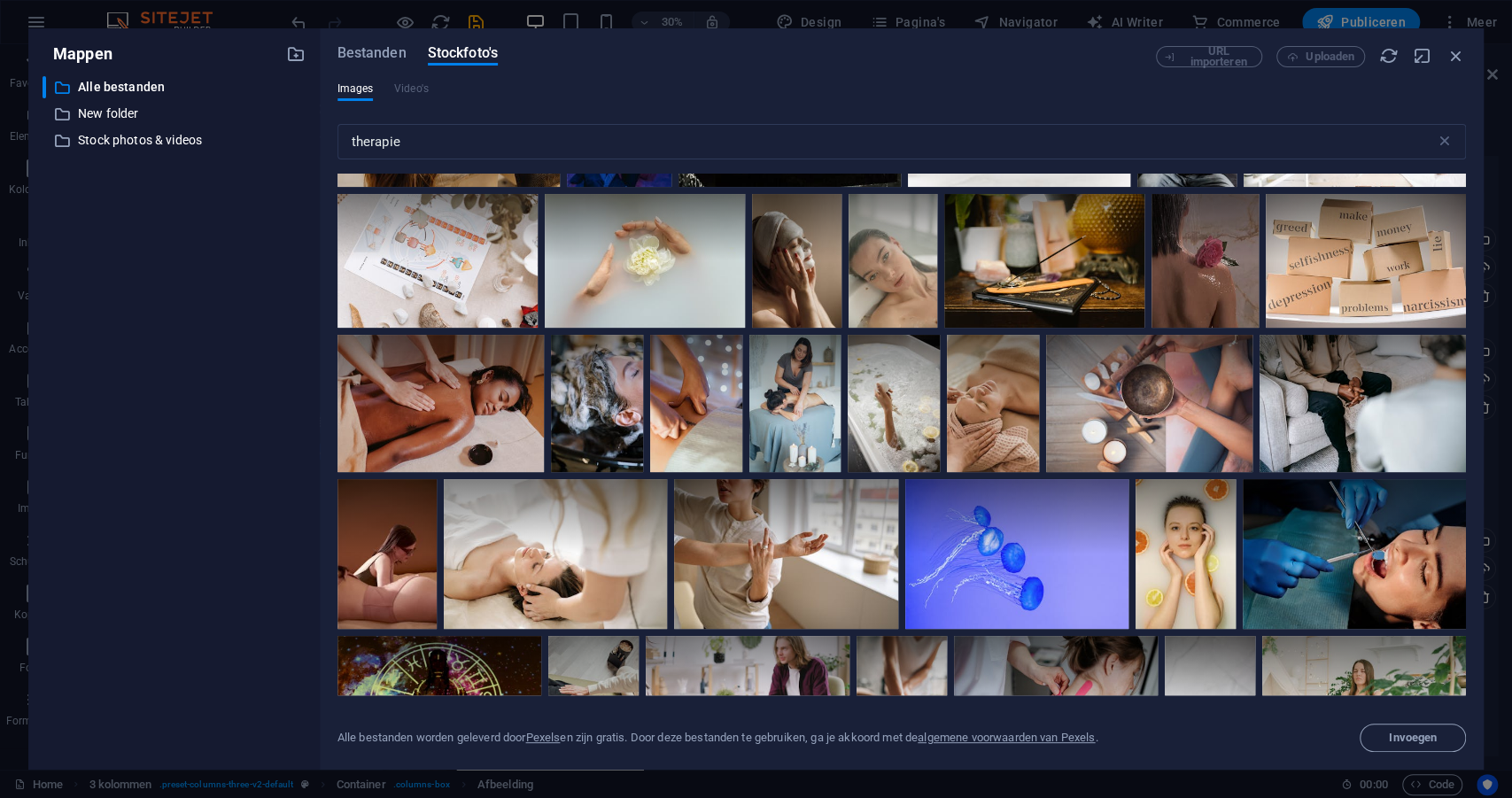
scroll to position [7864, 0]
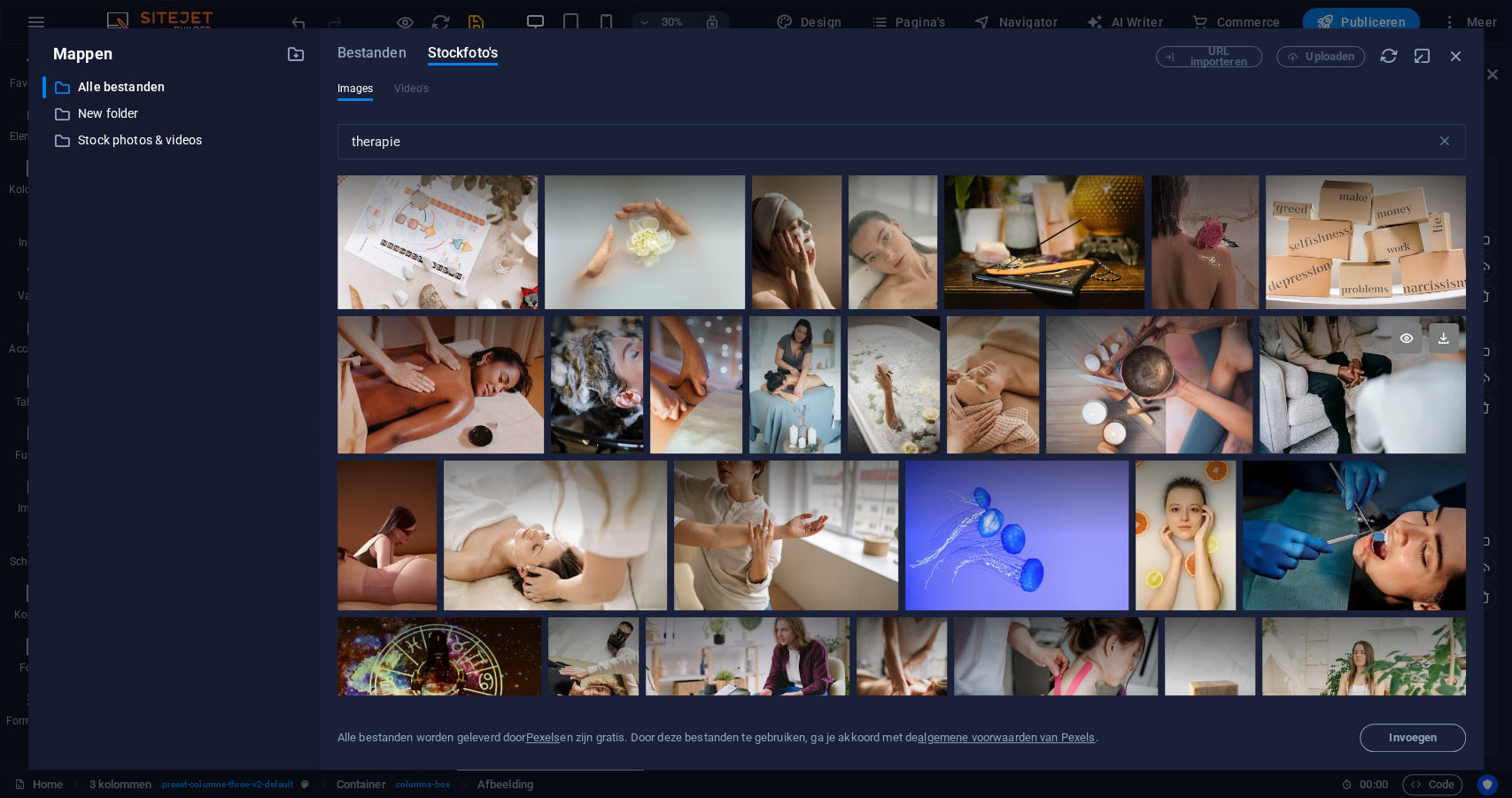
click at [1260, 385] on div at bounding box center [1363, 351] width 206 height 69
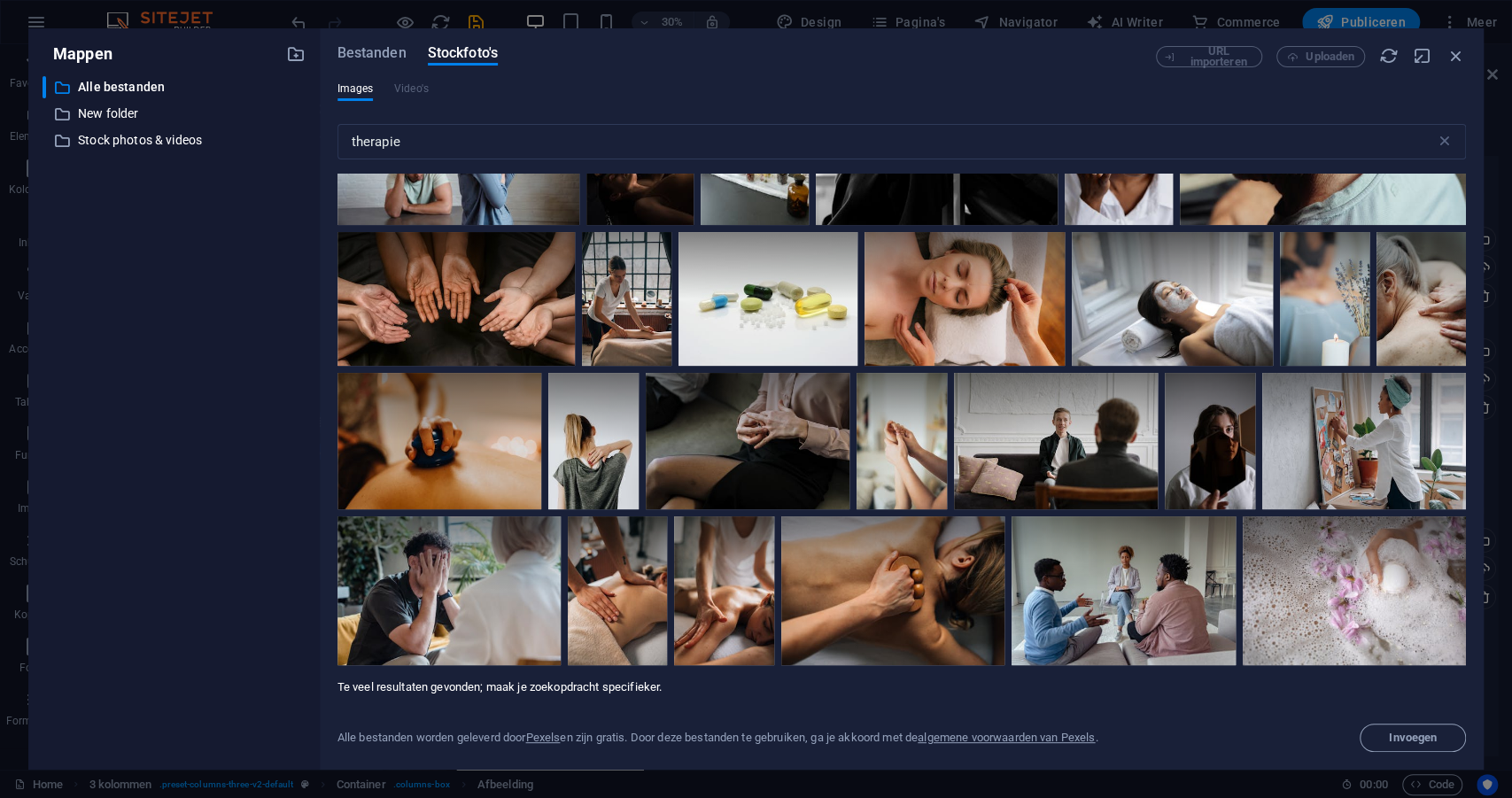
scroll to position [9690, 0]
click at [1394, 733] on span "Invoegen" at bounding box center [1412, 737] width 48 height 11
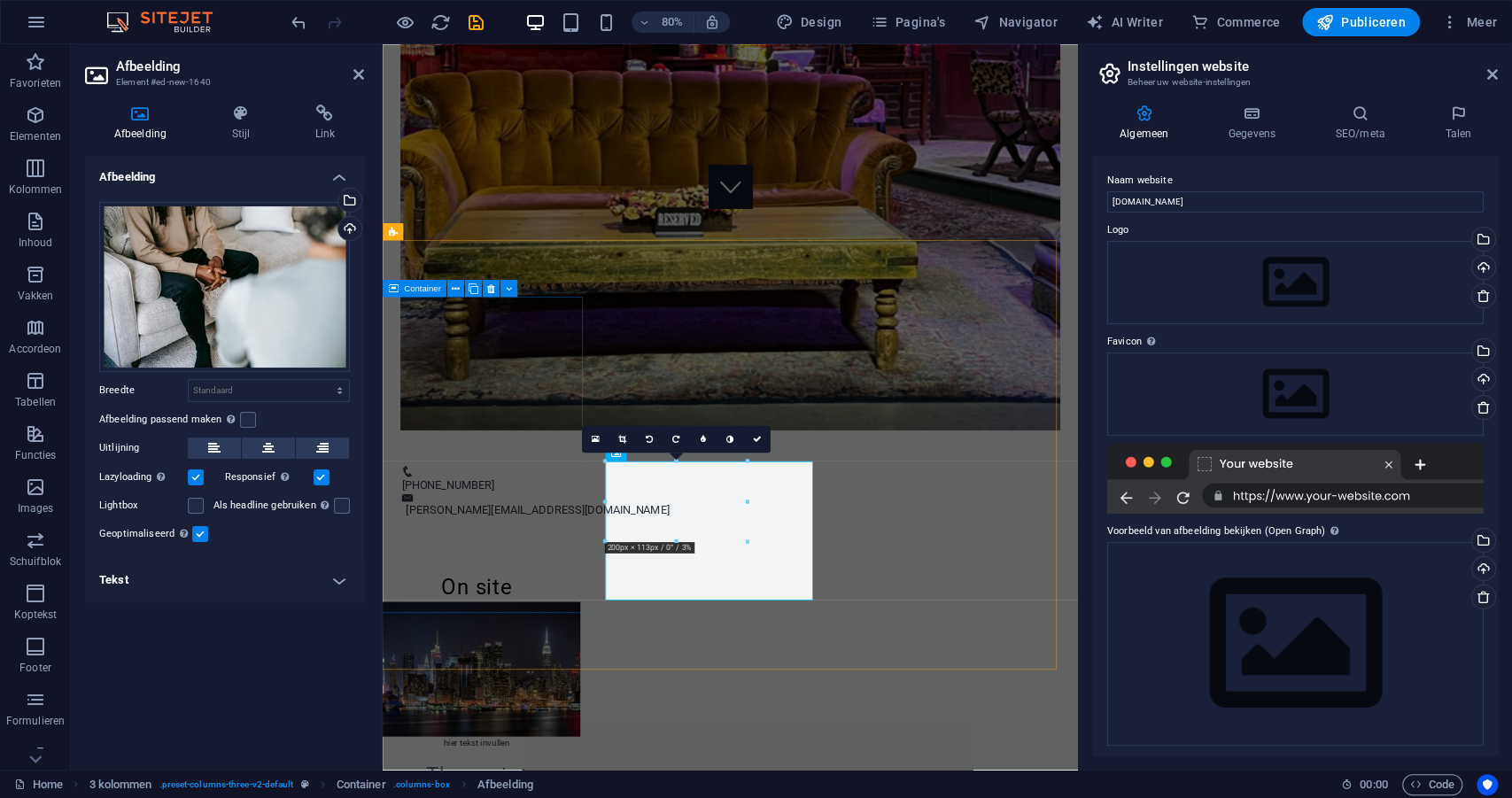
scroll to position [696, 0]
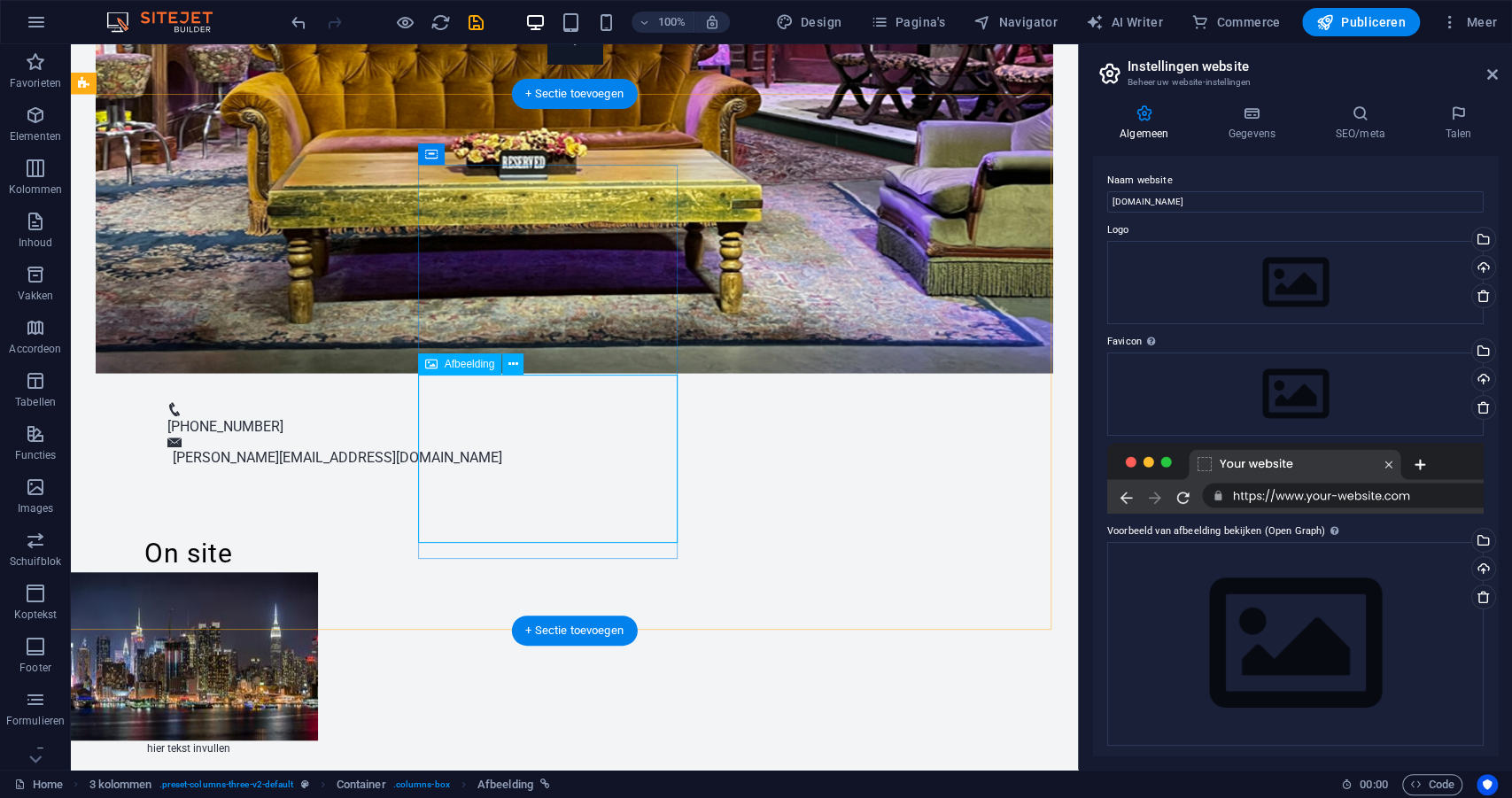
click at [511, 366] on icon at bounding box center [514, 364] width 10 height 19
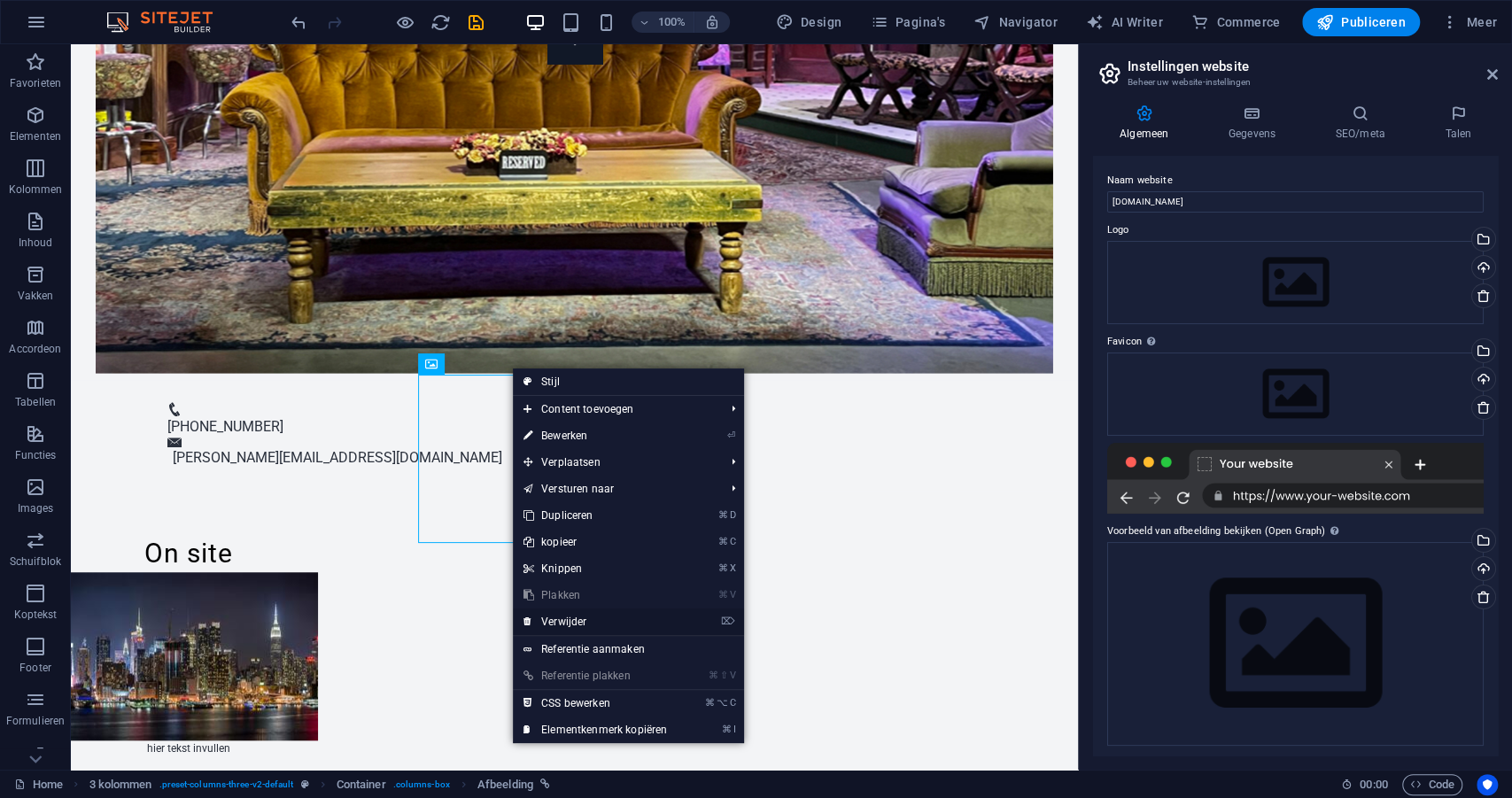
click at [567, 621] on link "⌦ Verwijder" at bounding box center [595, 621] width 165 height 26
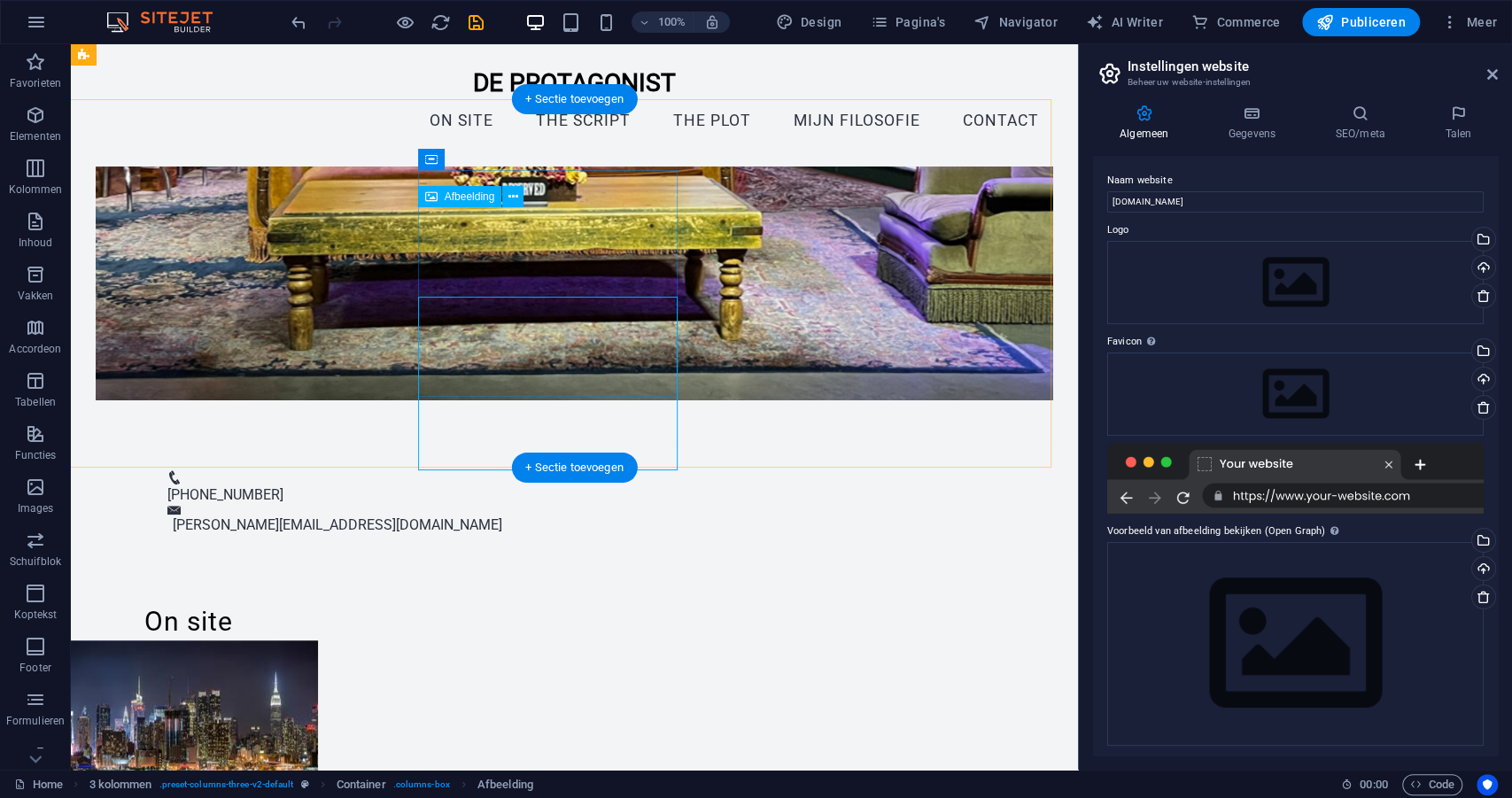
scroll to position [586, 0]
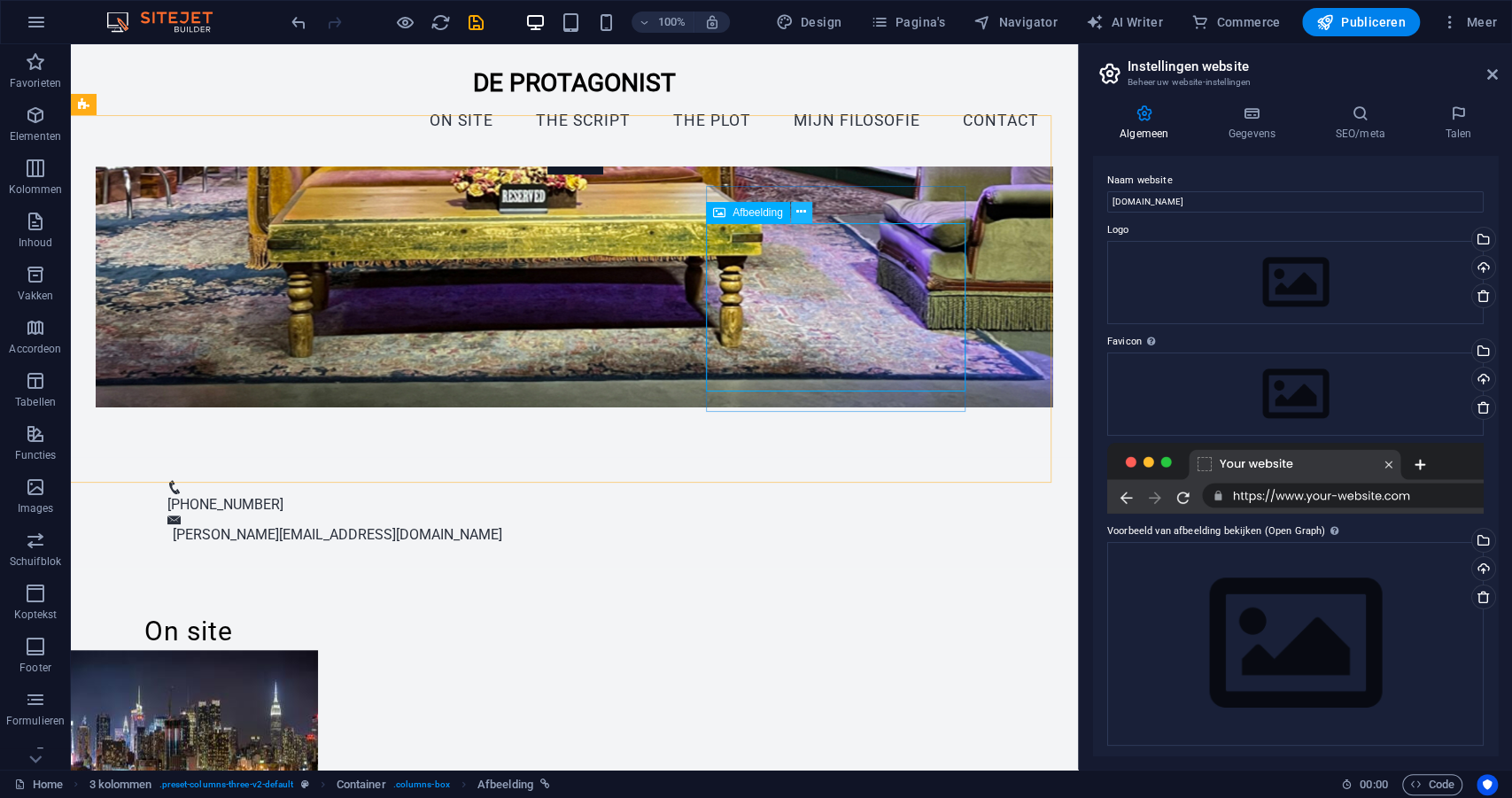
click at [801, 215] on icon at bounding box center [801, 212] width 10 height 19
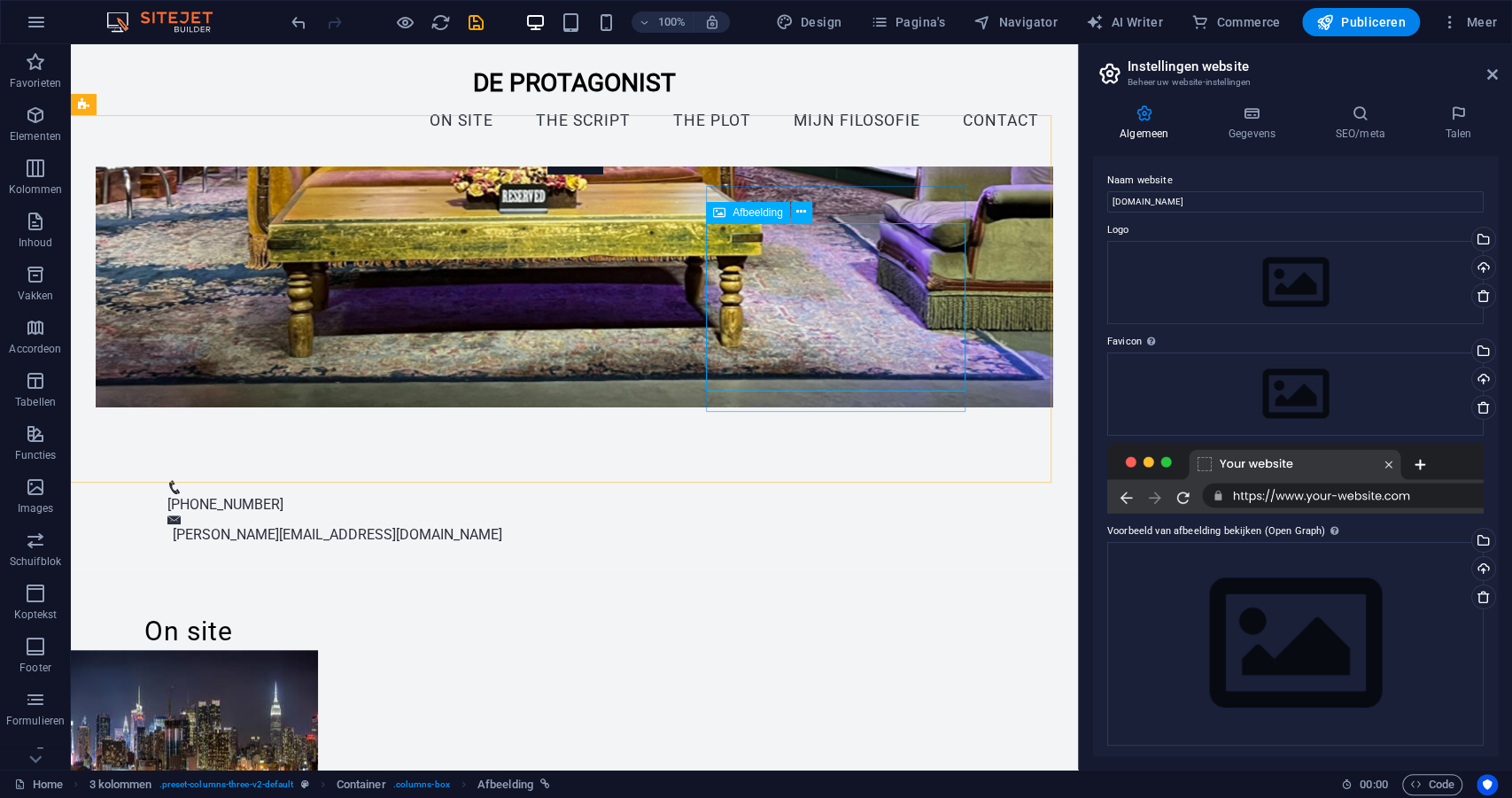
click at [749, 218] on span "Afbeelding" at bounding box center [758, 212] width 51 height 11
click at [803, 211] on icon at bounding box center [801, 212] width 10 height 19
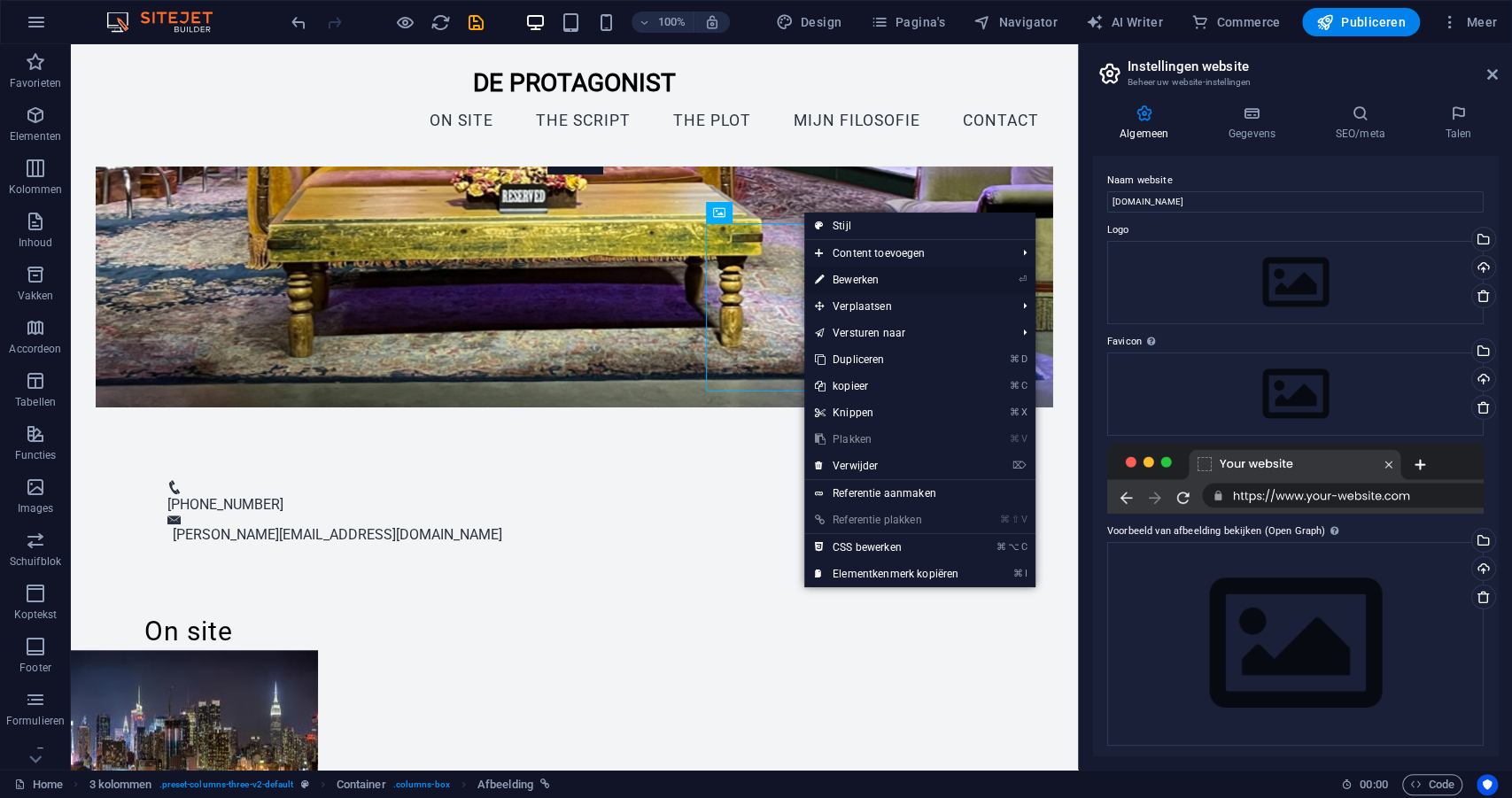
click at [844, 280] on link "⏎ Bewerken" at bounding box center [886, 279] width 165 height 26
select select "px"
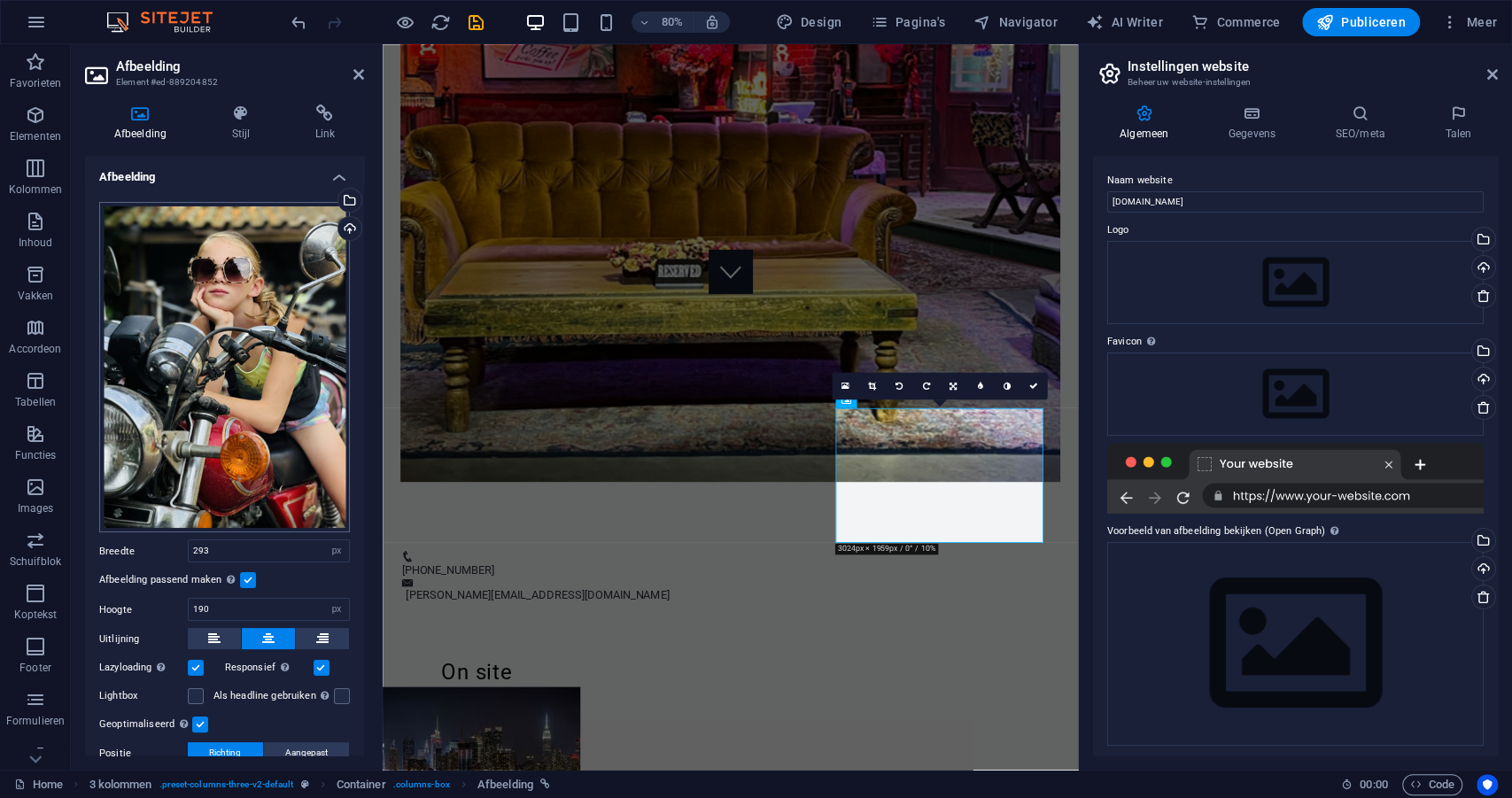
scroll to position [0, 0]
click at [166, 291] on div "Sleep bestanden hierheen, klik om bestanden te kiezen of selecteer bestanden ui…" at bounding box center [225, 367] width 251 height 331
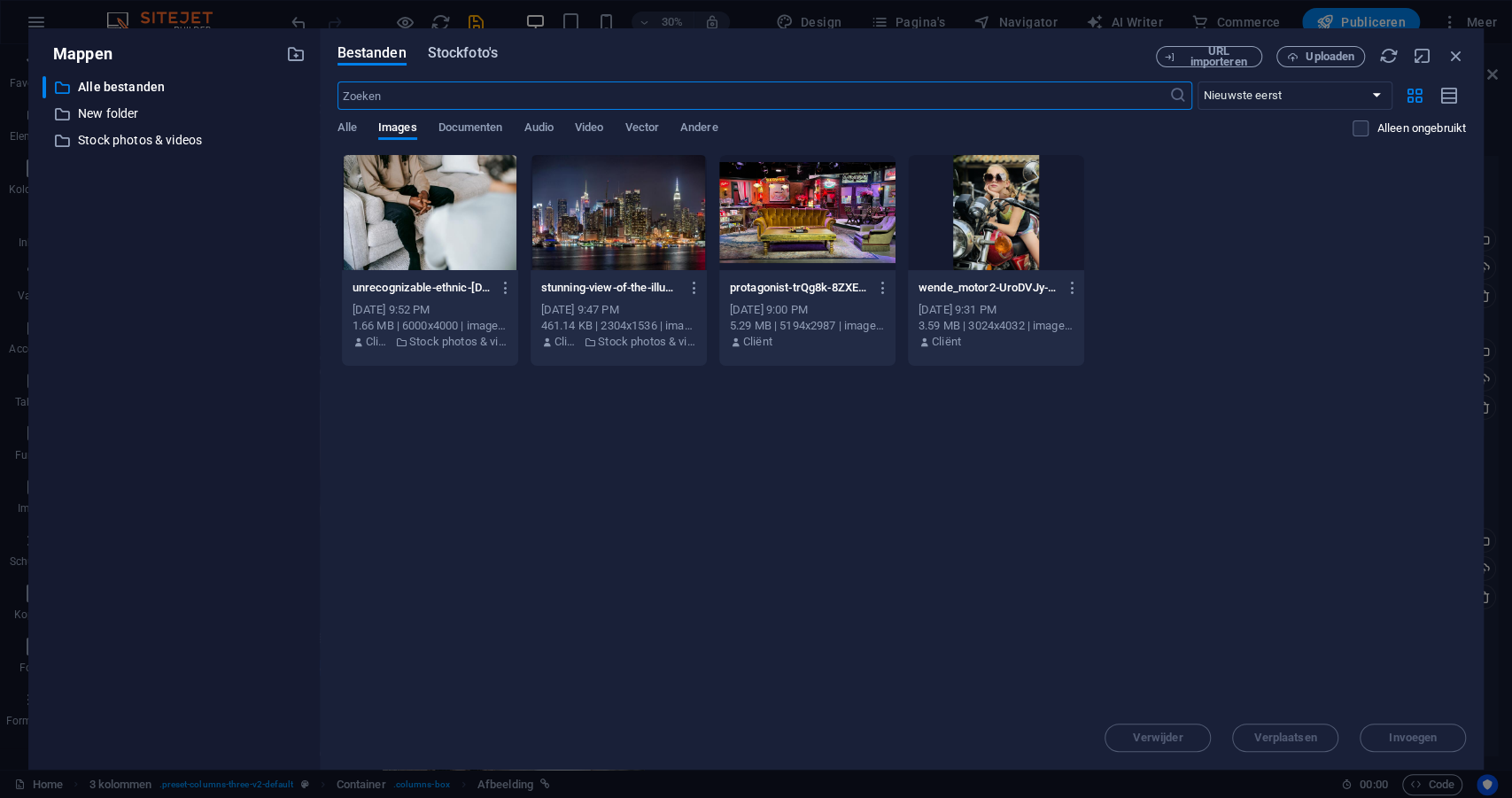
click at [452, 54] on span "Stockfoto's" at bounding box center [463, 54] width 70 height 21
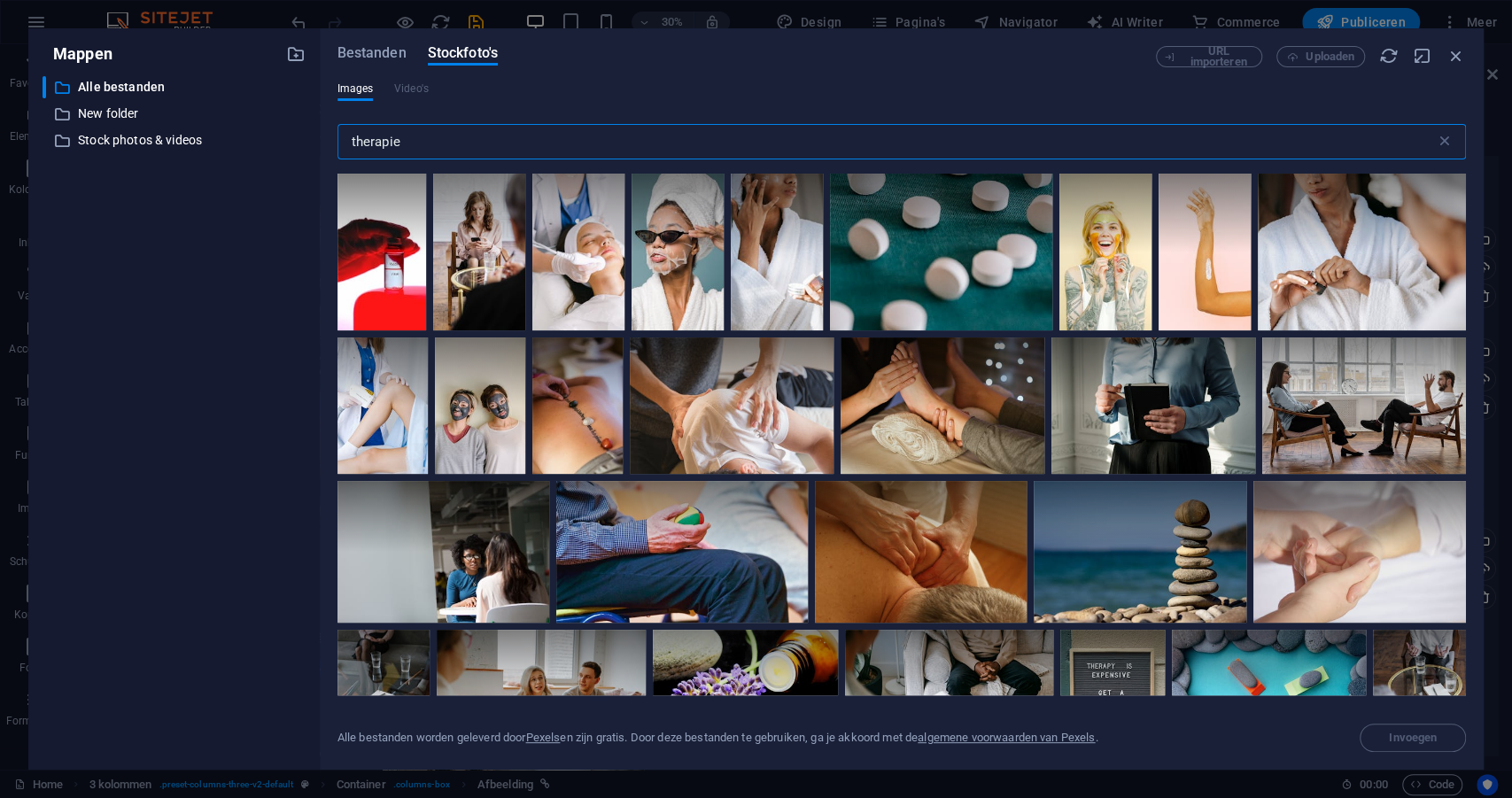
click at [377, 145] on input "therapie" at bounding box center [887, 142] width 1099 height 35
drag, startPoint x: 405, startPoint y: 144, endPoint x: 315, endPoint y: 143, distance: 90.0
click at [315, 143] on div "Mappen ​ Alle bestanden Alle bestanden ​ New folder New folder ​ Stock photos &…" at bounding box center [756, 399] width 1455 height 741
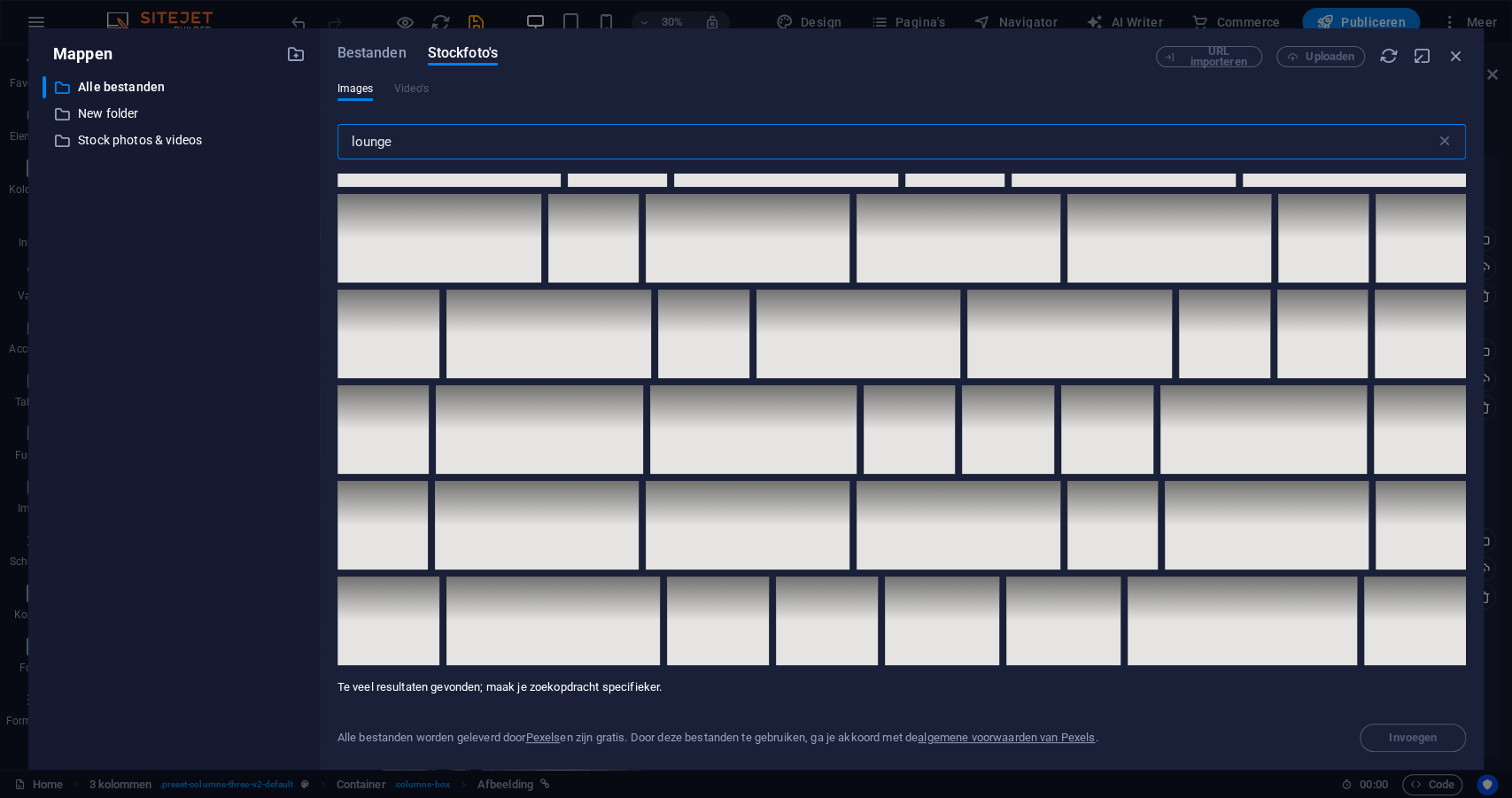
scroll to position [6640, 0]
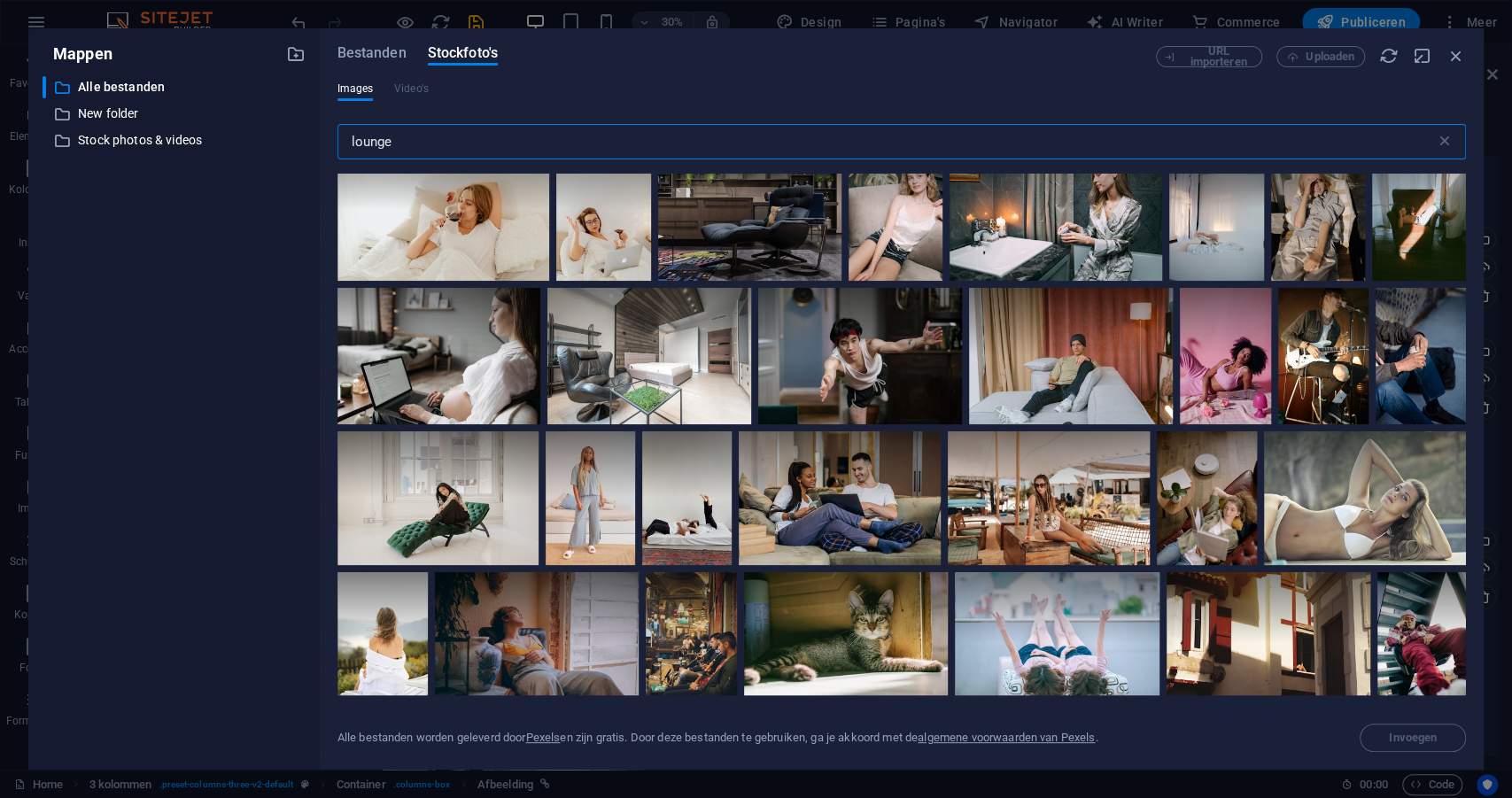
drag, startPoint x: 412, startPoint y: 141, endPoint x: 335, endPoint y: 143, distance: 77.0
click at [335, 143] on div "Bestanden Stockfoto's URL importeren Uploaden Images Video's lounge ​ Te veel r…" at bounding box center [902, 399] width 1164 height 741
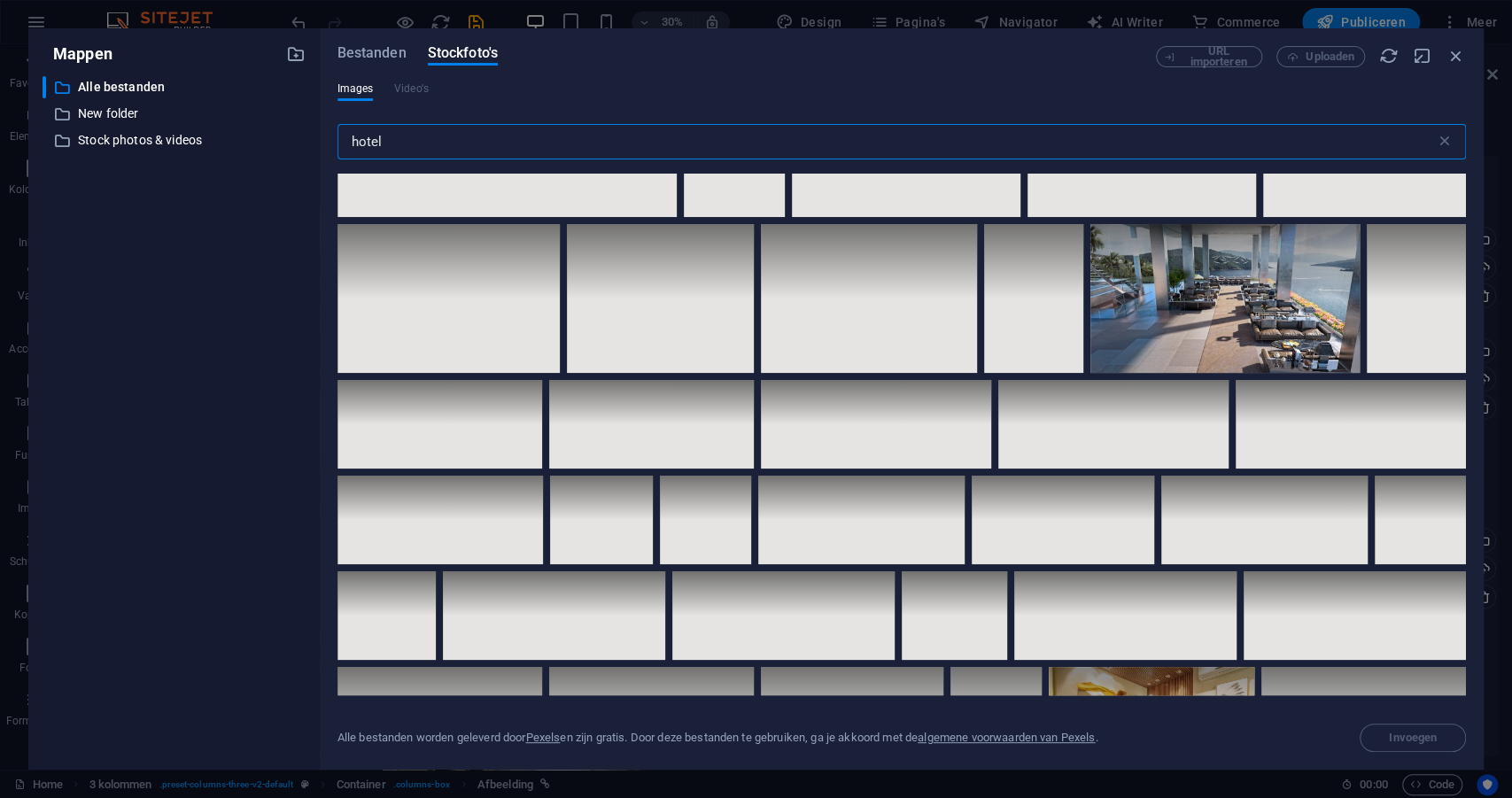
scroll to position [4659, 0]
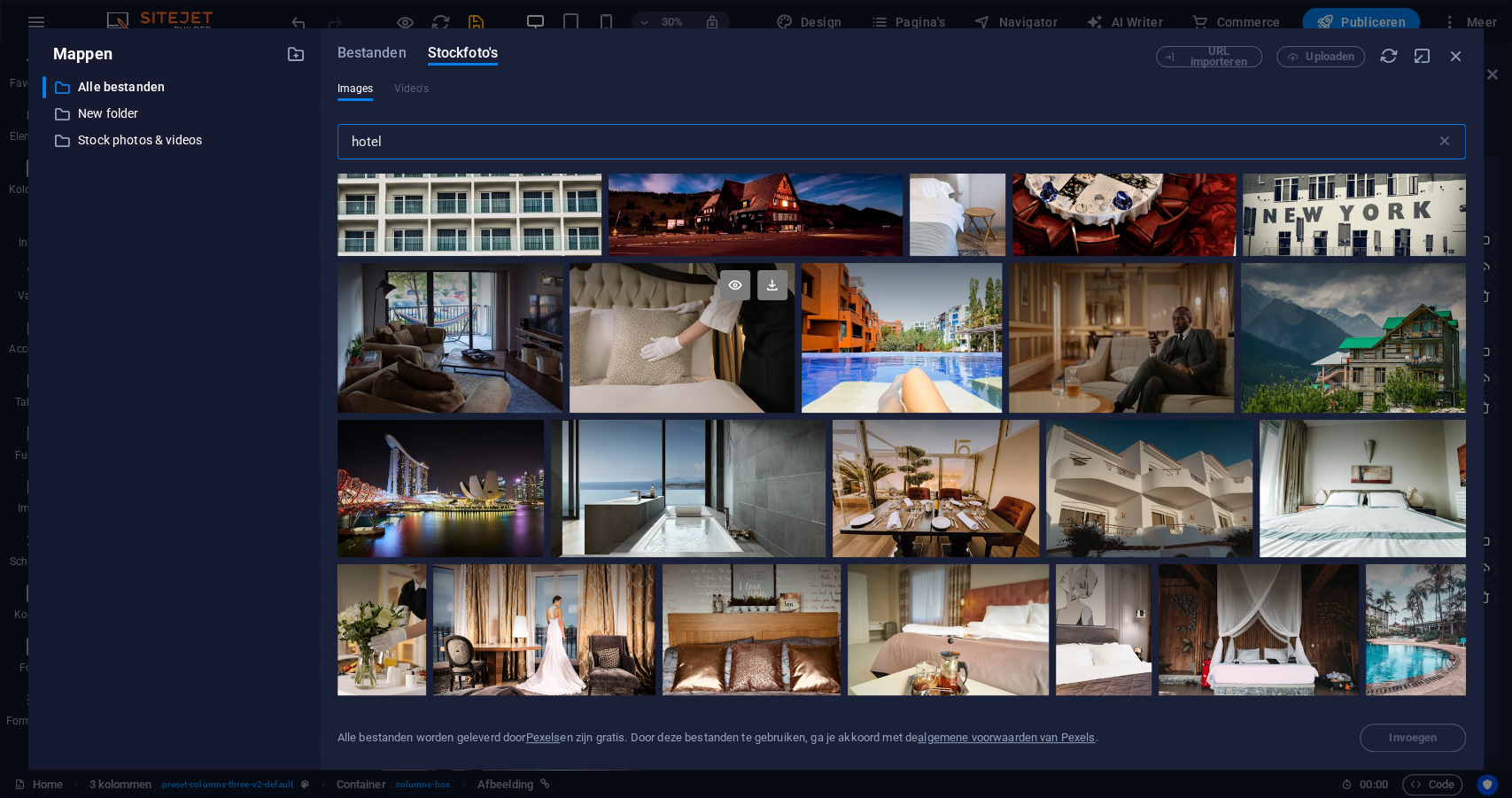
click at [794, 399] on div at bounding box center [682, 338] width 225 height 150
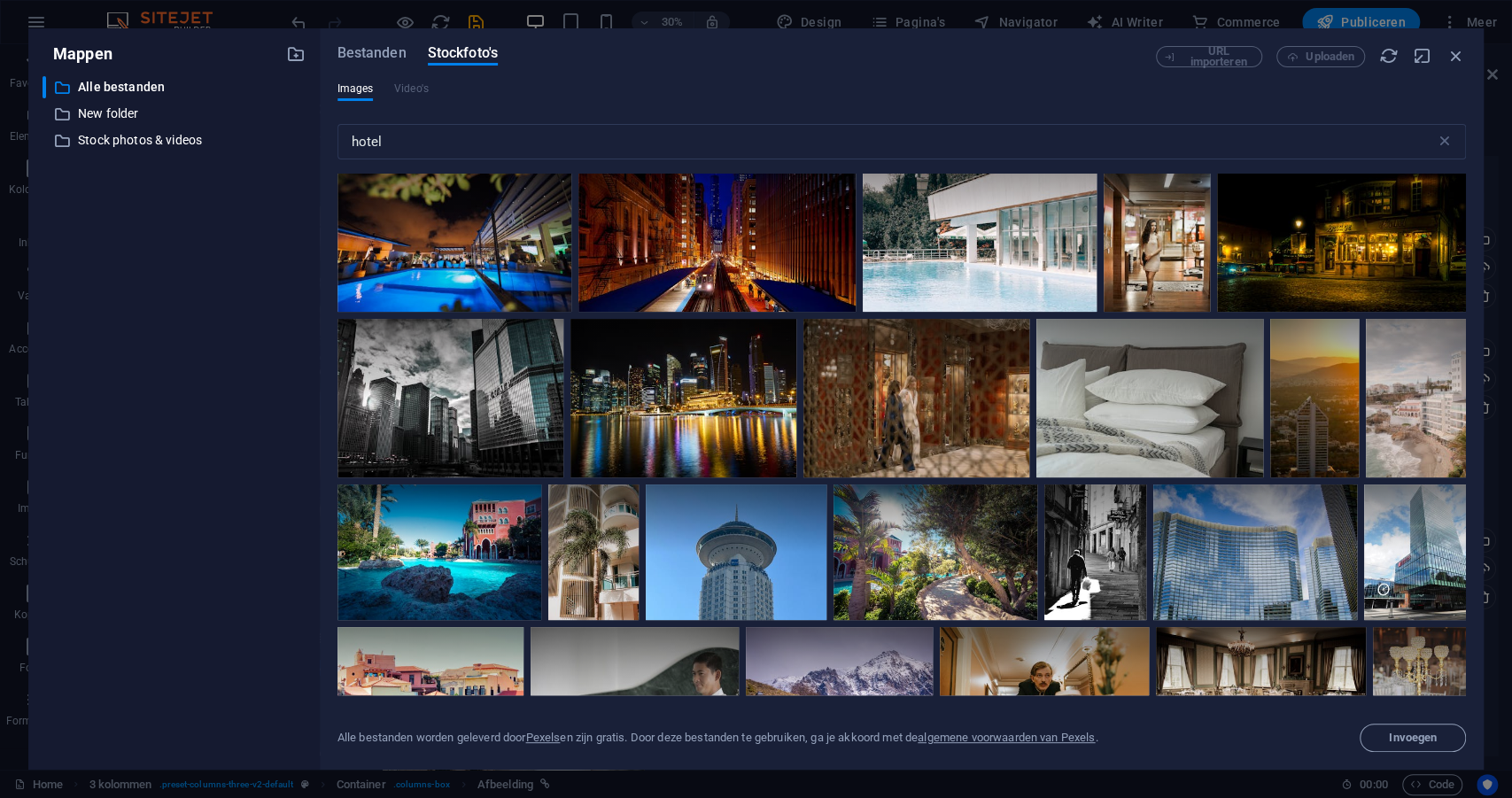
scroll to position [8177, 0]
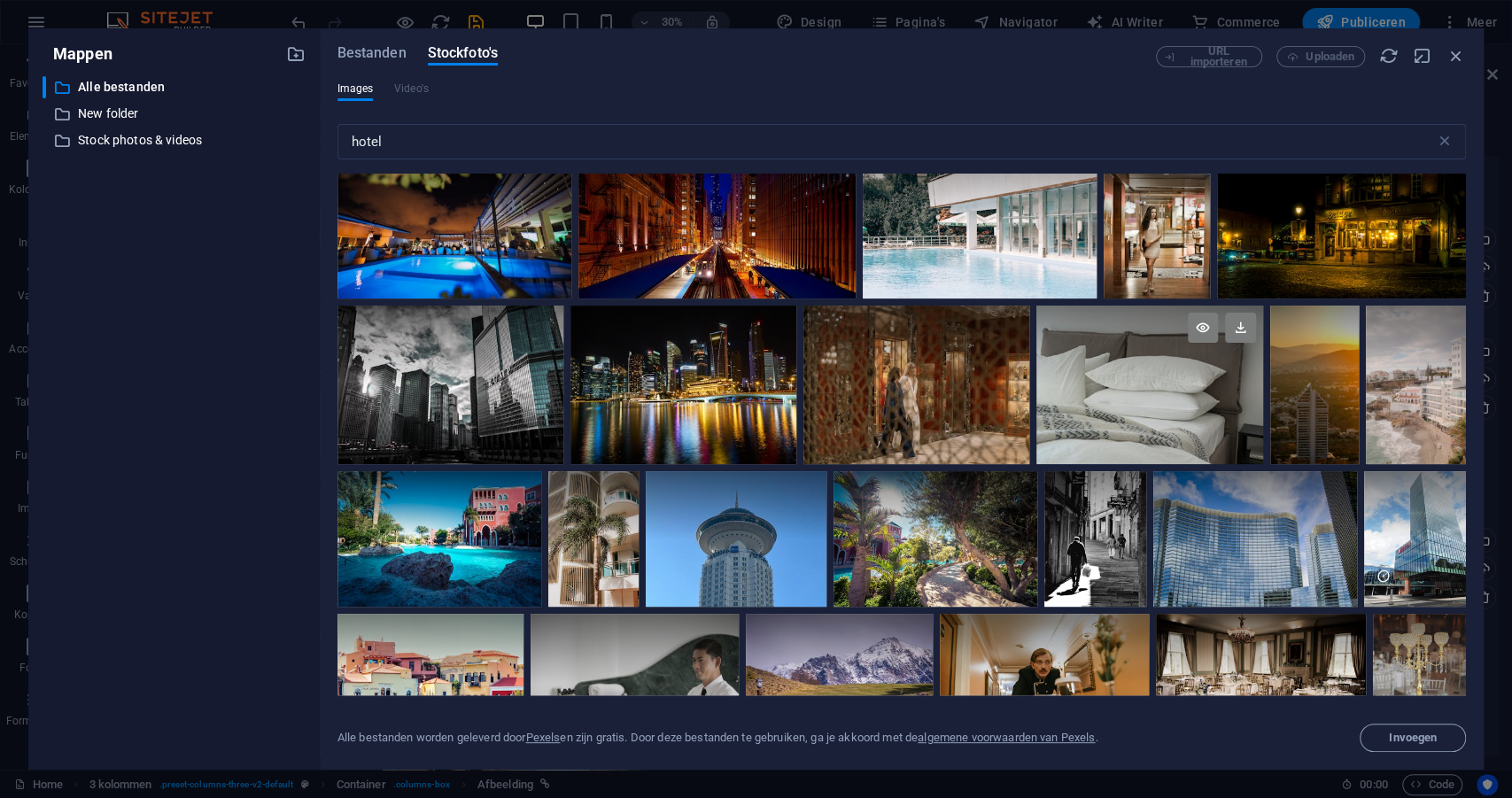
click at [1089, 395] on div at bounding box center [1149, 384] width 226 height 157
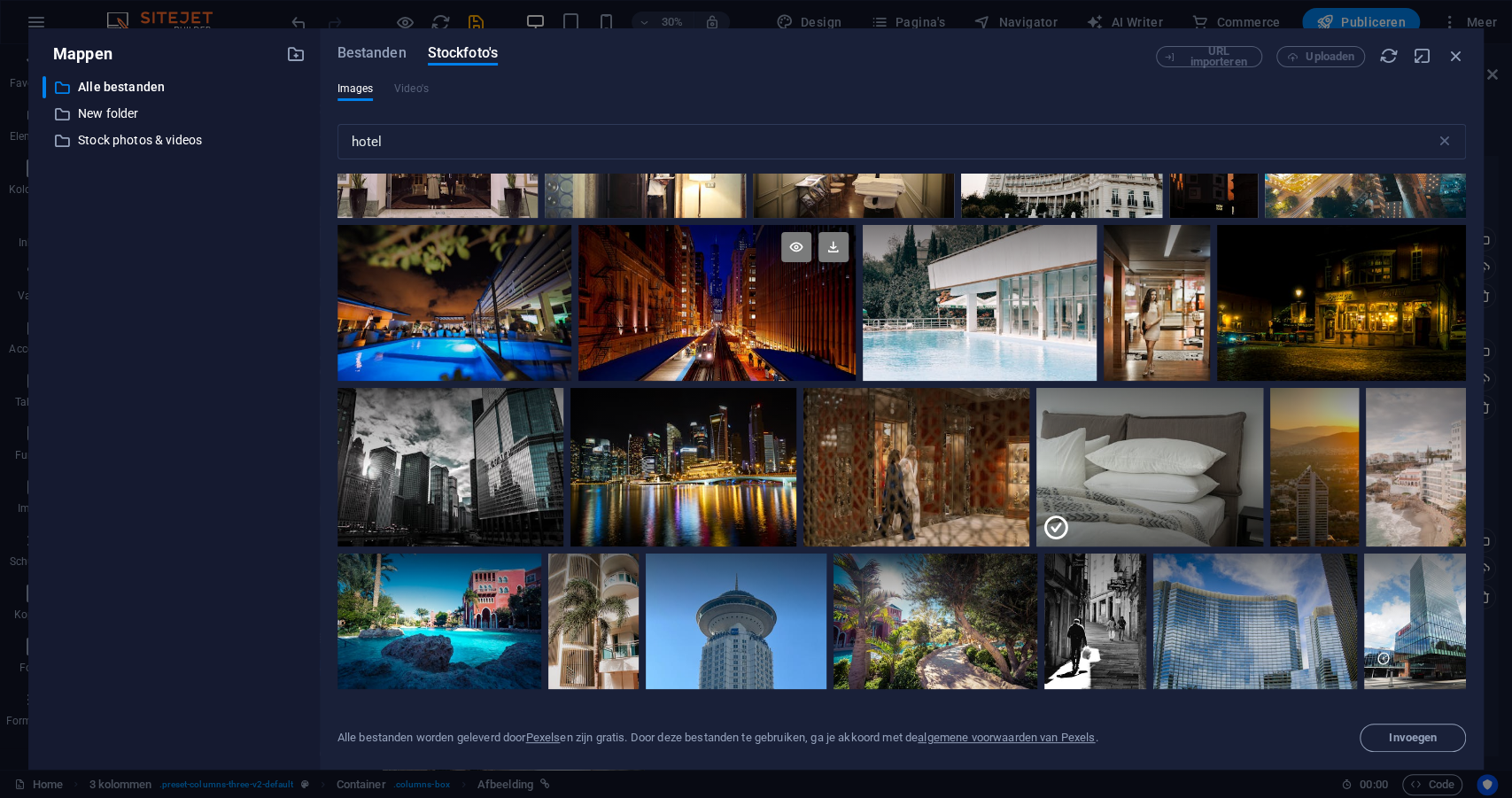
scroll to position [8090, 0]
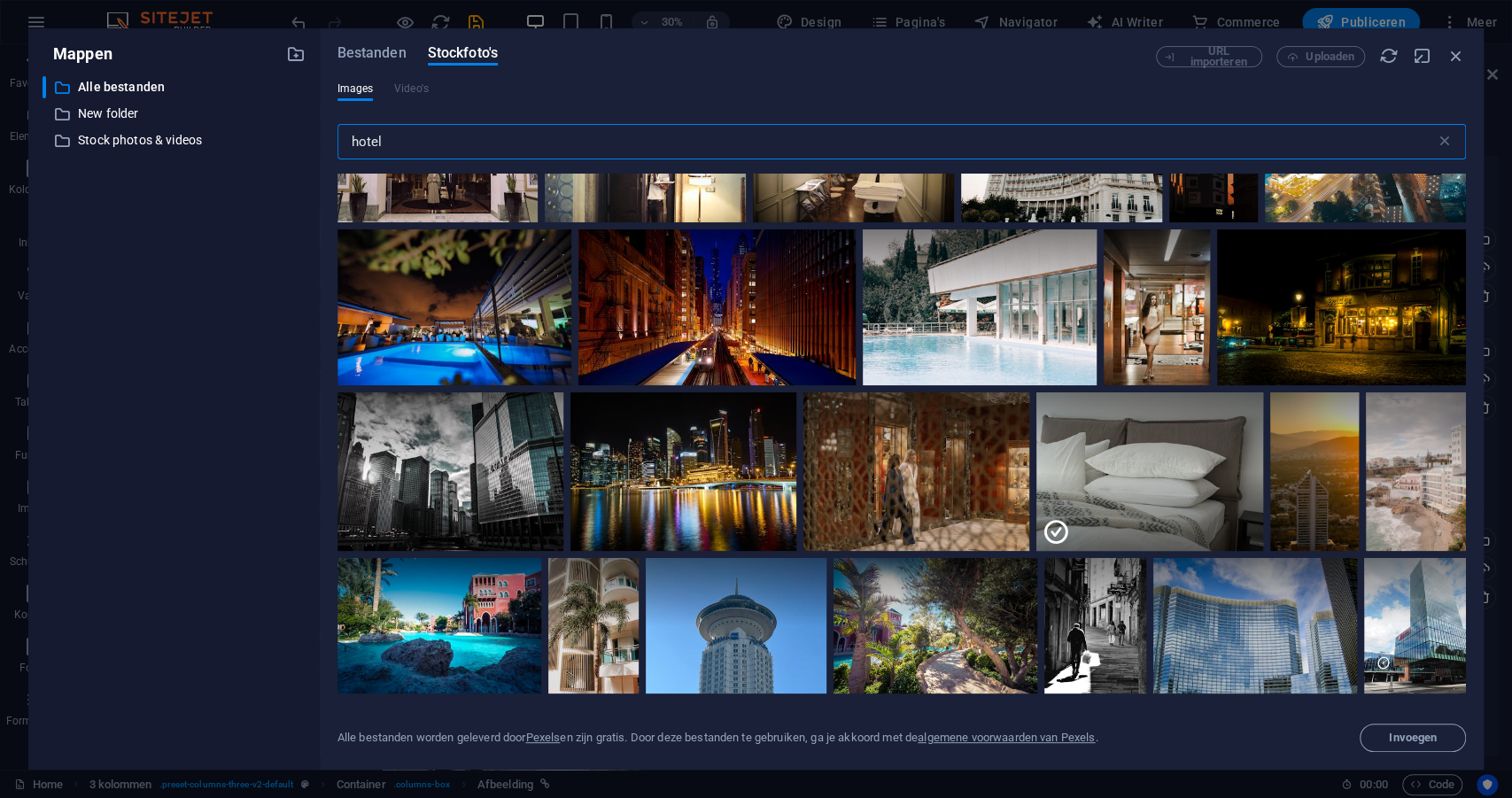
drag, startPoint x: 427, startPoint y: 143, endPoint x: 321, endPoint y: 133, distance: 106.5
click at [321, 133] on div "Bestanden Stockfoto's URL importeren Uploaden Images Video's hotel ​ Te veel re…" at bounding box center [902, 399] width 1164 height 741
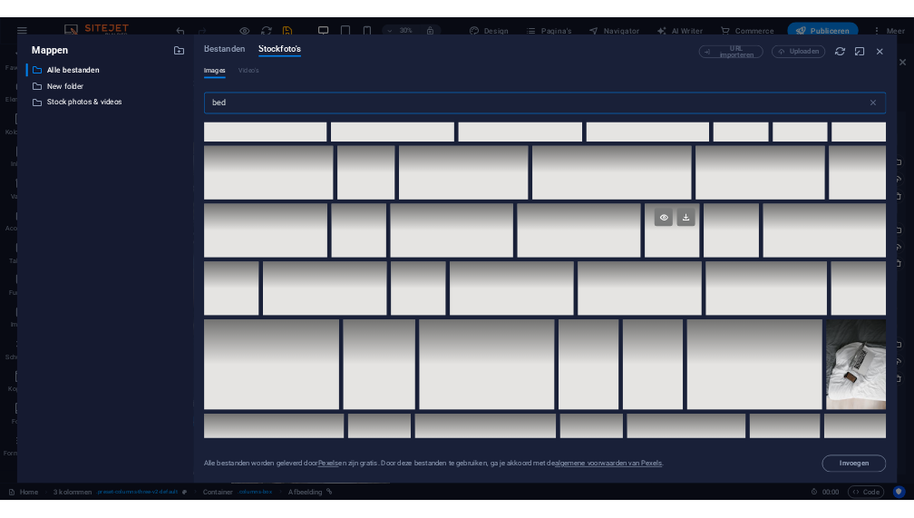
scroll to position [4638, 0]
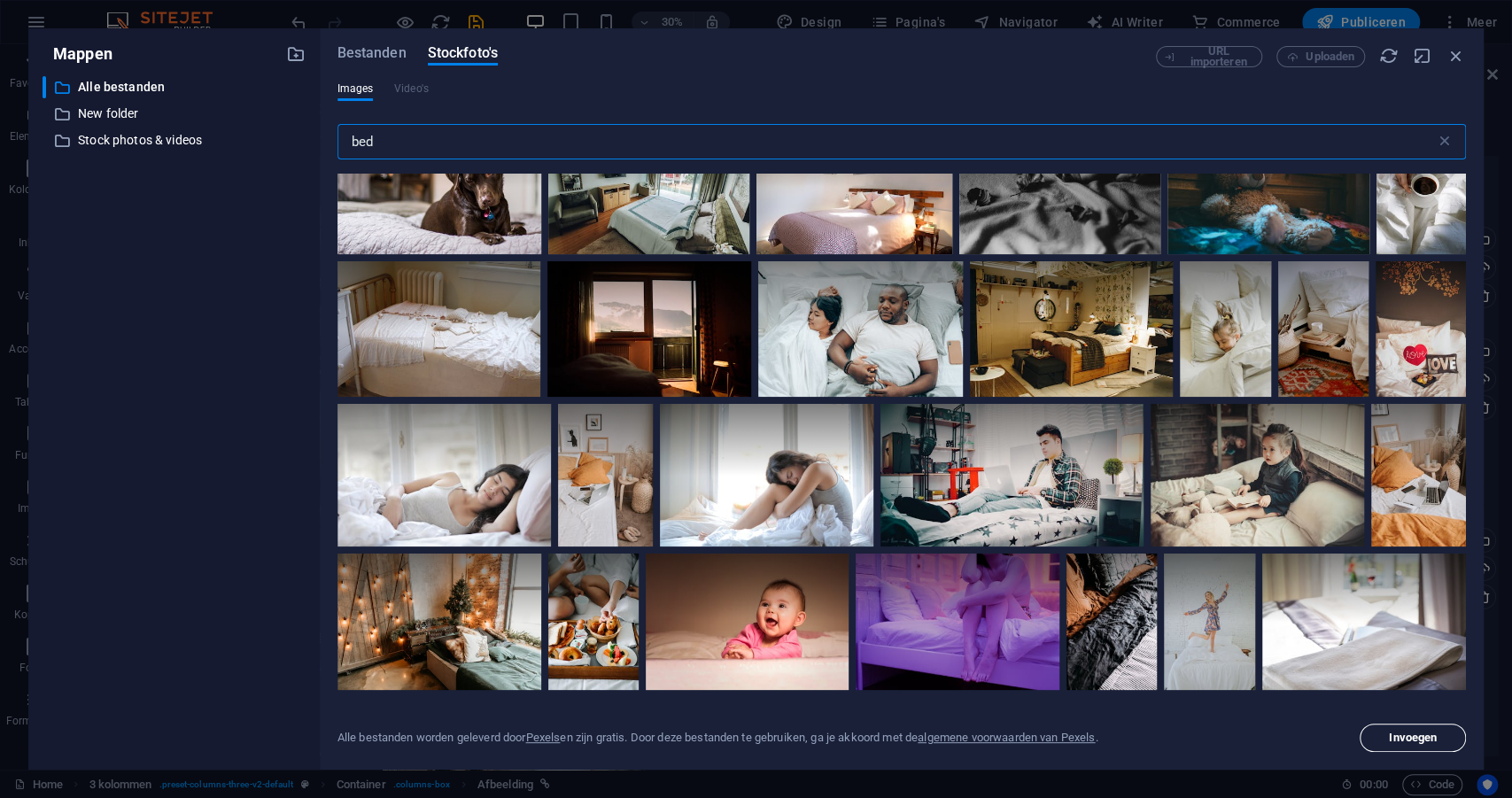
type input "bed"
click at [1414, 740] on span "Invoegen" at bounding box center [1412, 737] width 48 height 11
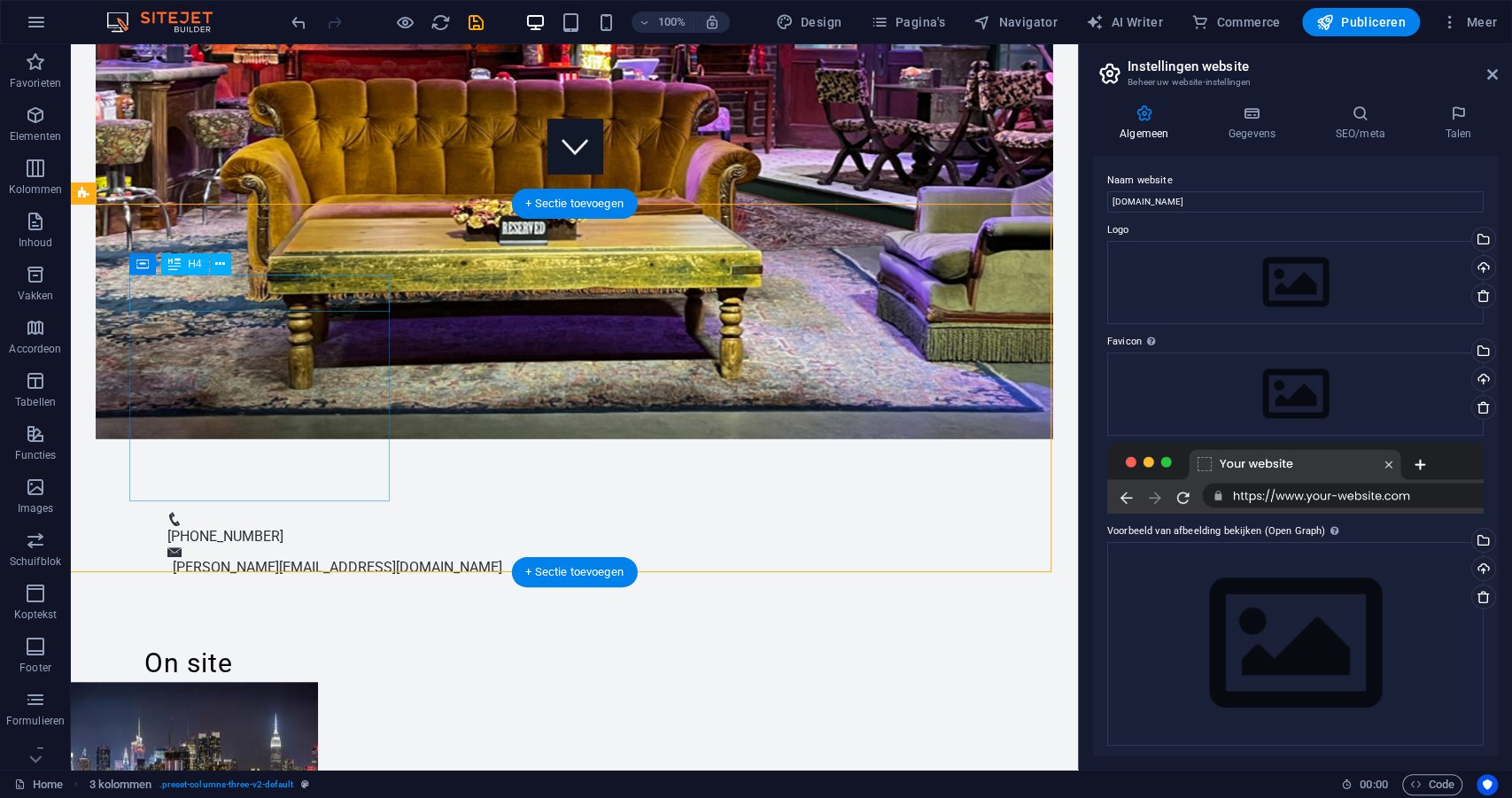
click at [282, 645] on div "On site" at bounding box center [189, 663] width 260 height 37
click at [295, 645] on div "On site" at bounding box center [189, 663] width 260 height 37
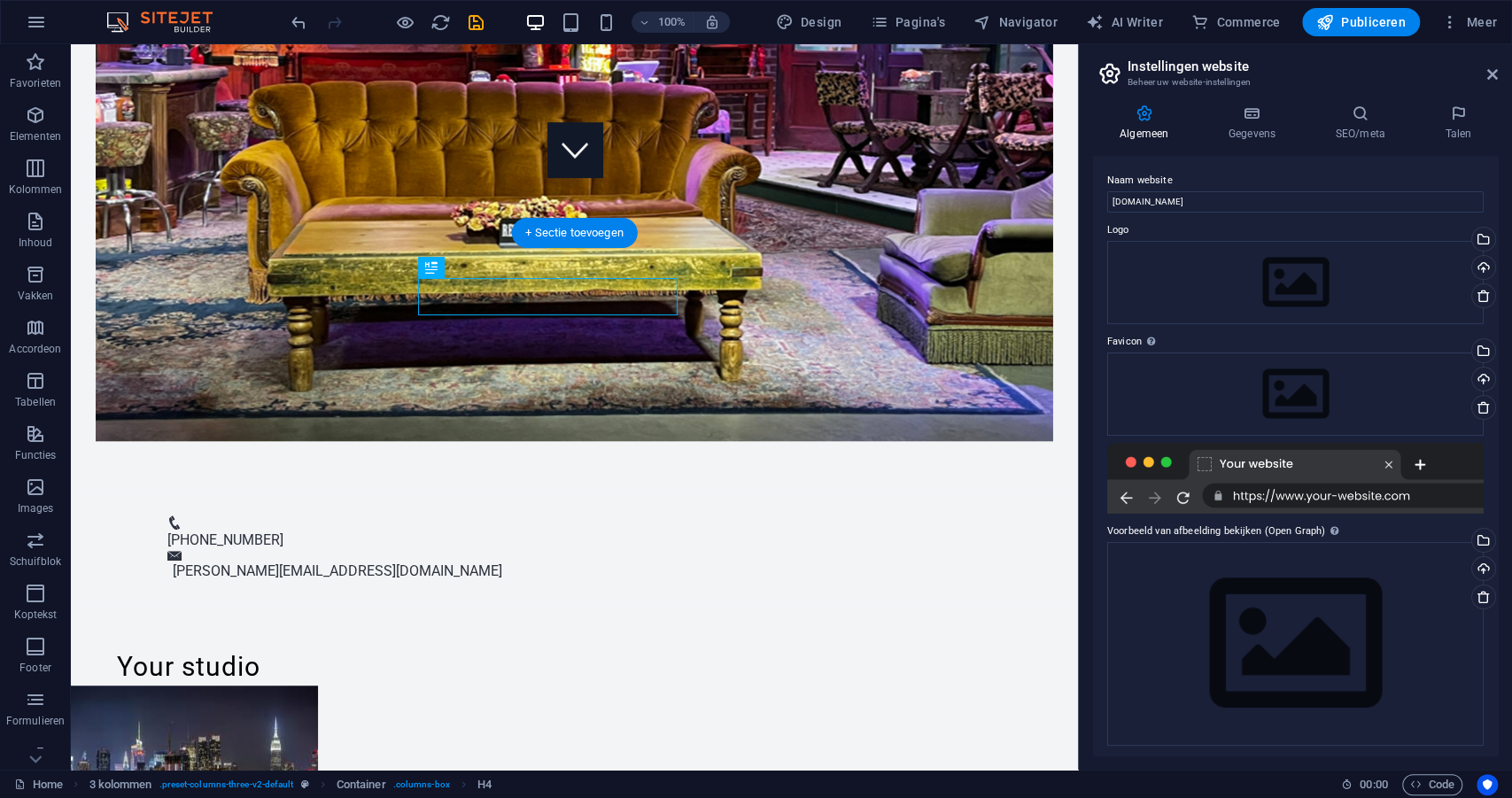
scroll to position [583, 0]
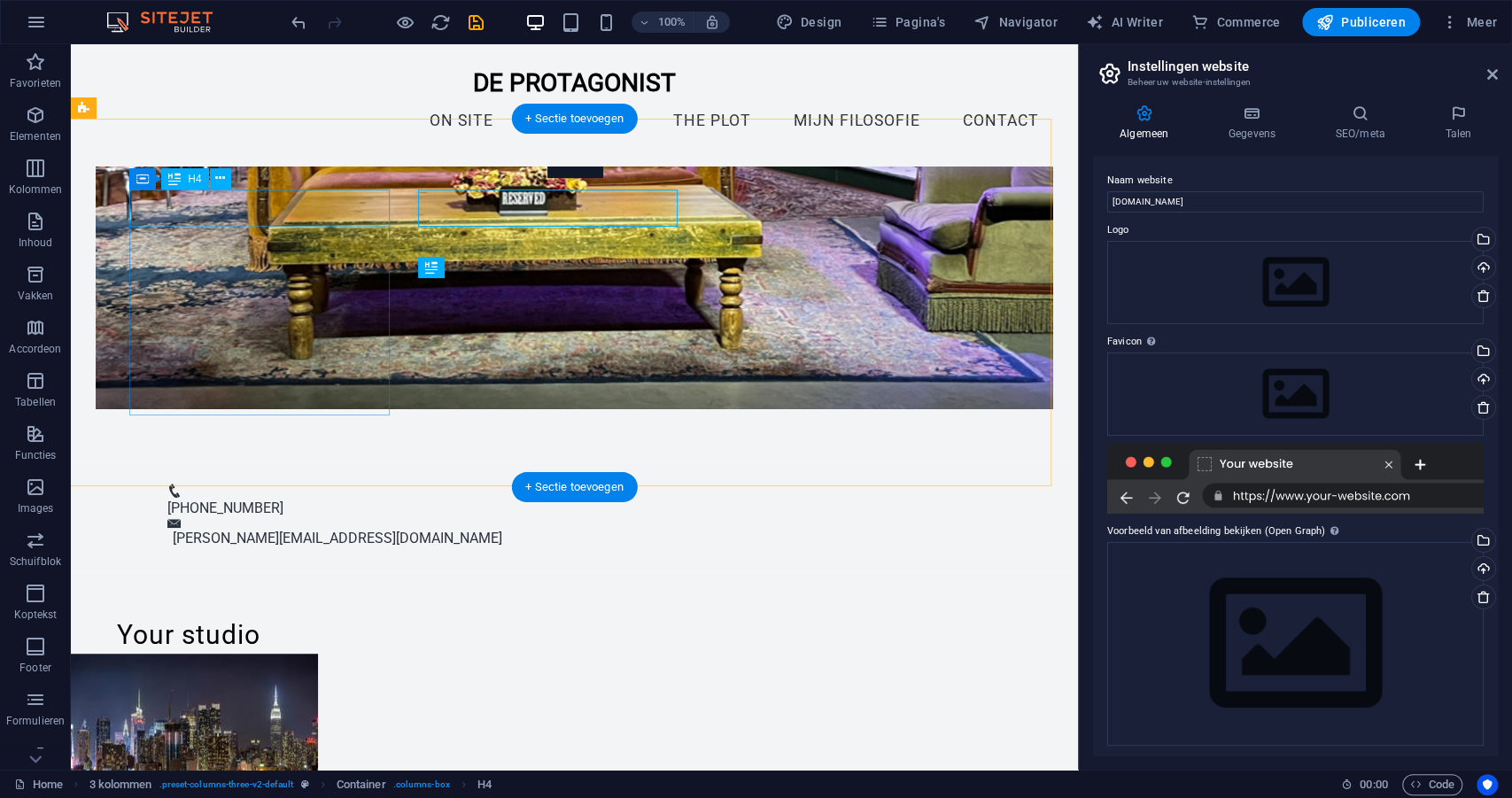
click at [270, 616] on div "Your studio" at bounding box center [189, 635] width 260 height 37
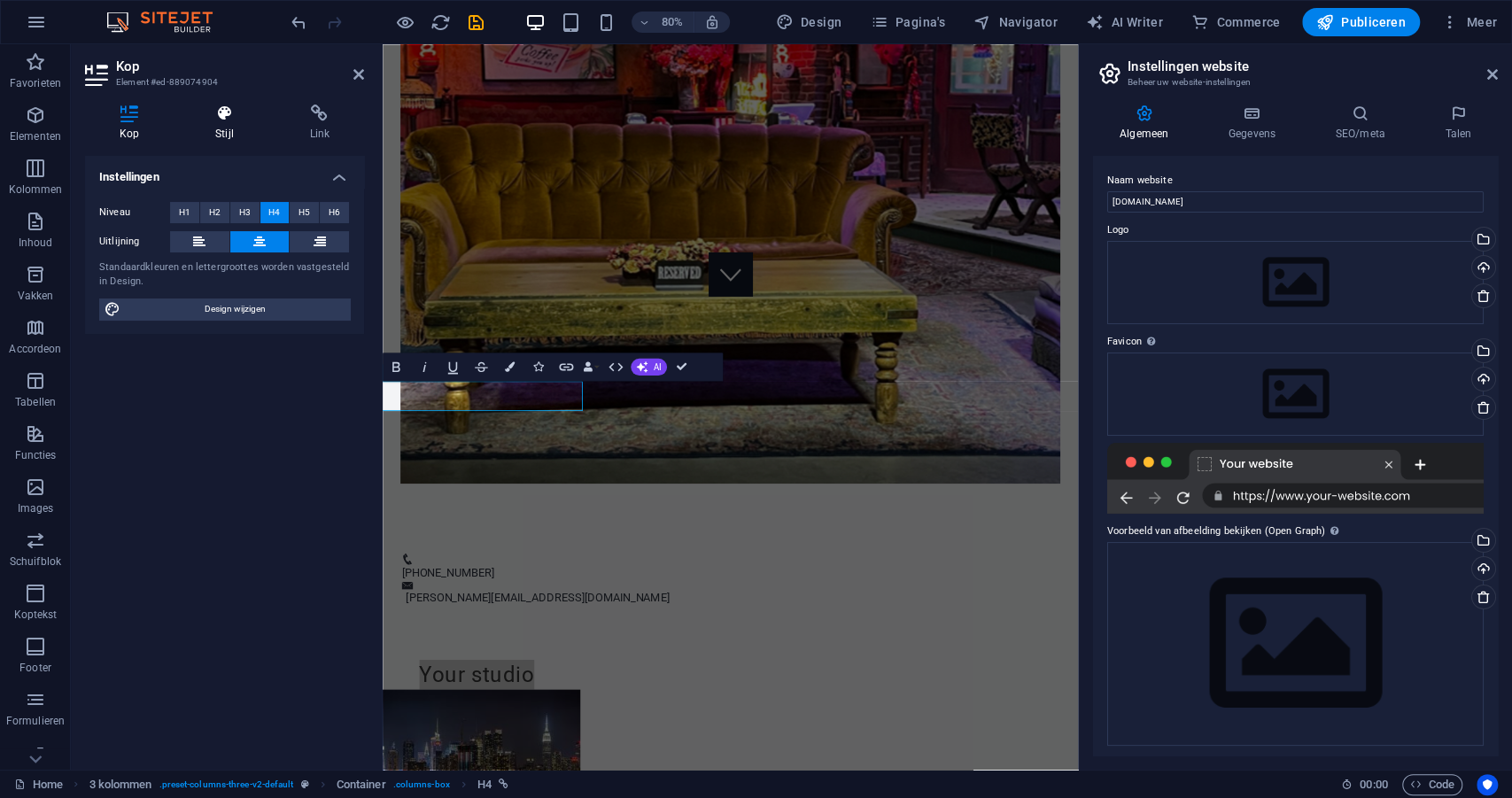
click at [233, 126] on h4 "Stijl" at bounding box center [228, 123] width 94 height 37
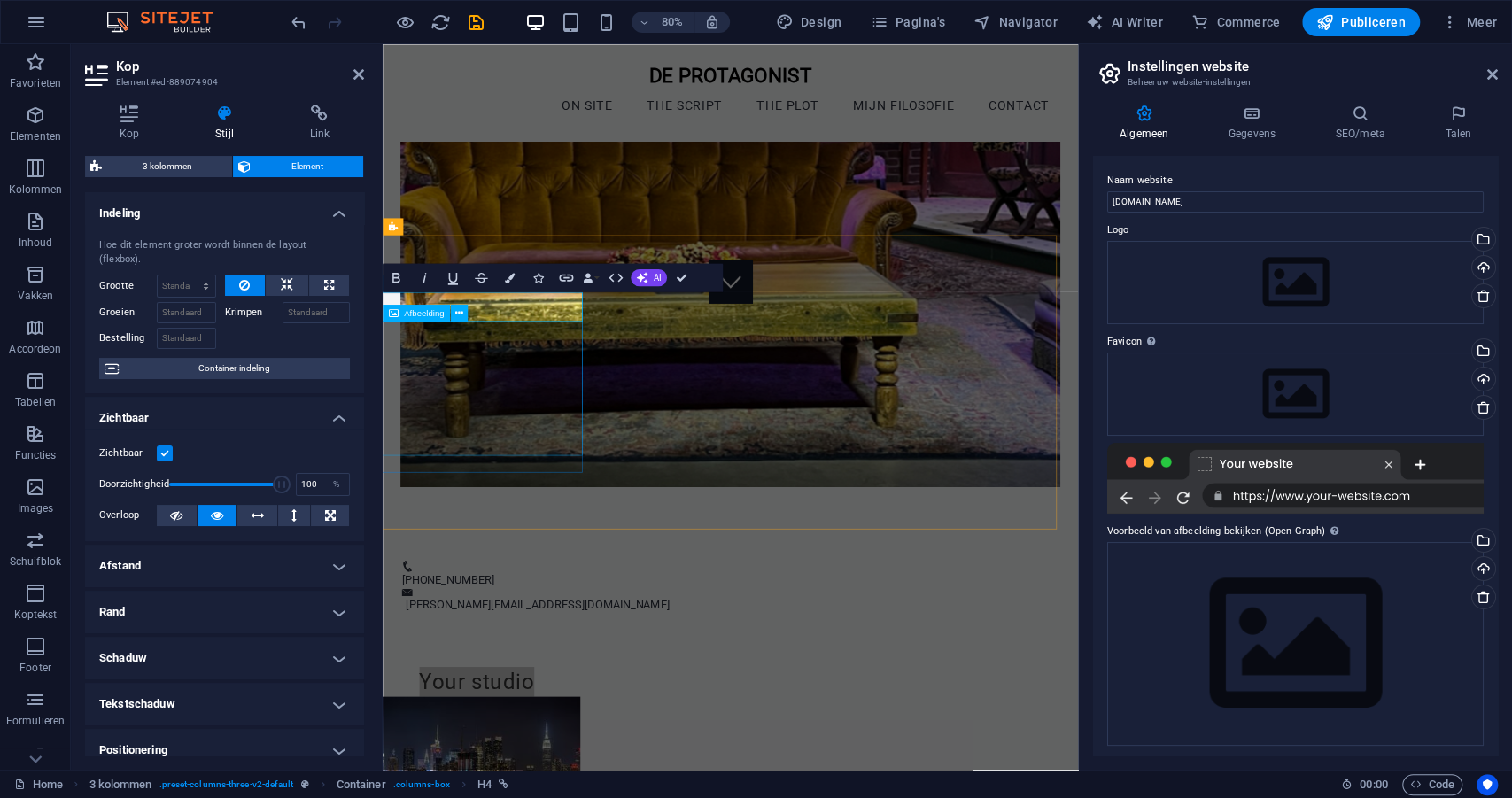
scroll to position [570, 0]
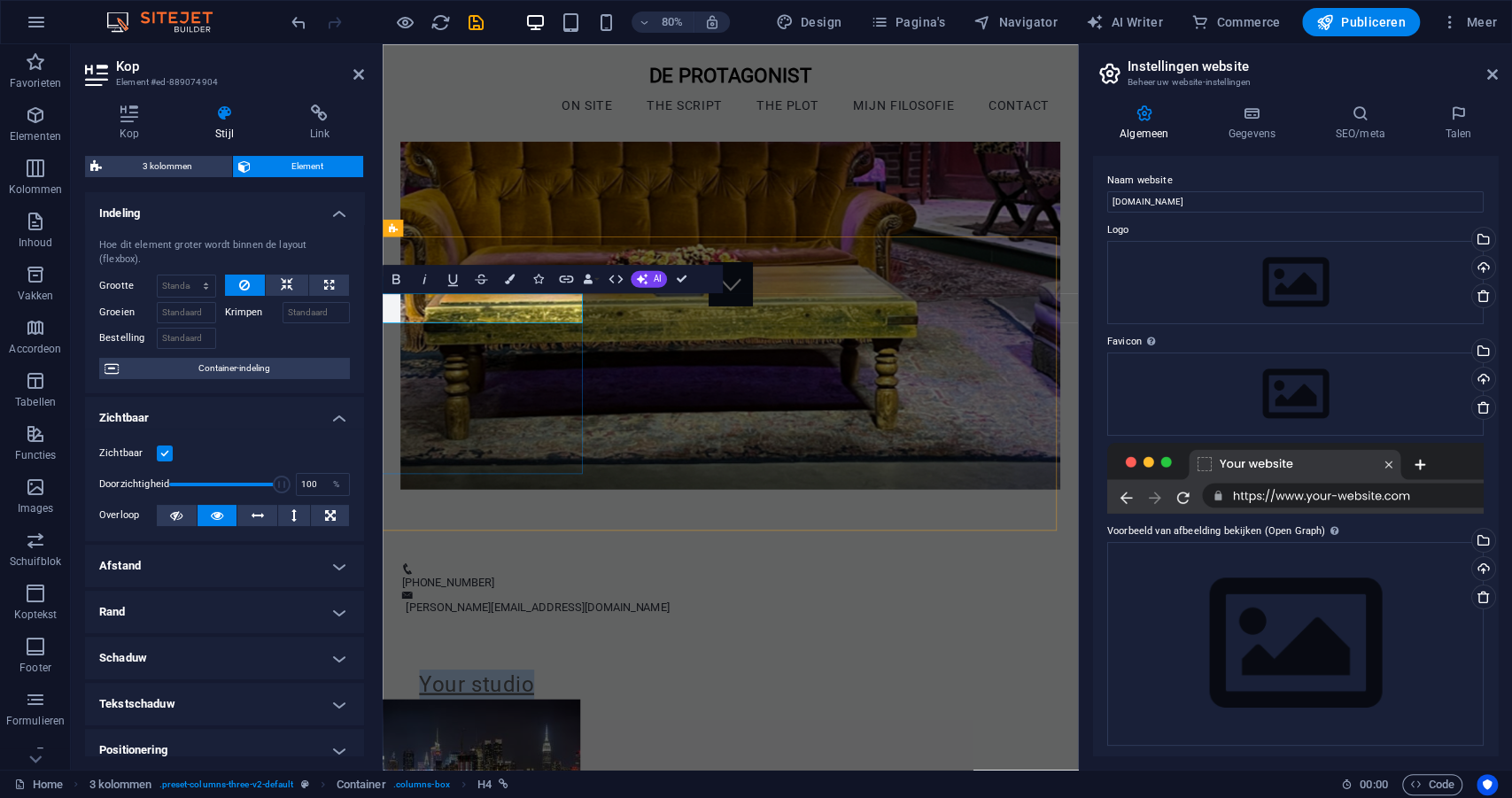
click at [452, 275] on icon "button" at bounding box center [452, 278] width 17 height 17
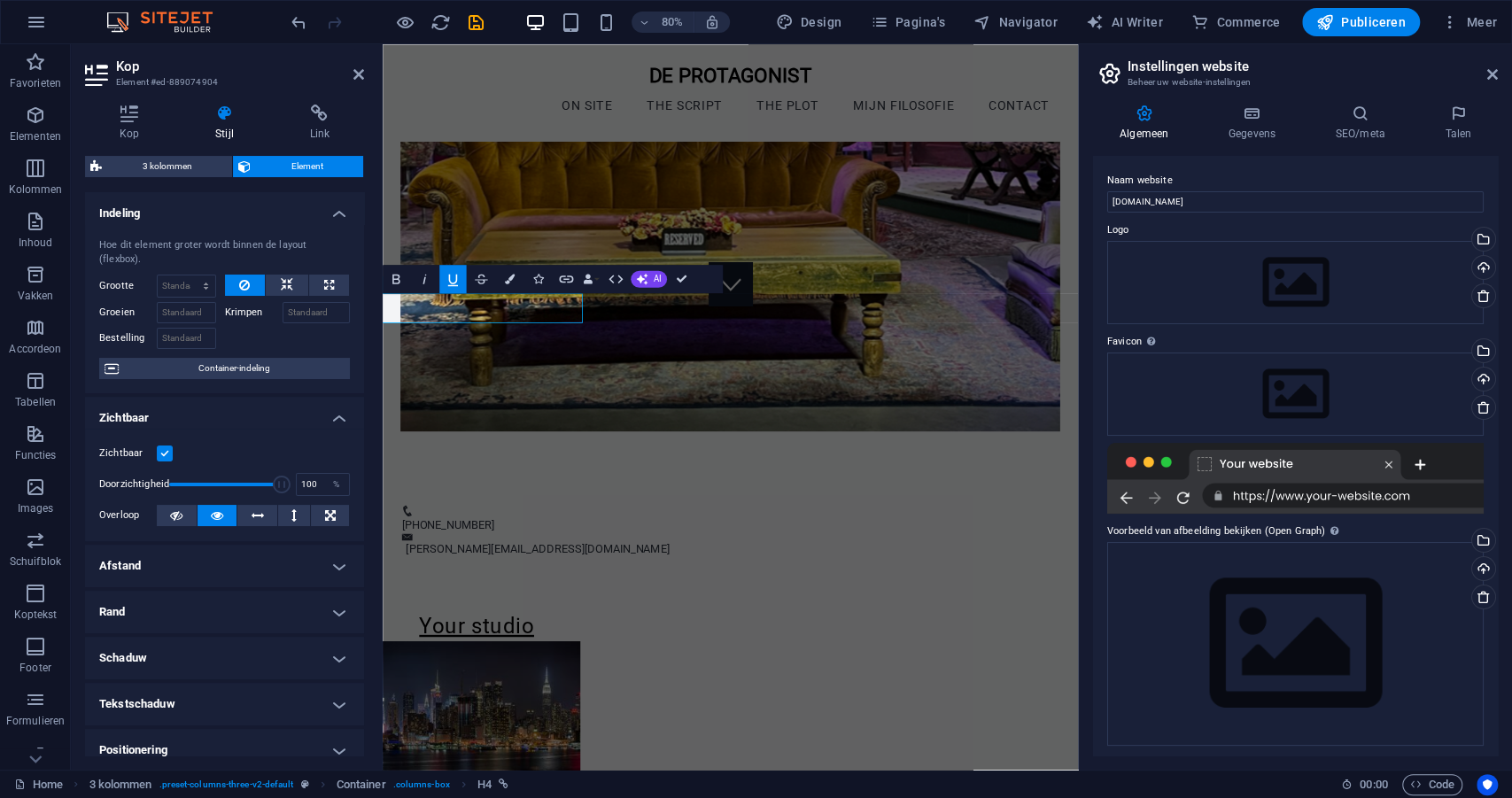
click at [452, 275] on icon "button" at bounding box center [452, 278] width 17 height 17
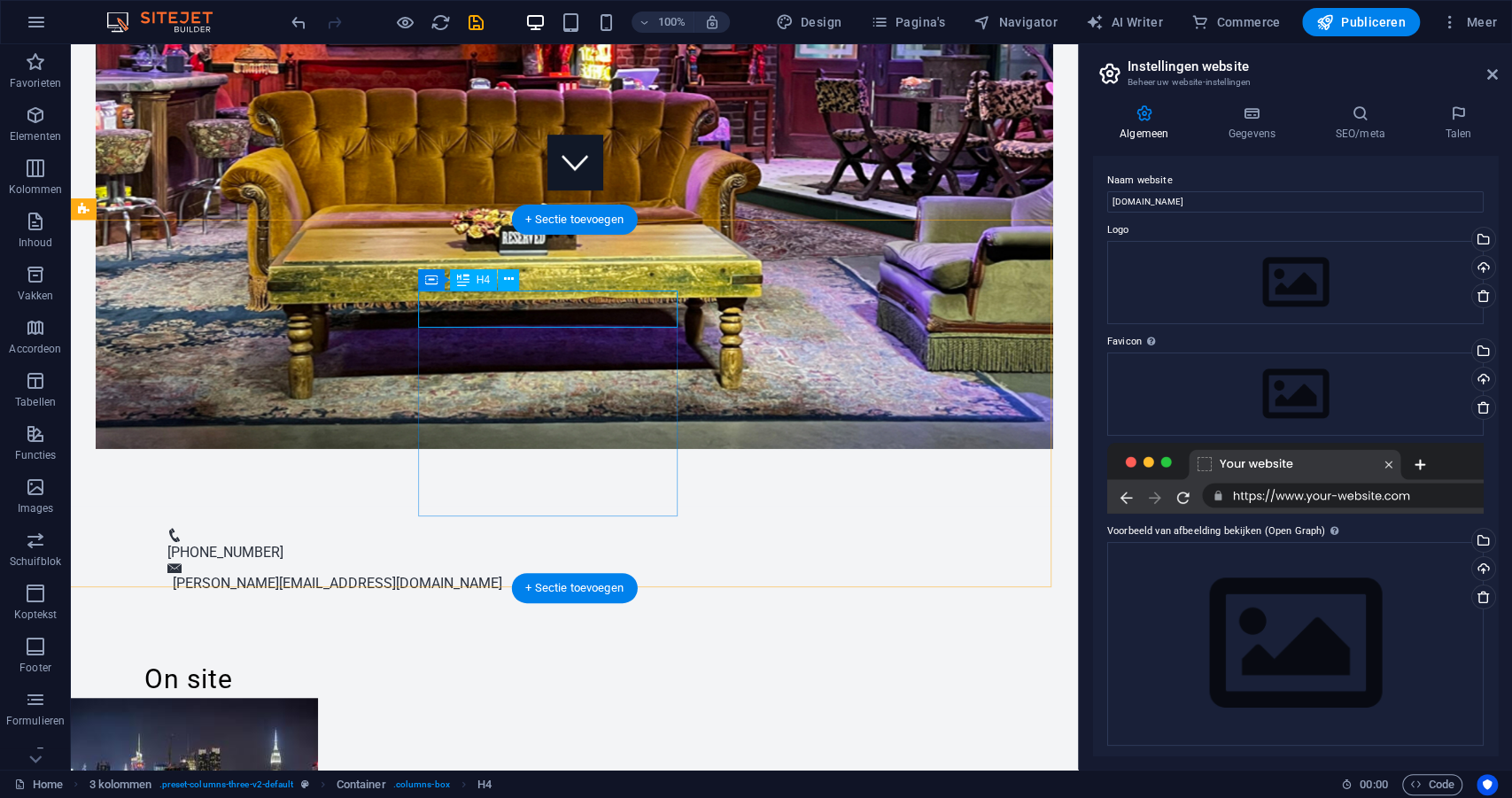
click at [233, 661] on div "On site" at bounding box center [189, 680] width 260 height 37
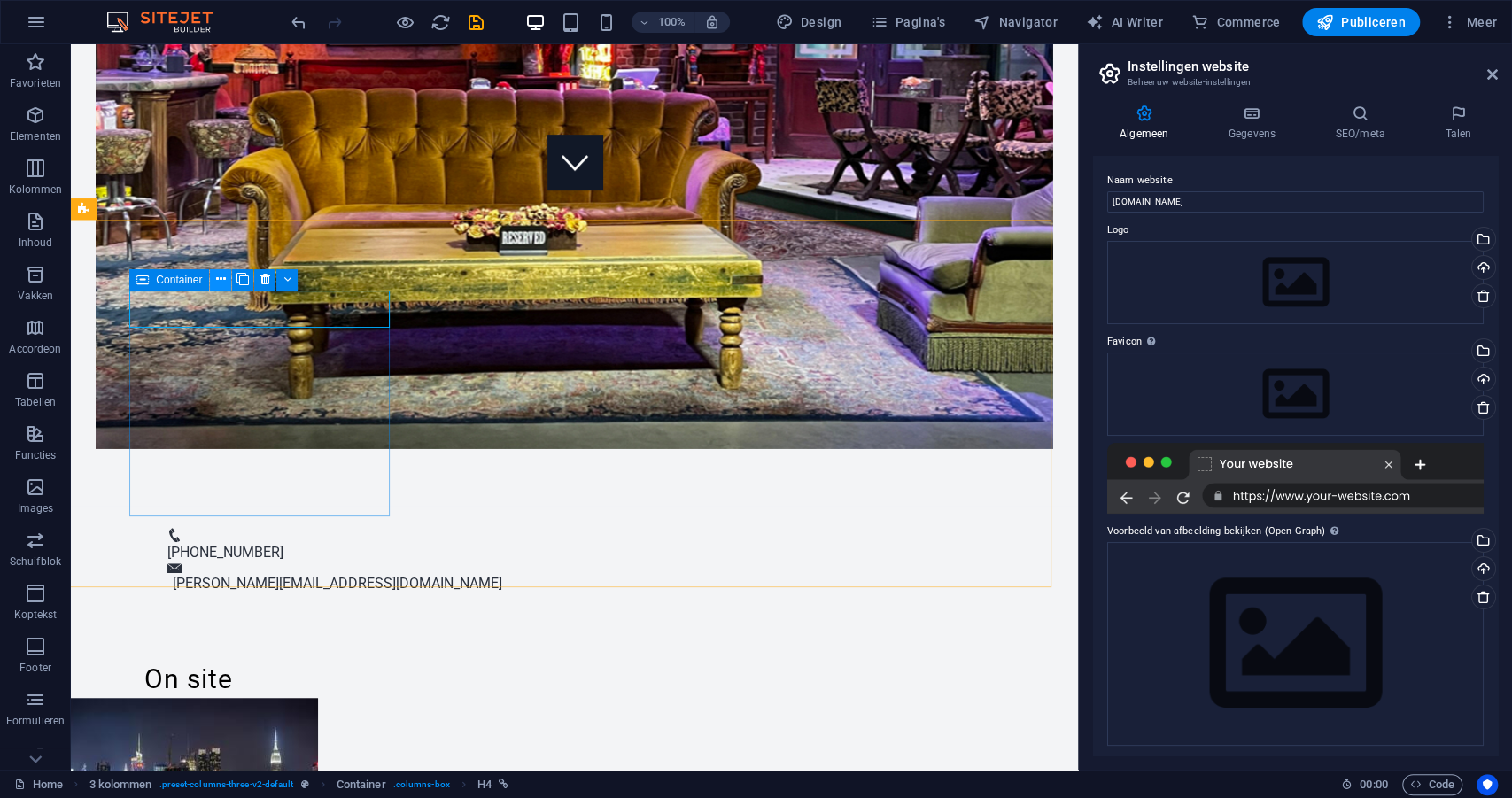
click at [219, 279] on icon at bounding box center [221, 279] width 10 height 19
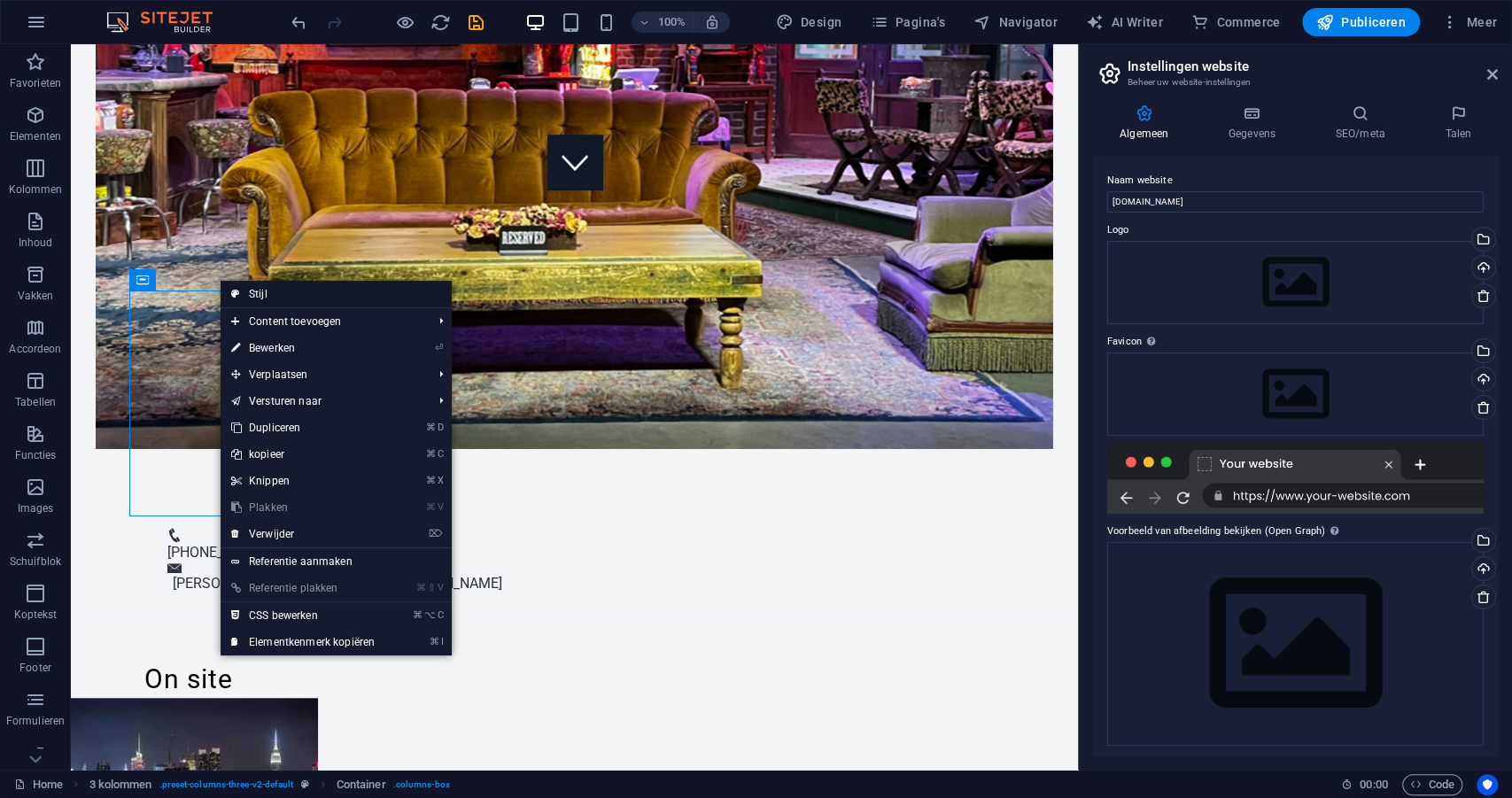
click at [246, 297] on link "Stijl" at bounding box center [336, 293] width 231 height 26
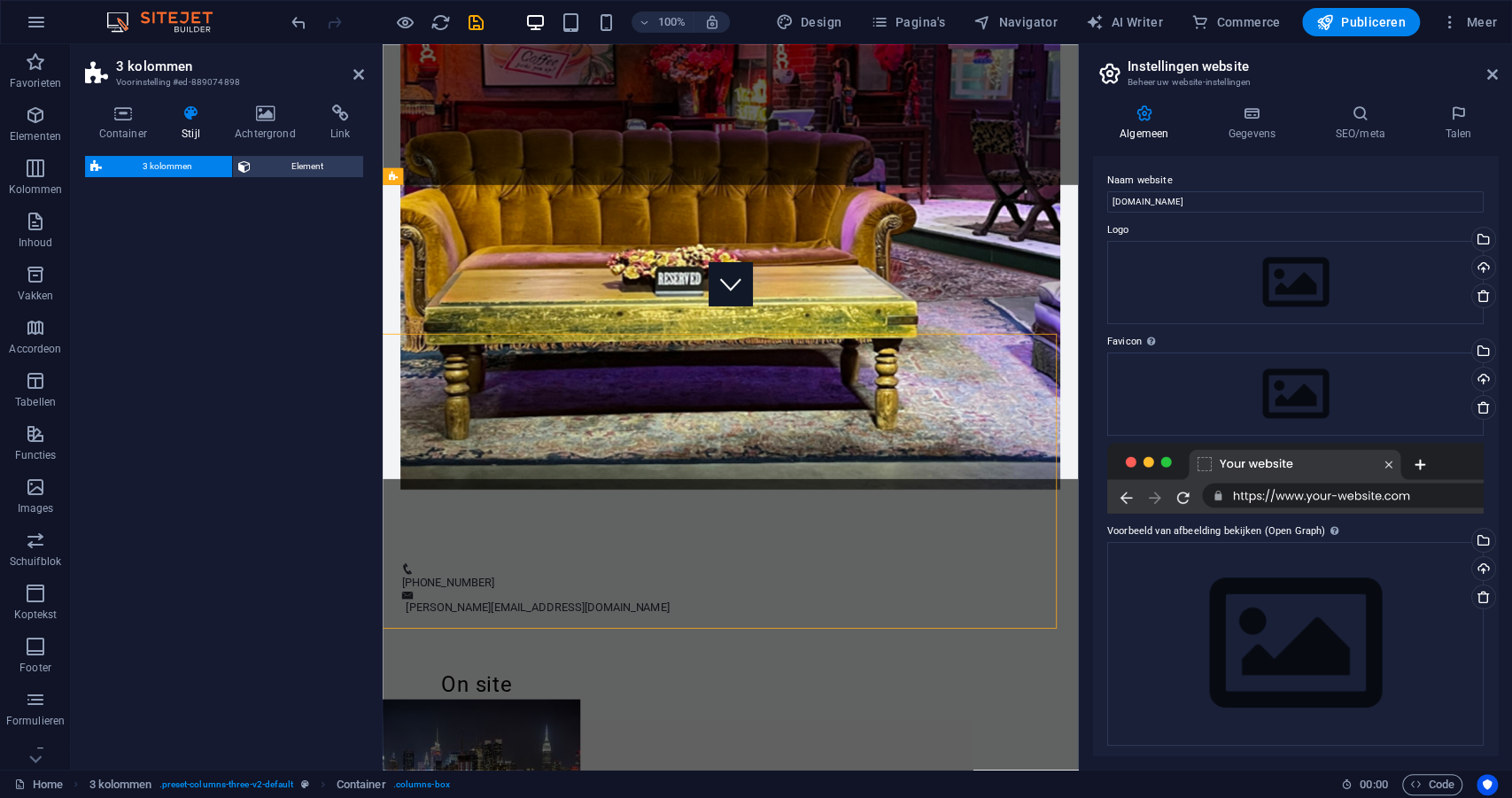
select select "rem"
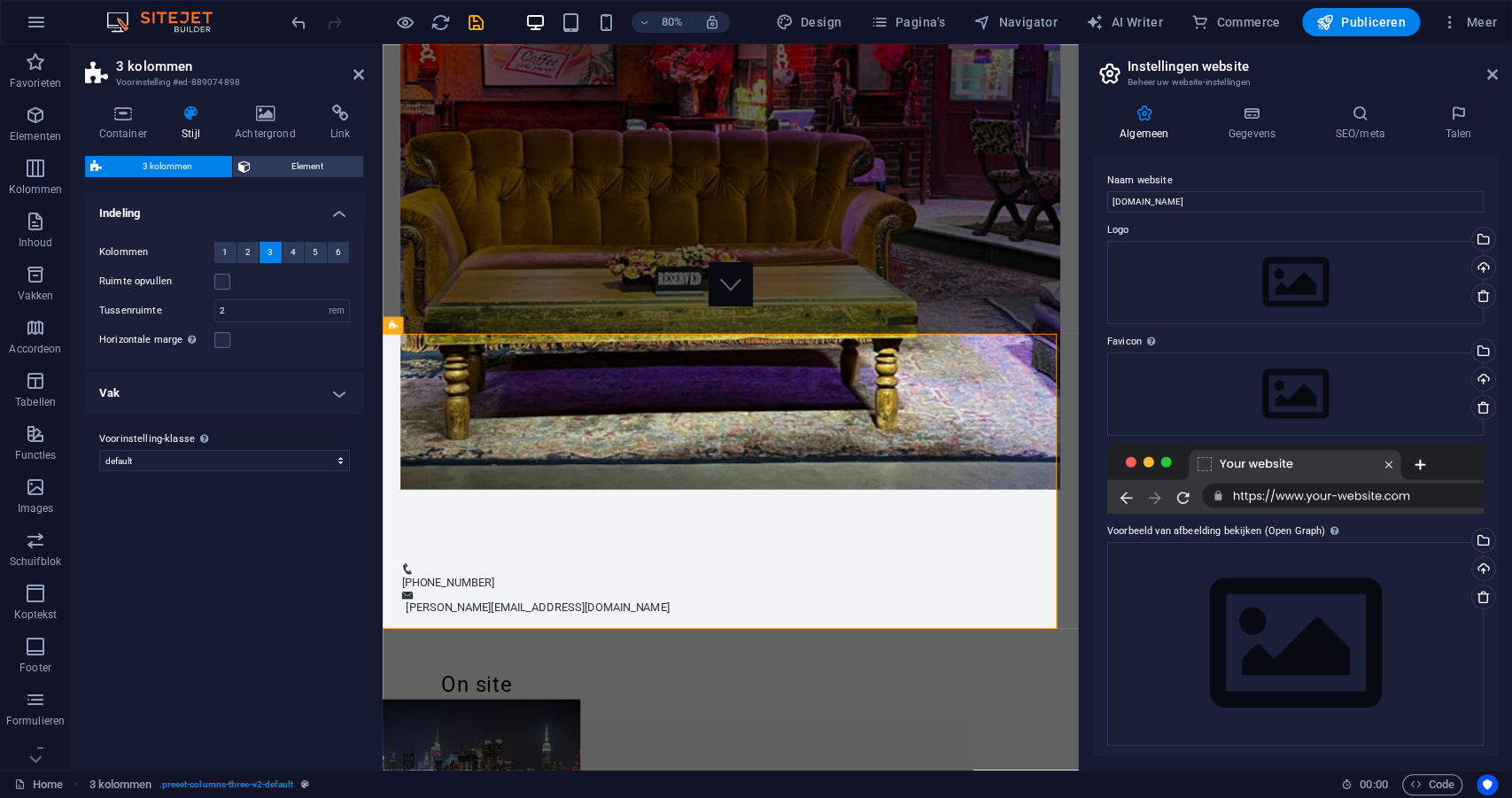
click at [186, 119] on icon at bounding box center [190, 113] width 46 height 18
click at [266, 163] on span "Element" at bounding box center [307, 167] width 102 height 21
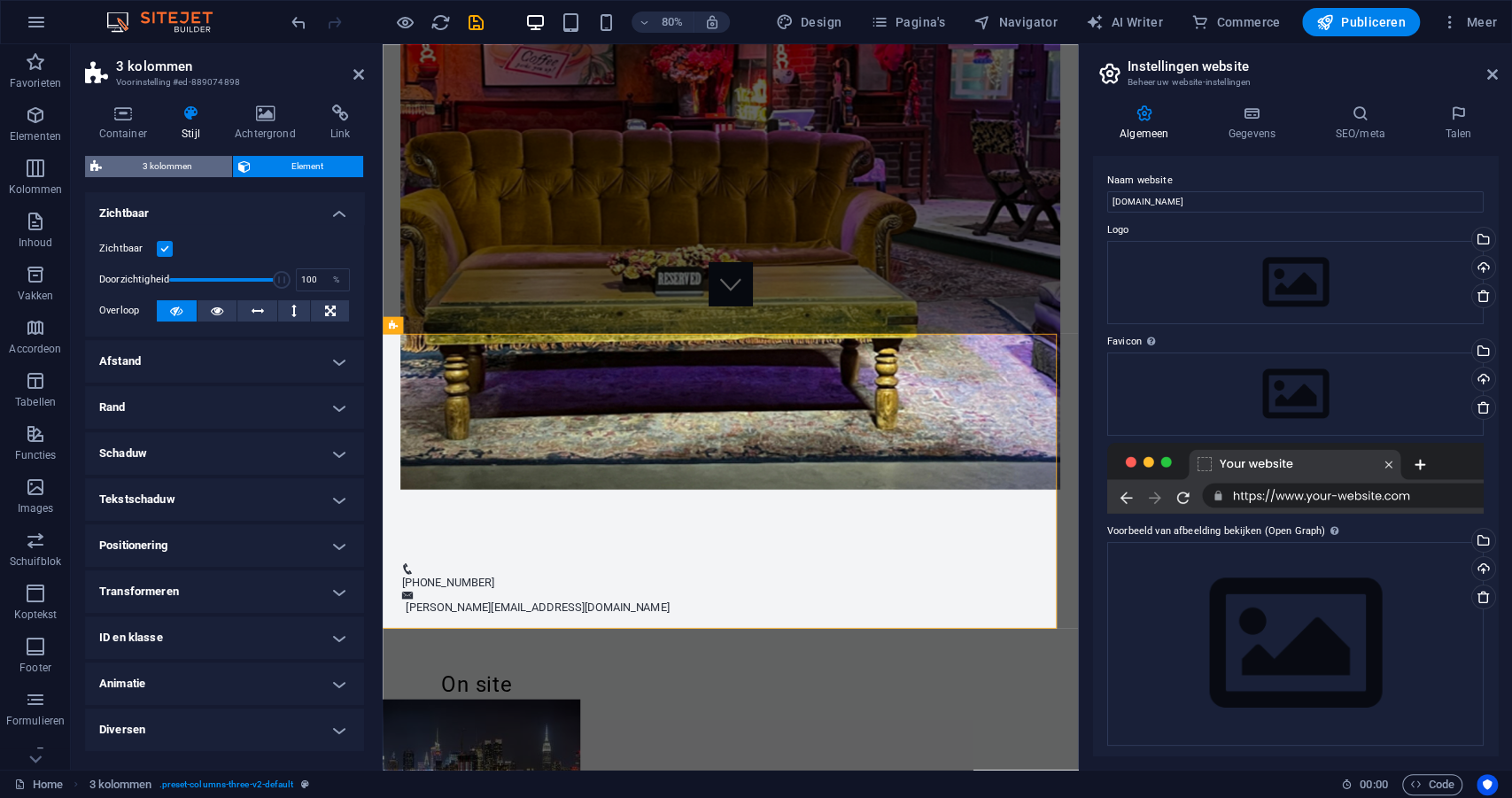
click at [149, 159] on span "3 kolommen" at bounding box center [167, 167] width 119 height 21
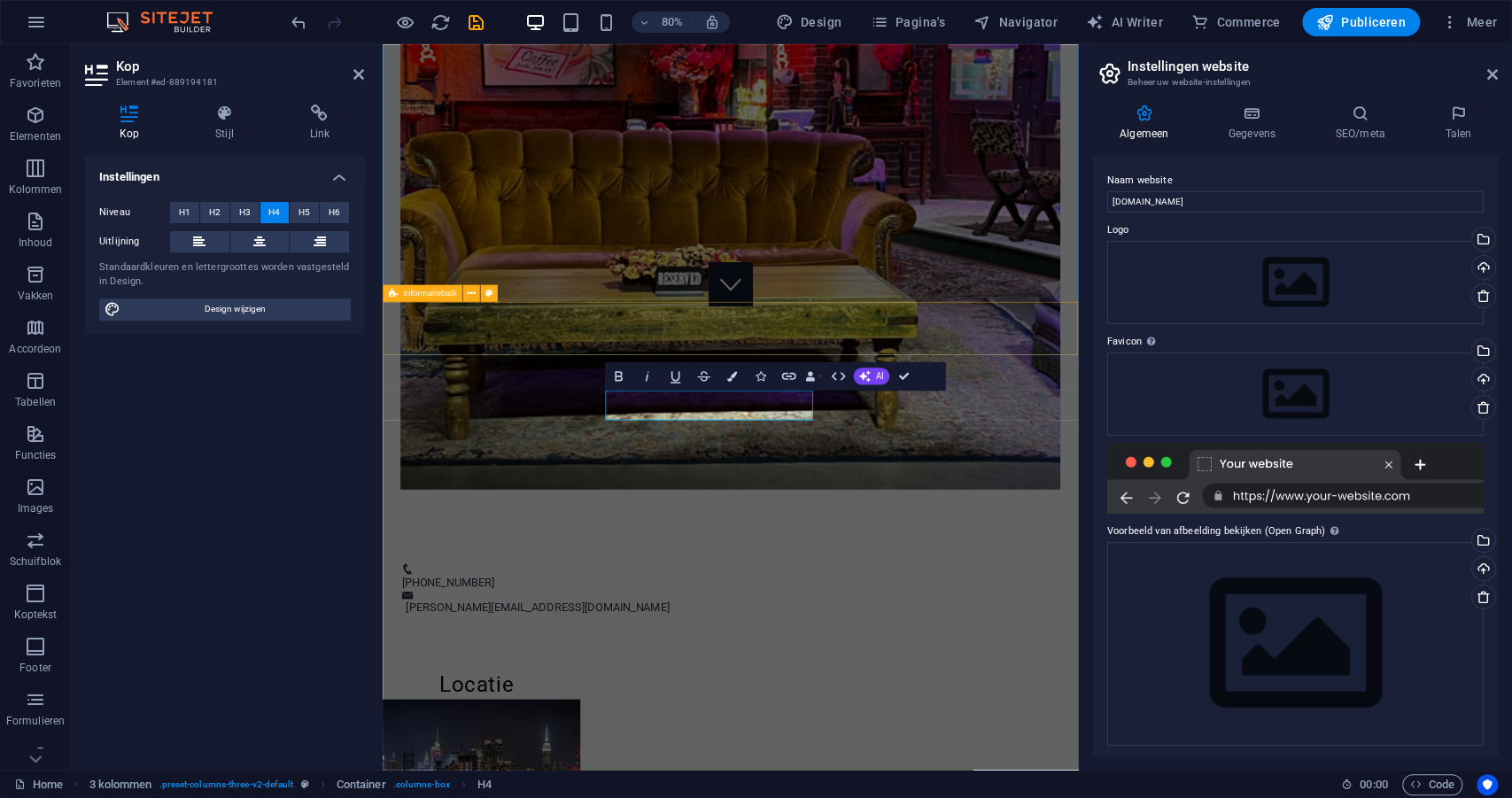
scroll to position [571, 0]
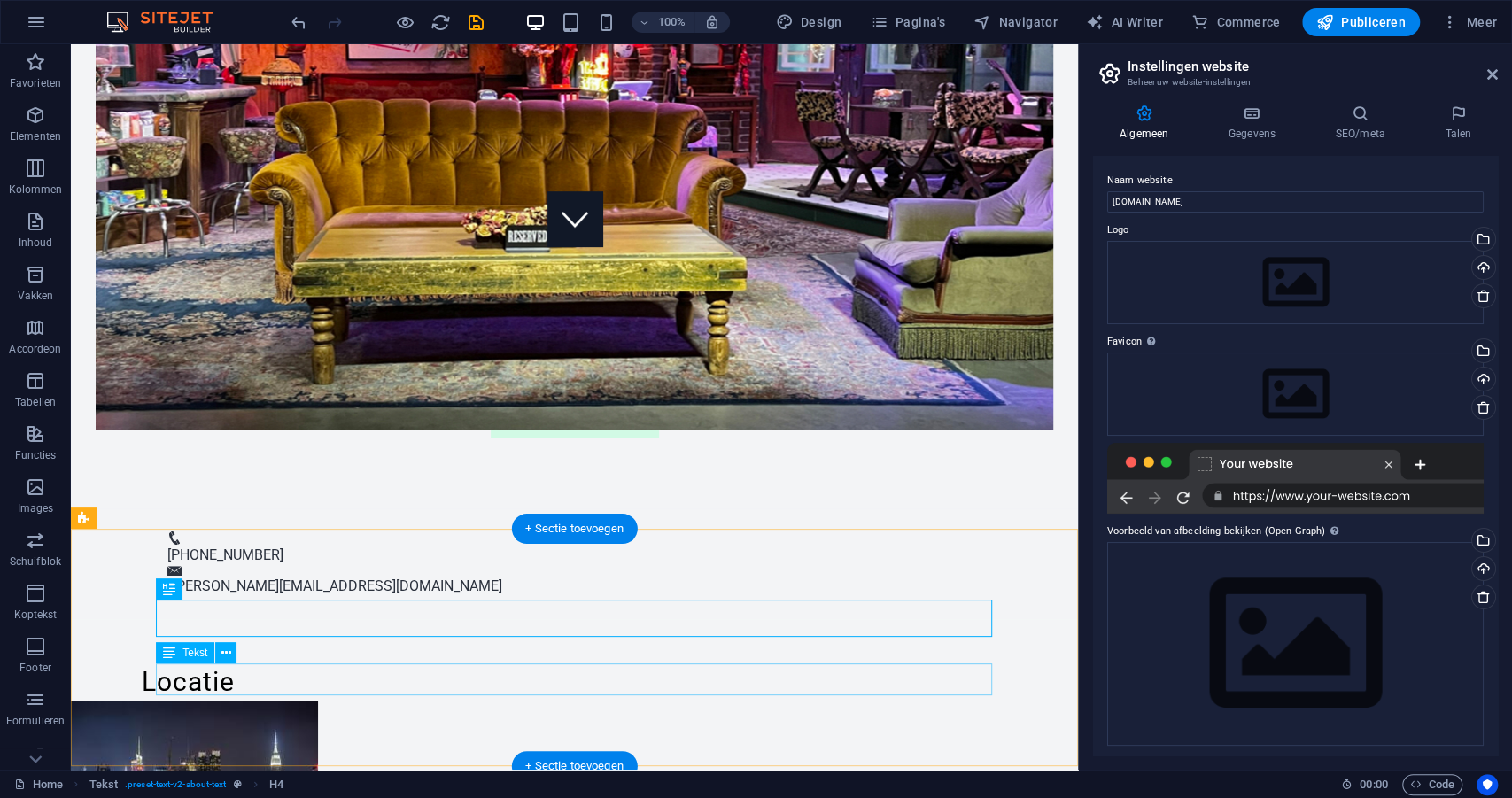
scroll to position [524, 0]
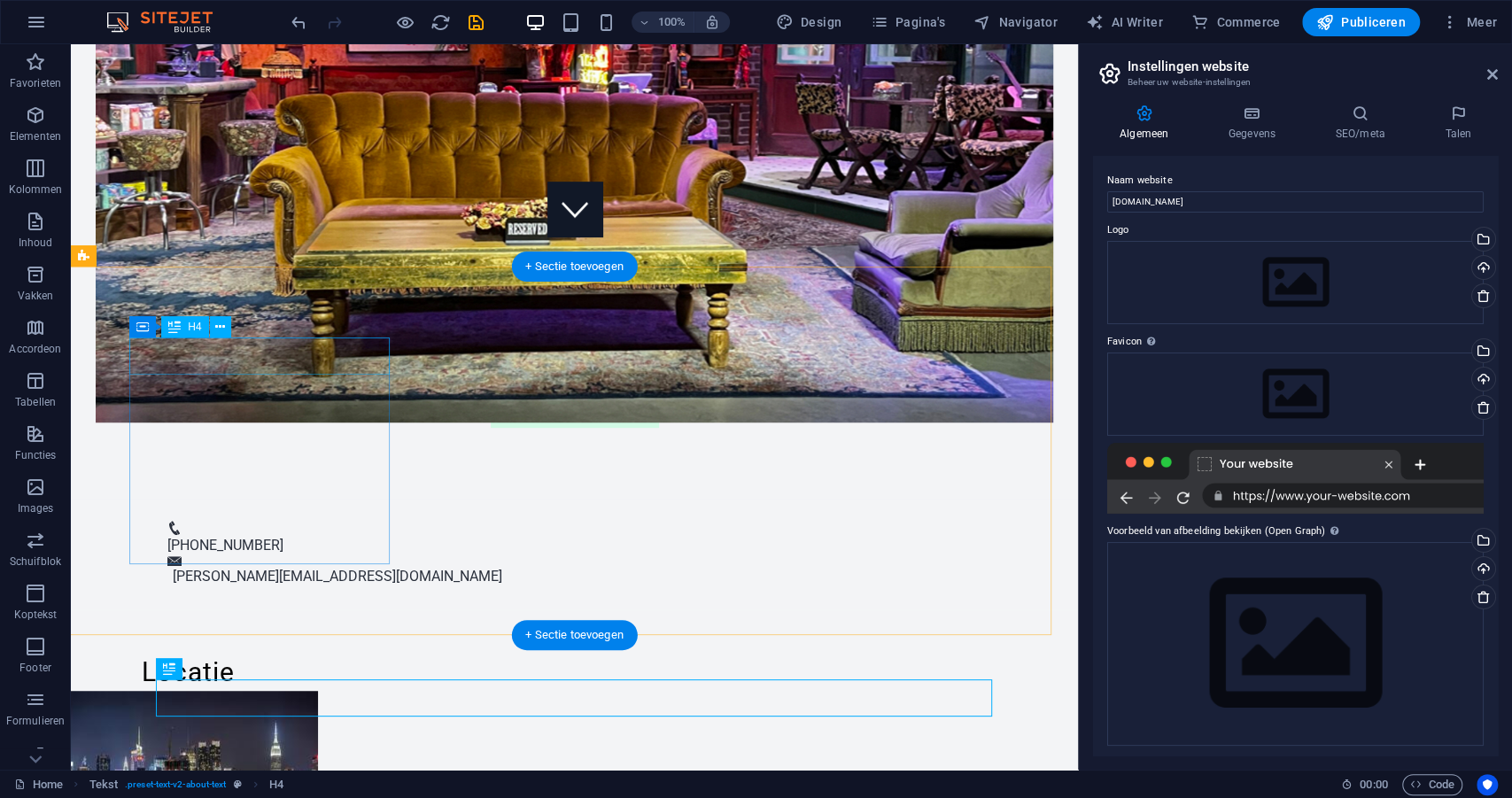
click at [263, 653] on div "Locatie" at bounding box center [189, 672] width 260 height 37
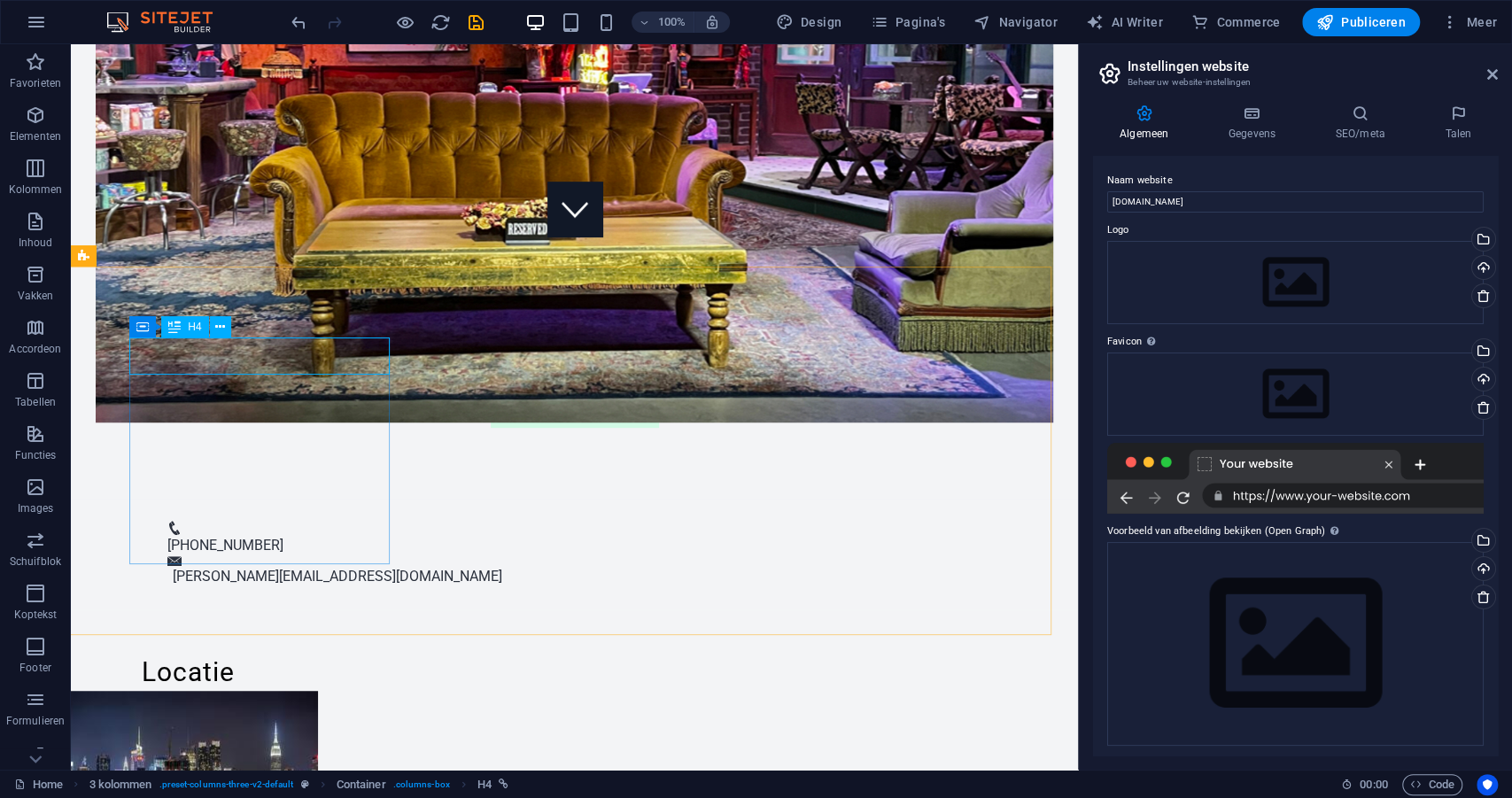
click at [182, 331] on div "H4" at bounding box center [185, 327] width 47 height 21
click at [157, 324] on span "Container" at bounding box center [179, 326] width 46 height 11
click at [224, 327] on icon at bounding box center [221, 327] width 10 height 19
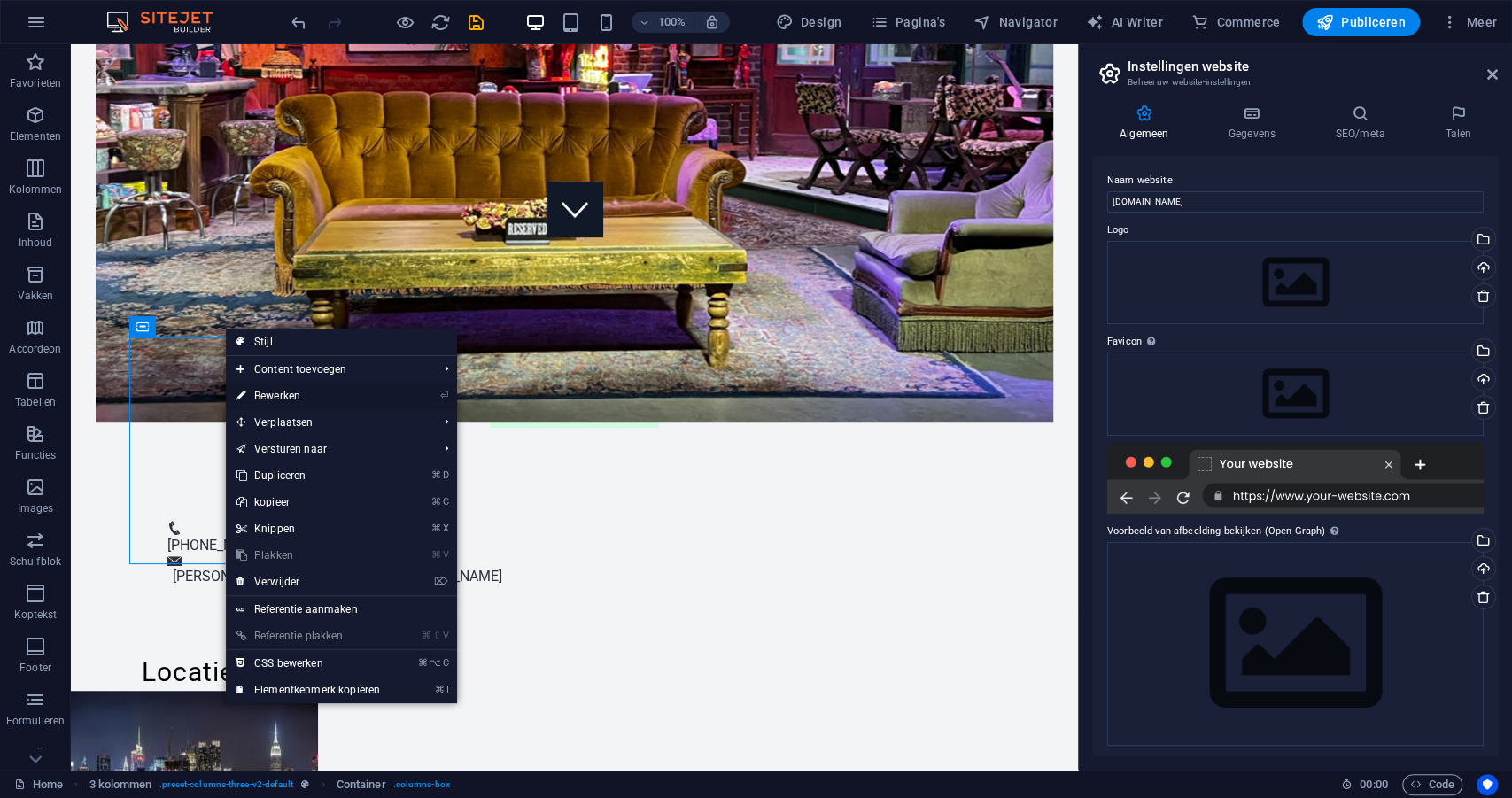
click at [264, 395] on link "⏎ Bewerken" at bounding box center [308, 396] width 165 height 26
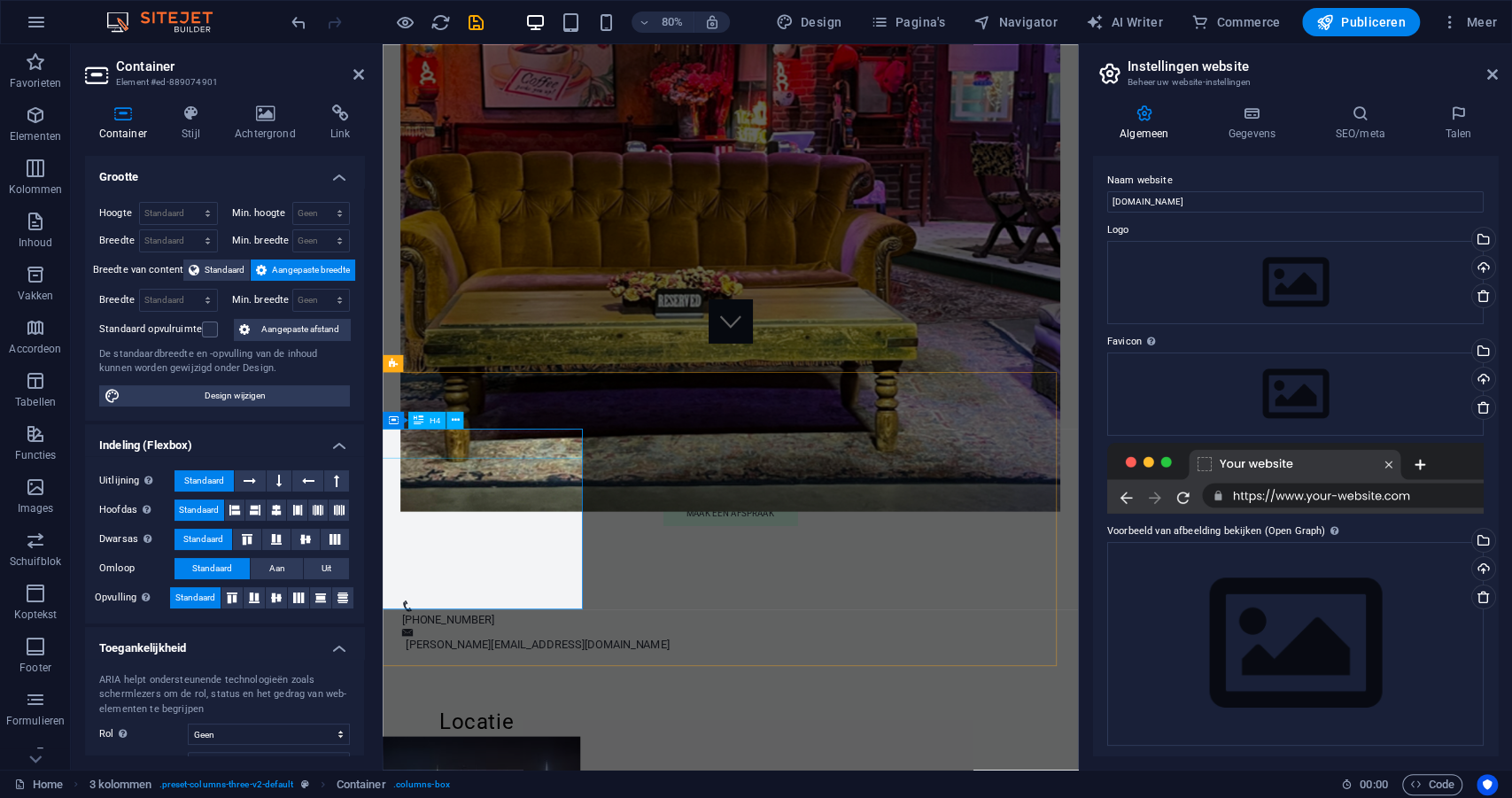
click at [186, 125] on h4 "Stijl" at bounding box center [194, 123] width 53 height 37
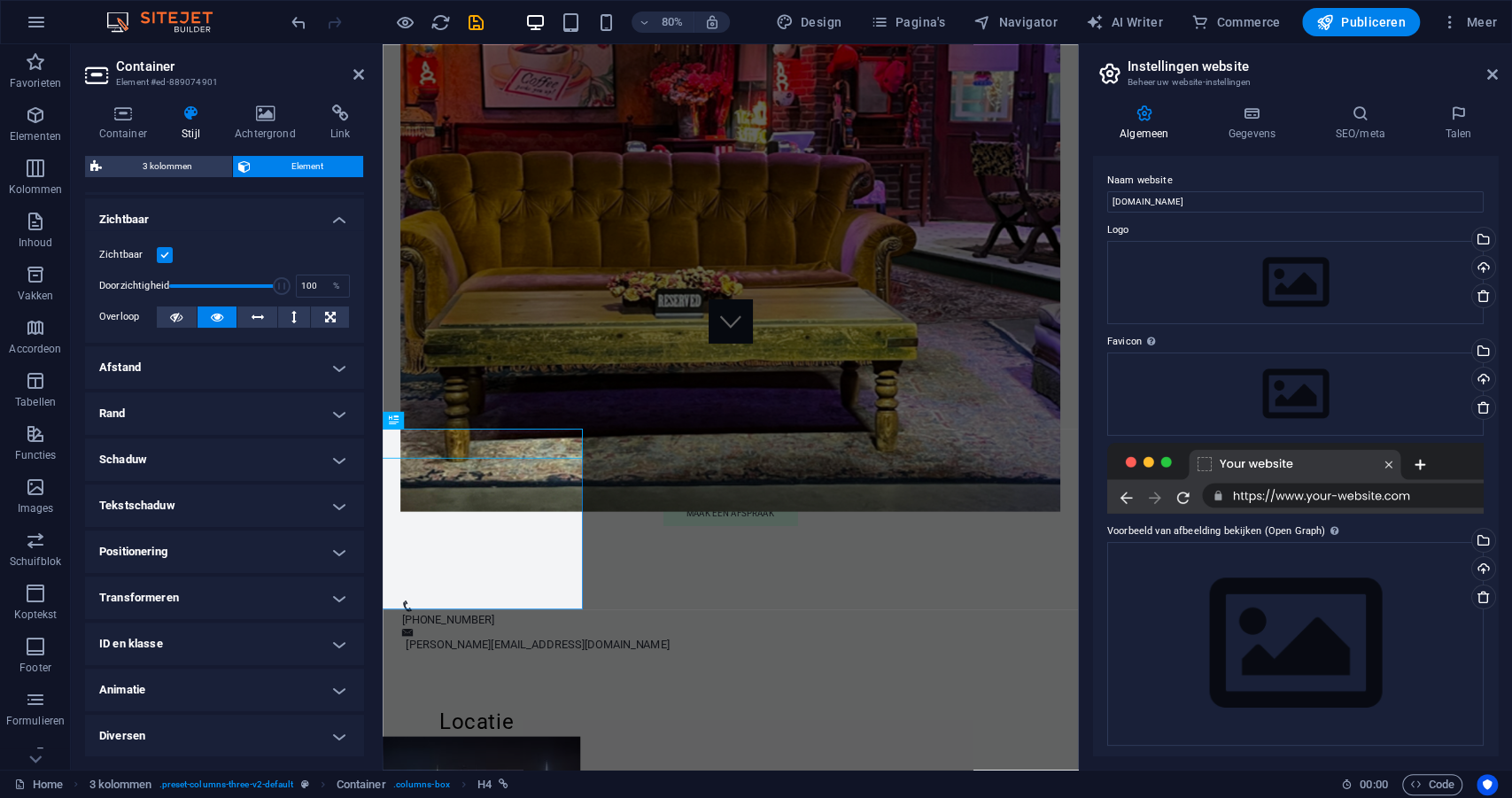
scroll to position [0, 0]
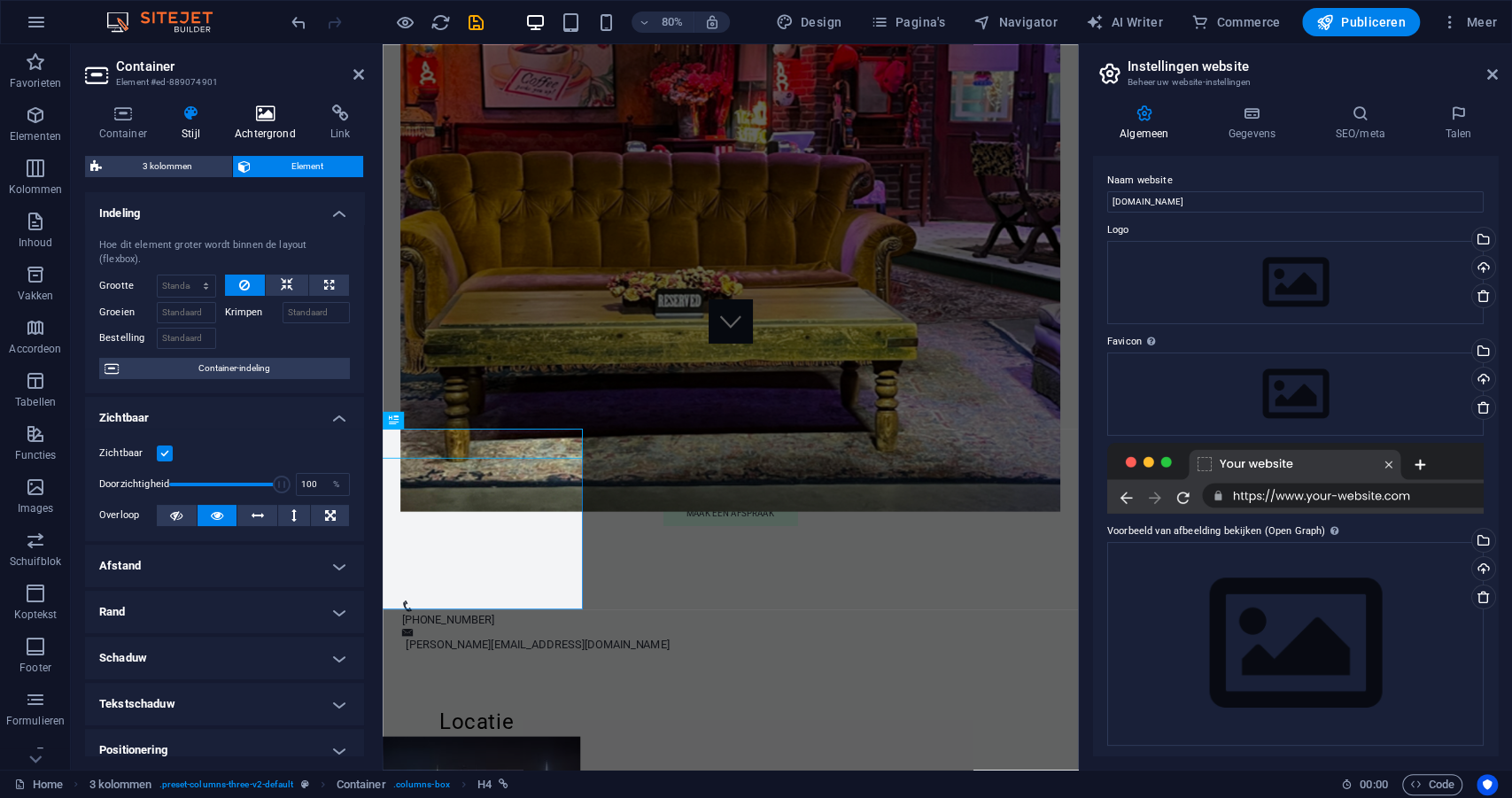
click at [268, 128] on h4 "Achtergrond" at bounding box center [269, 123] width 96 height 37
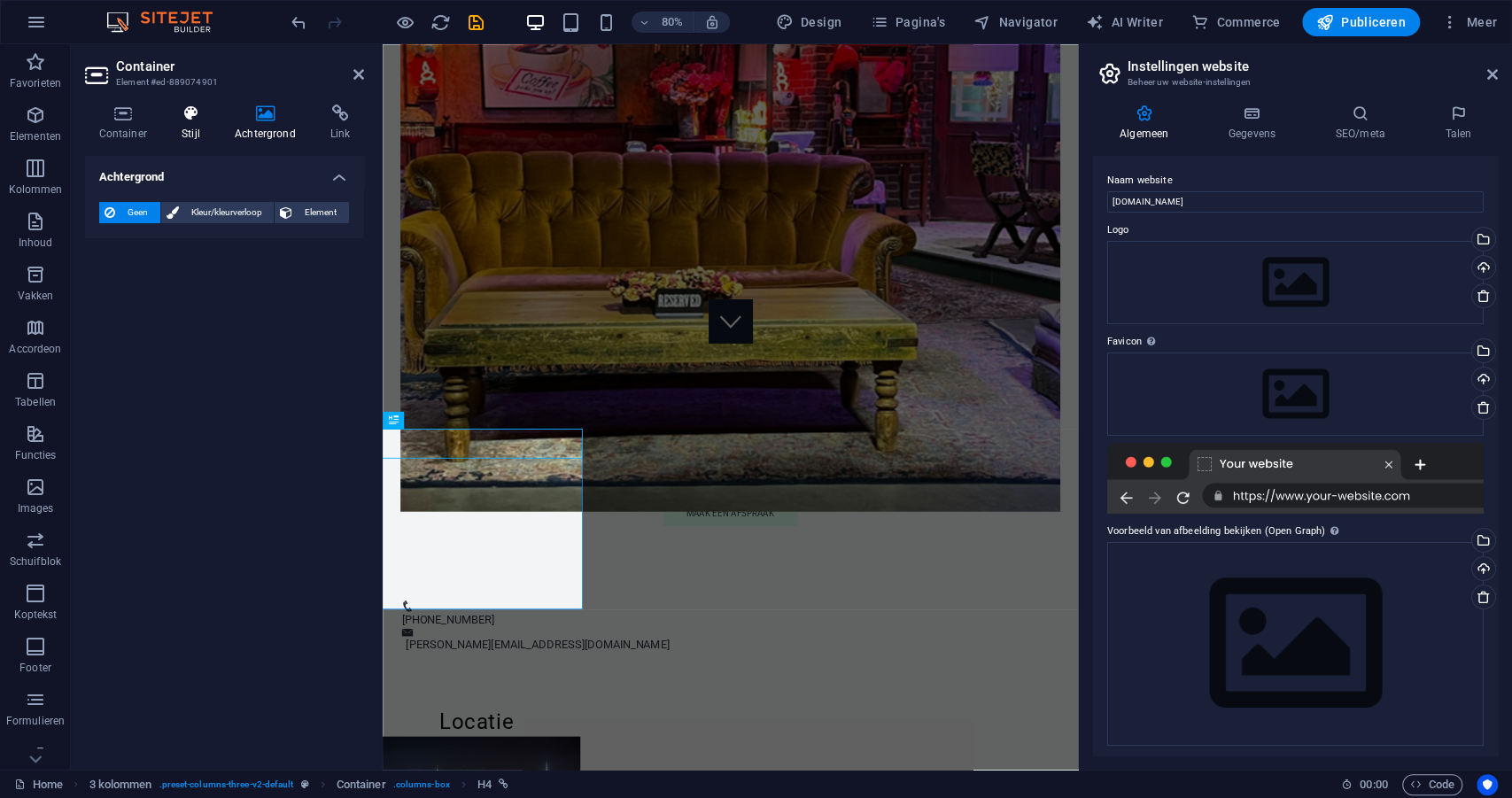
click at [206, 131] on h4 "Stijl" at bounding box center [194, 123] width 53 height 37
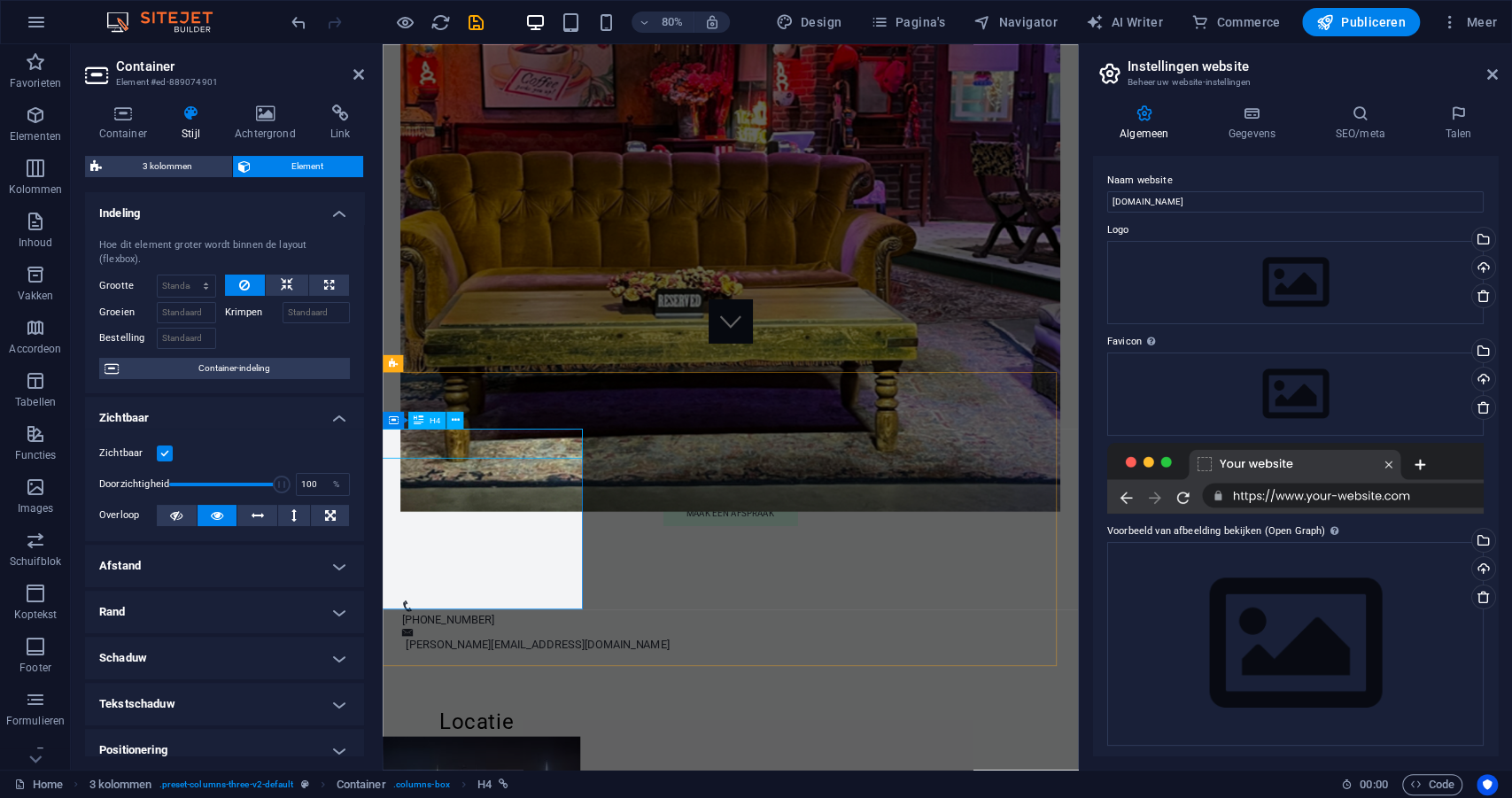
click at [452, 417] on icon at bounding box center [455, 419] width 8 height 15
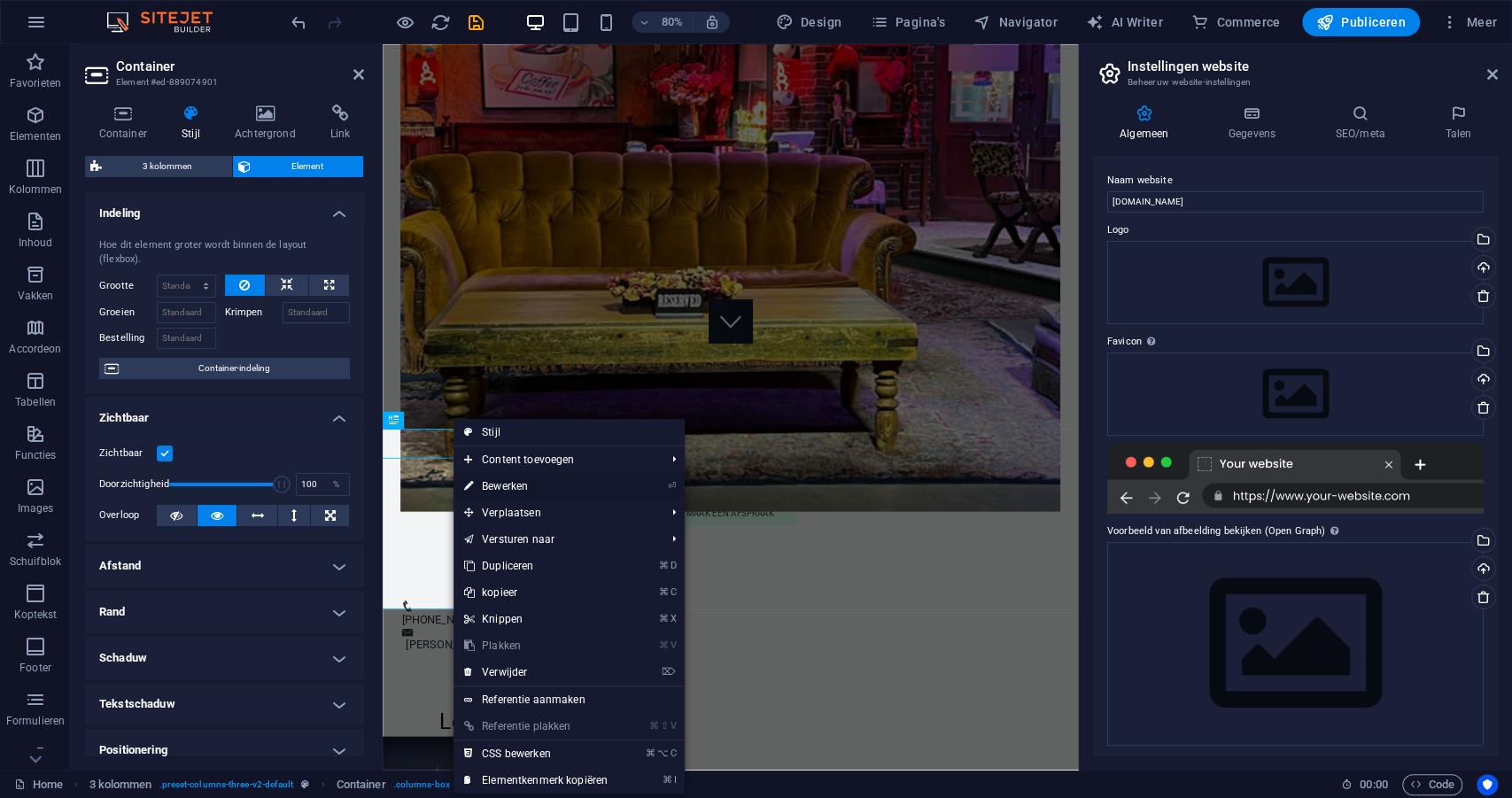
click at [481, 482] on link "⏎ Bewerken" at bounding box center [535, 485] width 165 height 26
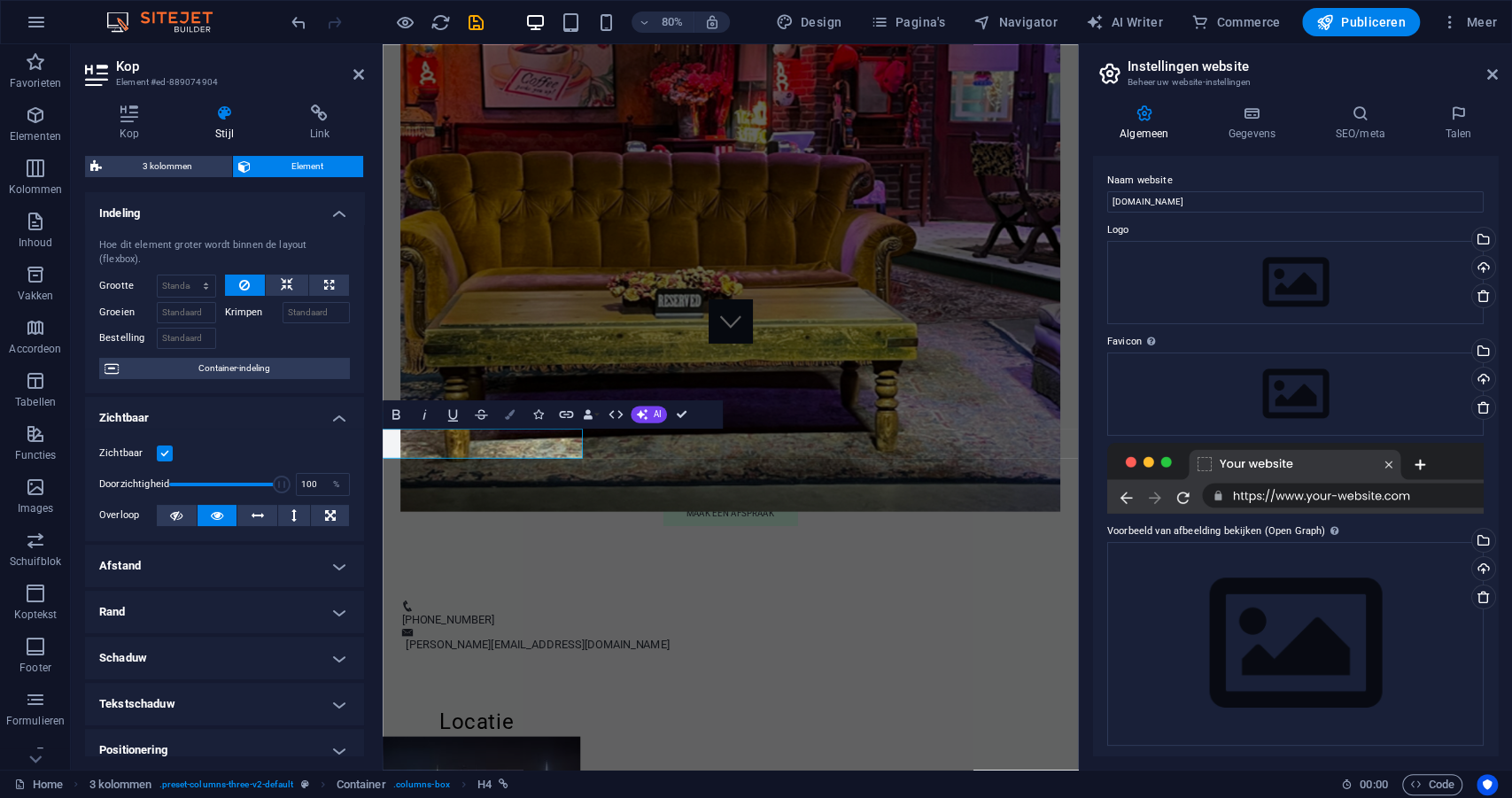
click at [508, 421] on button "Colors" at bounding box center [509, 413] width 26 height 28
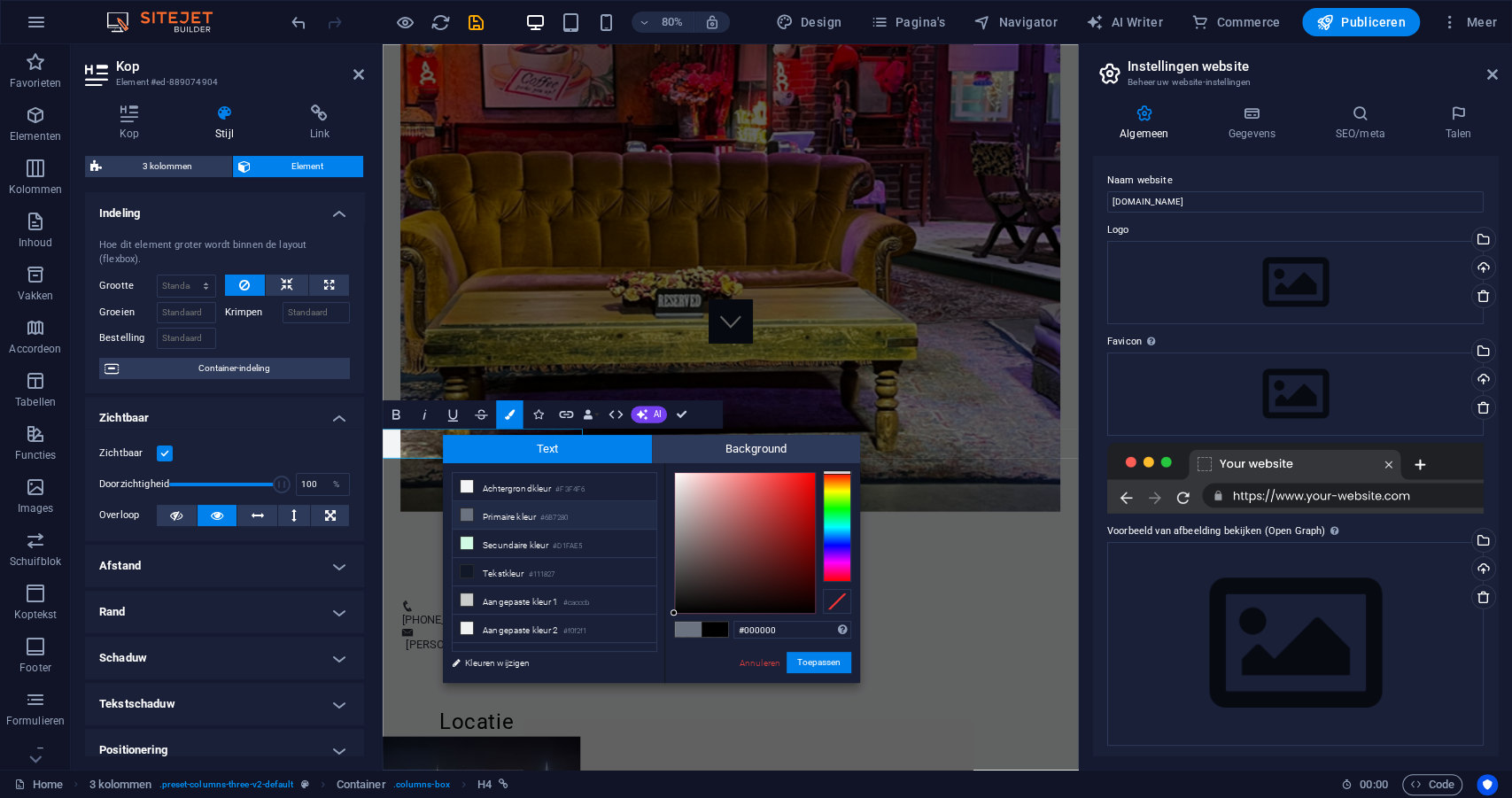
click at [477, 515] on li "Primaire kleur #6B7280" at bounding box center [554, 515] width 204 height 28
type input "#6b7280"
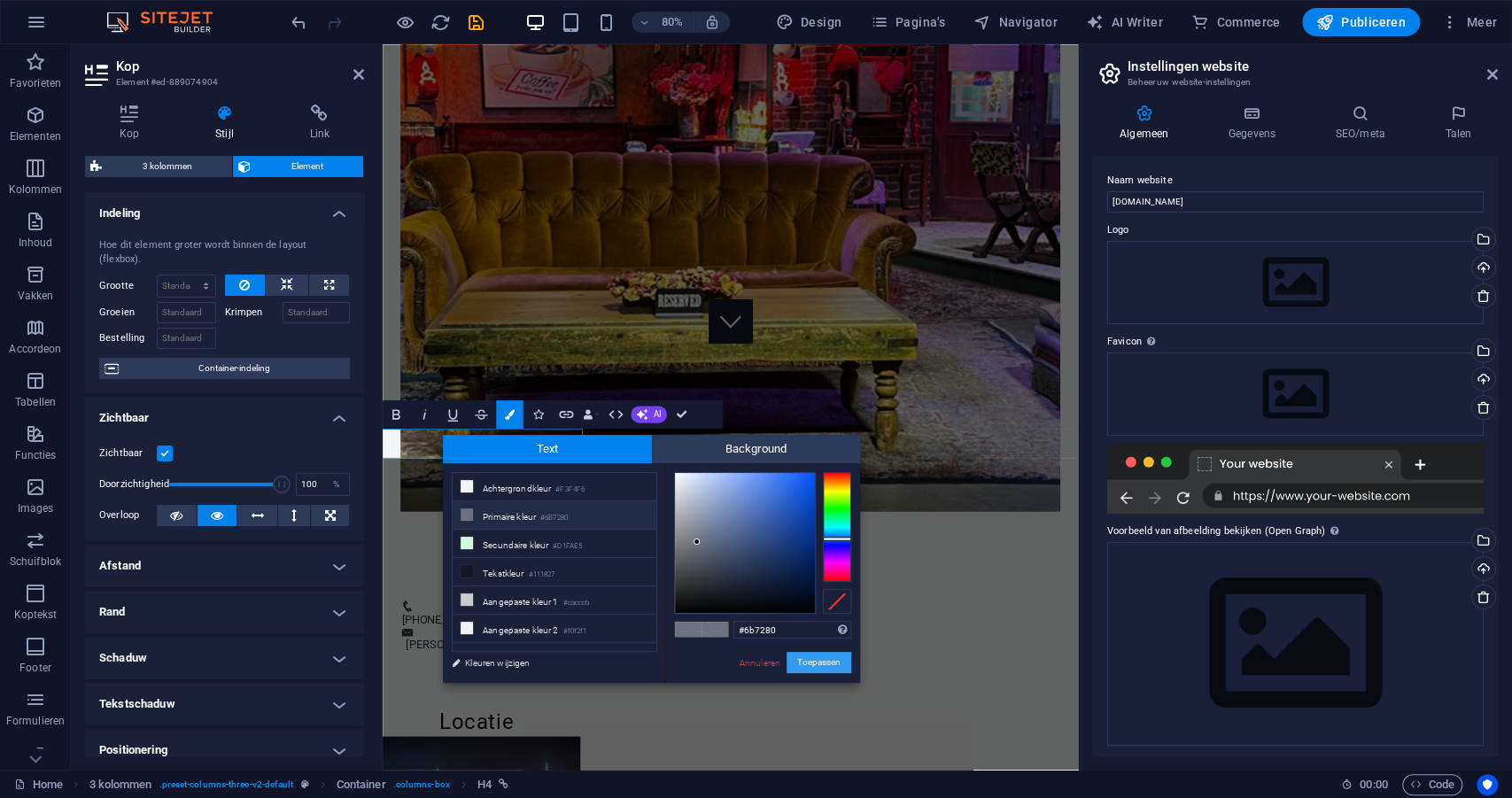
click at [830, 670] on button "Toepassen" at bounding box center [819, 662] width 64 height 21
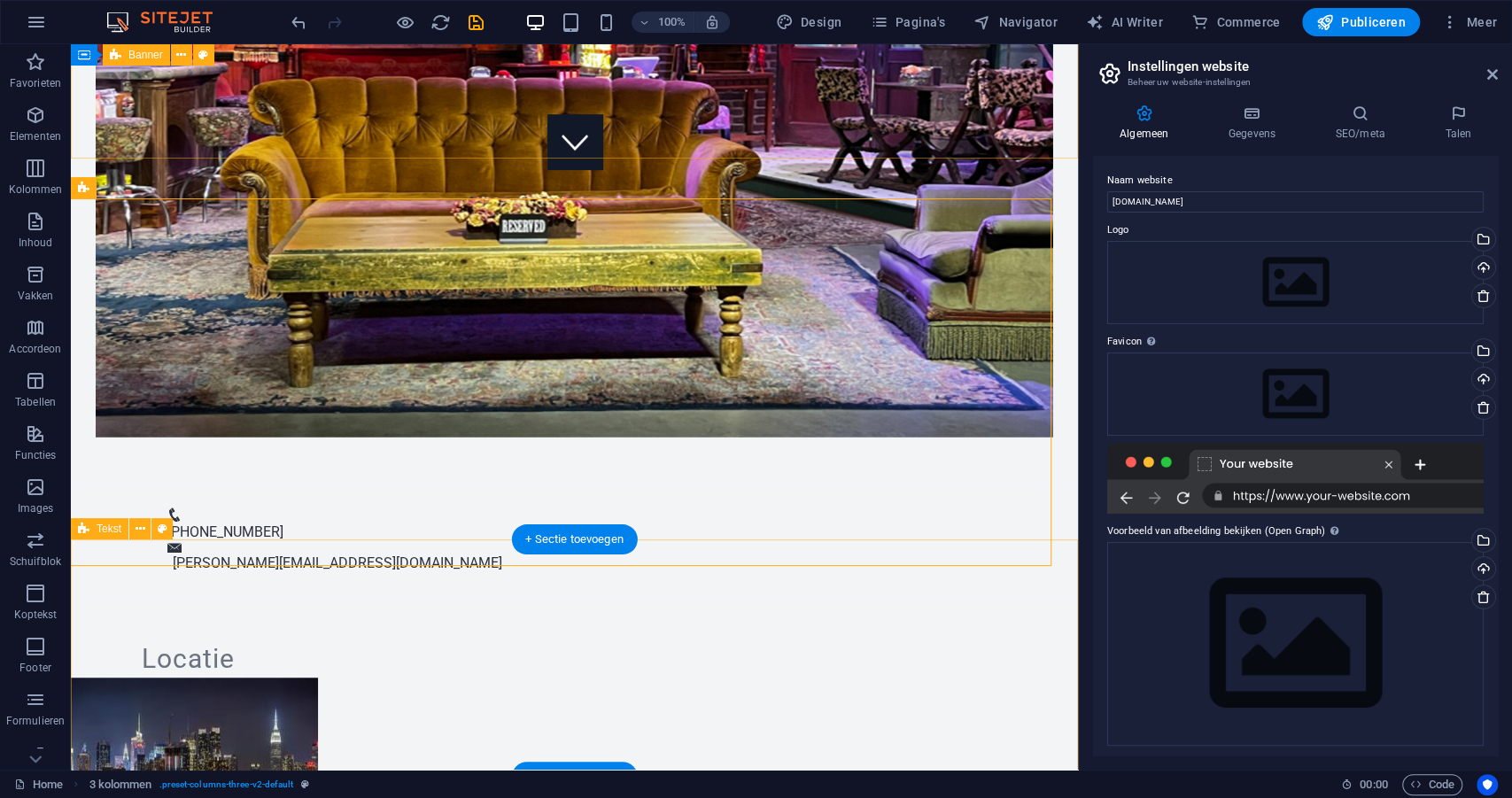
scroll to position [594, 0]
